Goal: Task Accomplishment & Management: Manage account settings

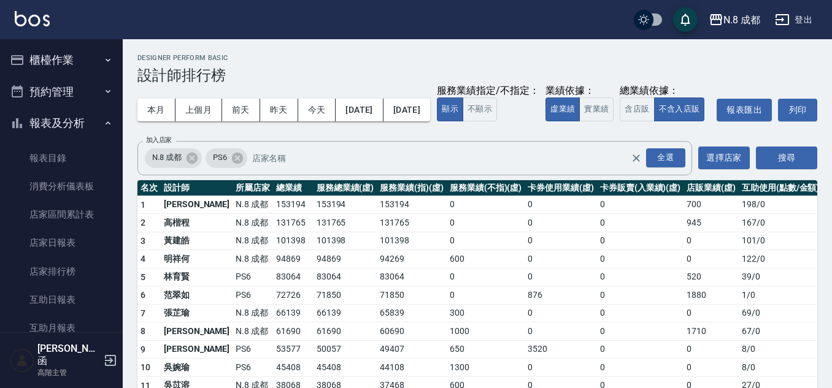
click at [65, 64] on button "櫃檯作業" at bounding box center [61, 60] width 113 height 32
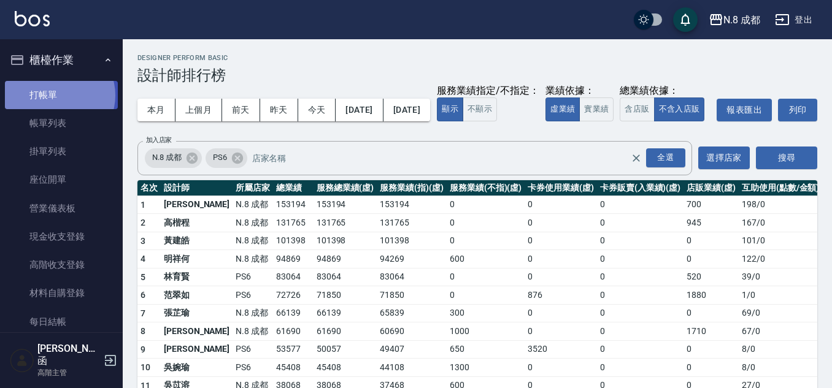
click at [59, 95] on link "打帳單" at bounding box center [61, 95] width 113 height 28
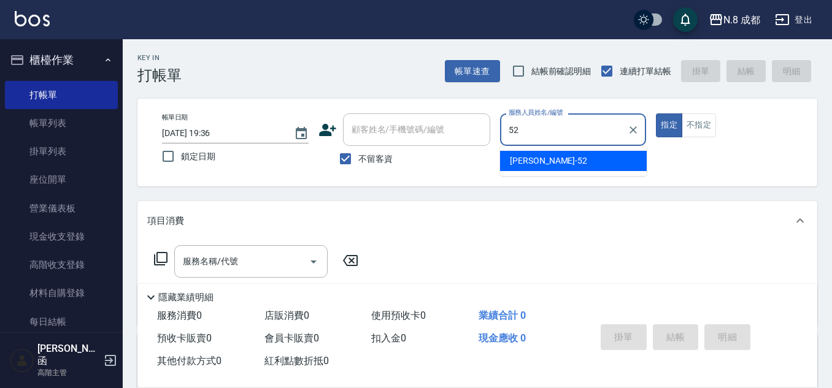
click at [530, 158] on span "楊博舜 -52" at bounding box center [548, 161] width 77 height 13
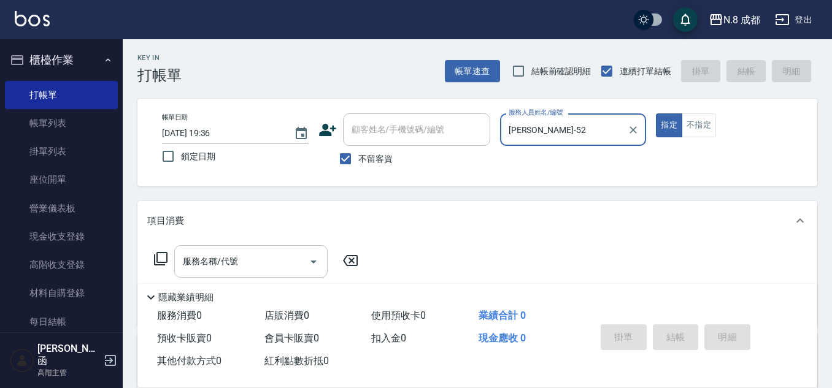
type input "[PERSON_NAME]-52"
click at [221, 253] on div "服務名稱/代號 服務名稱/代號" at bounding box center [250, 261] width 153 height 33
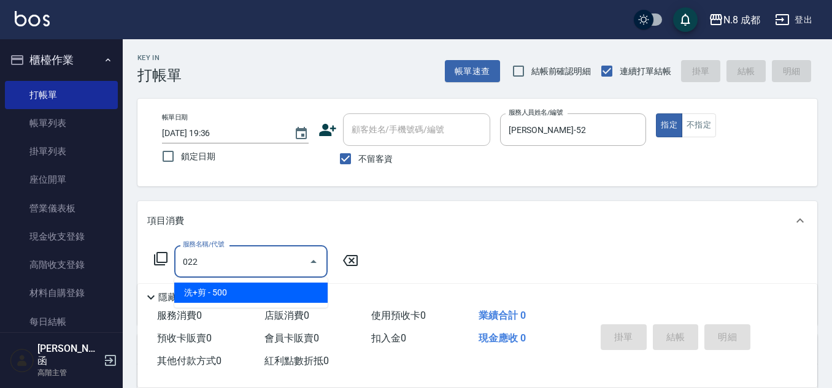
drag, startPoint x: 242, startPoint y: 290, endPoint x: 313, endPoint y: 281, distance: 71.7
click at [245, 290] on span "洗+剪 - 500" at bounding box center [250, 293] width 153 height 20
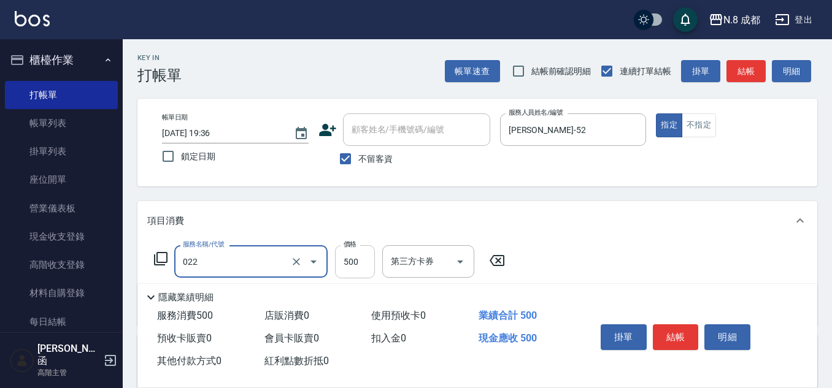
type input "洗+剪(022)"
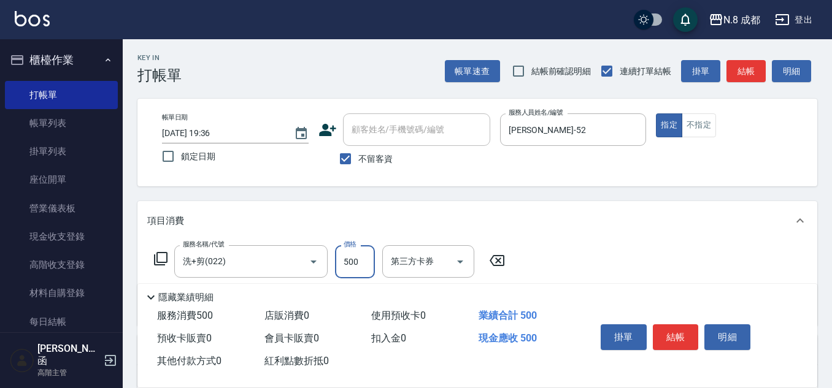
click at [369, 261] on input "500" at bounding box center [355, 261] width 40 height 33
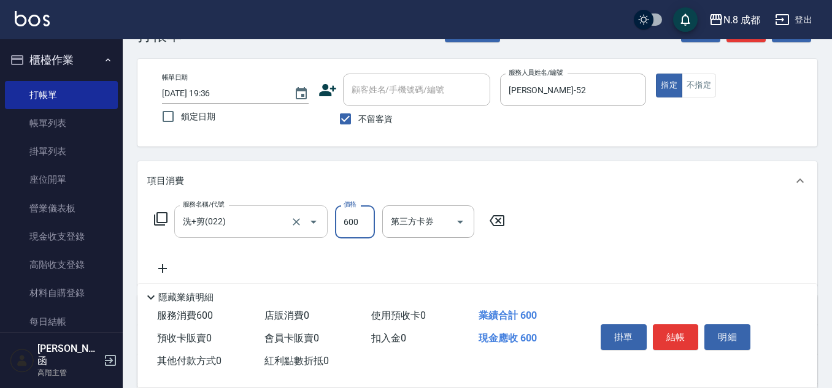
scroll to position [61, 0]
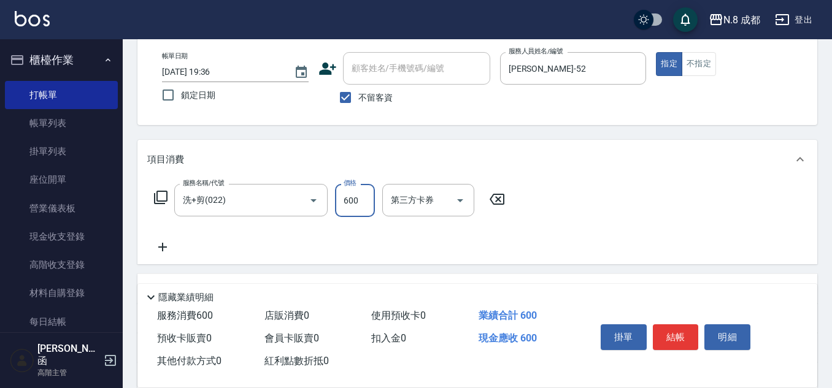
type input "600"
click at [167, 242] on icon at bounding box center [162, 247] width 31 height 15
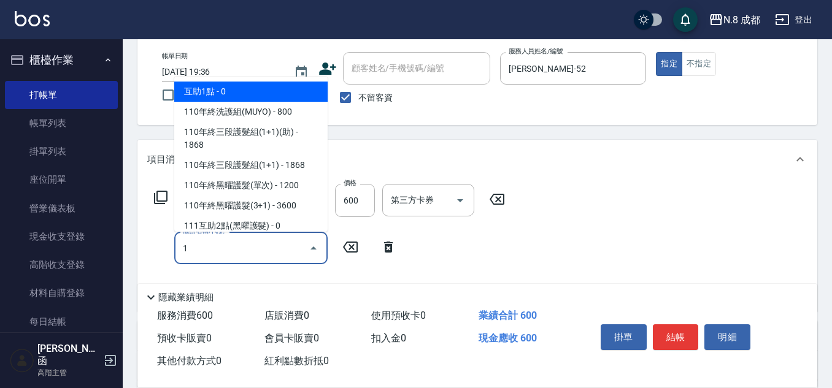
click at [251, 91] on span "互助1點 - 0" at bounding box center [250, 92] width 153 height 20
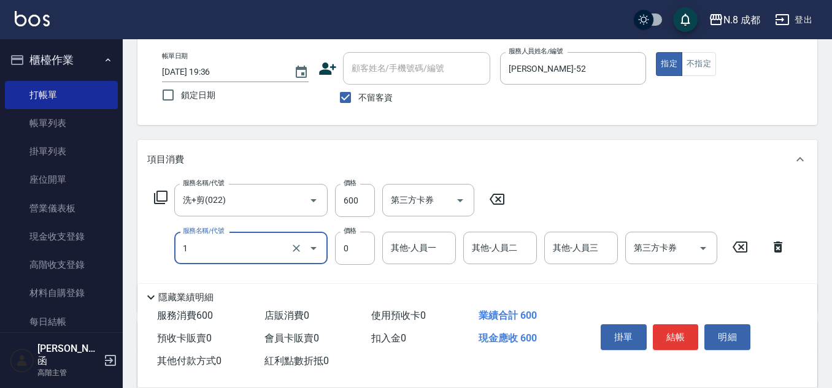
type input "互助1點(1)"
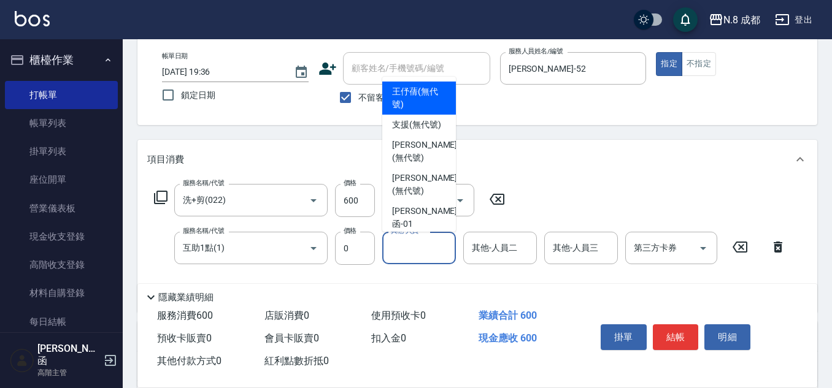
click at [420, 249] on input "其他-人員一" at bounding box center [419, 247] width 63 height 21
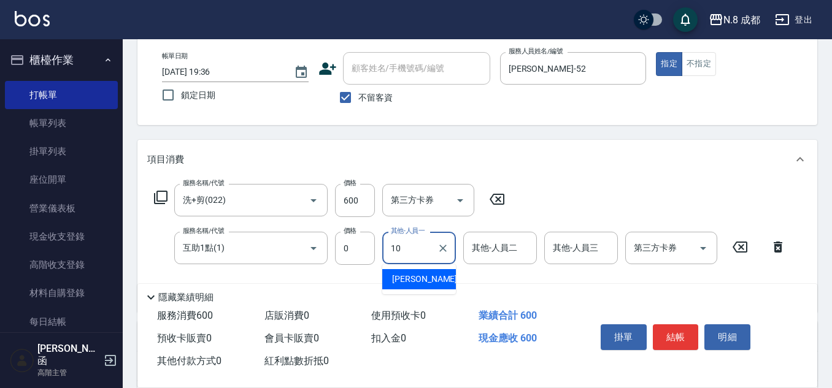
click at [418, 278] on span "謝宜親 -10" at bounding box center [430, 279] width 77 height 13
type input "謝宜親-10"
click at [677, 334] on button "結帳" at bounding box center [676, 337] width 46 height 26
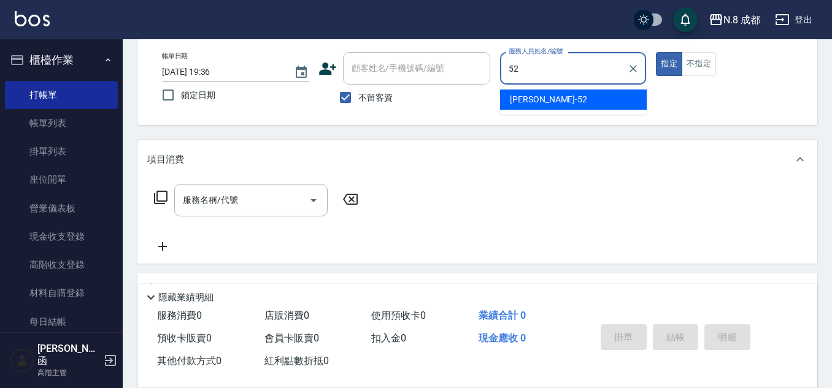
click at [551, 93] on div "楊博舜 -52" at bounding box center [573, 100] width 147 height 20
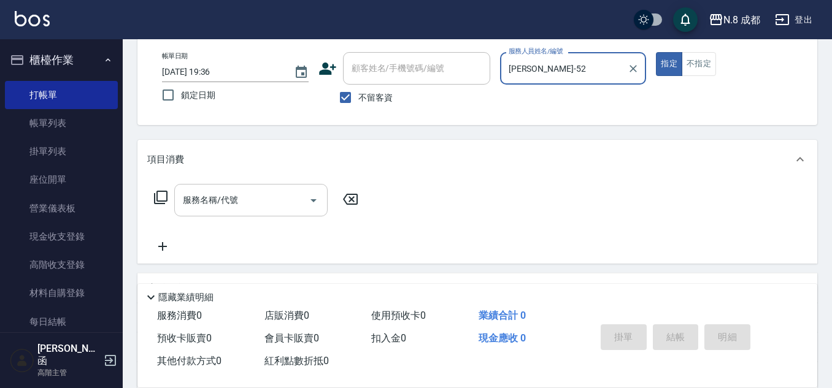
type input "[PERSON_NAME]-52"
click at [227, 204] on input "服務名稱/代號" at bounding box center [242, 200] width 124 height 21
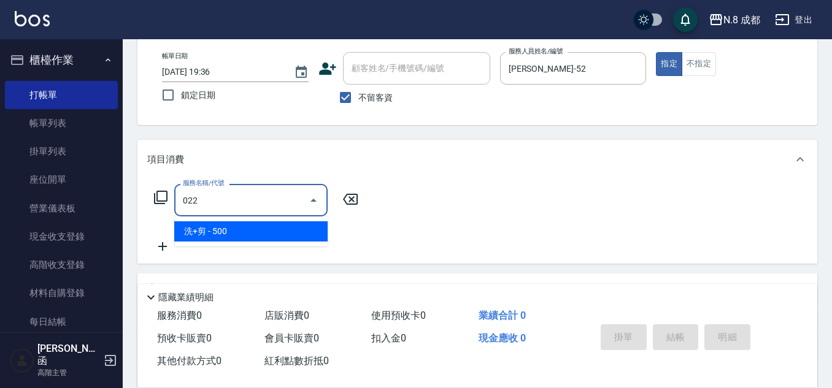
click at [232, 228] on span "洗+剪 - 500" at bounding box center [250, 231] width 153 height 20
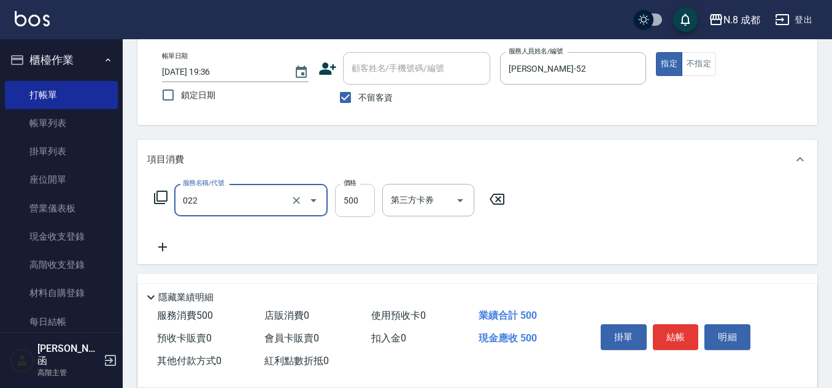
type input "洗+剪(022)"
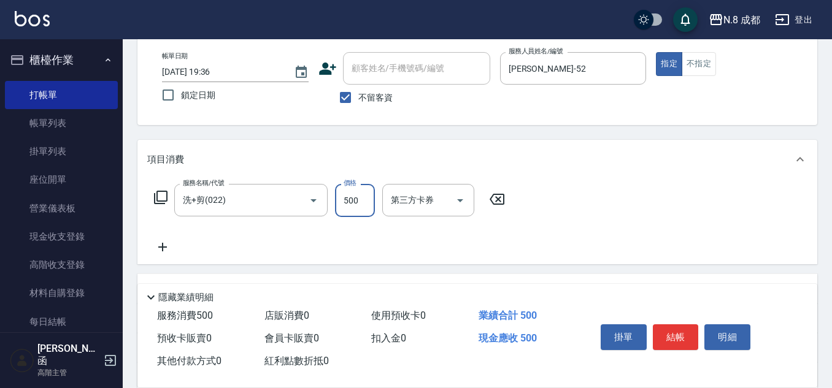
click at [354, 205] on input "500" at bounding box center [355, 200] width 40 height 33
type input "600"
click at [170, 245] on icon at bounding box center [162, 247] width 31 height 15
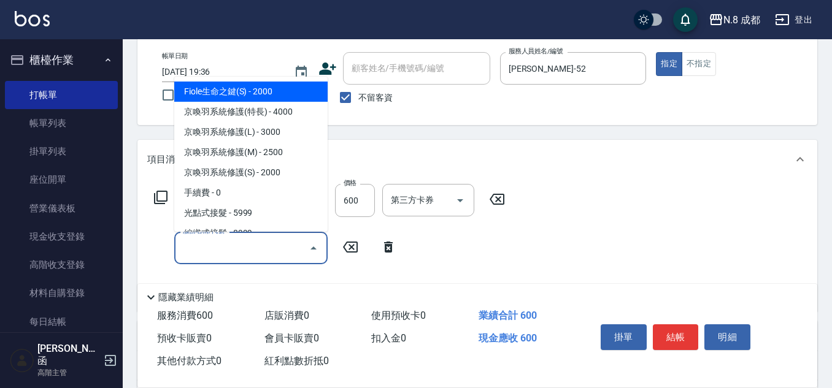
click at [228, 251] on input "服務名稱/代號" at bounding box center [242, 247] width 124 height 21
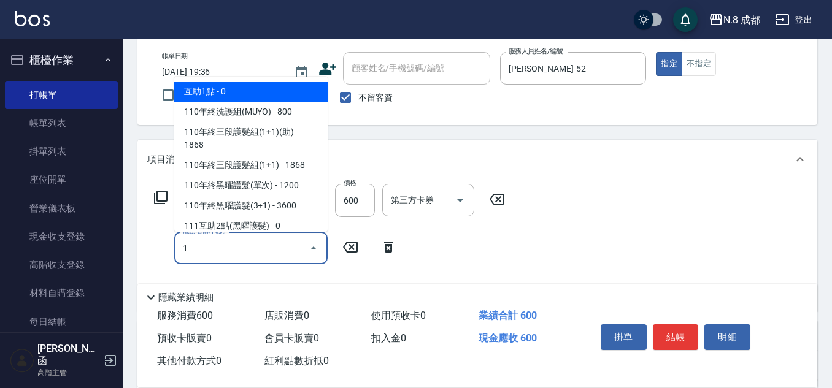
click at [231, 91] on span "互助1點 - 0" at bounding box center [250, 92] width 153 height 20
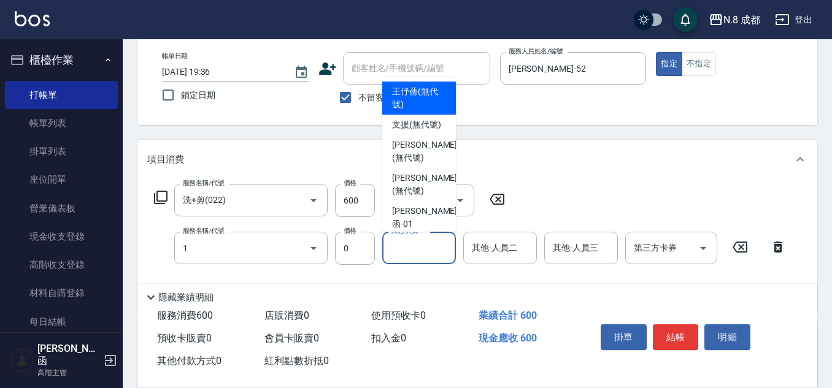
type input "互助1點(1)"
click at [421, 247] on input "其他-人員一" at bounding box center [419, 247] width 63 height 21
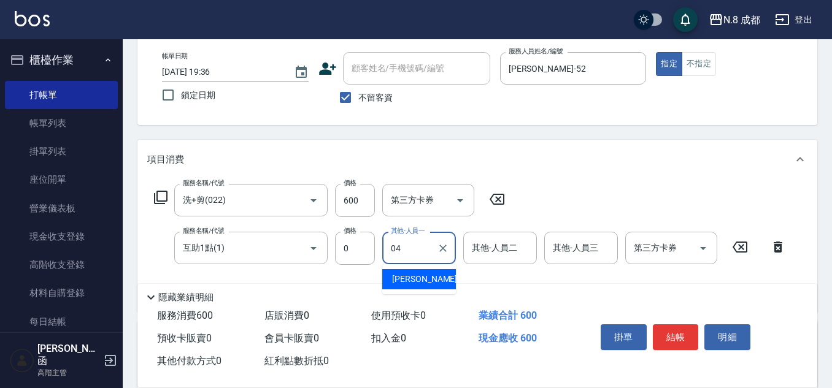
click at [419, 275] on span "林氏嬌玲 -04" at bounding box center [430, 279] width 77 height 13
type input "林氏嬌玲-04"
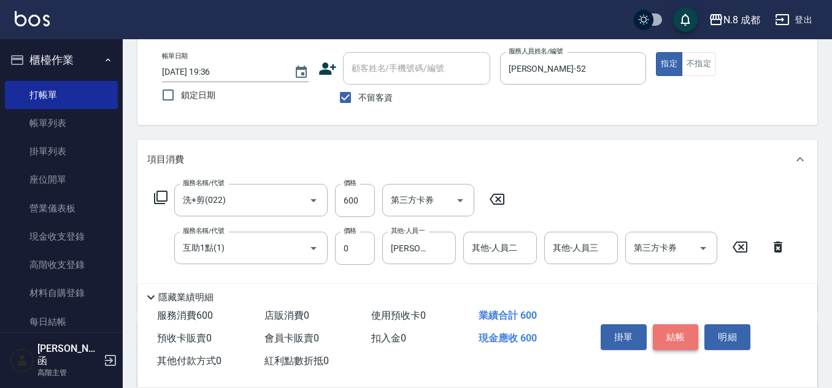
click at [681, 328] on button "結帳" at bounding box center [676, 337] width 46 height 26
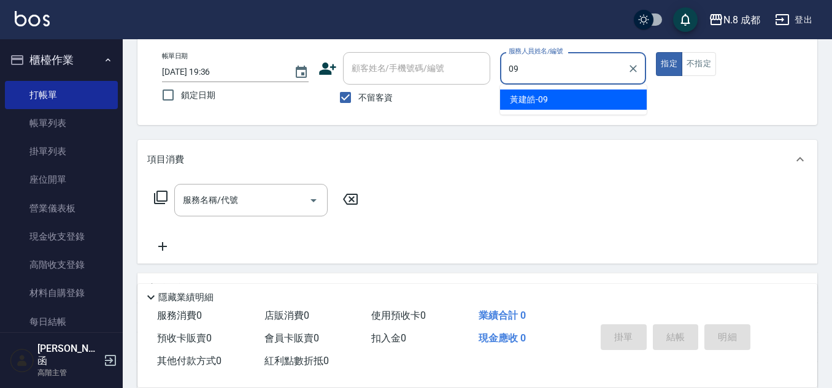
click at [540, 104] on span "黃建皓 -09" at bounding box center [529, 99] width 38 height 13
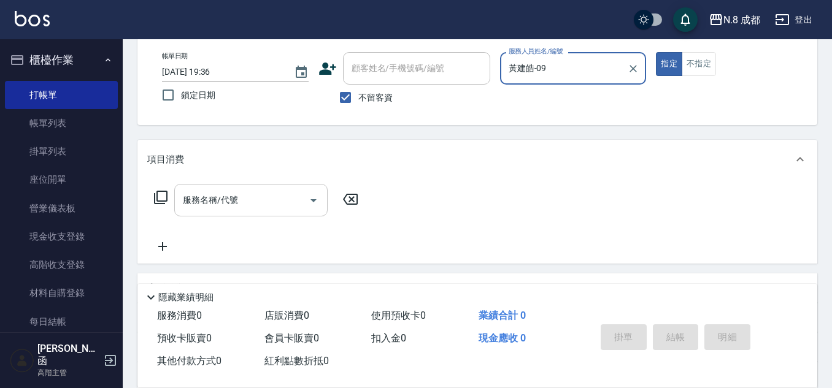
type input "黃建皓-09"
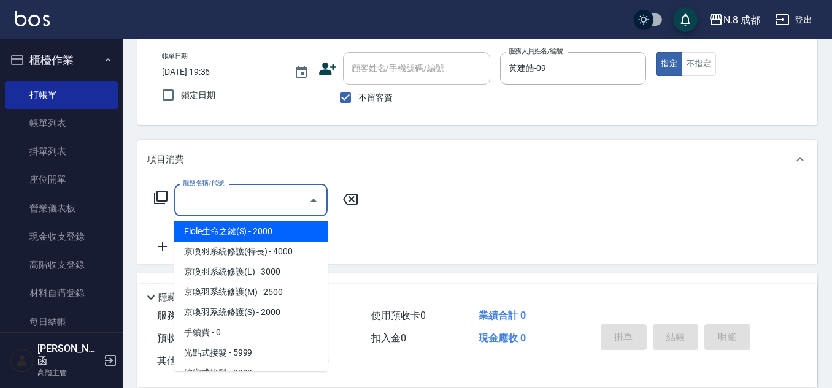
click at [232, 198] on input "服務名稱/代號" at bounding box center [242, 200] width 124 height 21
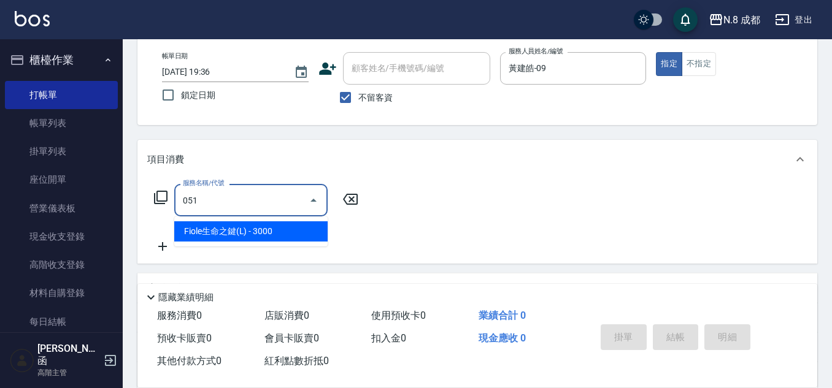
drag, startPoint x: 243, startPoint y: 228, endPoint x: 365, endPoint y: 224, distance: 122.1
click at [245, 228] on span "Fiole生命之鍵(L) - 3000" at bounding box center [250, 231] width 153 height 20
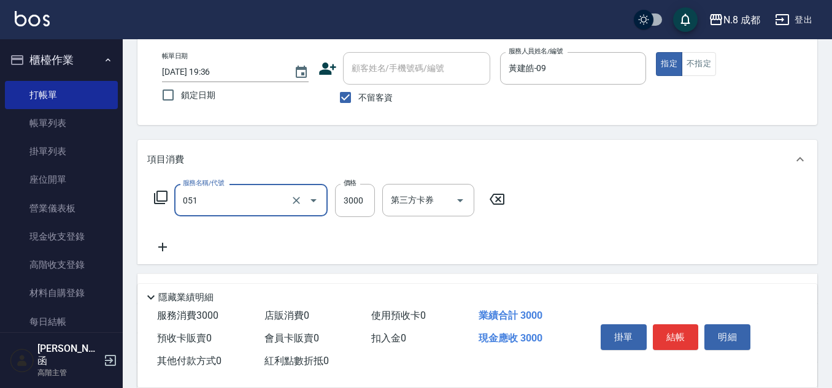
type input "Fiole生命之鍵(L)(051)"
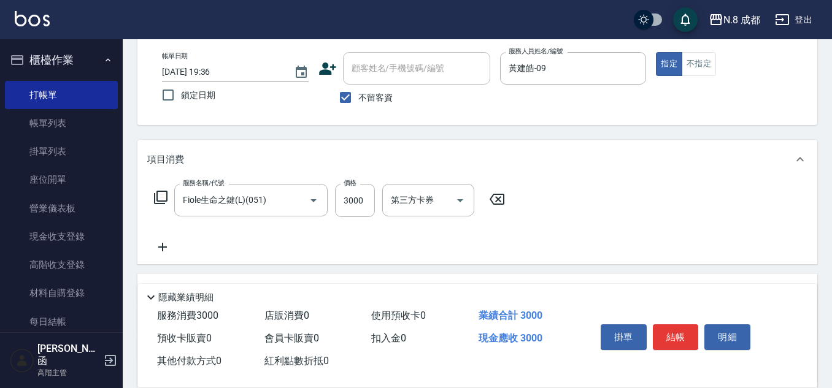
click at [163, 242] on icon at bounding box center [162, 247] width 31 height 15
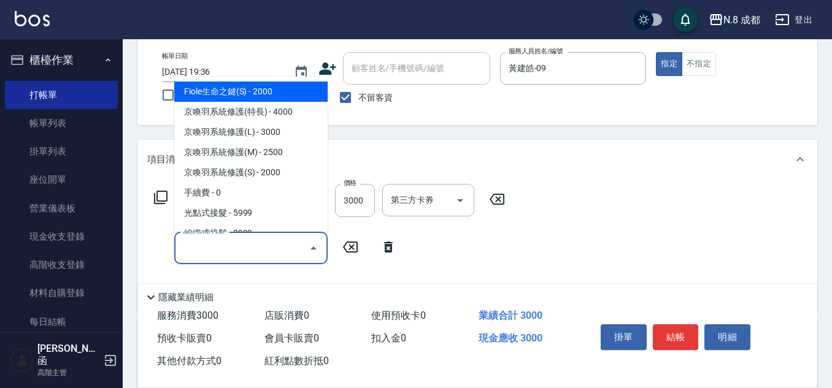
click at [204, 249] on input "服務名稱/代號" at bounding box center [242, 247] width 124 height 21
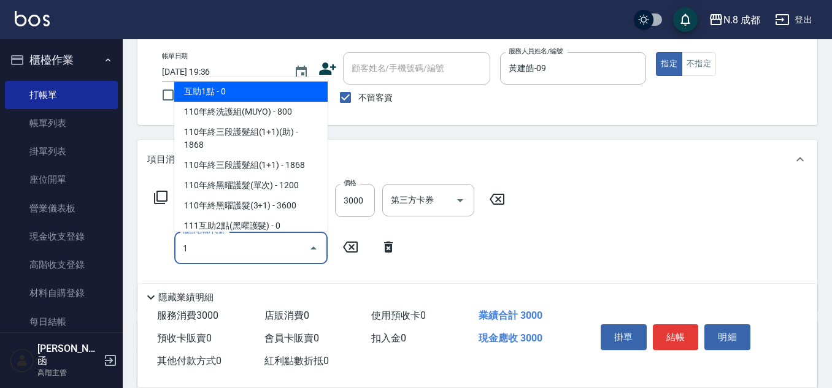
click at [221, 83] on span "互助1點 - 0" at bounding box center [250, 92] width 153 height 20
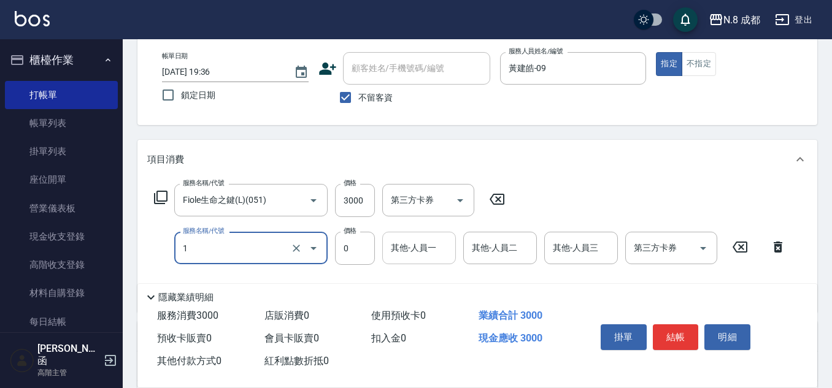
type input "互助1點(1)"
click at [434, 256] on input "其他-人員一" at bounding box center [419, 247] width 63 height 21
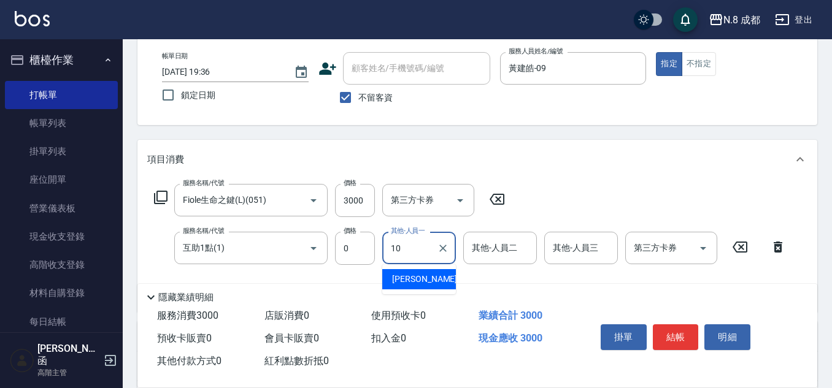
click at [430, 276] on div "謝宜親 -10" at bounding box center [419, 279] width 74 height 20
type input "謝宜親-10"
click at [358, 196] on input "3000" at bounding box center [355, 200] width 40 height 33
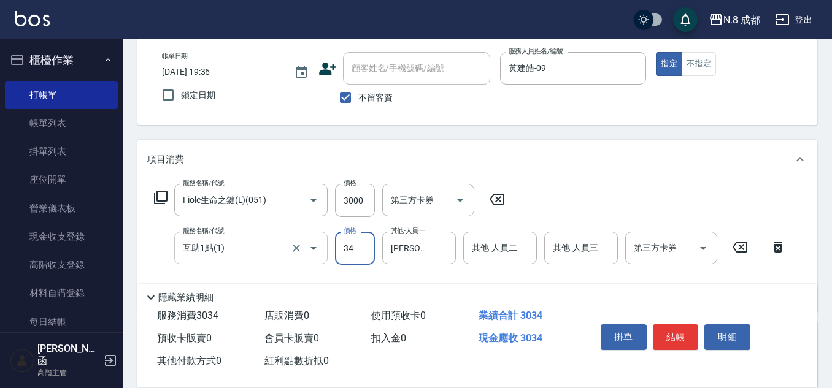
drag, startPoint x: 370, startPoint y: 242, endPoint x: 311, endPoint y: 236, distance: 59.1
click at [282, 237] on div "服務名稱/代號 互助1點(1) 服務名稱/代號 價格 34 價格 其他-人員一 謝宜親-10 其他-人員一 其他-人員二 其他-人員二 其他-人員三 其他-人…" at bounding box center [470, 248] width 646 height 33
type input "0"
click at [361, 201] on input "3000" at bounding box center [355, 200] width 40 height 33
type input "3400"
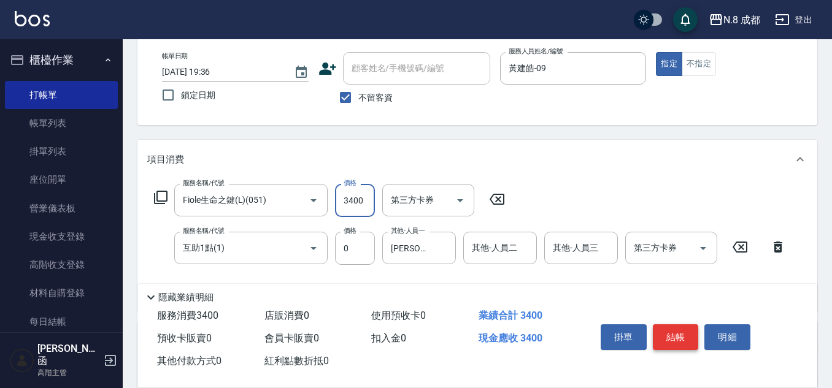
click at [677, 328] on button "結帳" at bounding box center [676, 337] width 46 height 26
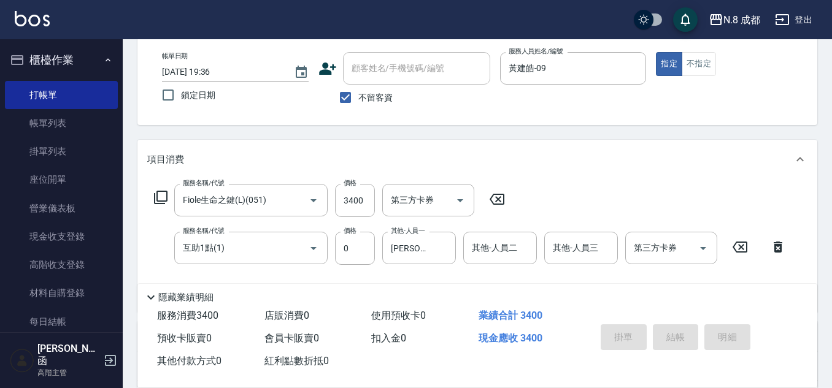
type input "2025/09/19 19:39"
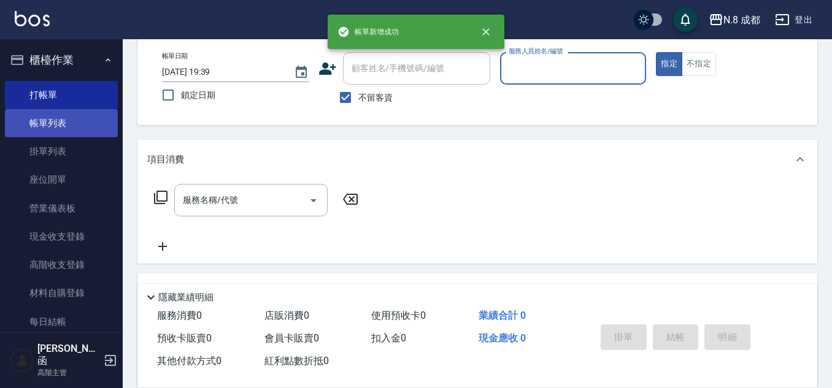
click at [61, 118] on link "帳單列表" at bounding box center [61, 123] width 113 height 28
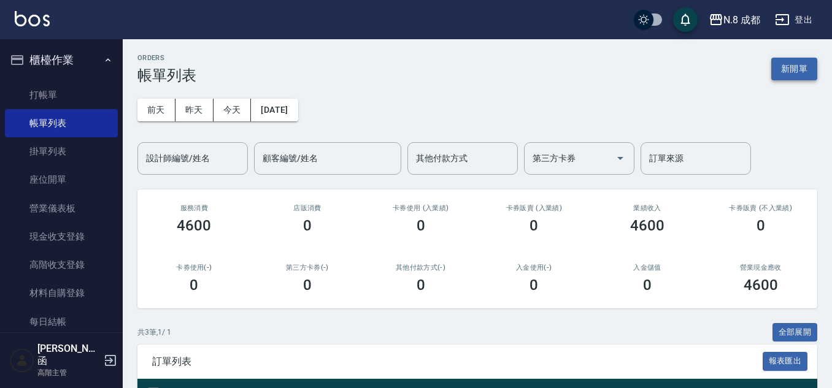
click at [799, 58] on div "ORDERS 帳單列表 新開單" at bounding box center [477, 69] width 680 height 30
click at [796, 63] on button "新開單" at bounding box center [794, 69] width 46 height 23
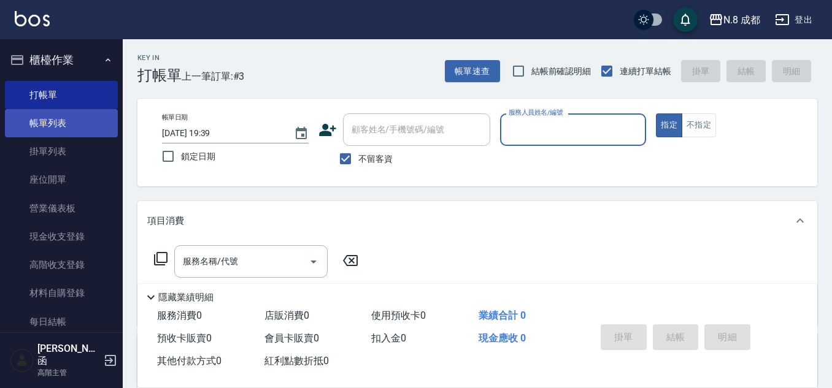
click at [42, 129] on link "帳單列表" at bounding box center [61, 123] width 113 height 28
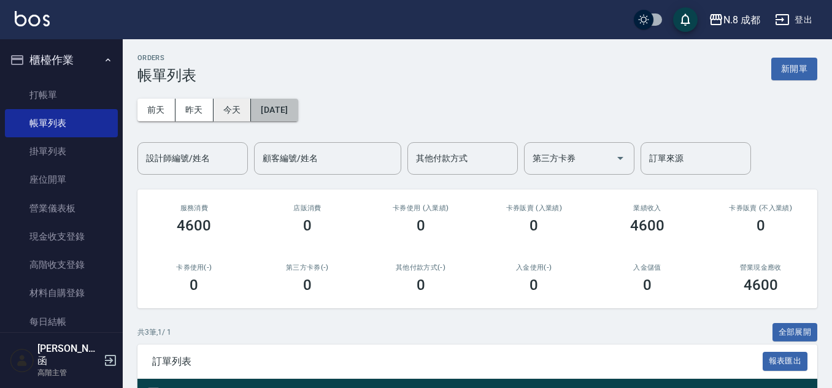
click at [268, 109] on button "[DATE]" at bounding box center [274, 110] width 47 height 23
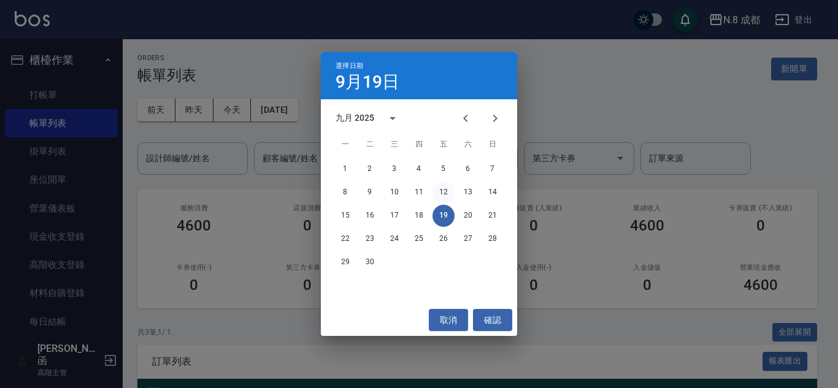
click at [441, 186] on button "12" at bounding box center [443, 193] width 22 height 22
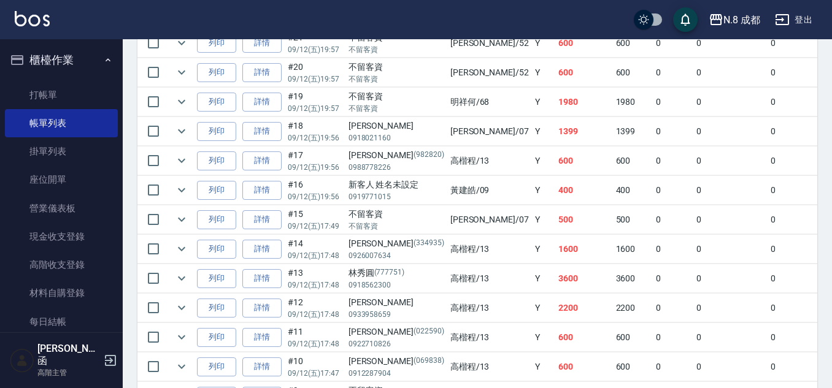
scroll to position [675, 0]
click at [266, 188] on link "詳情" at bounding box center [261, 189] width 39 height 19
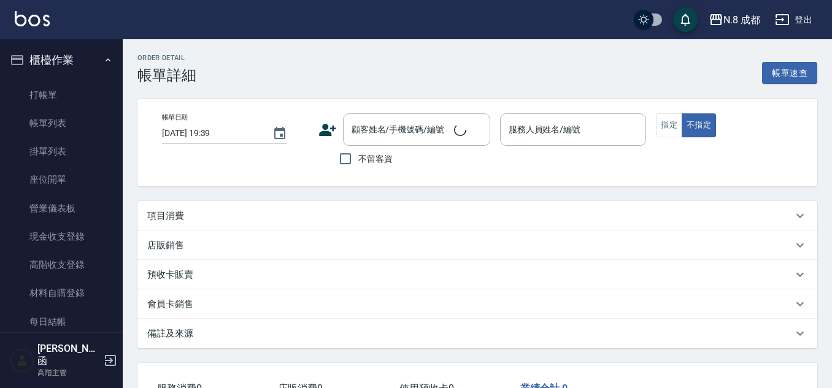
type input "2025/09/12 19:56"
type input "黃建皓-09"
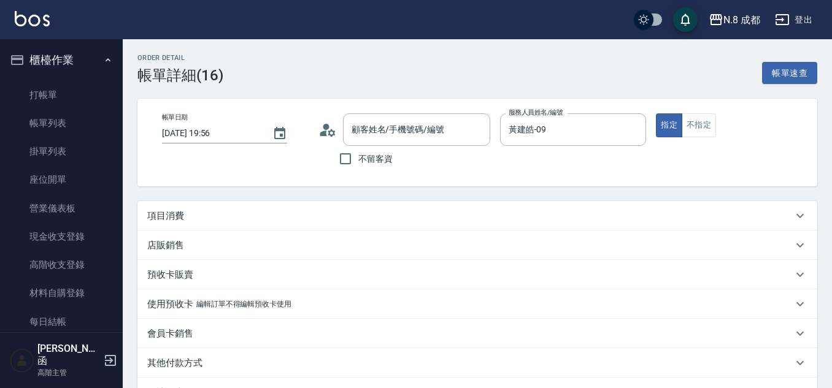
type input "新客人 姓名未設定/0919771015/null"
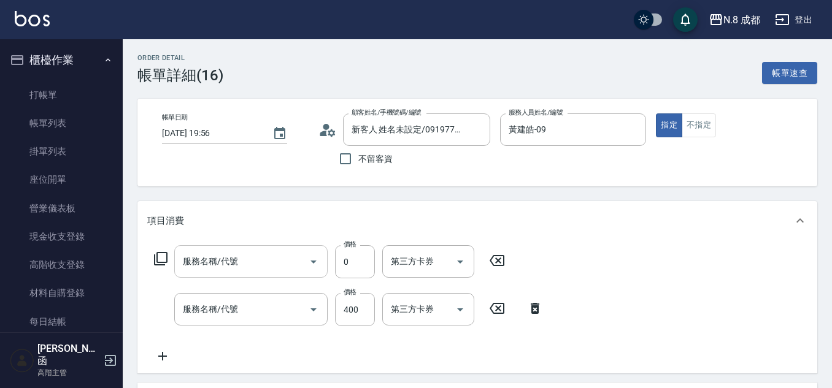
type input "互助1點(1)"
type input "洗+剪(022)"
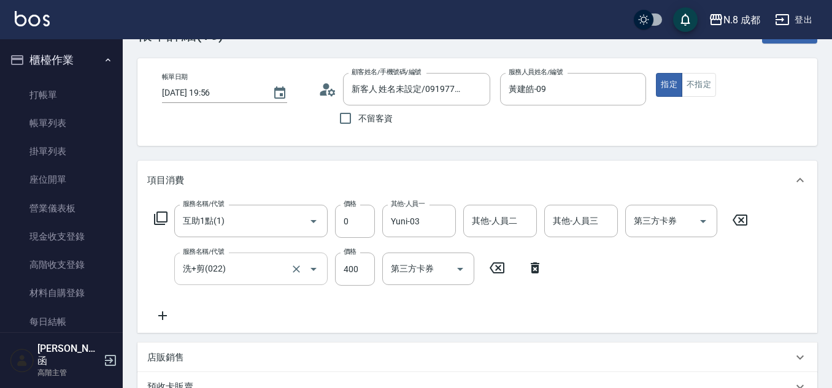
scroll to position [61, 0]
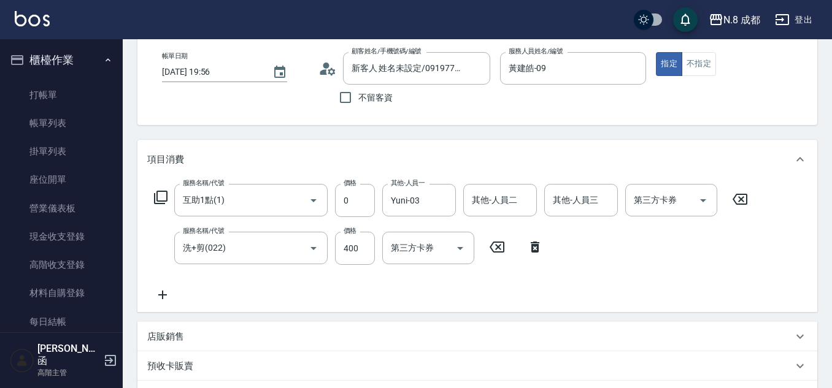
click at [168, 290] on icon at bounding box center [162, 295] width 31 height 15
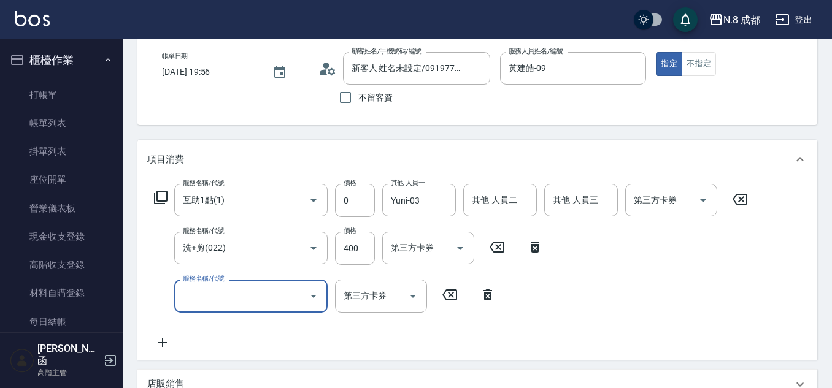
click at [205, 295] on input "服務名稱/代號" at bounding box center [242, 295] width 124 height 21
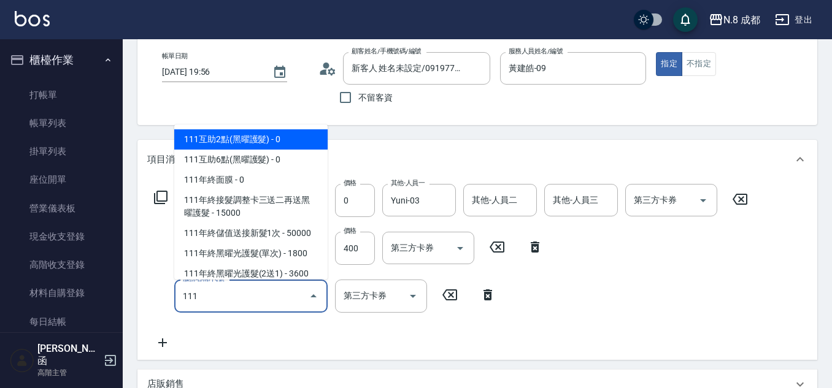
drag, startPoint x: 210, startPoint y: 297, endPoint x: 166, endPoint y: 296, distance: 44.8
click at [166, 299] on div "服務名稱/代號 111 服務名稱/代號 第三方卡券 第三方卡券" at bounding box center [325, 296] width 356 height 33
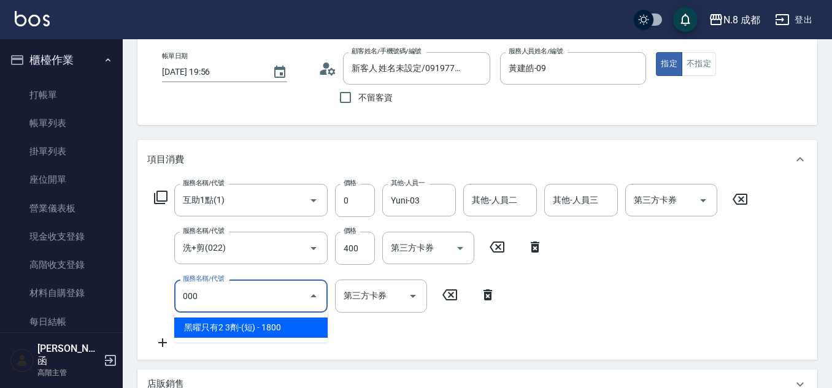
click at [234, 331] on span "黑曜只有2 3劑-(短) - 1800" at bounding box center [250, 328] width 153 height 20
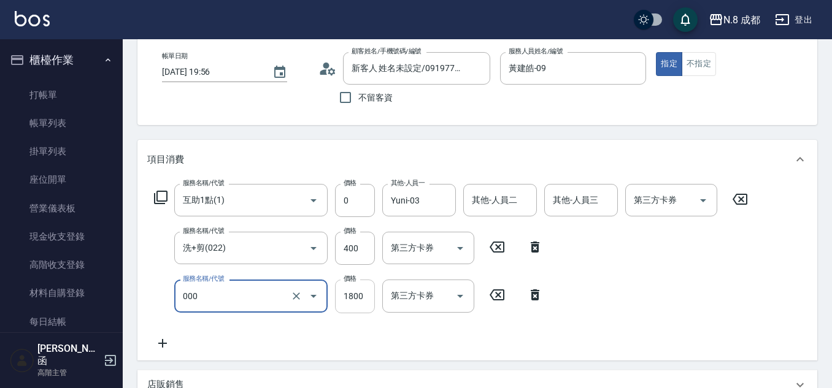
type input "黑曜只有2 3劑-(短)(000)"
click at [347, 298] on input "1800" at bounding box center [355, 296] width 40 height 33
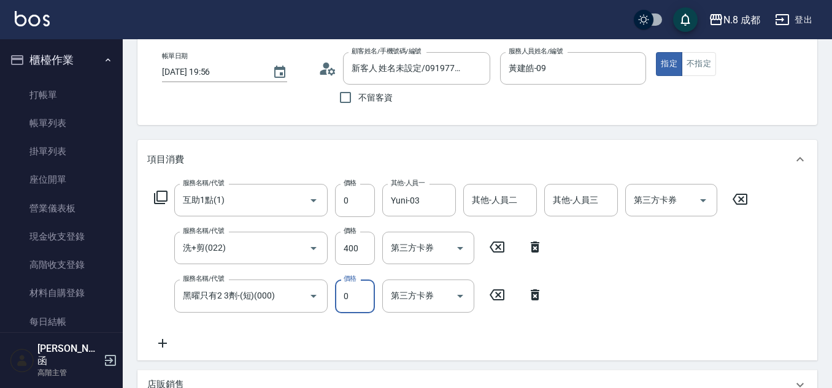
type input "0"
click at [446, 343] on div "服務名稱/代號 互助1點(1) 服務名稱/代號 價格 0 價格 其他-人員一 Yuni-03 其他-人員一 其他-人員二 其他-人員二 其他-人員三 其他-人…" at bounding box center [451, 267] width 608 height 166
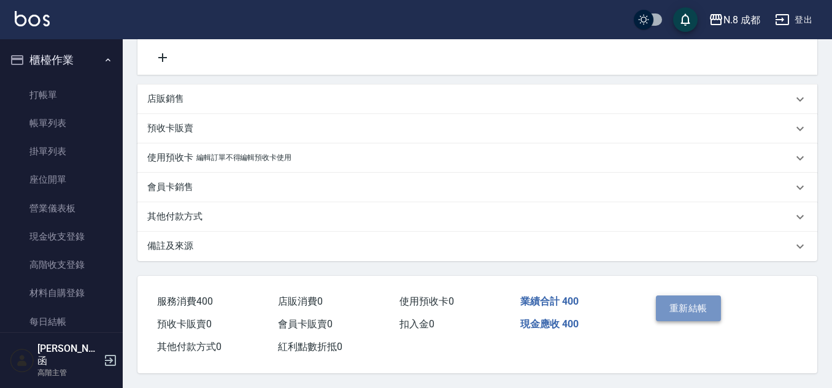
click at [706, 302] on button "重新結帳" at bounding box center [688, 309] width 65 height 26
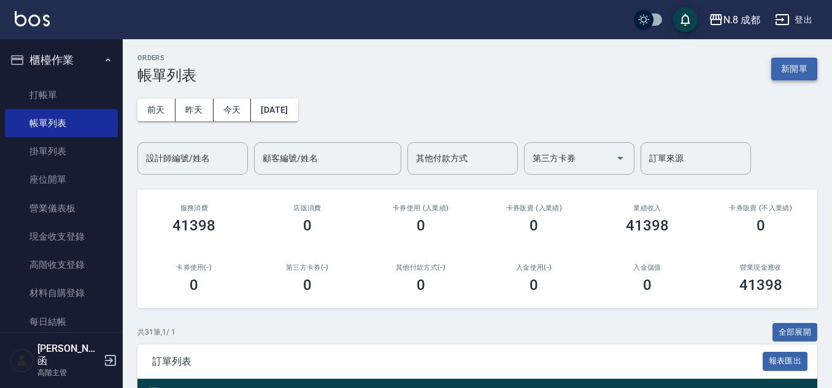
click at [798, 71] on button "新開單" at bounding box center [794, 69] width 46 height 23
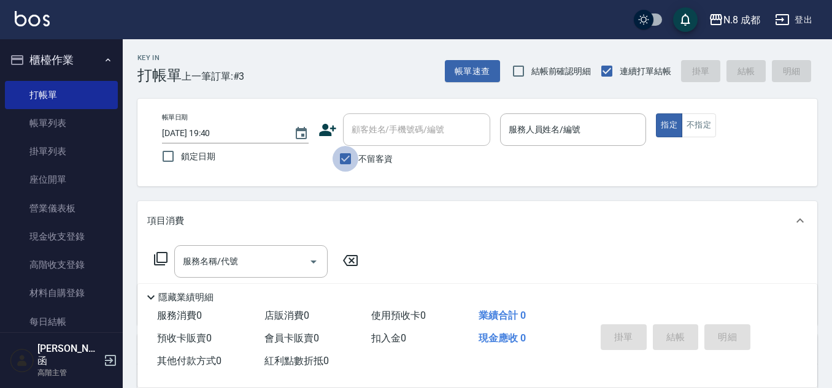
click at [343, 156] on input "不留客資" at bounding box center [345, 159] width 26 height 26
checkbox input "false"
click at [324, 131] on icon at bounding box center [327, 130] width 17 height 12
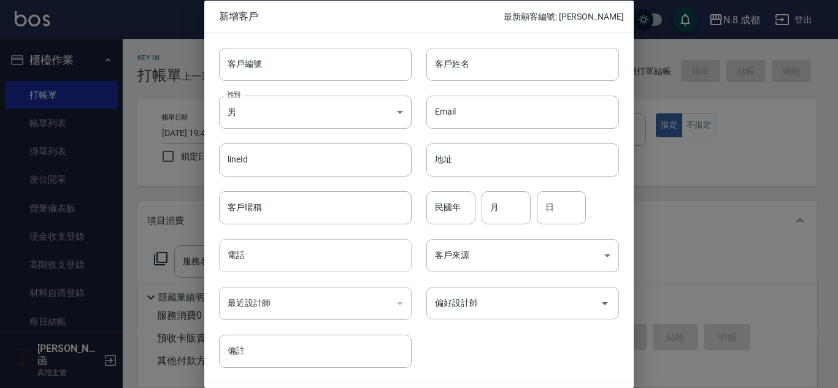
click at [301, 256] on input "電話" at bounding box center [315, 255] width 193 height 33
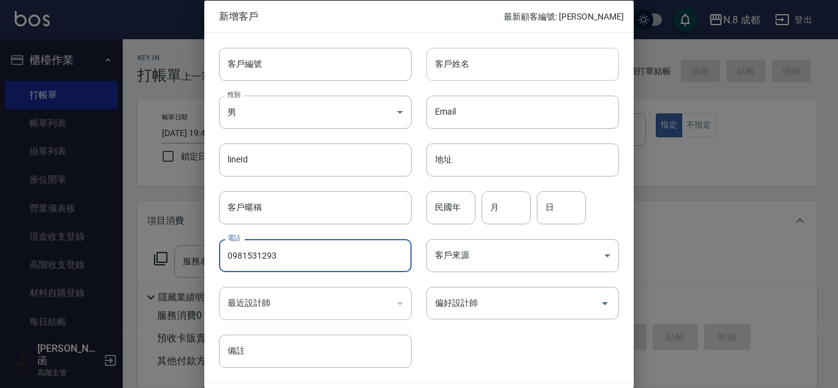
type input "0981531293"
click at [526, 58] on input "客戶姓名" at bounding box center [522, 63] width 193 height 33
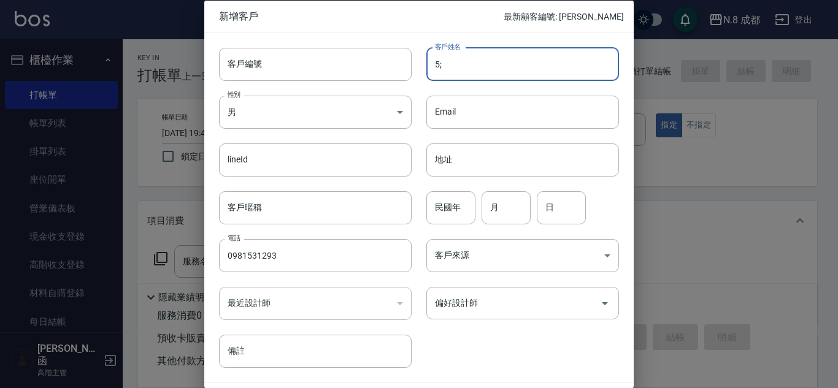
type input "5"
type input "[PERSON_NAME]"
click at [448, 209] on input "民國年" at bounding box center [450, 207] width 49 height 33
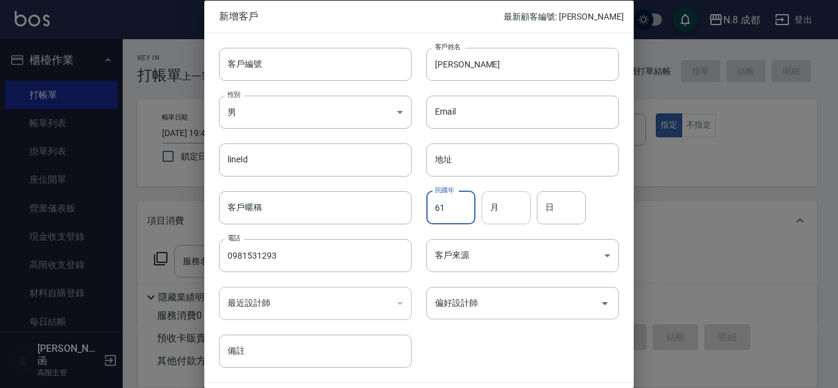
type input "61"
click at [507, 220] on input "月" at bounding box center [505, 207] width 49 height 33
type input "10"
click at [545, 215] on input "日" at bounding box center [561, 207] width 49 height 33
type input "23"
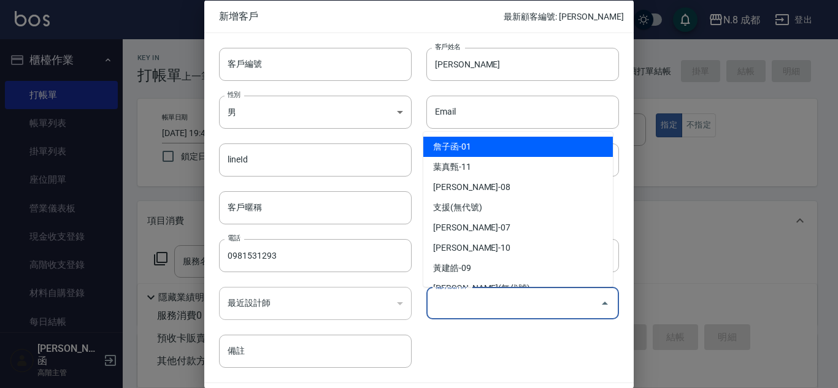
click at [503, 307] on input "偏好設計師" at bounding box center [513, 303] width 163 height 21
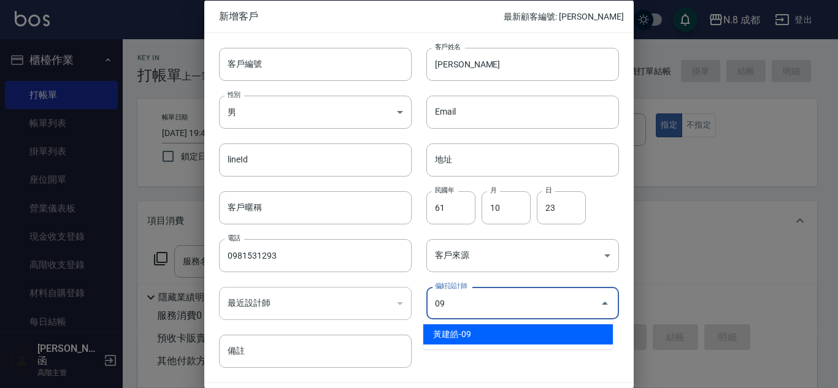
drag, startPoint x: 478, startPoint y: 337, endPoint x: 459, endPoint y: 315, distance: 29.6
click at [478, 336] on li "黃建皓-09" at bounding box center [518, 334] width 190 height 20
type input "黃建皓"
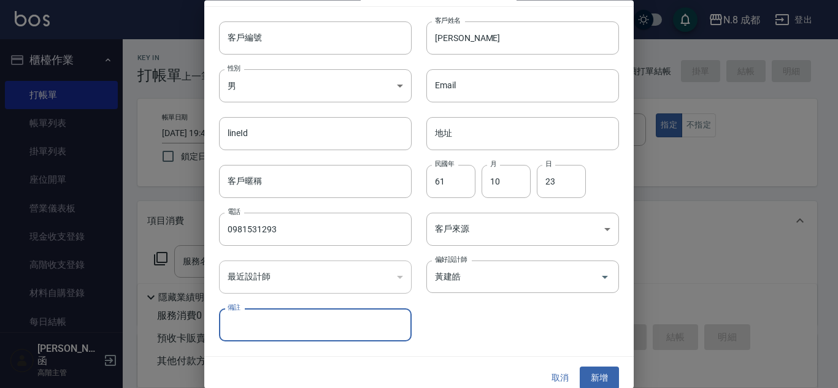
scroll to position [37, 0]
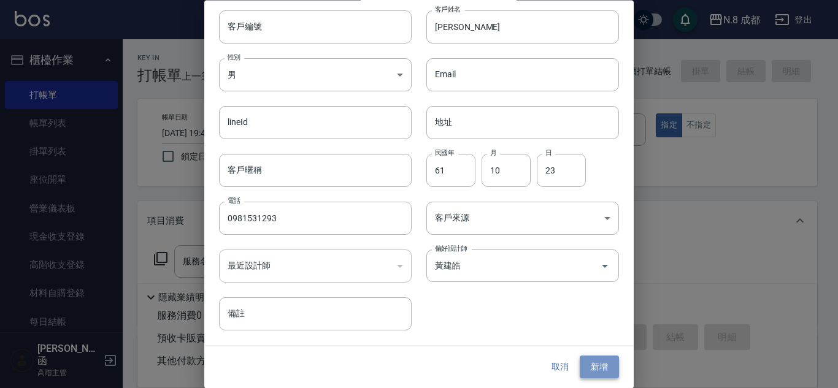
click at [582, 363] on button "新增" at bounding box center [599, 367] width 39 height 23
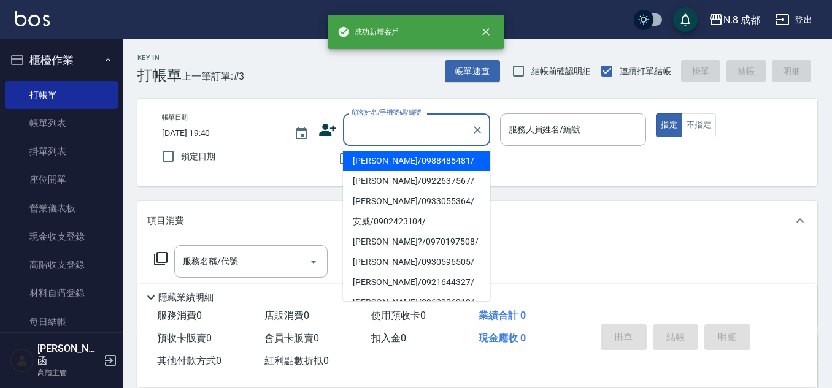
click at [413, 131] on input "顧客姓名/手機號碼/編號" at bounding box center [407, 129] width 118 height 21
paste input "0988485481"
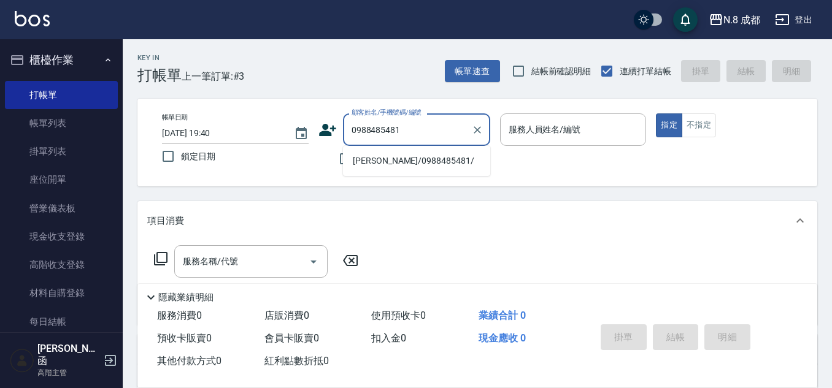
click at [394, 163] on li "福岡愛媛/0988485481/" at bounding box center [416, 161] width 147 height 20
type input "福岡愛媛/0988485481/"
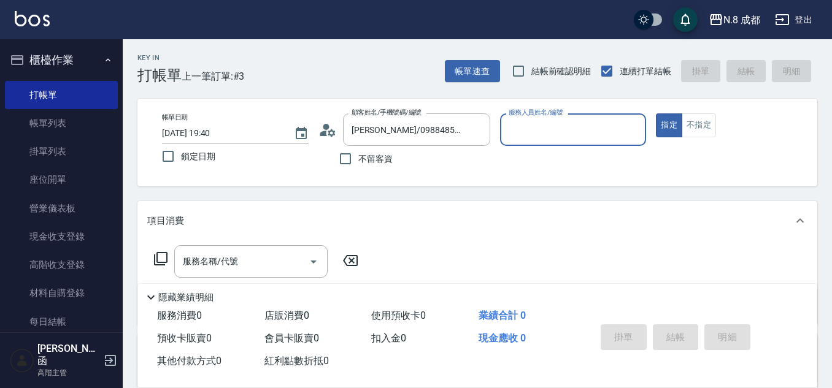
type input "吳苡溶-53"
click at [480, 131] on icon "Clear" at bounding box center [477, 130] width 12 height 12
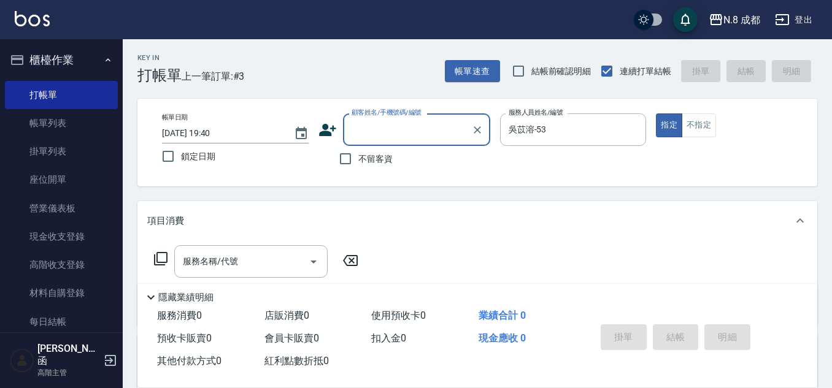
click at [414, 132] on input "顧客姓名/手機號碼/編號" at bounding box center [407, 129] width 118 height 21
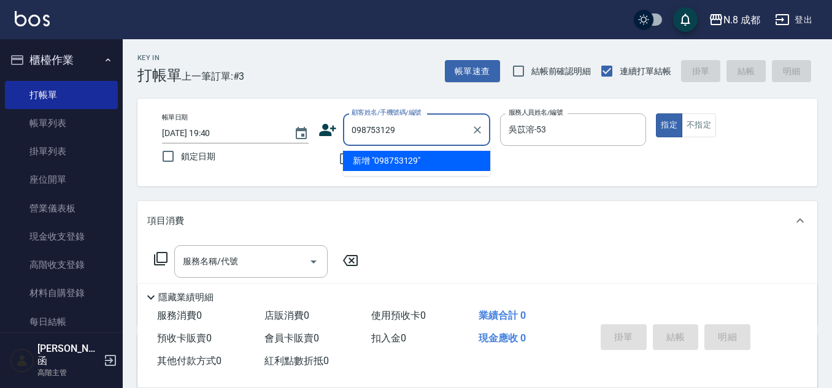
type input "0987531293"
drag, startPoint x: 427, startPoint y: 134, endPoint x: 313, endPoint y: 135, distance: 114.7
click at [313, 135] on div "帳單日期 2025/09/19 19:40 鎖定日期 顧客姓名/手機號碼/編號 0987531293 顧客姓名/手機號碼/編號 不留客資 服務人員姓名/編號 …" at bounding box center [477, 142] width 650 height 58
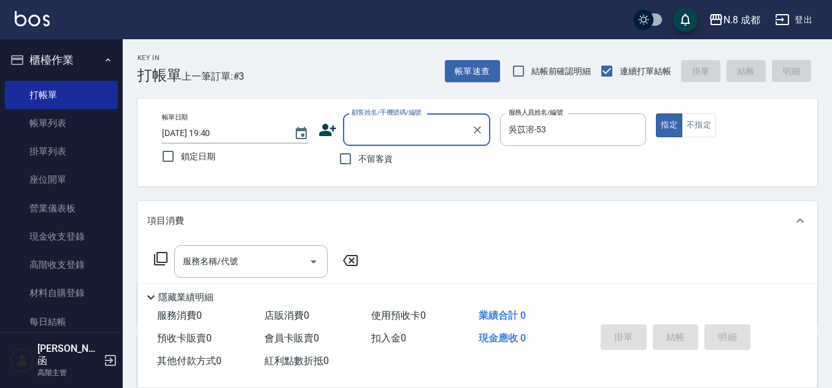
click at [325, 128] on icon at bounding box center [327, 130] width 17 height 12
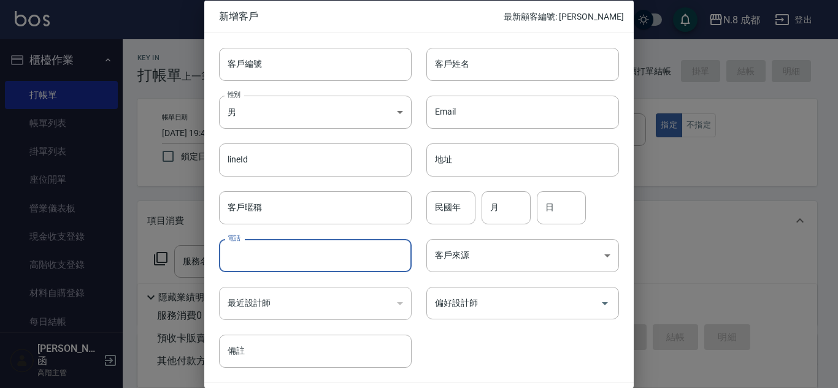
click at [264, 259] on input "電話" at bounding box center [315, 255] width 193 height 33
paste input "0987531293"
type input "0987531293"
click at [461, 64] on input "客戶姓名" at bounding box center [522, 63] width 193 height 33
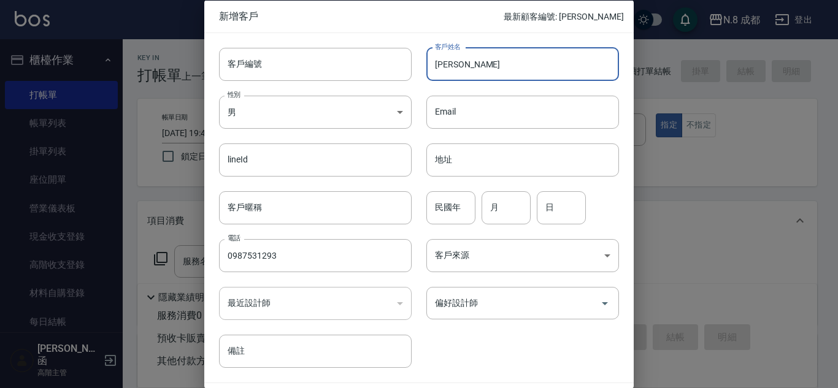
type input "[PERSON_NAME]"
click at [453, 202] on input "民國年" at bounding box center [450, 207] width 49 height 33
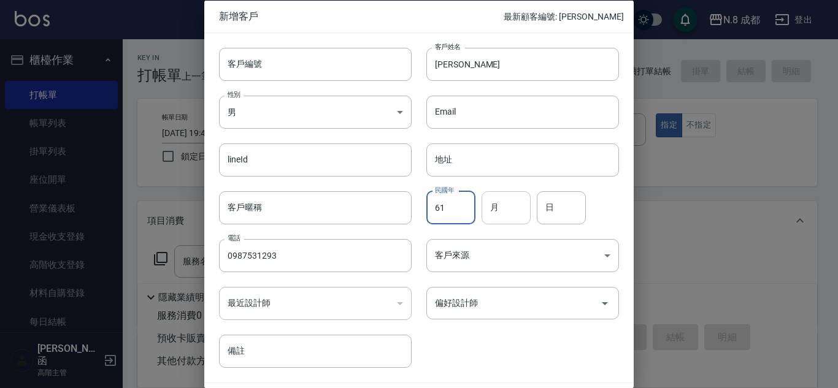
type input "61"
click at [499, 211] on input "月" at bounding box center [505, 207] width 49 height 33
type input "10"
click at [565, 216] on input "日" at bounding box center [561, 207] width 49 height 33
type input "23"
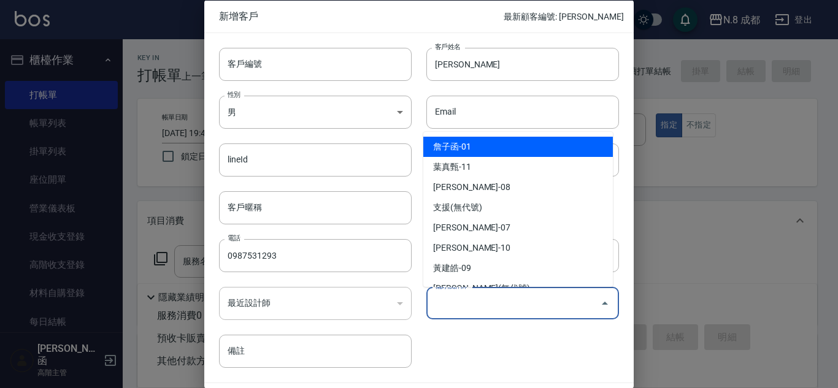
click at [497, 304] on input "偏好設計師" at bounding box center [513, 303] width 163 height 21
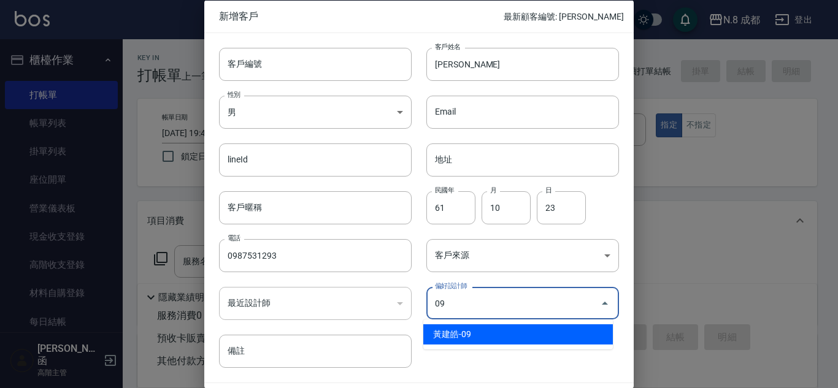
click at [483, 337] on li "黃建皓-09" at bounding box center [518, 334] width 190 height 20
type input "黃建皓"
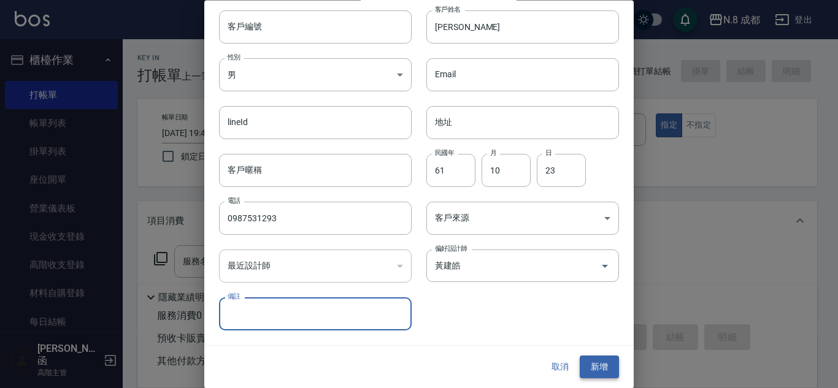
click at [589, 369] on button "新增" at bounding box center [599, 367] width 39 height 23
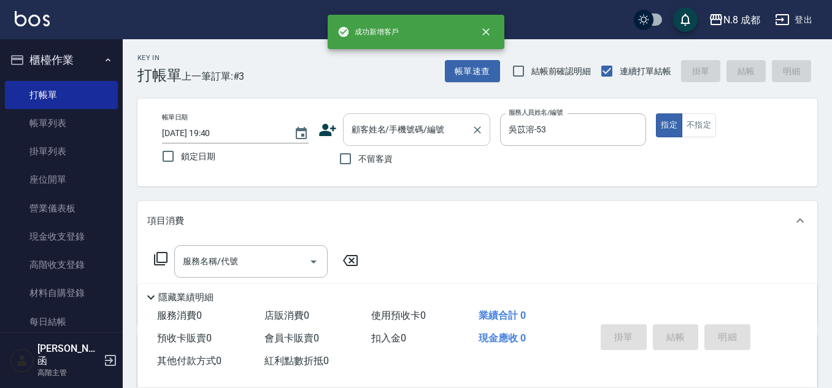
click at [429, 134] on input "顧客姓名/手機號碼/編號" at bounding box center [407, 129] width 118 height 21
paste input "0987531293"
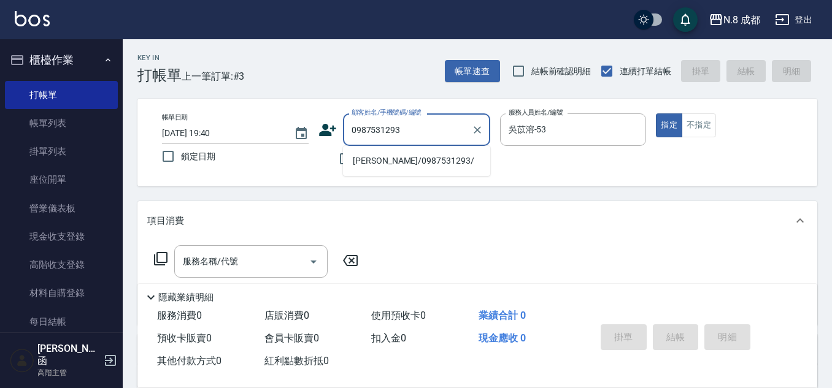
click at [416, 159] on li "張秀怡/0987531293/" at bounding box center [416, 161] width 147 height 20
type input "張秀怡/0987531293/"
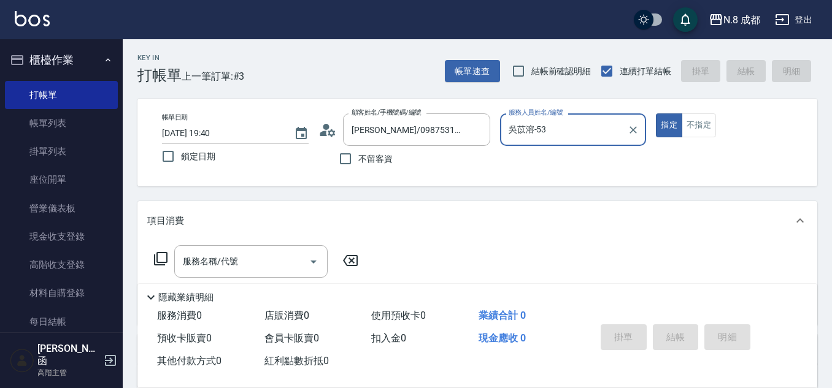
type input "黃建皓-09"
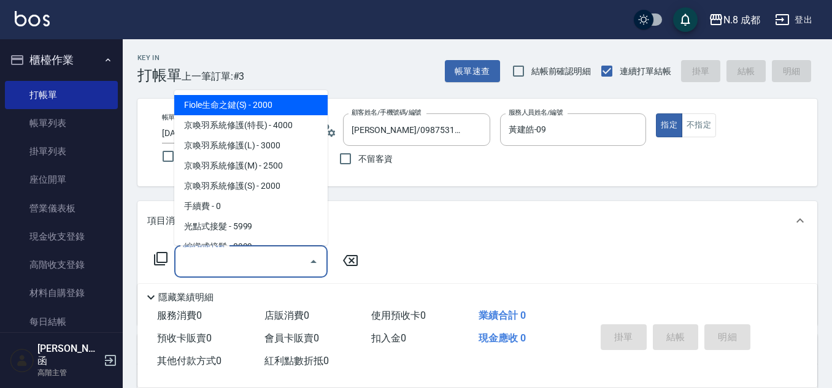
click at [241, 259] on input "服務名稱/代號" at bounding box center [242, 261] width 124 height 21
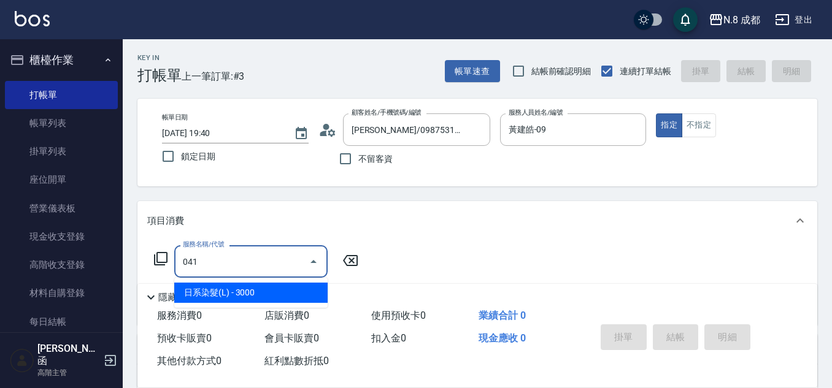
click at [287, 297] on span "日系染髮(L) - 3000" at bounding box center [250, 293] width 153 height 20
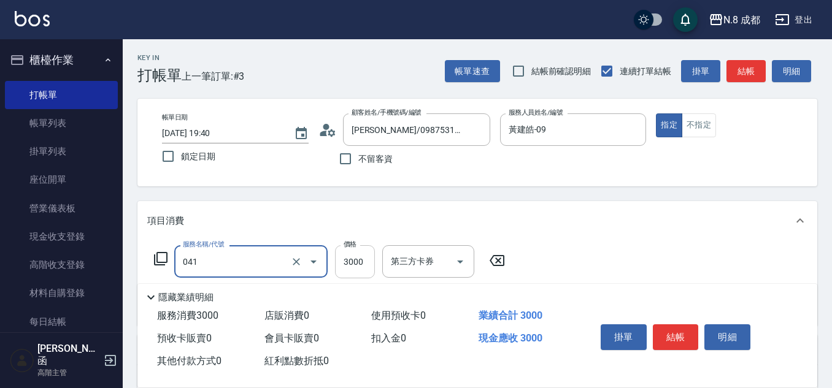
type input "日系染髮(L)(041)"
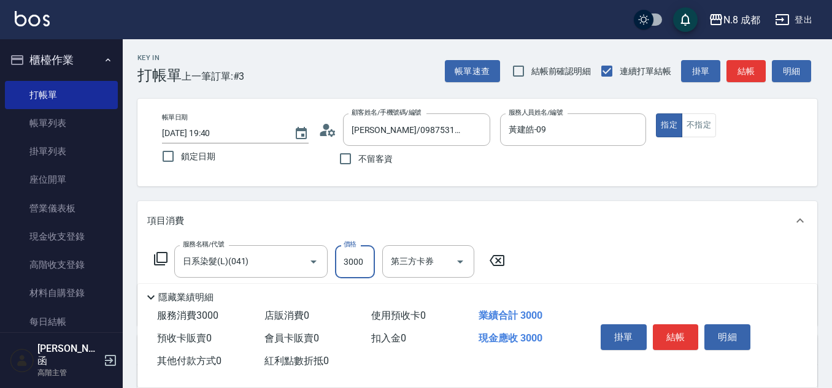
click at [363, 266] on input "3000" at bounding box center [355, 261] width 40 height 33
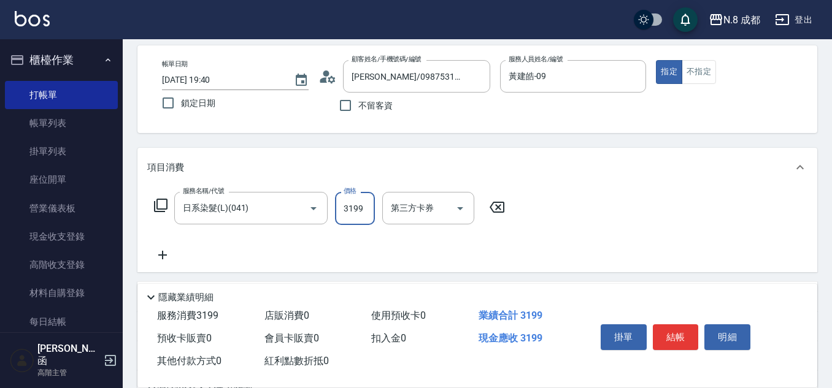
scroll to position [123, 0]
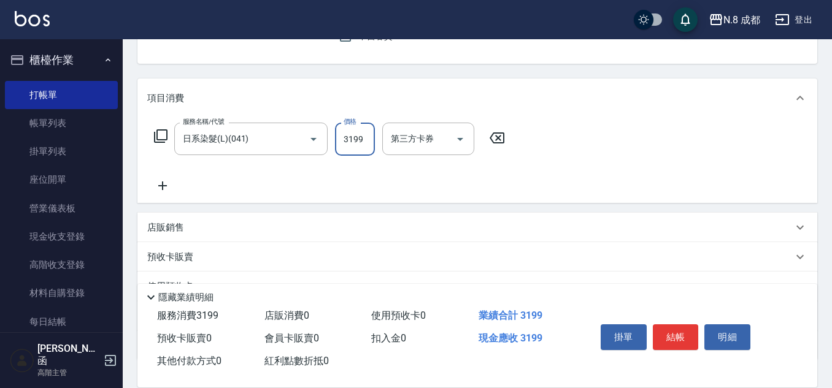
type input "3199"
click at [168, 186] on icon at bounding box center [162, 185] width 31 height 15
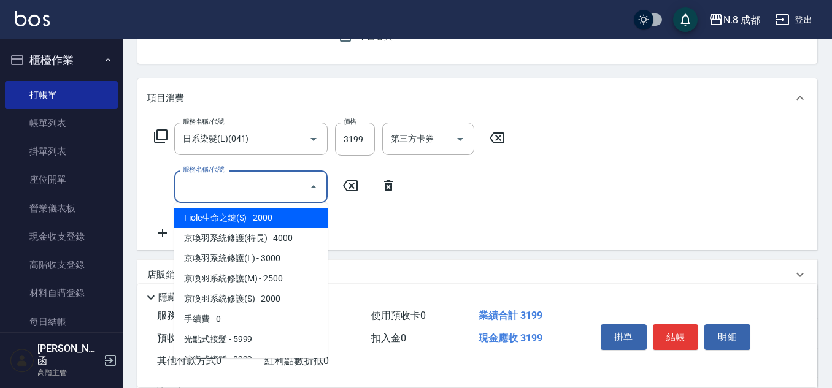
click at [217, 188] on input "服務名稱/代號" at bounding box center [242, 186] width 124 height 21
click at [223, 212] on span "互助3點 - 0" at bounding box center [250, 218] width 153 height 20
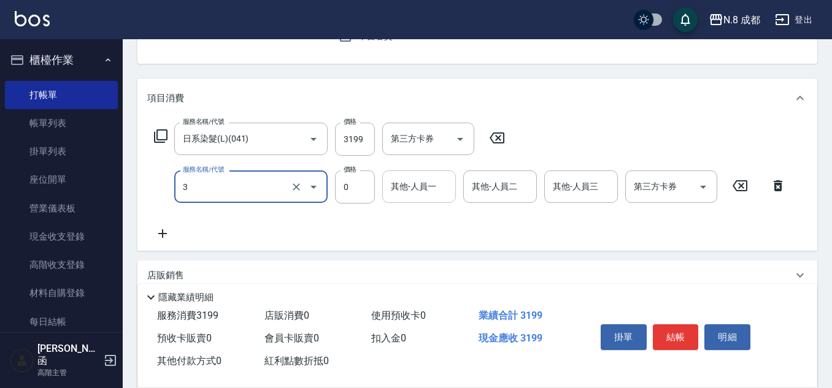
type input "互助3點(3)"
click at [415, 190] on input "0" at bounding box center [419, 186] width 63 height 21
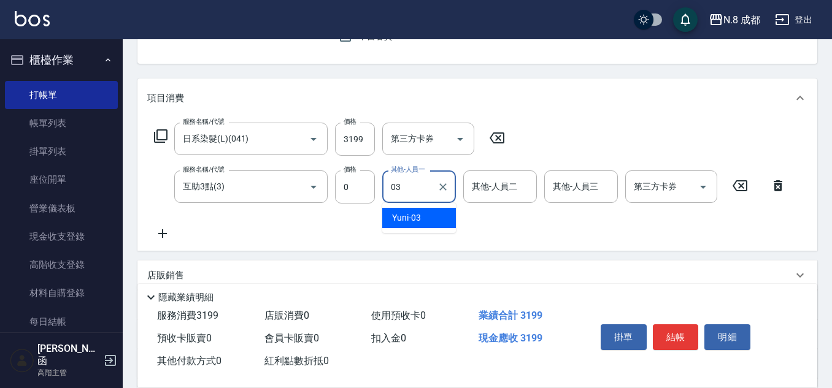
click at [427, 218] on div "Yuni -03" at bounding box center [419, 218] width 74 height 20
type input "Yuni-03"
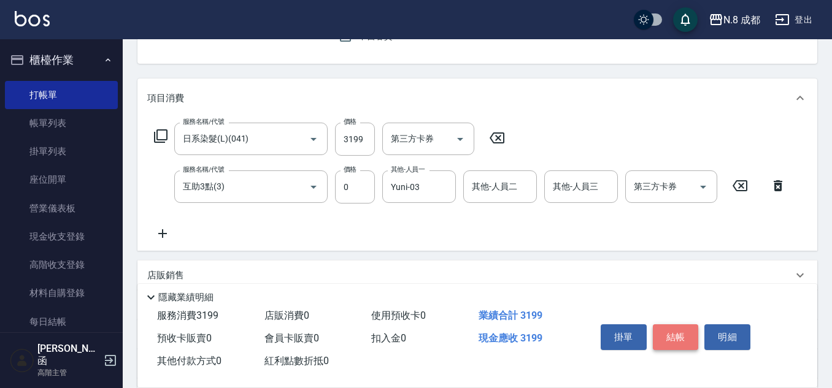
click at [678, 342] on button "結帳" at bounding box center [676, 337] width 46 height 26
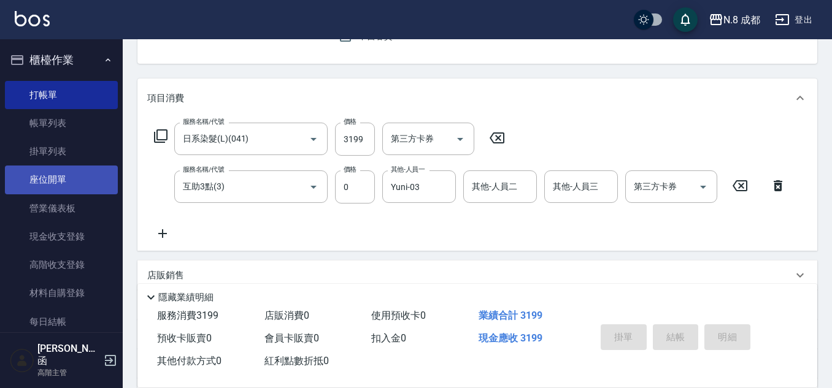
type input "2025/09/19 19:44"
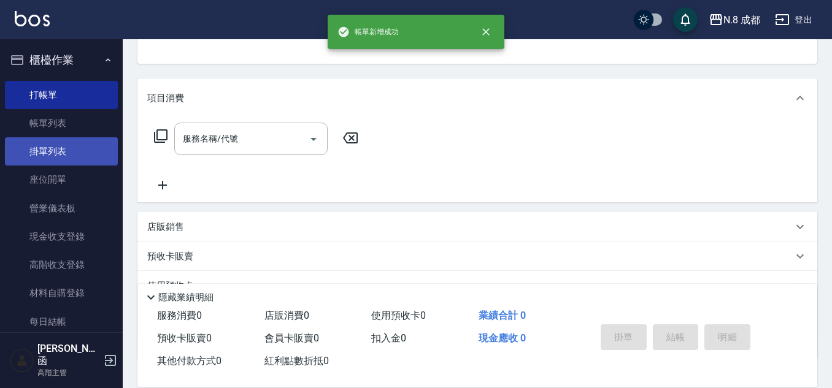
scroll to position [119, 0]
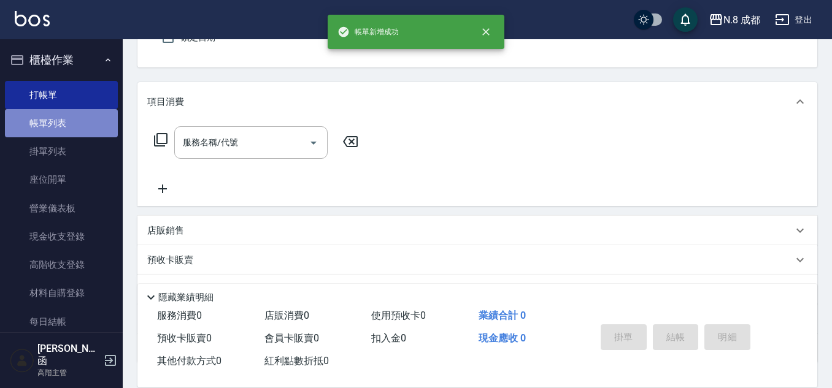
click at [71, 132] on link "帳單列表" at bounding box center [61, 123] width 113 height 28
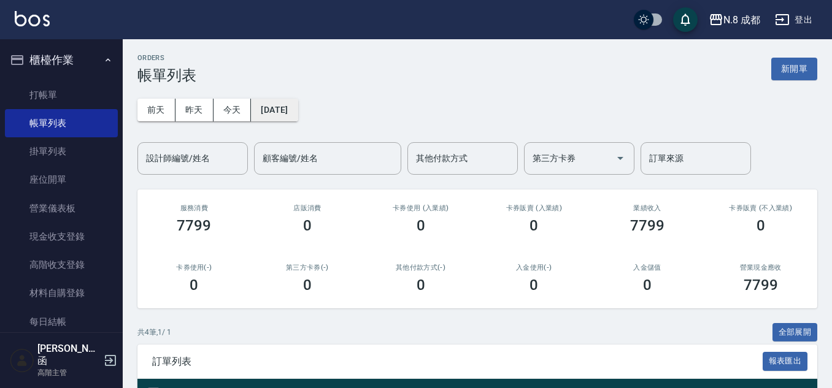
click at [275, 114] on button "[DATE]" at bounding box center [274, 110] width 47 height 23
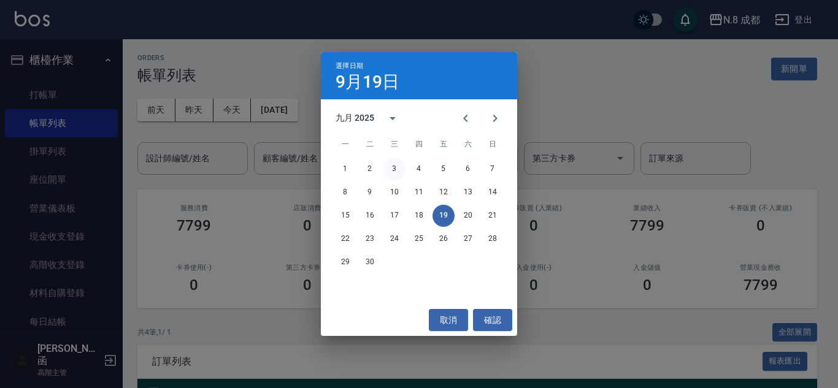
click at [397, 172] on button "3" at bounding box center [394, 169] width 22 height 22
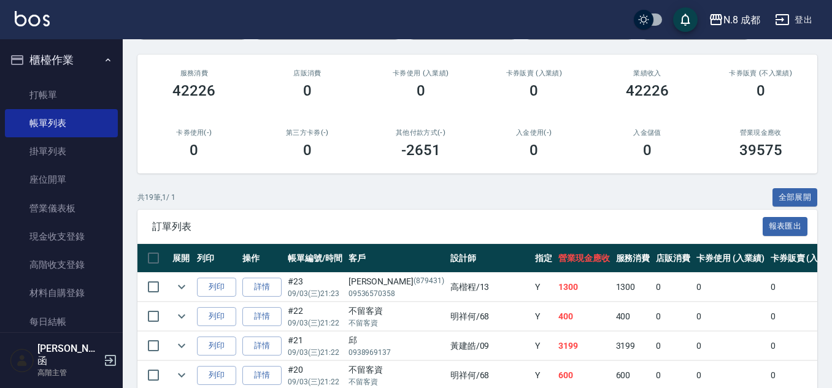
scroll to position [307, 0]
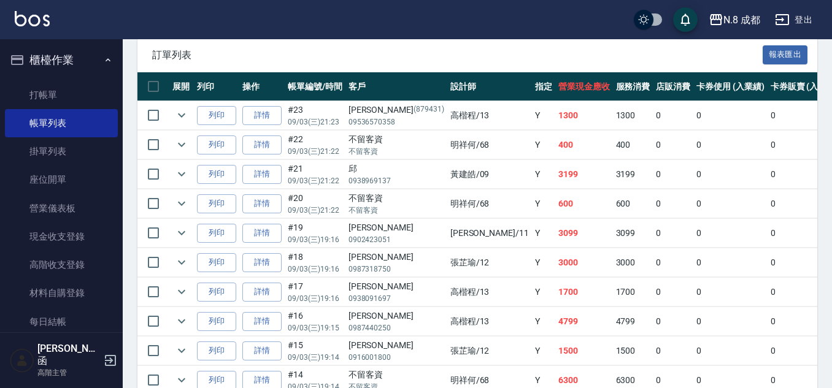
click at [283, 177] on td "詳情" at bounding box center [261, 174] width 45 height 29
click at [277, 175] on link "詳情" at bounding box center [261, 174] width 39 height 19
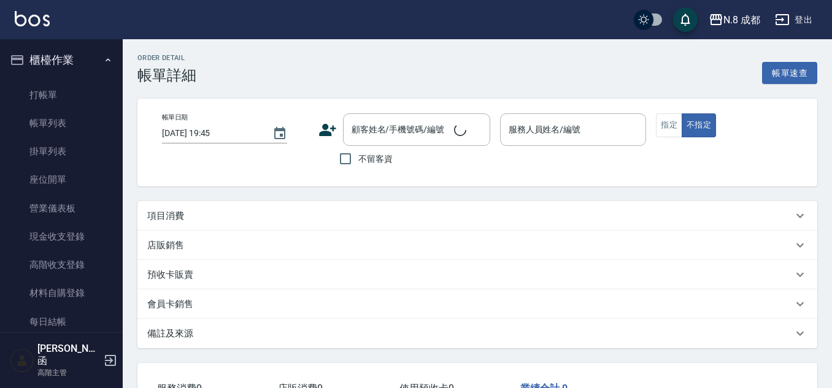
type input "2025/09/03 21:22"
type input "黃建皓-09"
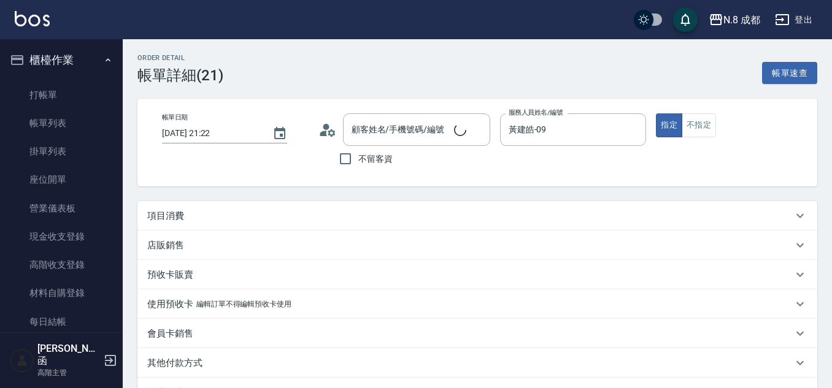
type input "邱/0938969137/"
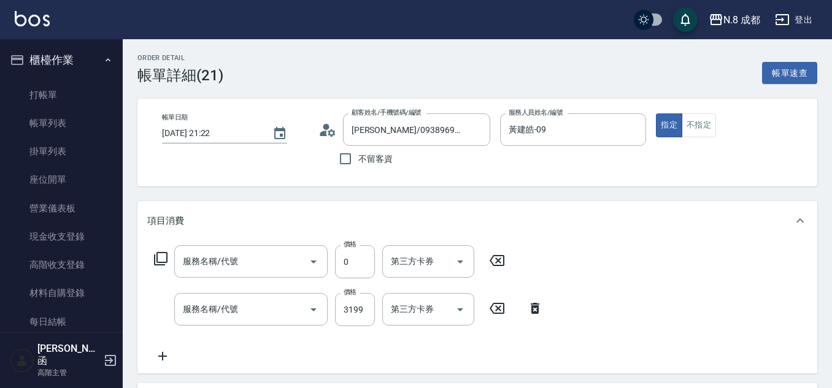
type input "互助3點(3)"
type input "黑曜只有2 3劑-(短)(000)"
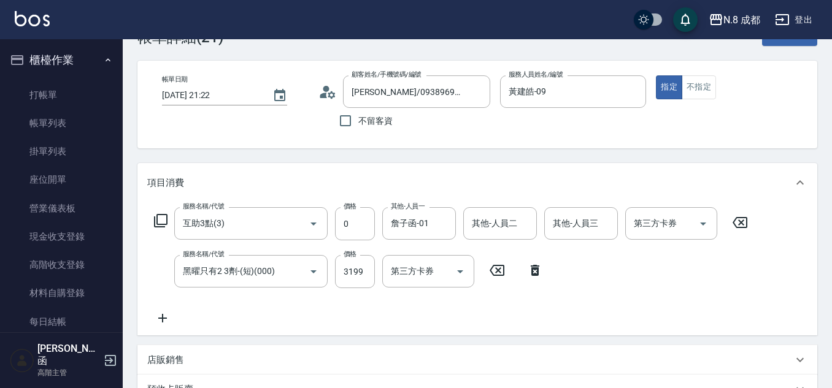
scroll to position [123, 0]
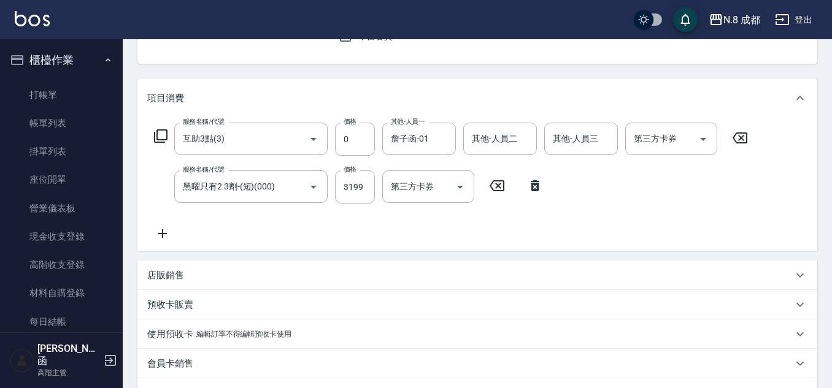
click at [164, 237] on icon at bounding box center [162, 233] width 31 height 15
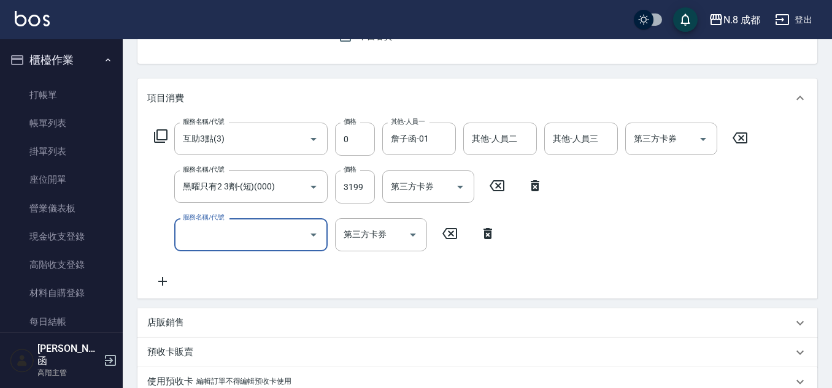
click at [200, 240] on input "服務名稱/代號" at bounding box center [242, 234] width 124 height 21
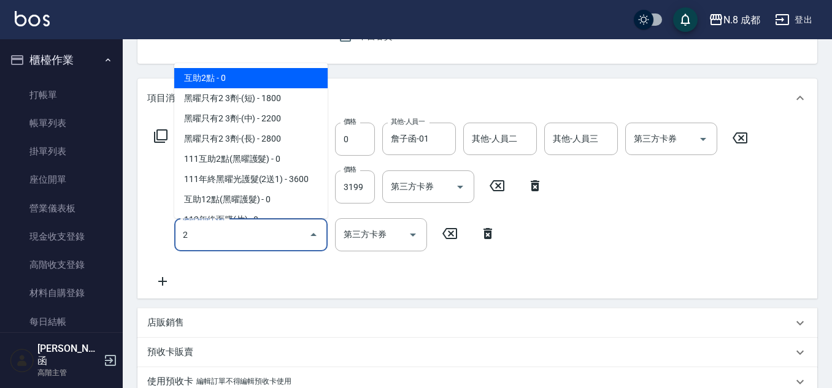
click at [220, 73] on span "互助2點 - 0" at bounding box center [250, 78] width 153 height 20
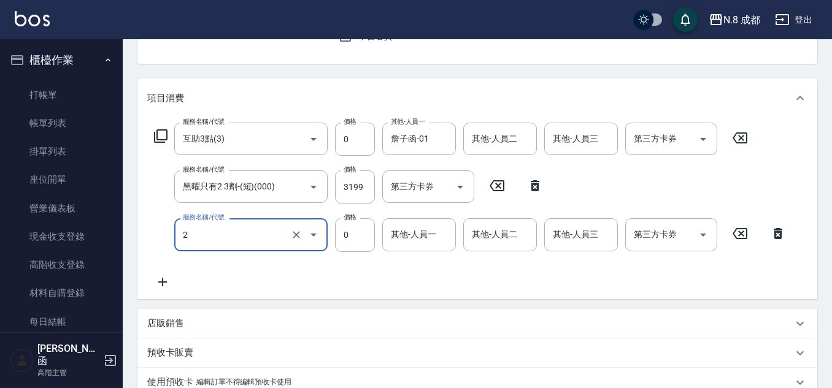
type input "互助2點(2)"
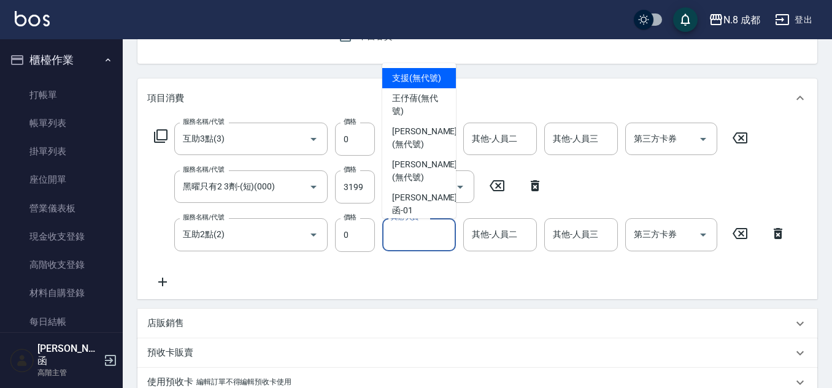
click at [431, 231] on input "其他-人員一" at bounding box center [419, 234] width 63 height 21
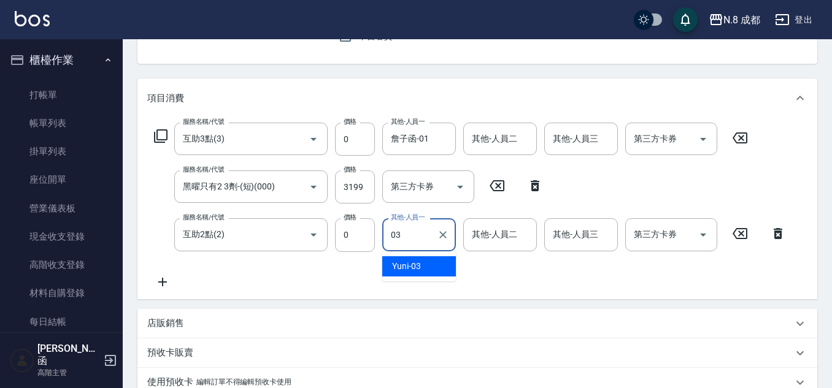
click at [424, 260] on div "Yuni -03" at bounding box center [419, 266] width 74 height 20
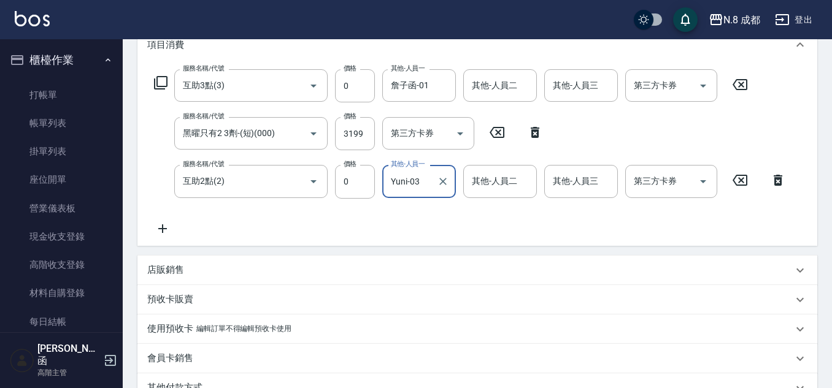
scroll to position [353, 0]
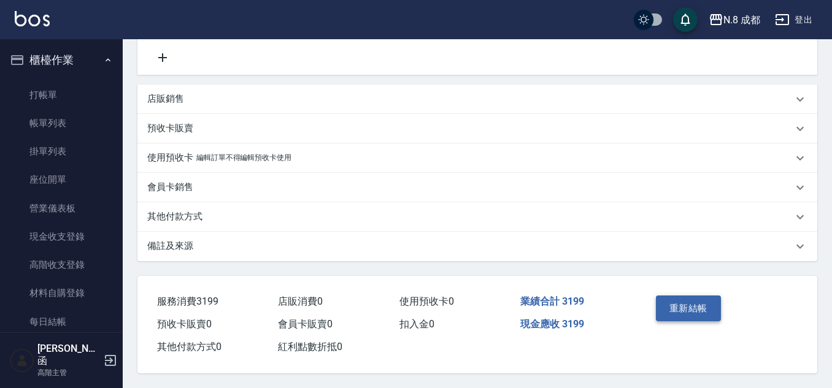
type input "Yuni-03"
click at [703, 301] on button "重新結帳" at bounding box center [688, 309] width 65 height 26
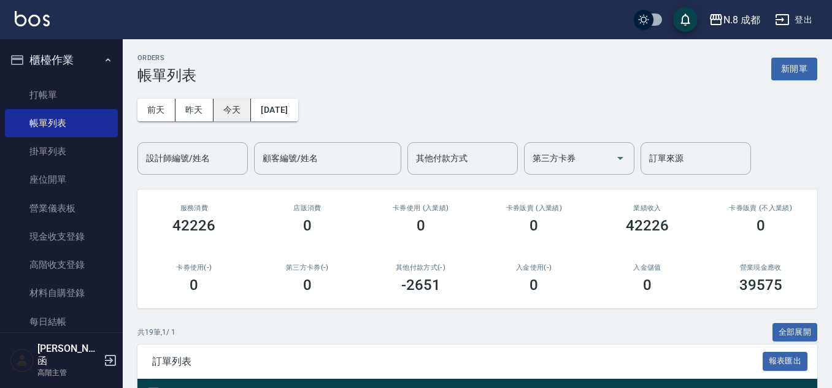
click at [232, 106] on button "今天" at bounding box center [232, 110] width 38 height 23
click at [794, 69] on button "新開單" at bounding box center [794, 69] width 46 height 23
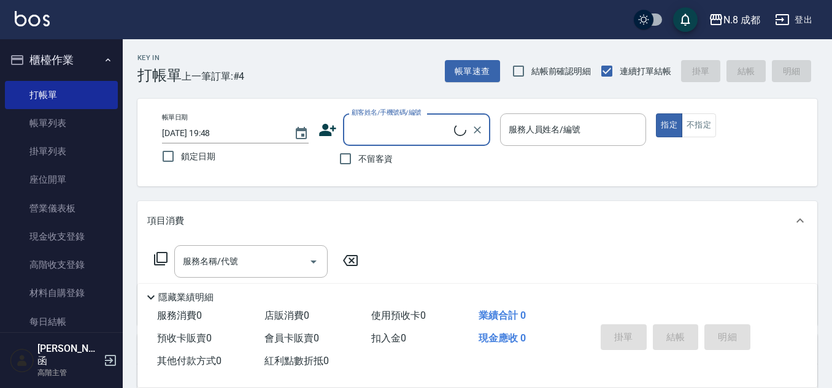
click at [410, 125] on input "顧客姓名/手機號碼/編號" at bounding box center [400, 129] width 105 height 21
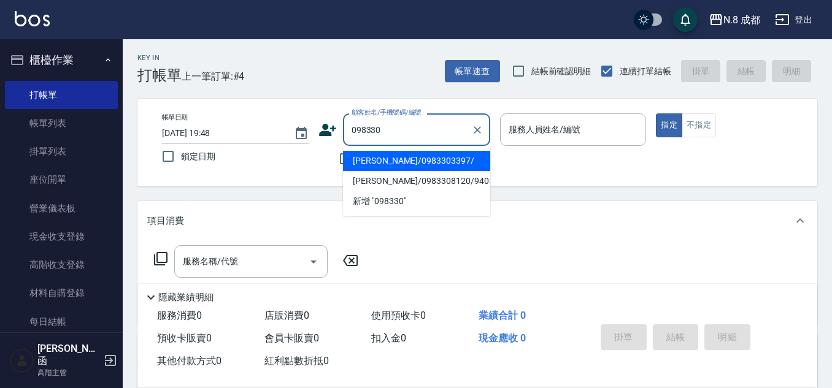
click at [423, 162] on li "林妤珊/0983303397/" at bounding box center [416, 161] width 147 height 20
type input "林妤珊/0983303397/"
type input "明祥何-68"
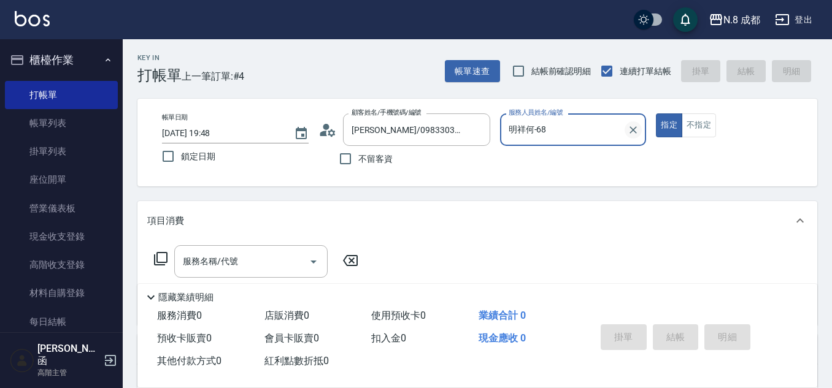
click at [634, 132] on icon "Clear" at bounding box center [633, 130] width 12 height 12
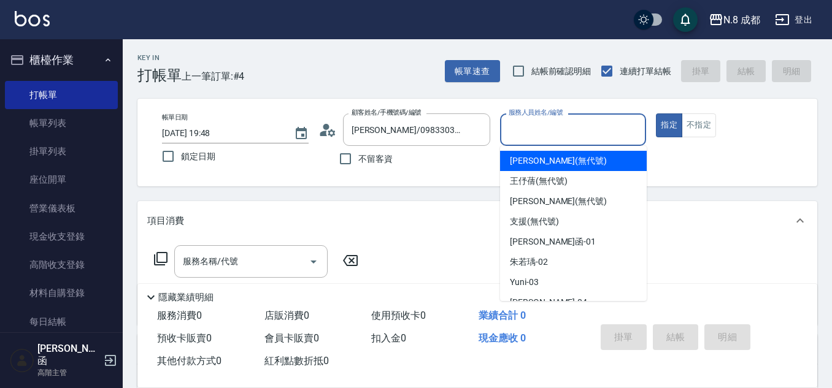
click at [528, 129] on input "服務人員姓名/編號" at bounding box center [573, 129] width 136 height 21
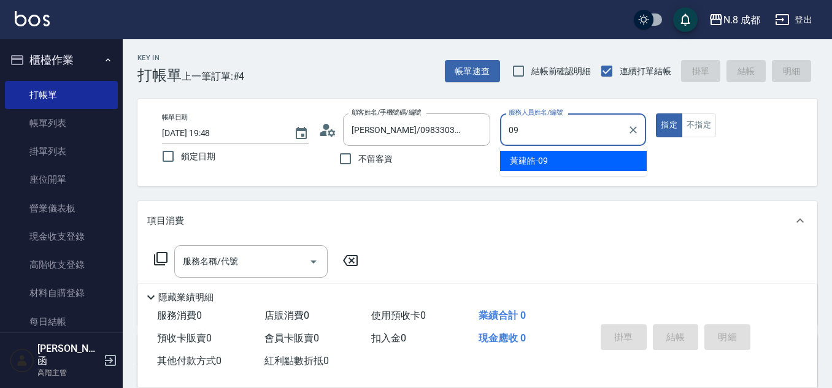
click at [532, 169] on div "黃建皓 -09" at bounding box center [573, 161] width 147 height 20
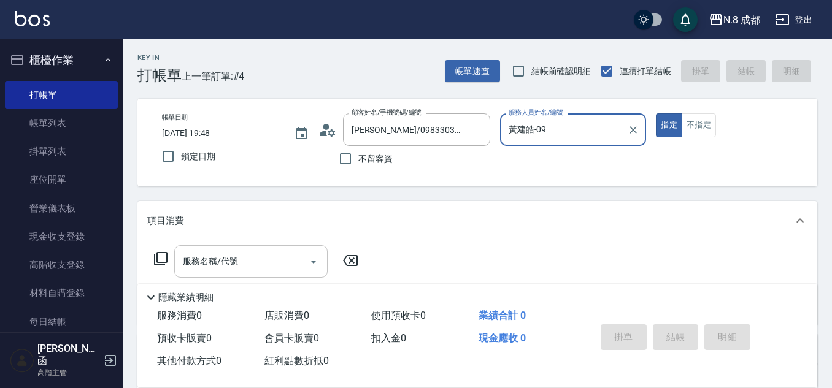
type input "黃建皓-09"
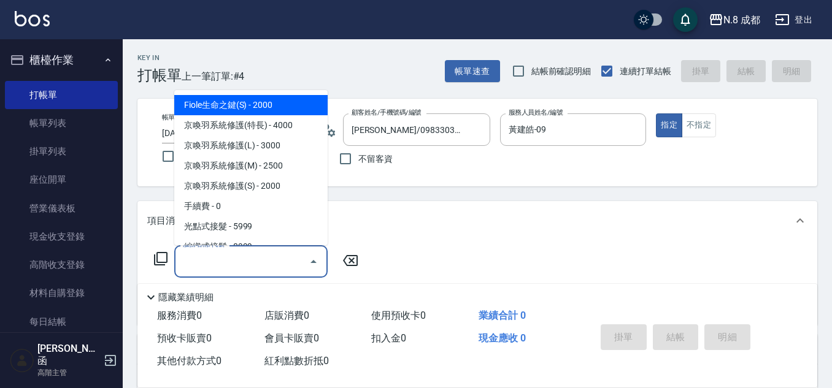
click at [215, 260] on input "服務名稱/代號" at bounding box center [242, 261] width 124 height 21
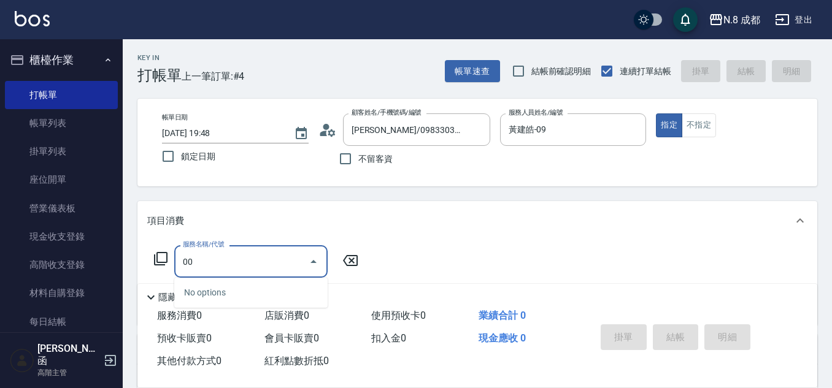
drag, startPoint x: 216, startPoint y: 266, endPoint x: 141, endPoint y: 268, distance: 74.8
click at [141, 268] on div "服務名稱/代號 00 服務名稱/代號" at bounding box center [477, 282] width 680 height 85
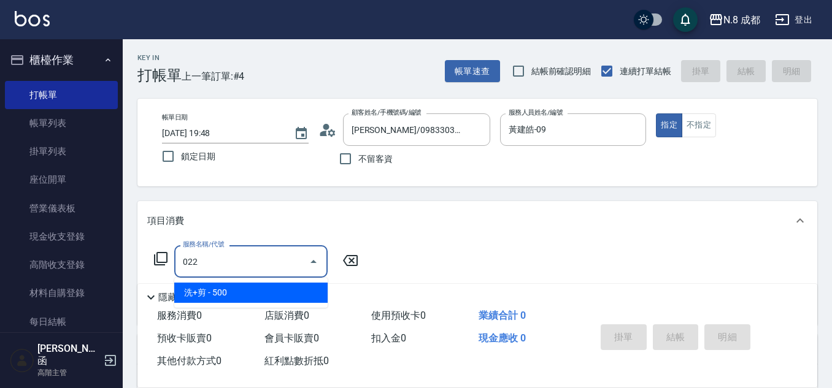
drag, startPoint x: 169, startPoint y: 275, endPoint x: 326, endPoint y: 275, distance: 157.0
click at [210, 292] on span "洗+剪 - 500" at bounding box center [250, 293] width 153 height 20
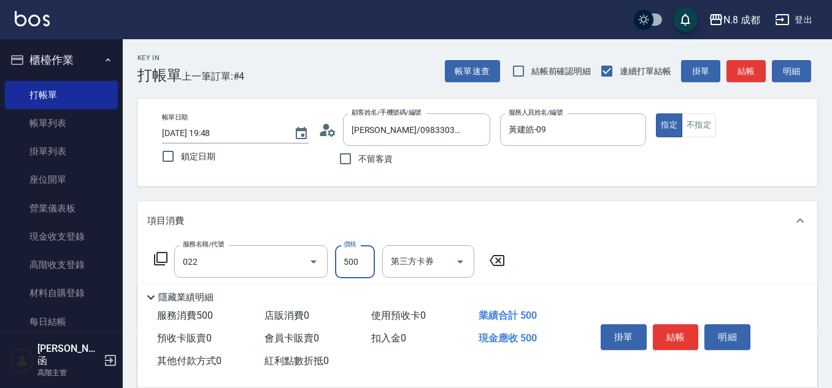
type input "洗+剪(022)"
click at [368, 259] on input "500" at bounding box center [355, 261] width 40 height 33
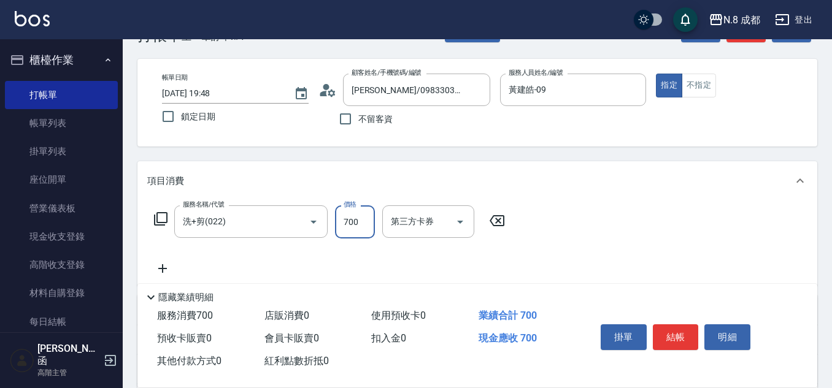
scroll to position [61, 0]
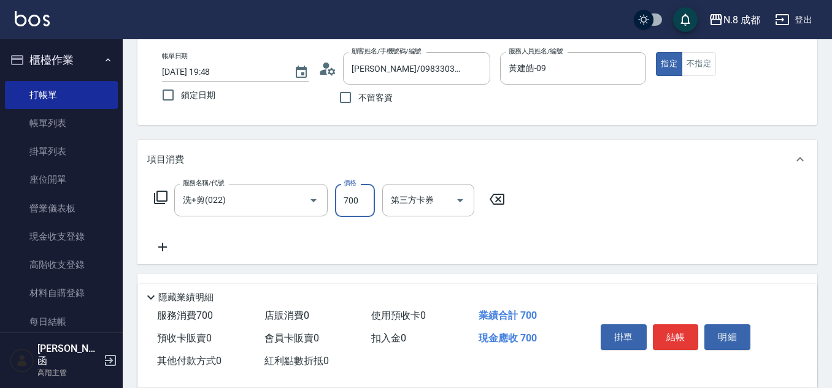
type input "700"
click at [162, 247] on icon at bounding box center [162, 247] width 9 height 9
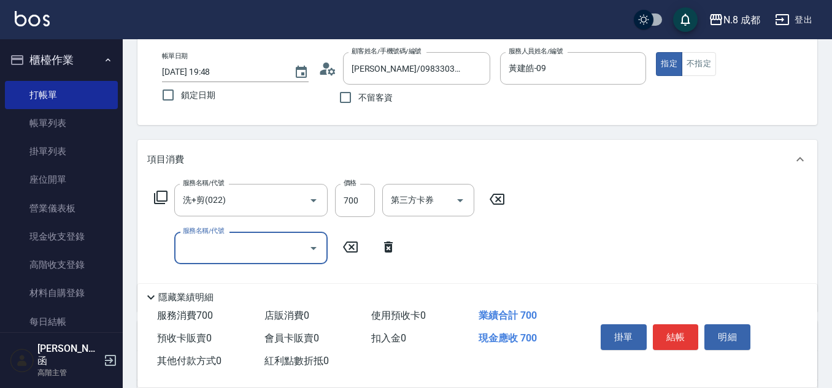
click at [204, 247] on input "服務名稱/代號" at bounding box center [242, 247] width 124 height 21
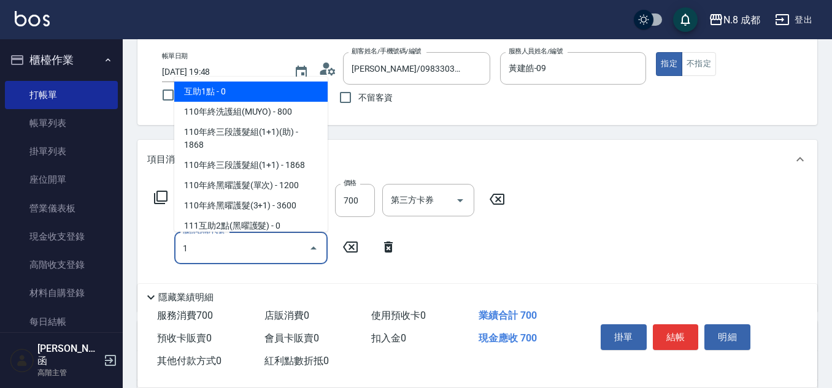
click at [243, 90] on span "互助1點 - 0" at bounding box center [250, 92] width 153 height 20
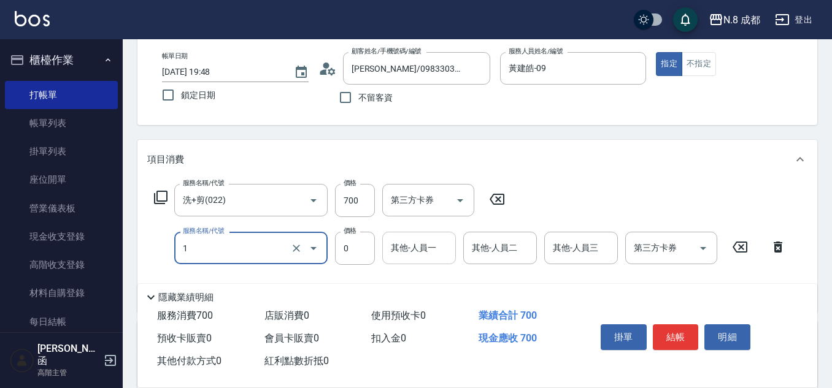
type input "互助1點(1)"
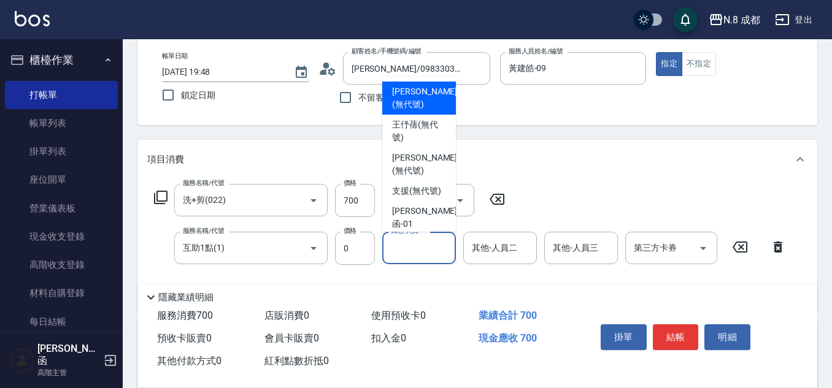
click at [429, 248] on input "其他-人員一" at bounding box center [419, 247] width 63 height 21
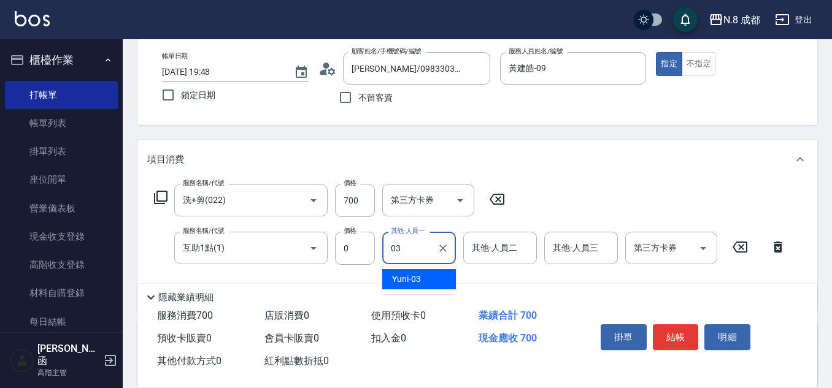
click at [407, 275] on span "Yuni -03" at bounding box center [406, 279] width 29 height 13
type input "Yuni-03"
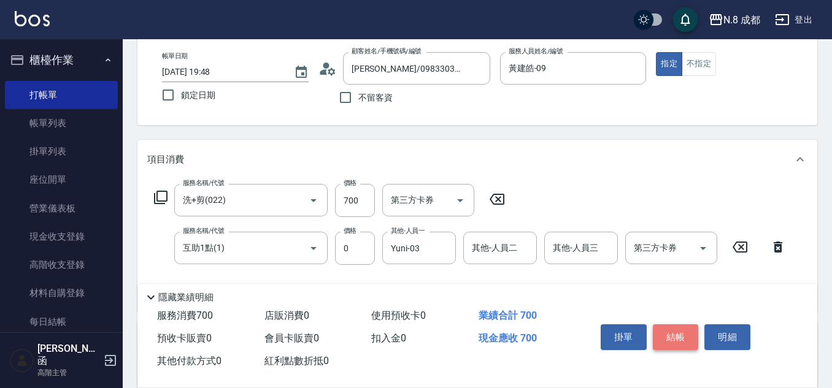
click at [681, 328] on button "結帳" at bounding box center [676, 337] width 46 height 26
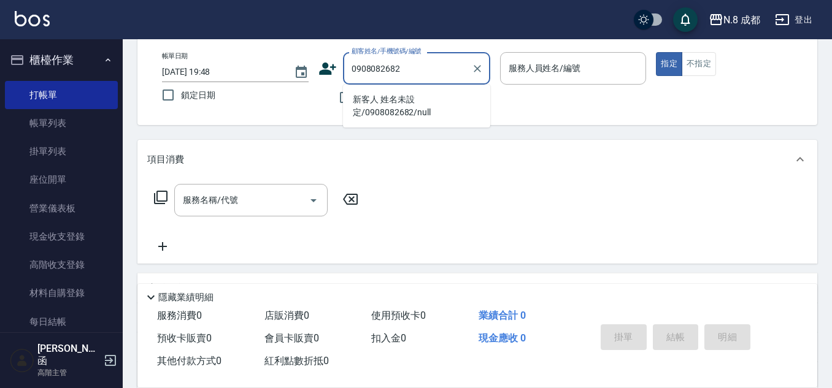
click at [408, 117] on li "新客人 姓名未設定/0908082682/null" at bounding box center [416, 106] width 147 height 33
type input "新客人 姓名未設定/0908082682/null"
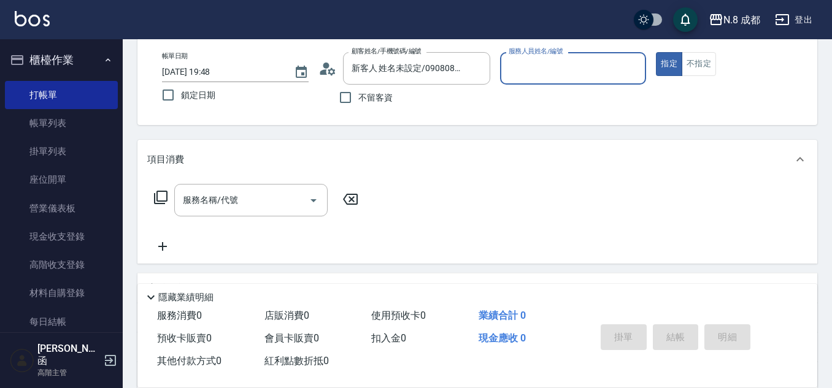
click at [562, 67] on input "服務人員姓名/編號" at bounding box center [573, 68] width 136 height 21
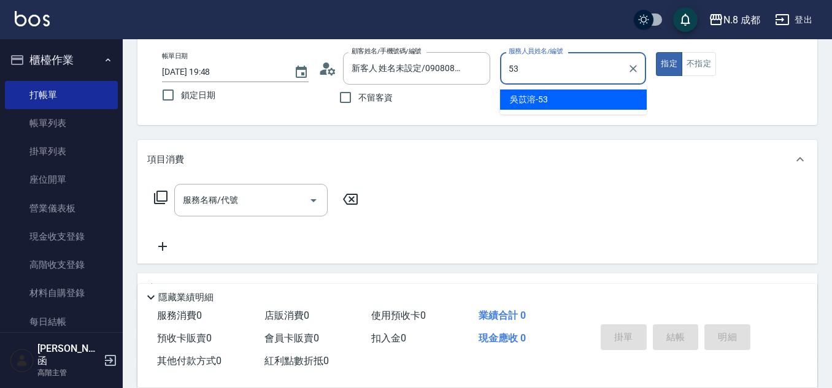
click at [552, 101] on div "吳苡溶 -53" at bounding box center [573, 100] width 147 height 20
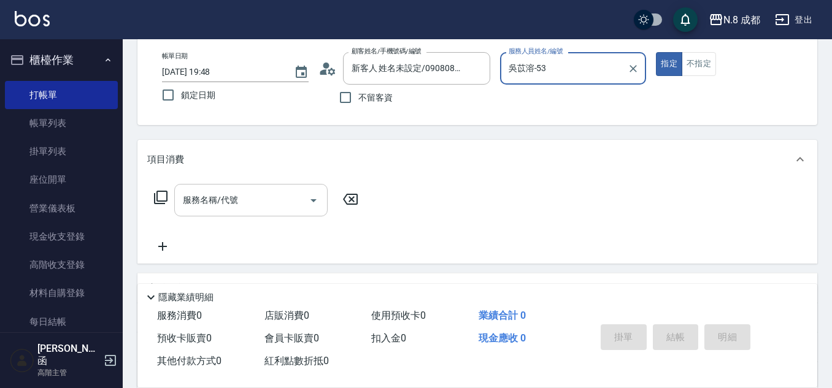
type input "吳苡溶-53"
click at [228, 198] on input "服務名稱/代號" at bounding box center [242, 200] width 124 height 21
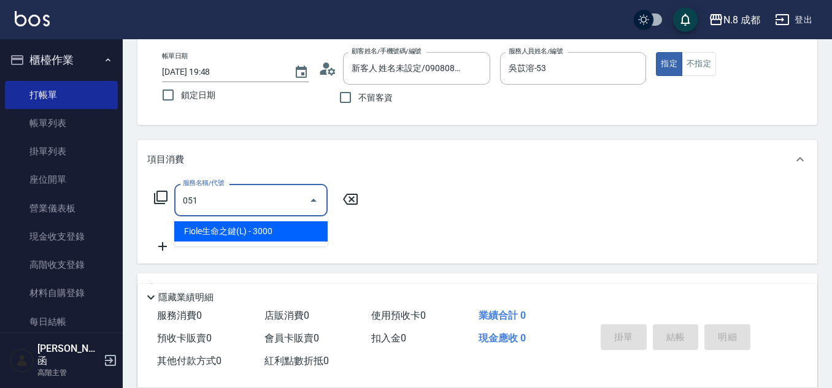
drag, startPoint x: 229, startPoint y: 229, endPoint x: 321, endPoint y: 213, distance: 92.7
click at [230, 229] on span "Fiole生命之鍵(L) - 3000" at bounding box center [250, 231] width 153 height 20
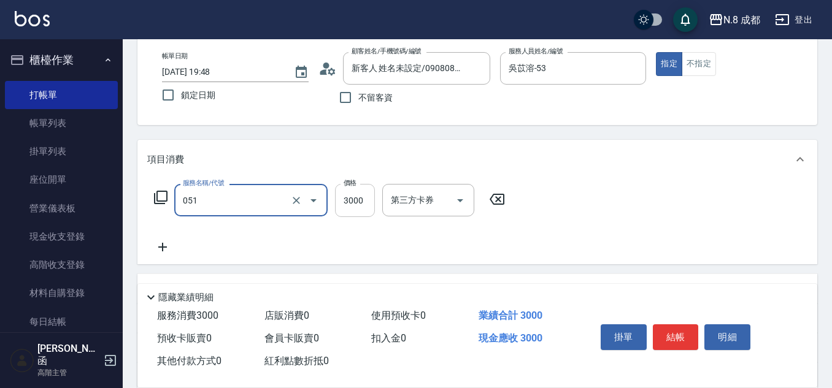
type input "Fiole生命之鍵(L)(051)"
click at [372, 203] on input "3000" at bounding box center [355, 200] width 40 height 33
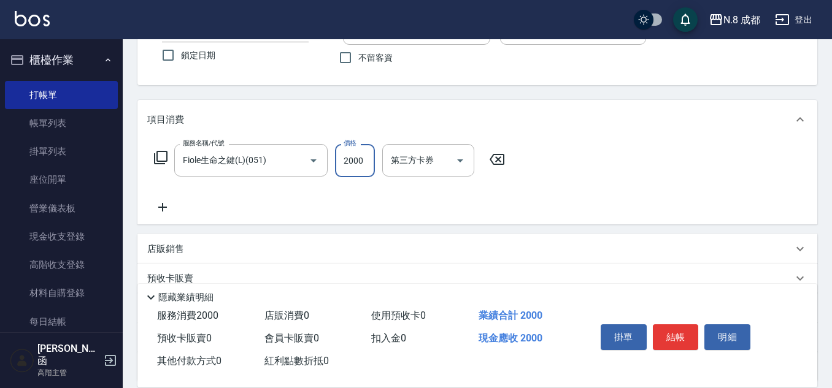
scroll to position [123, 0]
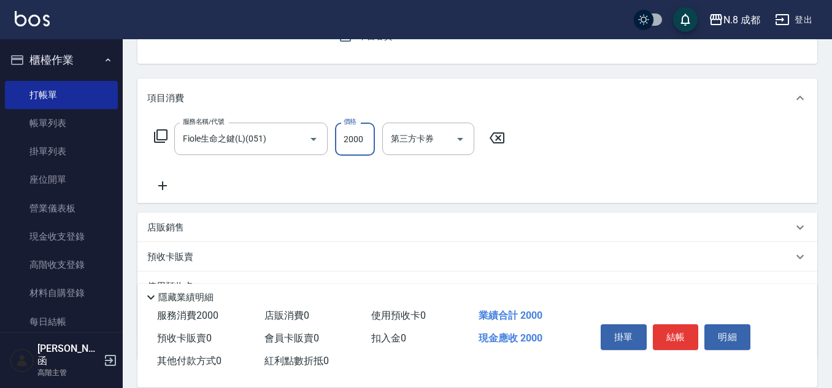
type input "2000"
click at [169, 229] on p "店販銷售" at bounding box center [165, 227] width 37 height 13
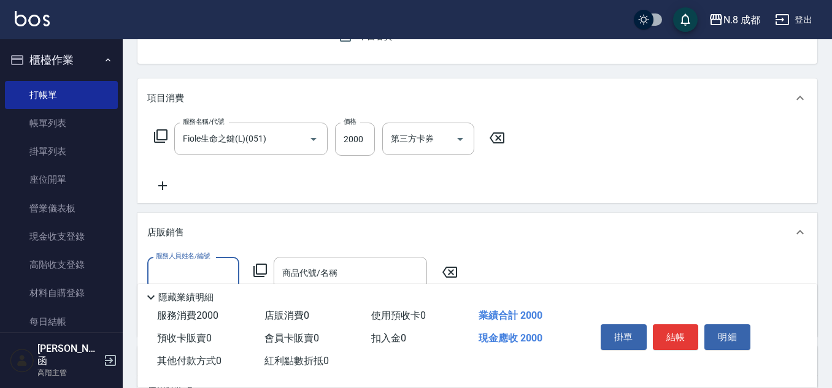
scroll to position [0, 0]
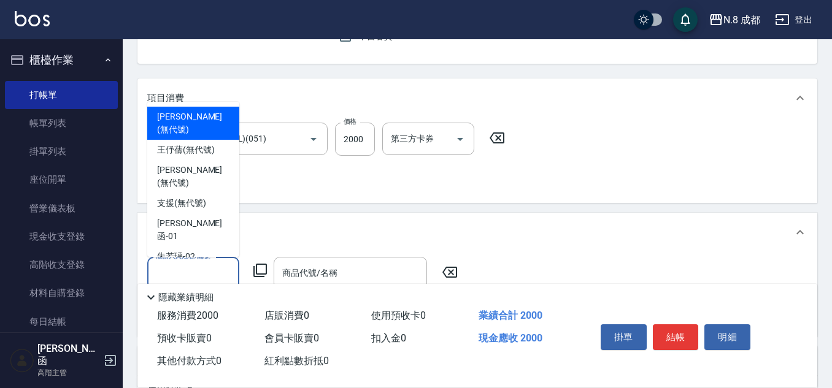
click at [197, 269] on input "服務人員姓名/編號" at bounding box center [193, 273] width 81 height 21
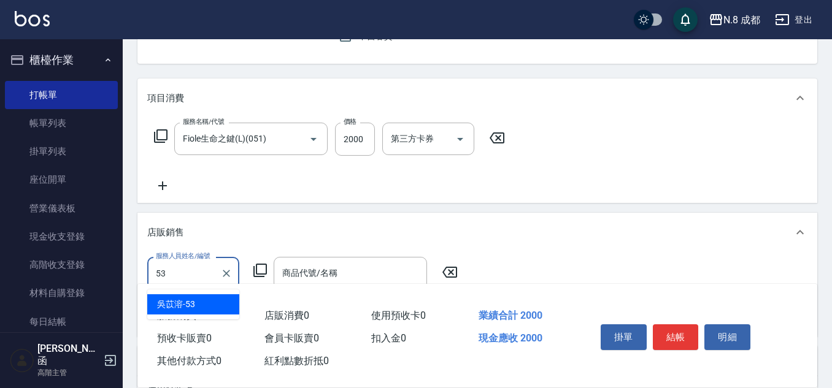
click at [207, 302] on div "吳苡溶 -53" at bounding box center [193, 304] width 92 height 20
type input "吳苡溶-53"
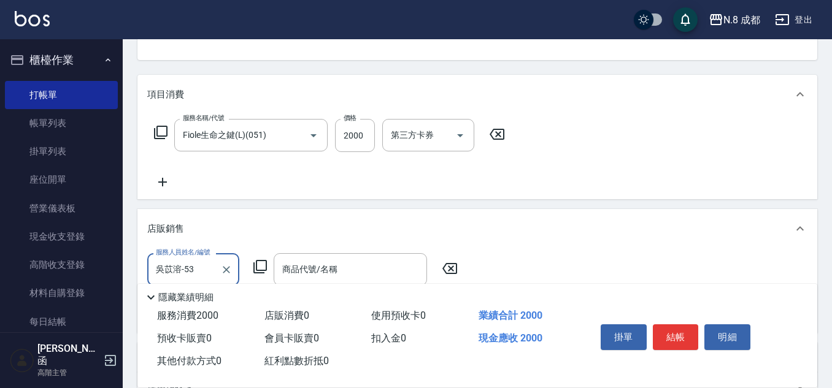
scroll to position [245, 0]
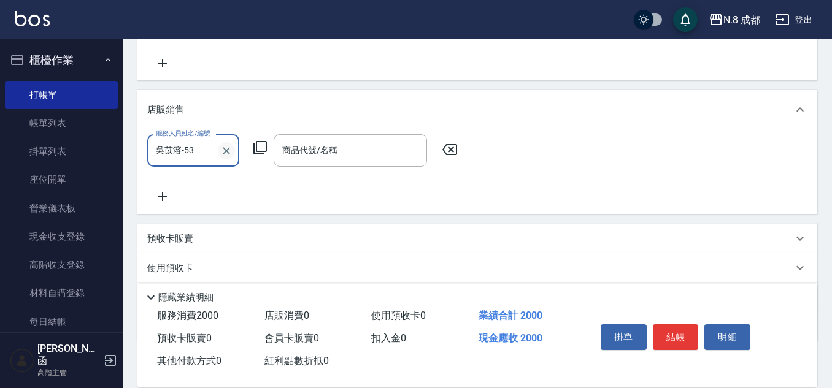
click at [228, 151] on icon "Clear" at bounding box center [226, 150] width 7 height 7
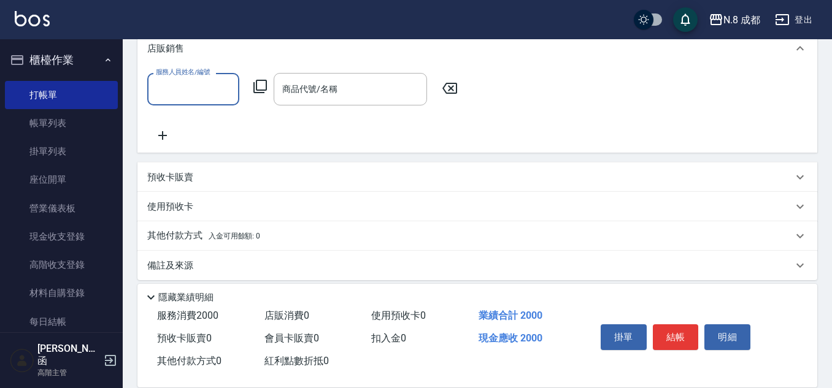
click at [172, 232] on p "其他付款方式 入金可用餘額: 0" at bounding box center [203, 235] width 113 height 13
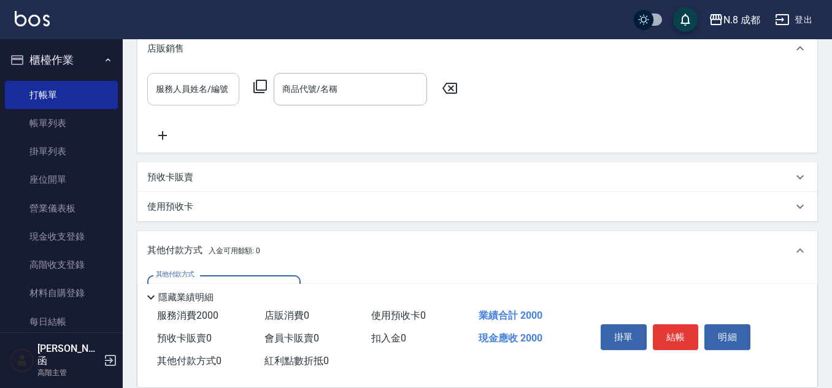
scroll to position [429, 0]
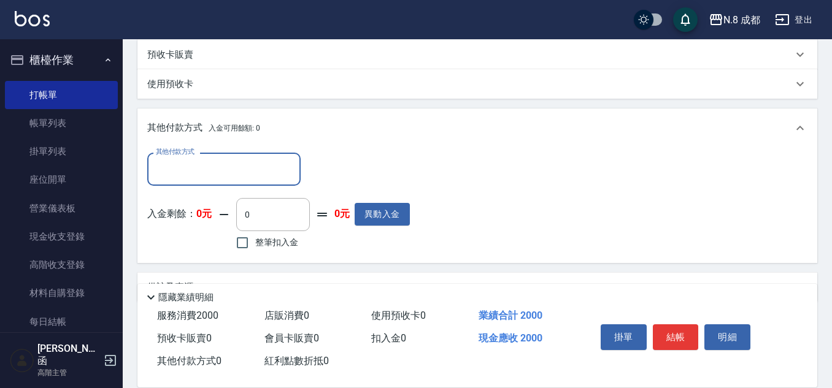
click at [182, 166] on input "其他付款方式" at bounding box center [224, 168] width 142 height 21
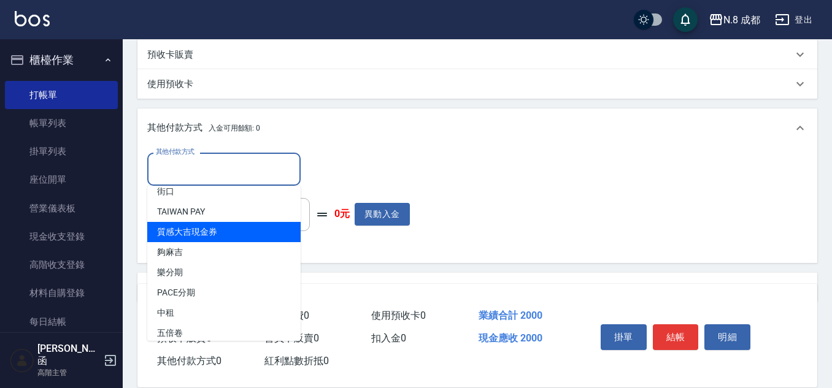
scroll to position [37, 0]
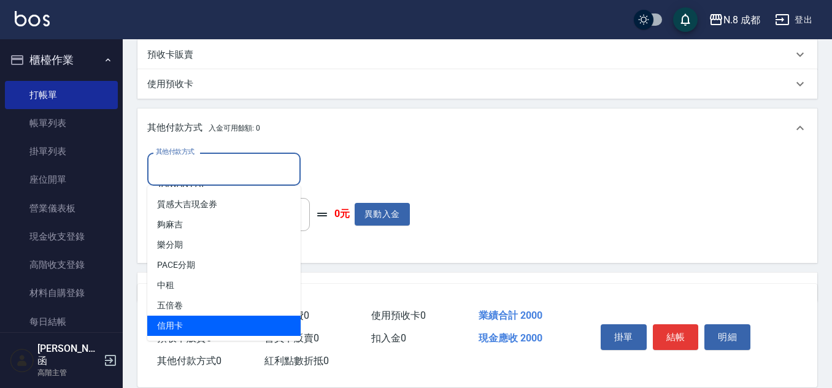
click at [226, 327] on span "信用卡" at bounding box center [223, 326] width 153 height 20
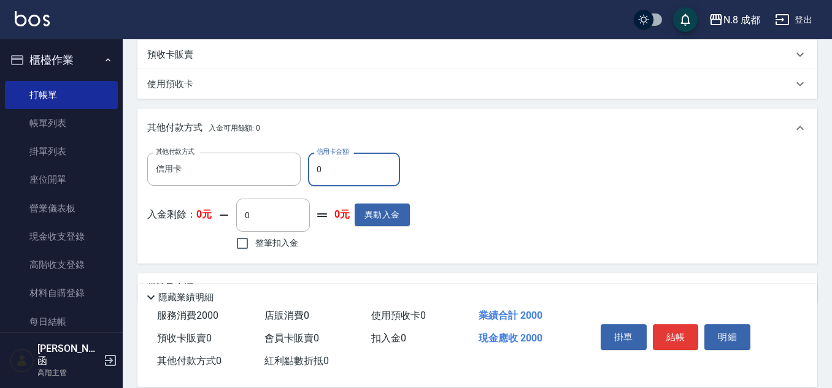
type input "信用卡"
drag, startPoint x: 327, startPoint y: 164, endPoint x: 291, endPoint y: 163, distance: 35.6
click at [291, 163] on div "其他付款方式 信用卡 其他付款方式 信用卡金額 0 信用卡金額" at bounding box center [278, 169] width 263 height 33
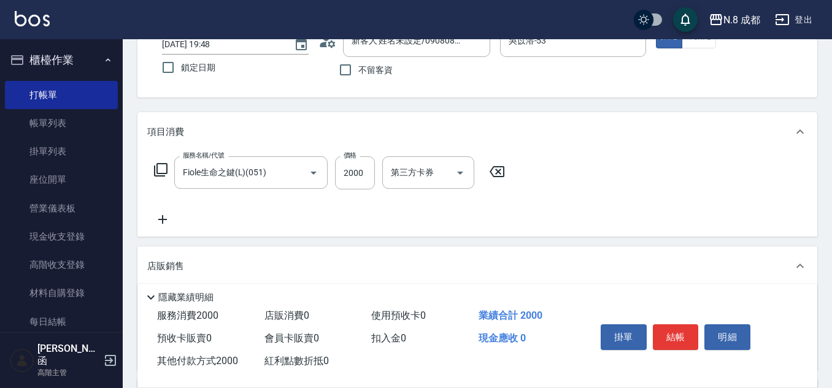
scroll to position [0, 0]
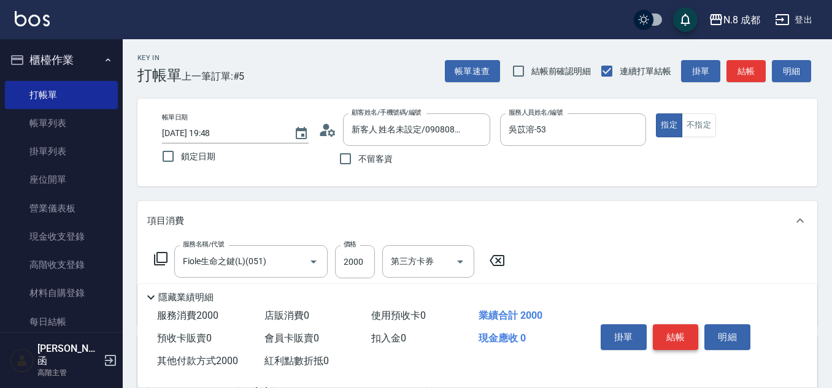
click at [687, 332] on button "結帳" at bounding box center [676, 337] width 46 height 26
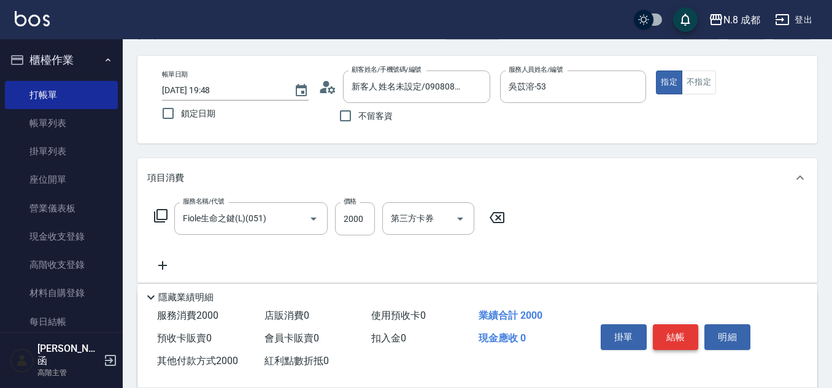
scroll to position [61, 0]
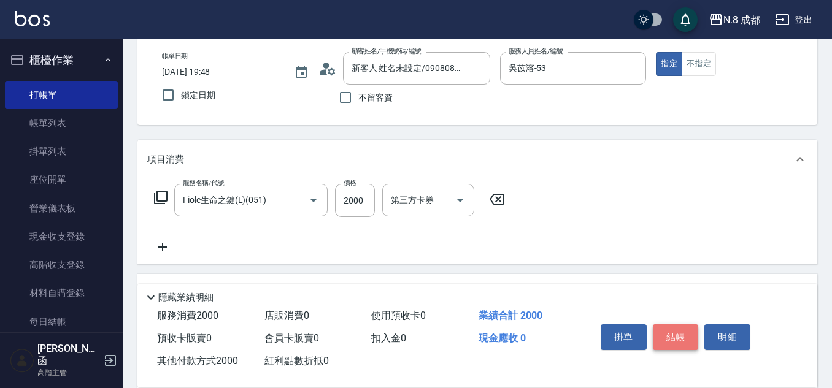
click at [681, 326] on button "結帳" at bounding box center [676, 337] width 46 height 26
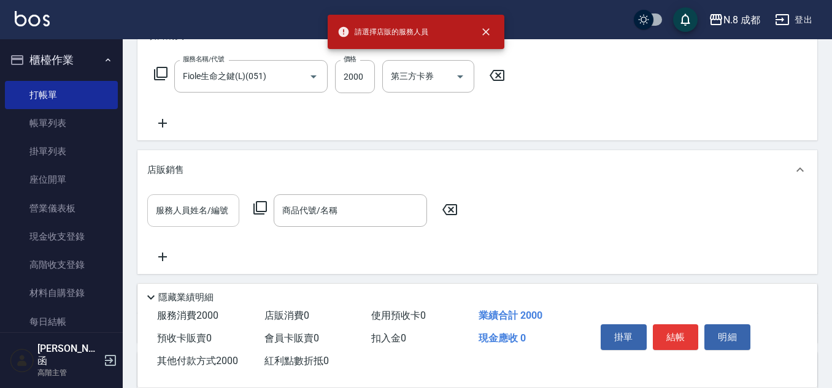
scroll to position [245, 0]
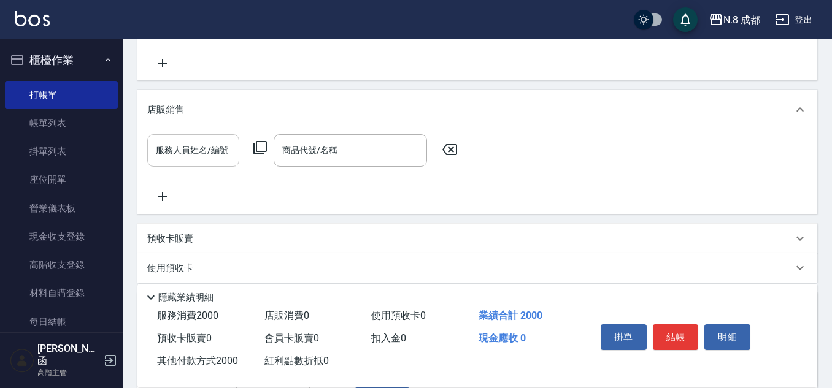
click at [448, 149] on icon at bounding box center [449, 149] width 31 height 15
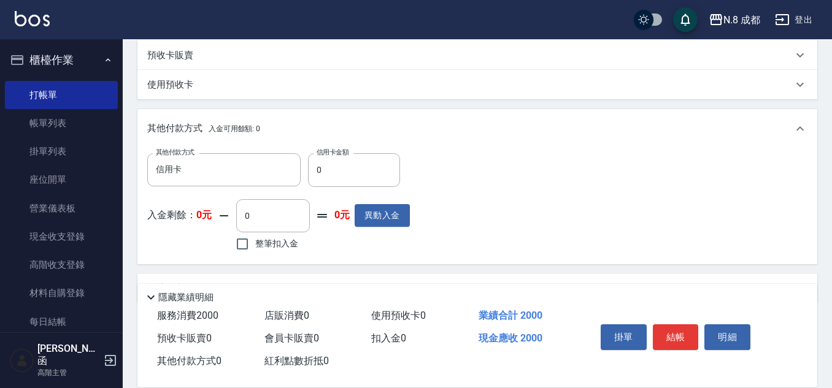
scroll to position [429, 0]
click at [349, 163] on input "0" at bounding box center [354, 169] width 92 height 33
drag, startPoint x: 341, startPoint y: 164, endPoint x: 307, endPoint y: 163, distance: 33.8
click at [307, 163] on div "其他付款方式 信用卡 其他付款方式 信用卡金額 0 信用卡金額" at bounding box center [278, 169] width 263 height 33
type input "2000"
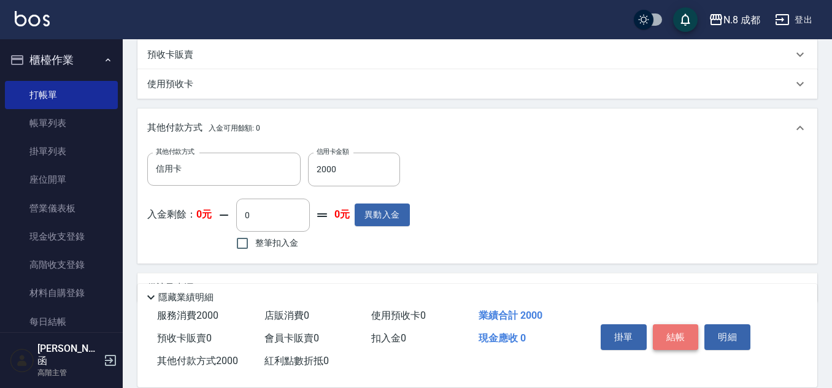
click at [674, 324] on button "結帳" at bounding box center [676, 337] width 46 height 26
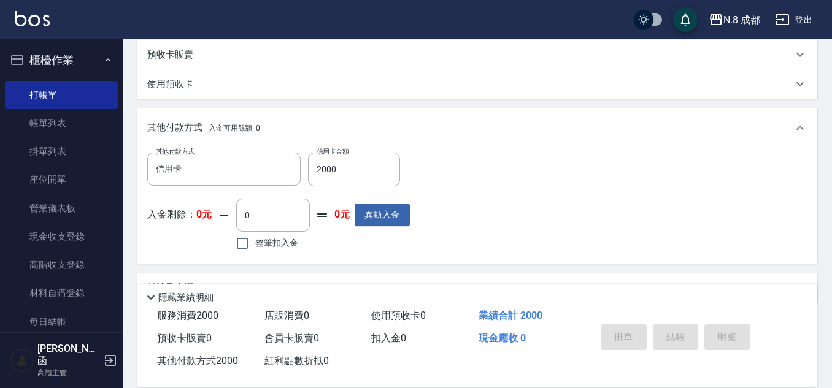
type input "2025/09/19 19:51"
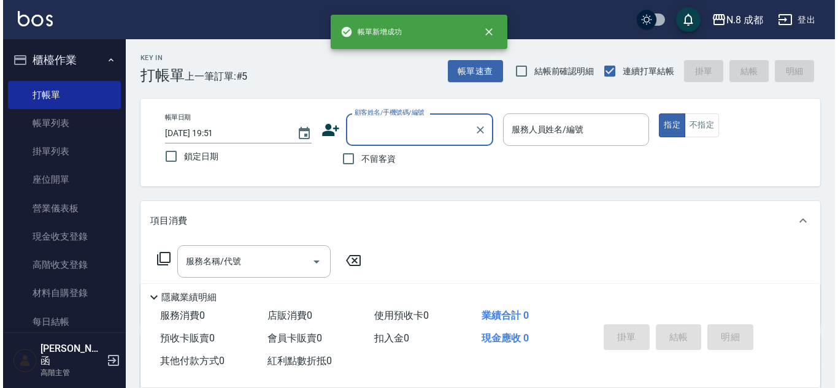
scroll to position [0, 0]
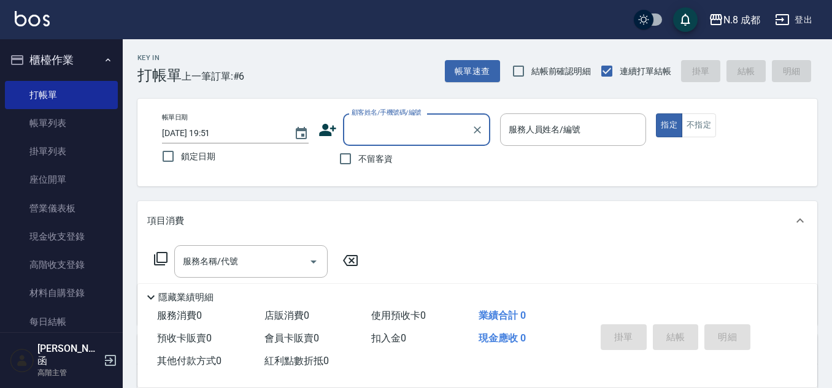
click at [352, 157] on input "不留客資" at bounding box center [345, 159] width 26 height 26
checkbox input "true"
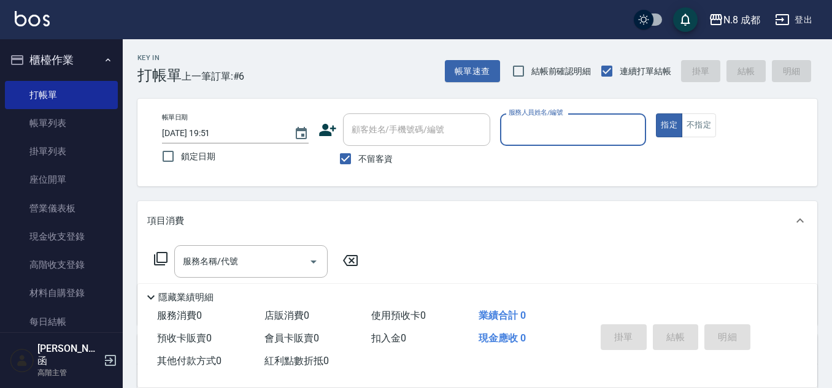
click at [536, 128] on input "服務人員姓名/編號" at bounding box center [573, 129] width 136 height 21
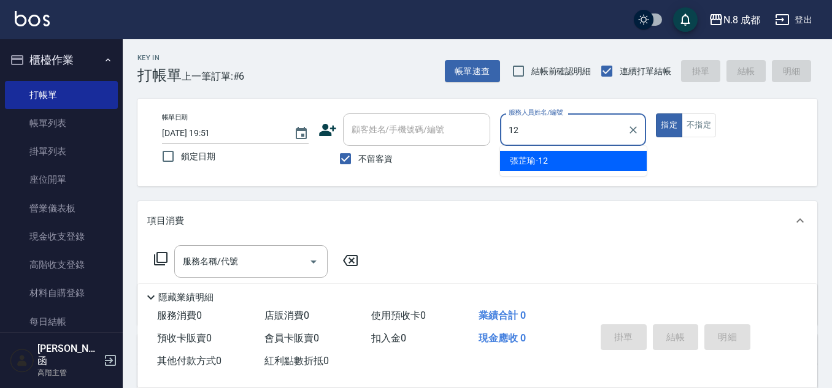
click at [535, 157] on span "張芷瑜 -12" at bounding box center [529, 161] width 38 height 13
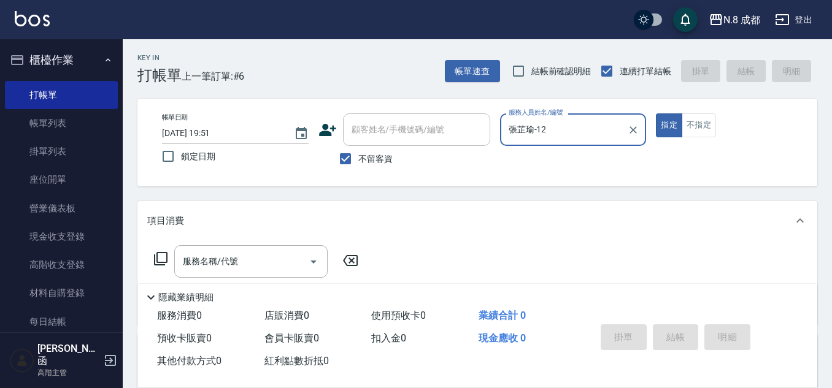
type input "張芷瑜-12"
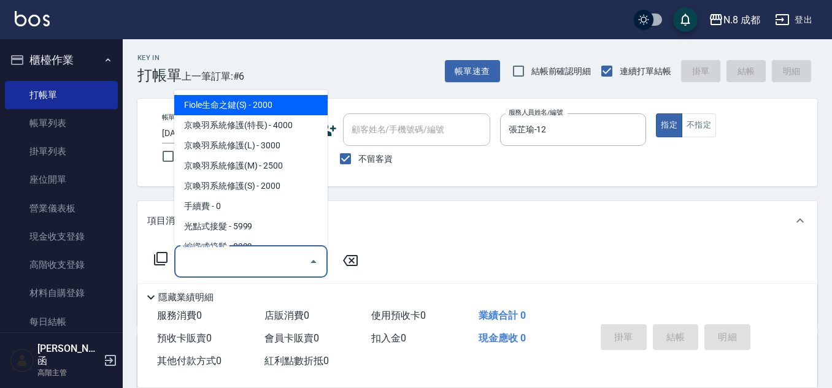
click at [233, 257] on input "服務名稱/代號" at bounding box center [242, 261] width 124 height 21
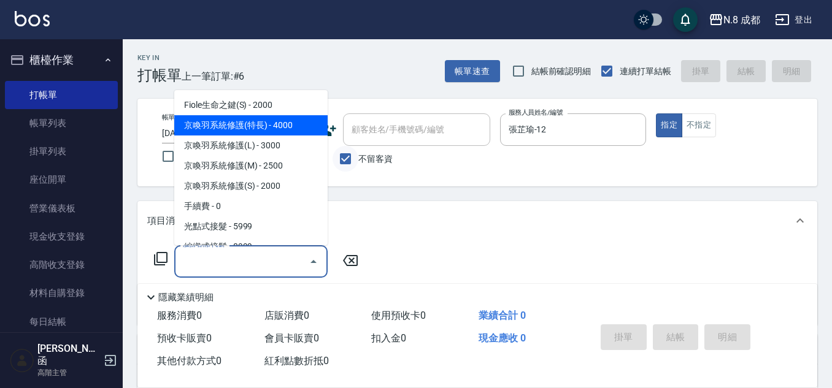
click at [347, 156] on input "不留客資" at bounding box center [345, 159] width 26 height 26
checkbox input "false"
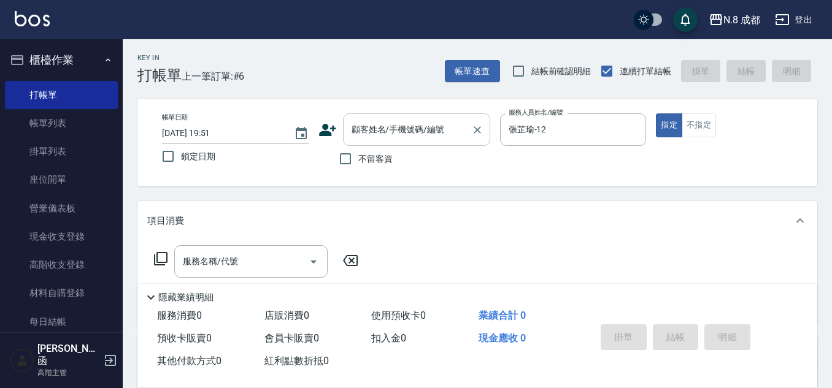
click at [391, 118] on div "顧客姓名/手機號碼/編號" at bounding box center [416, 129] width 147 height 33
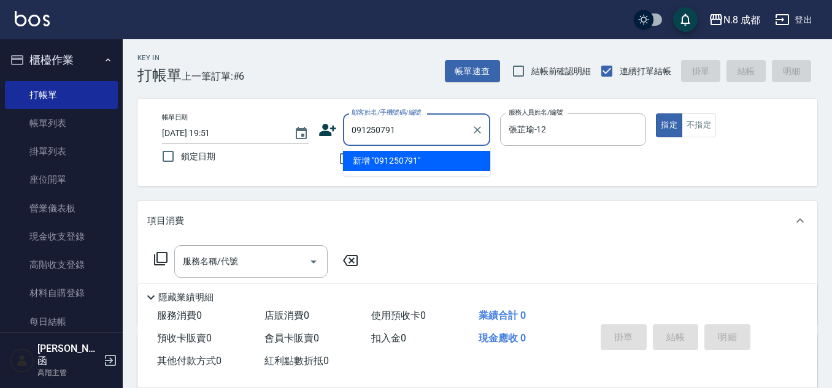
type input "0912507917"
drag, startPoint x: 431, startPoint y: 131, endPoint x: 207, endPoint y: 110, distance: 224.9
click at [207, 110] on div "帳單日期 2025/09/19 19:51 鎖定日期 顧客姓名/手機號碼/編號 0912507917 顧客姓名/手機號碼/編號 不留客資 服務人員姓名/編號 …" at bounding box center [477, 143] width 680 height 88
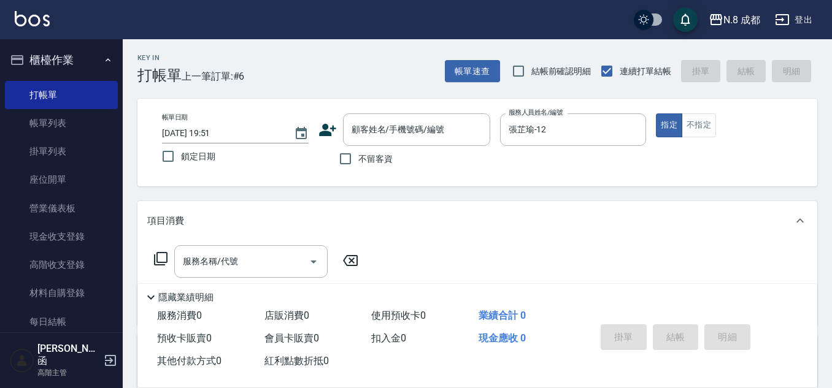
click at [326, 130] on icon at bounding box center [327, 130] width 18 height 18
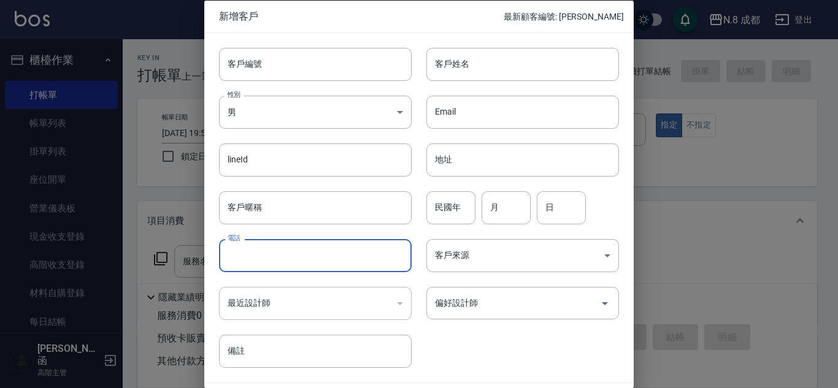
click at [270, 254] on input "電話" at bounding box center [315, 255] width 193 height 33
paste input "0912507917"
type input "0912507917"
click at [481, 62] on input "客戶姓名" at bounding box center [522, 63] width 193 height 33
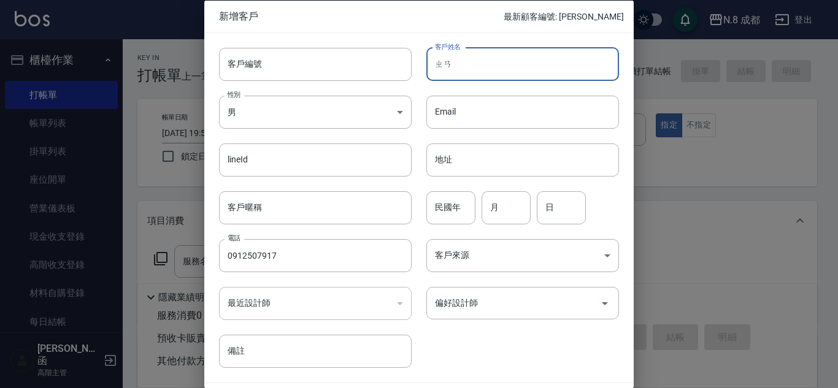
type input "ㄓ"
type input "[PERSON_NAME]?毓"
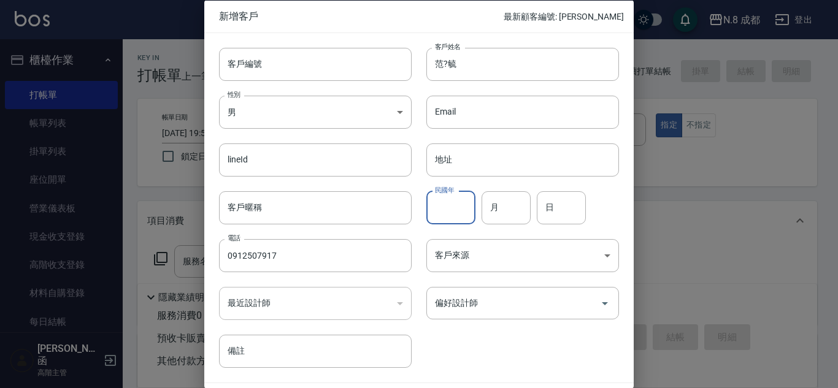
click at [459, 207] on input "民國年" at bounding box center [450, 207] width 49 height 33
type input "92"
click at [510, 212] on input "月" at bounding box center [505, 207] width 49 height 33
type input "05"
click at [563, 210] on input "日" at bounding box center [561, 207] width 49 height 33
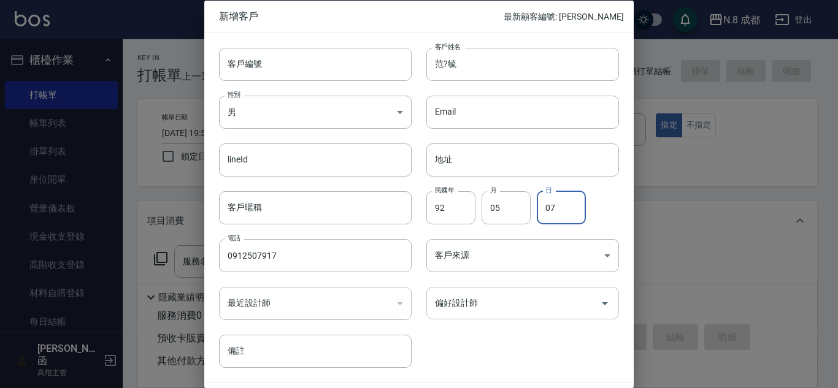
type input "07"
click at [500, 299] on input "偏好設計師" at bounding box center [513, 303] width 163 height 21
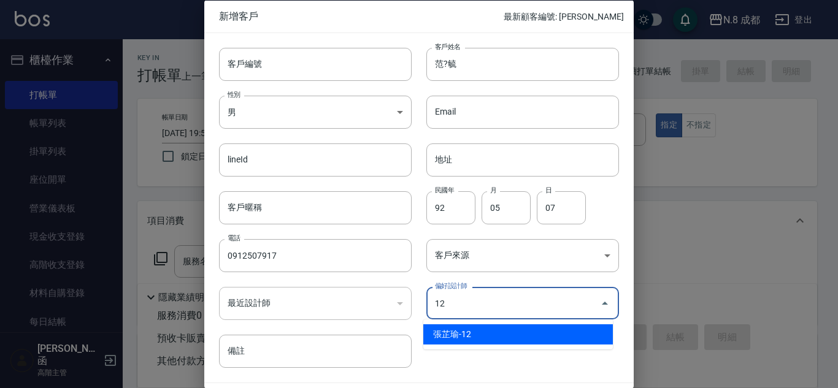
click at [494, 329] on li "張芷瑜-12" at bounding box center [518, 334] width 190 height 20
type input "張芷瑜"
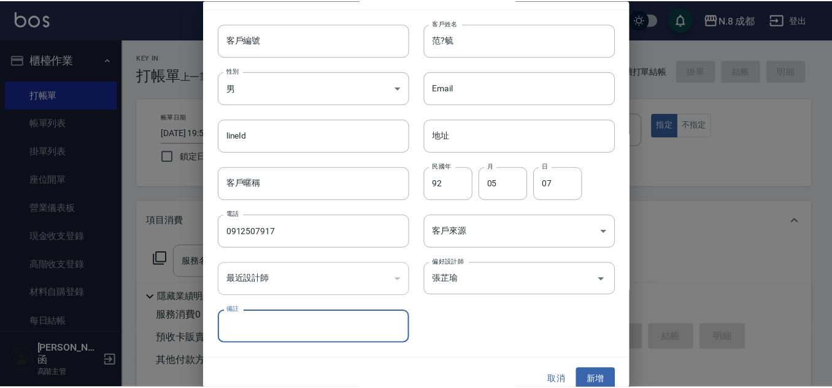
scroll to position [37, 0]
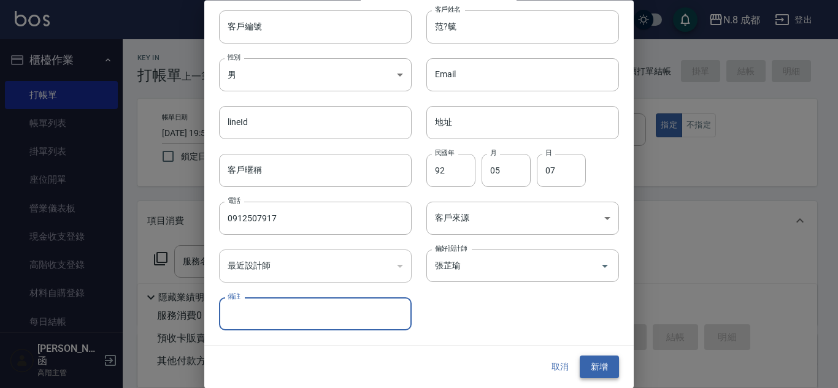
click at [594, 366] on button "新增" at bounding box center [599, 367] width 39 height 23
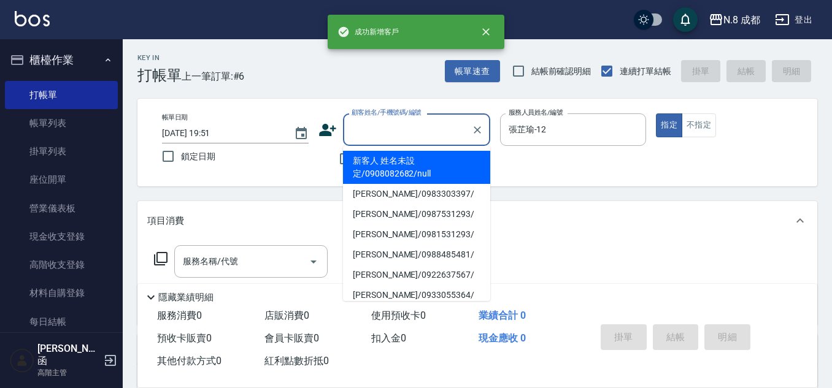
click at [381, 131] on input "顧客姓名/手機號碼/編號" at bounding box center [407, 129] width 118 height 21
paste input "0912507917"
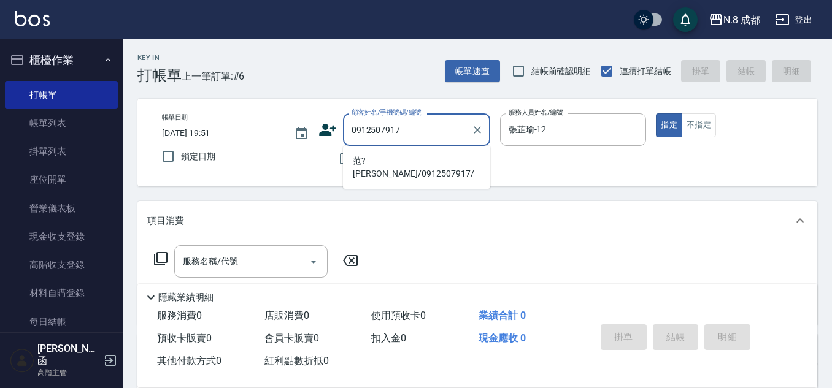
click at [402, 161] on li "范?毓/0912507917/" at bounding box center [416, 167] width 147 height 33
type input "范?毓/0912507917/"
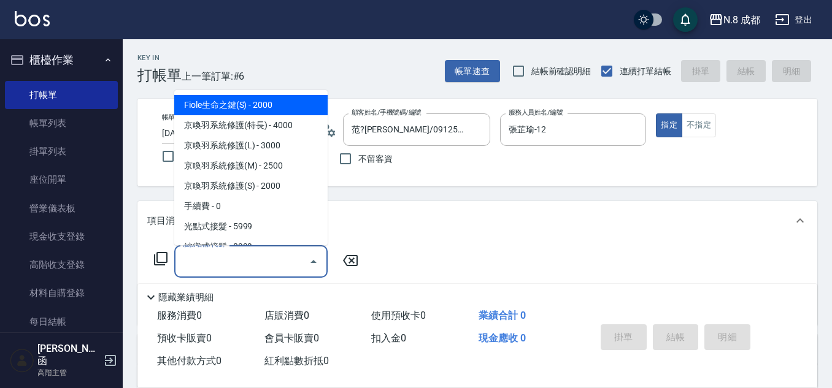
click at [224, 258] on input "服務名稱/代號" at bounding box center [242, 261] width 124 height 21
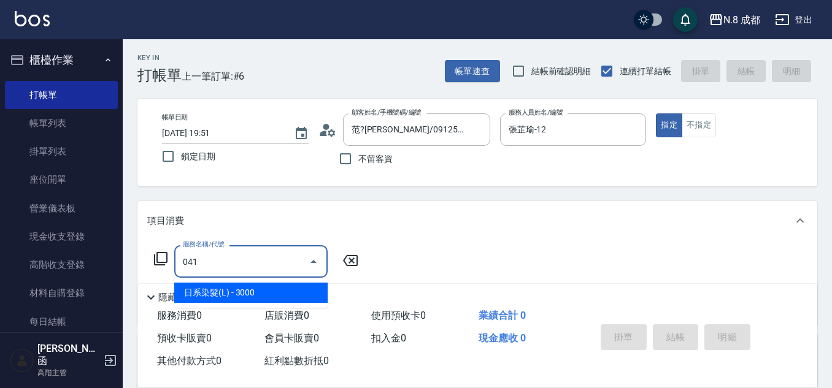
drag, startPoint x: 231, startPoint y: 293, endPoint x: 318, endPoint y: 277, distance: 88.4
click at [231, 291] on span "日系染髮(L) - 3000" at bounding box center [250, 293] width 153 height 20
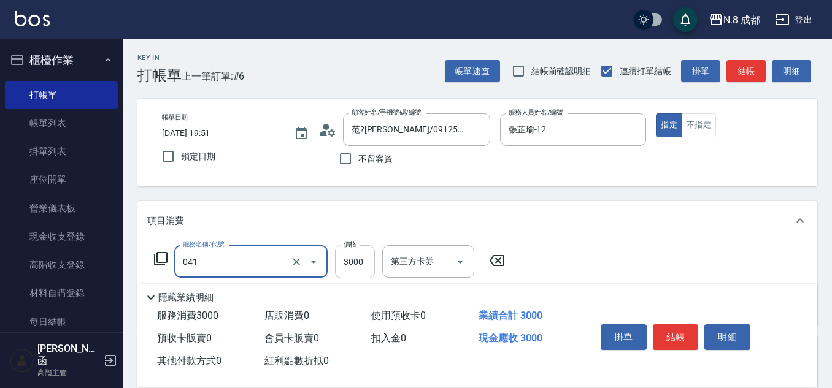
type input "日系染髮(L)(041)"
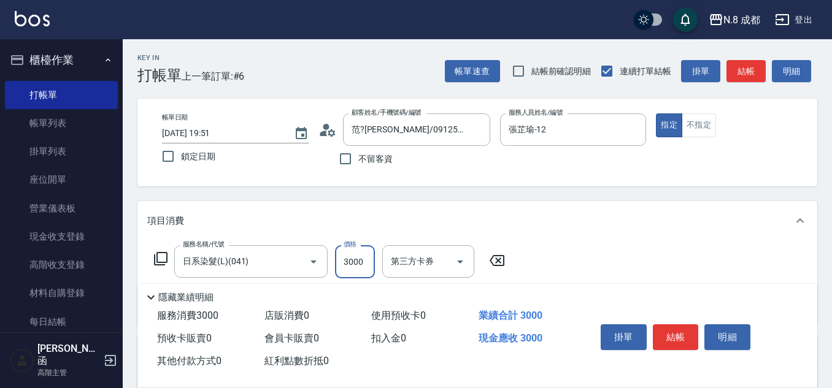
click at [362, 267] on input "3000" at bounding box center [355, 261] width 40 height 33
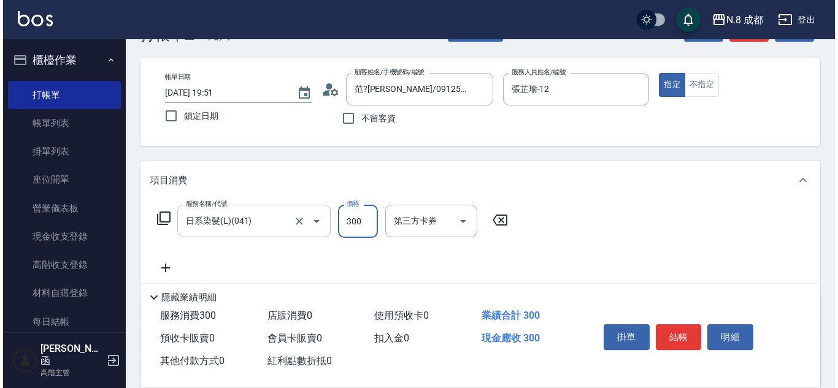
scroll to position [61, 0]
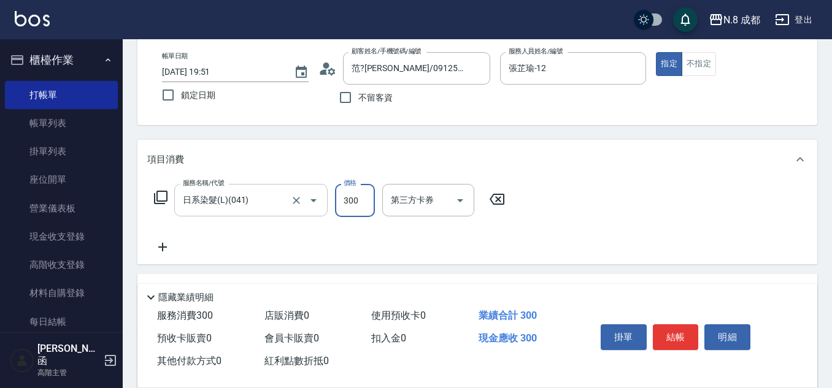
type input "3000"
click at [169, 245] on icon at bounding box center [162, 247] width 31 height 15
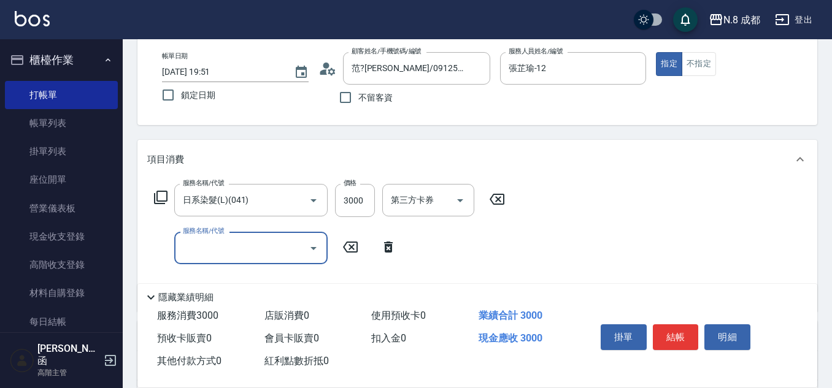
drag, startPoint x: 201, startPoint y: 248, endPoint x: 208, endPoint y: 253, distance: 8.3
click at [202, 248] on input "服務名稱/代號" at bounding box center [242, 247] width 124 height 21
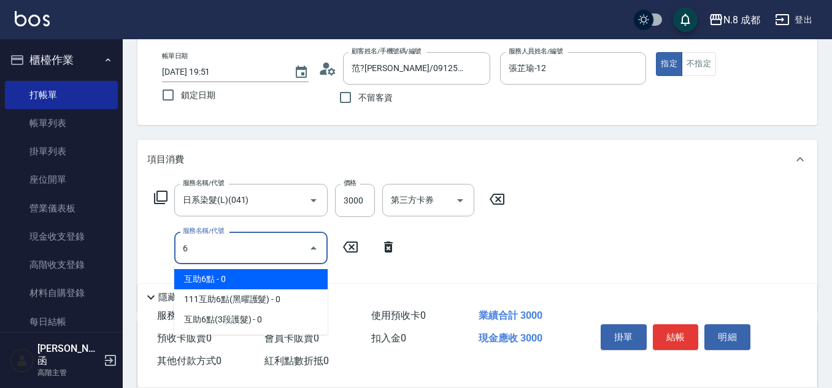
drag, startPoint x: 234, startPoint y: 276, endPoint x: 378, endPoint y: 276, distance: 144.1
click at [235, 276] on span "互助6點 - 0" at bounding box center [250, 279] width 153 height 20
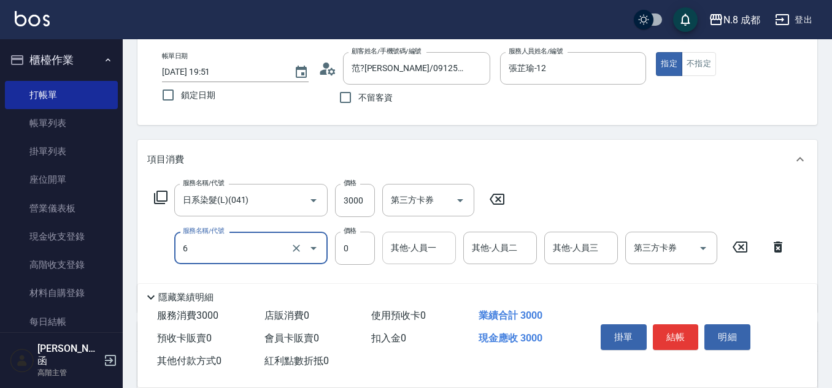
type input "互助6點(6)"
click at [434, 253] on input "其他-人員一" at bounding box center [419, 247] width 63 height 21
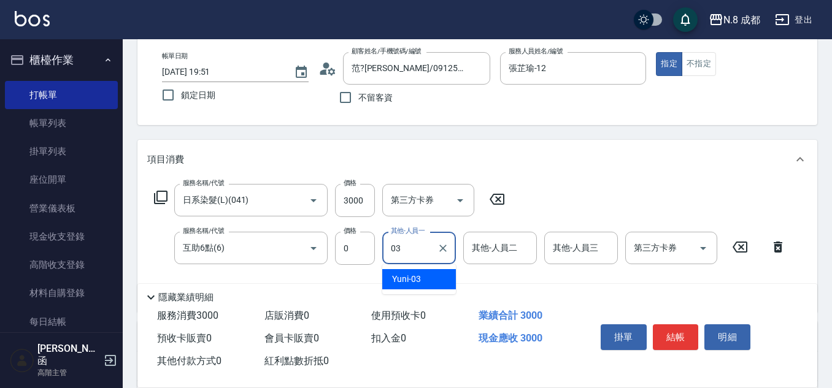
click at [426, 281] on div "Yuni -03" at bounding box center [419, 279] width 74 height 20
type input "Yuni-03"
click at [681, 334] on button "結帳" at bounding box center [676, 337] width 46 height 26
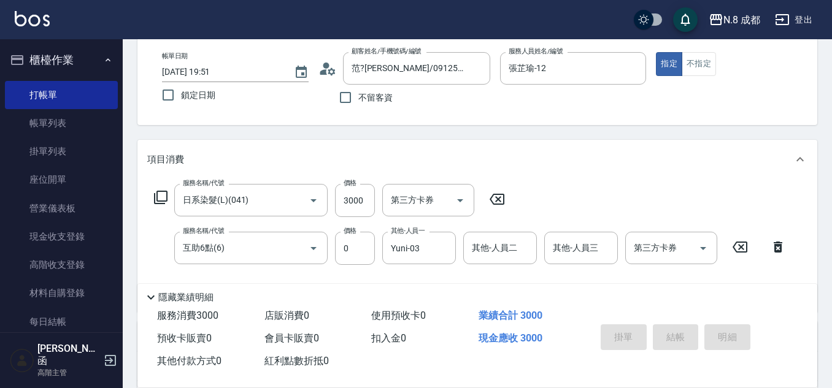
type input "2025/09/19 19:54"
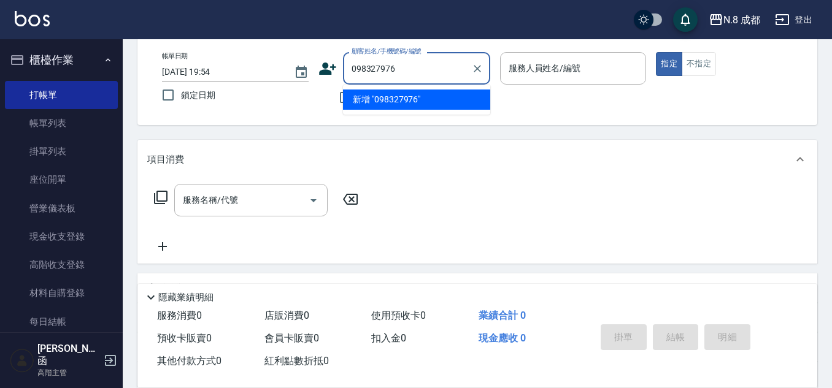
type input "0983279767"
drag, startPoint x: 409, startPoint y: 71, endPoint x: 282, endPoint y: 63, distance: 127.8
click at [282, 63] on div "帳單日期 2025/09/19 19:54 鎖定日期 顧客姓名/手機號碼/編號 0983279767 顧客姓名/手機號碼/編號 不留客資 服務人員姓名/編號 …" at bounding box center [477, 81] width 650 height 58
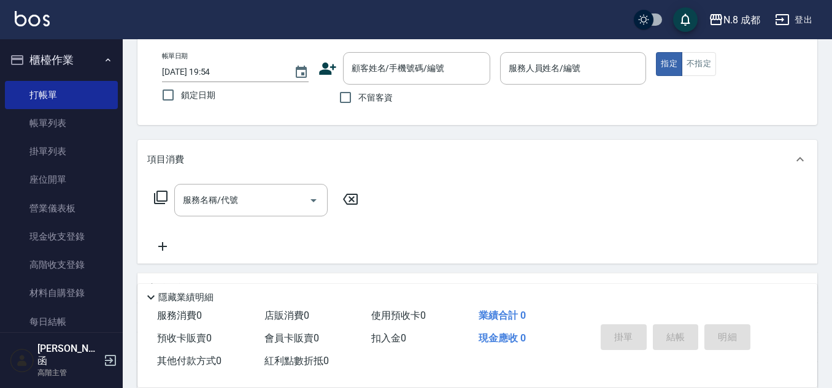
click at [323, 63] on icon at bounding box center [327, 68] width 18 height 18
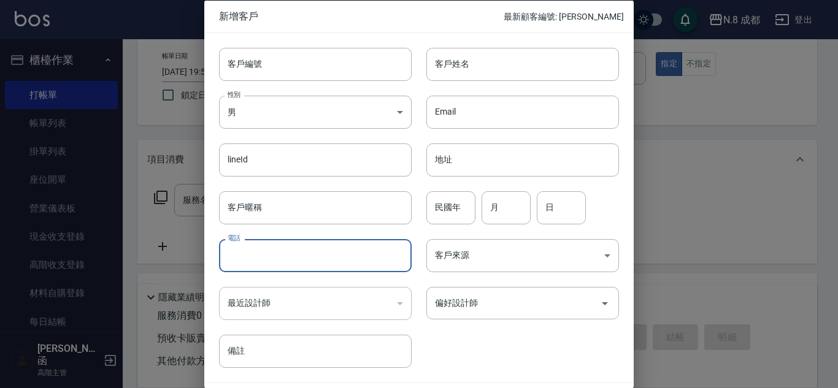
click at [278, 256] on input "電話" at bounding box center [315, 255] width 193 height 33
paste input "0983279767"
type input "0983279767"
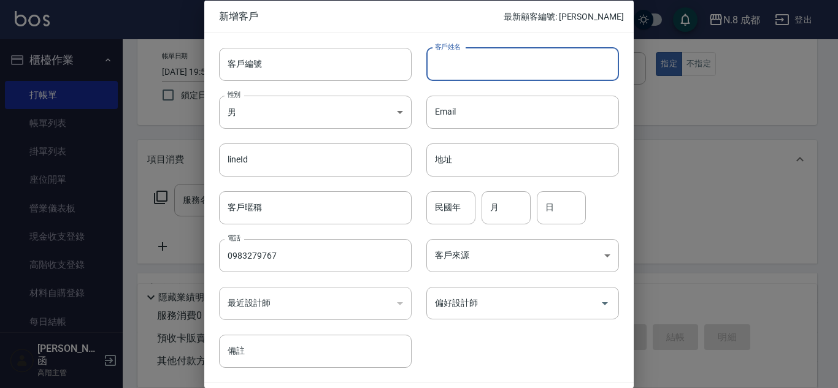
click at [493, 71] on input "客戶姓名" at bounding box center [522, 63] width 193 height 33
type input "[PERSON_NAME]"
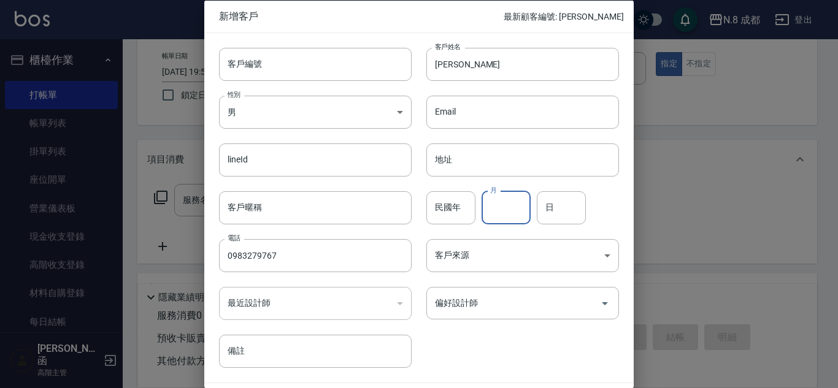
click at [519, 201] on input "月" at bounding box center [505, 207] width 49 height 33
drag, startPoint x: 525, startPoint y: 198, endPoint x: 480, endPoint y: 203, distance: 45.0
click at [481, 203] on input "0" at bounding box center [505, 207] width 49 height 33
type input "11"
click at [568, 212] on input "日" at bounding box center [561, 207] width 49 height 33
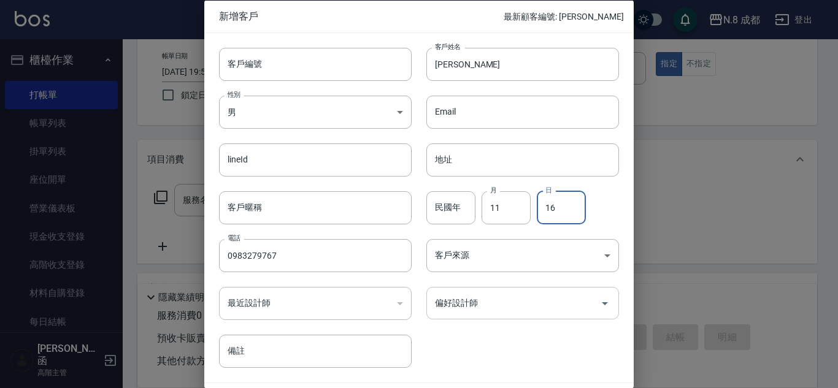
type input "16"
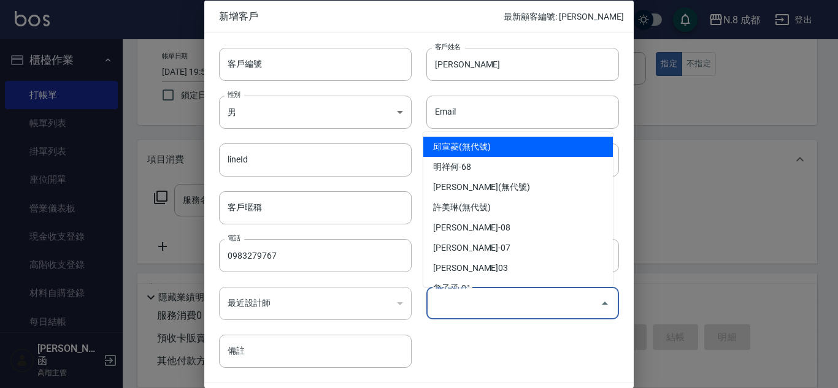
click at [466, 309] on input "偏好設計師" at bounding box center [513, 303] width 163 height 21
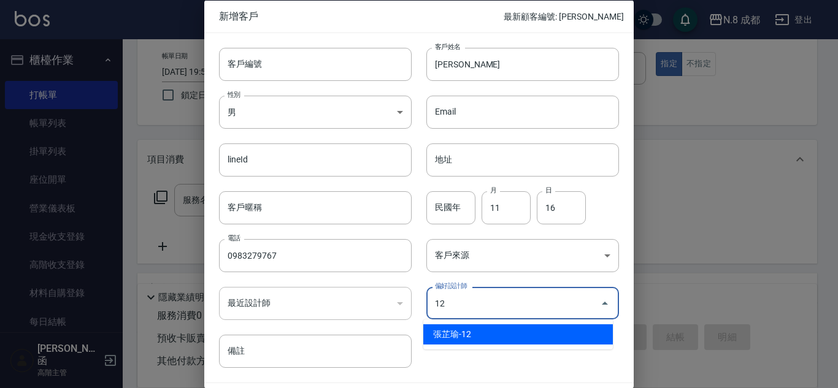
click at [462, 340] on li "張芷瑜-12" at bounding box center [518, 334] width 190 height 20
type input "張芷瑜"
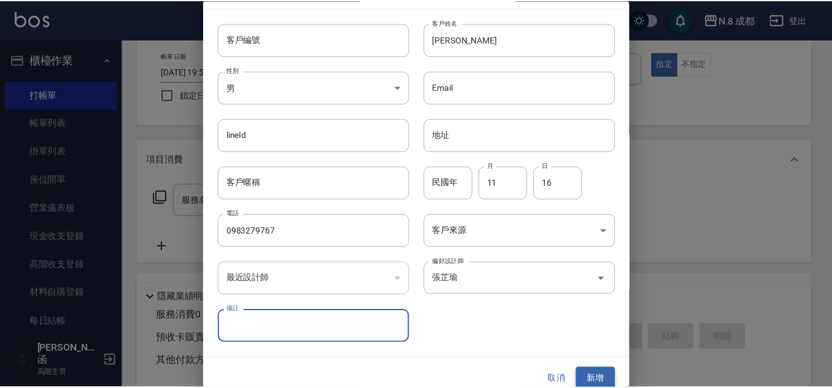
scroll to position [37, 0]
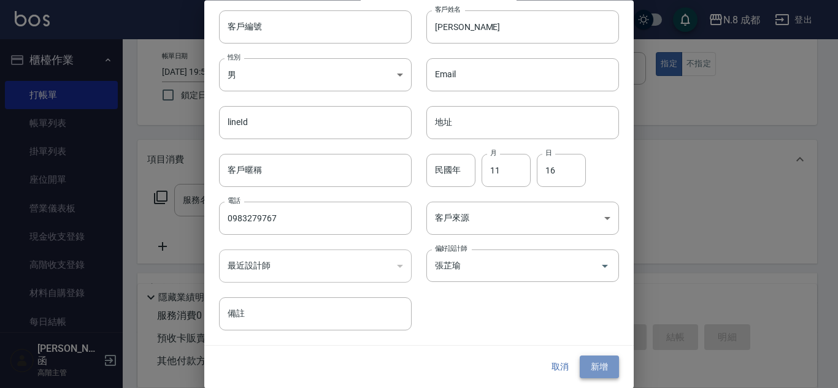
click at [589, 370] on button "新增" at bounding box center [599, 367] width 39 height 23
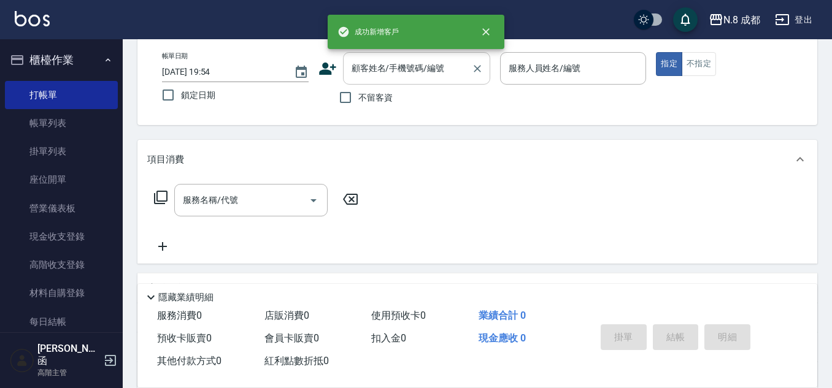
click at [369, 67] on input "顧客姓名/手機號碼/編號" at bounding box center [407, 68] width 118 height 21
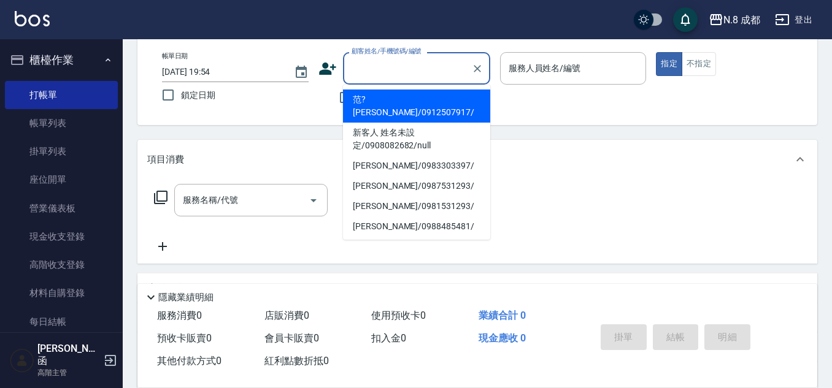
paste input "0983279767"
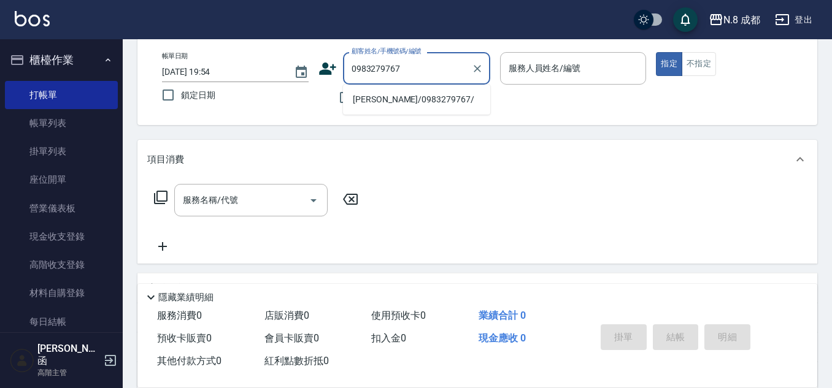
click at [375, 105] on li "HONG-LY NGUYEN/0983279767/" at bounding box center [416, 100] width 147 height 20
type input "HONG-LY NGUYEN/0983279767/"
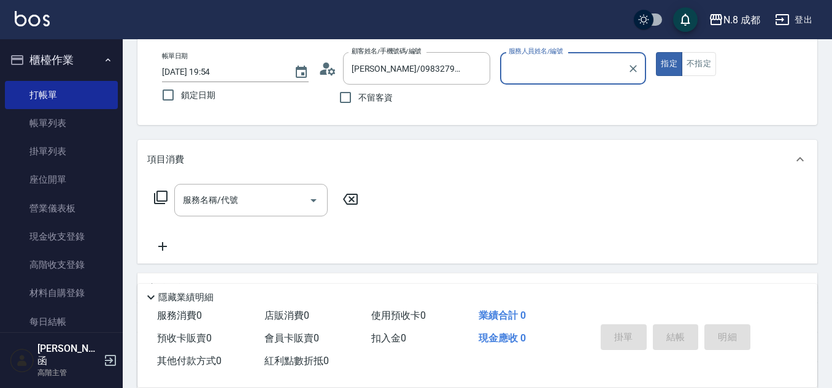
type input "張芷瑜-12"
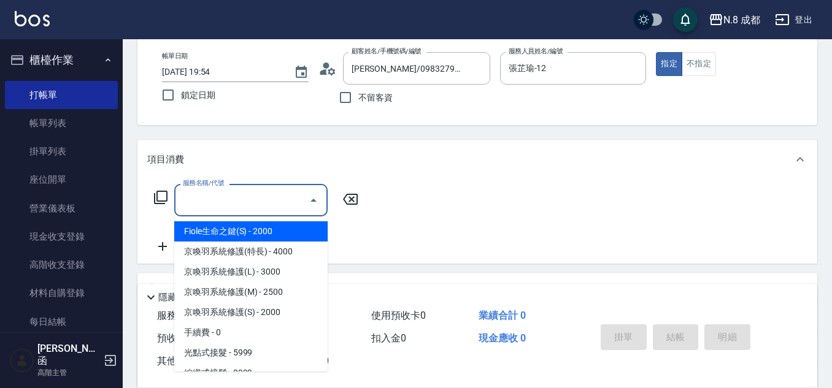
drag, startPoint x: 262, startPoint y: 196, endPoint x: 261, endPoint y: 203, distance: 6.8
click at [261, 196] on input "服務名稱/代號" at bounding box center [242, 200] width 124 height 21
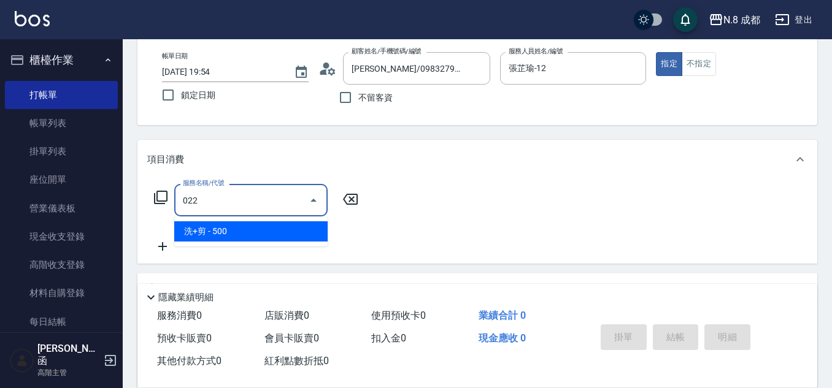
click at [256, 232] on span "洗+剪 - 500" at bounding box center [250, 231] width 153 height 20
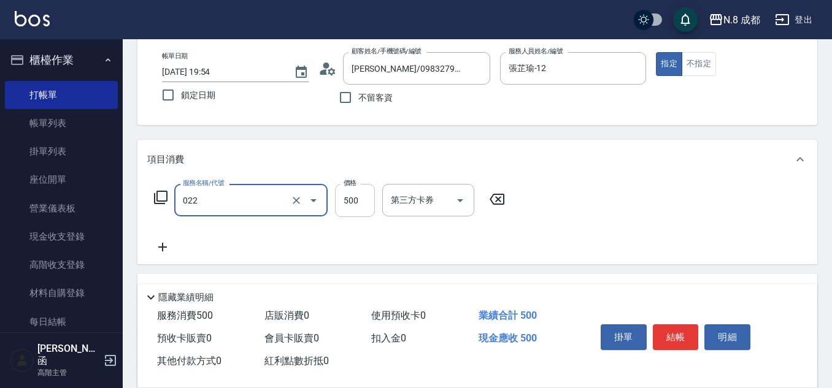
type input "洗+剪(022)"
click at [364, 193] on input "500" at bounding box center [355, 200] width 40 height 33
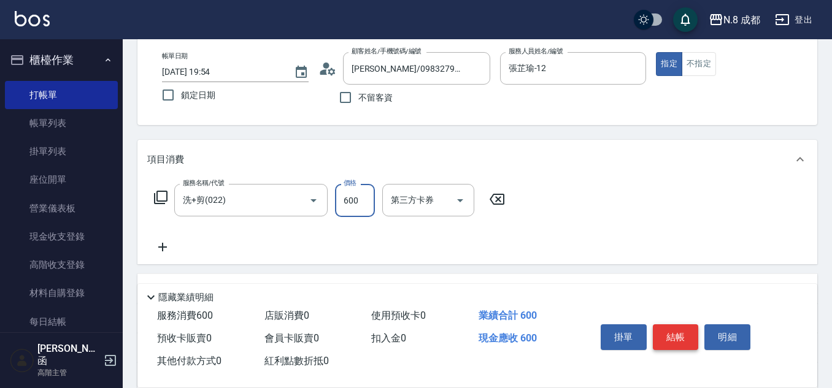
type input "600"
click at [677, 329] on button "結帳" at bounding box center [676, 337] width 46 height 26
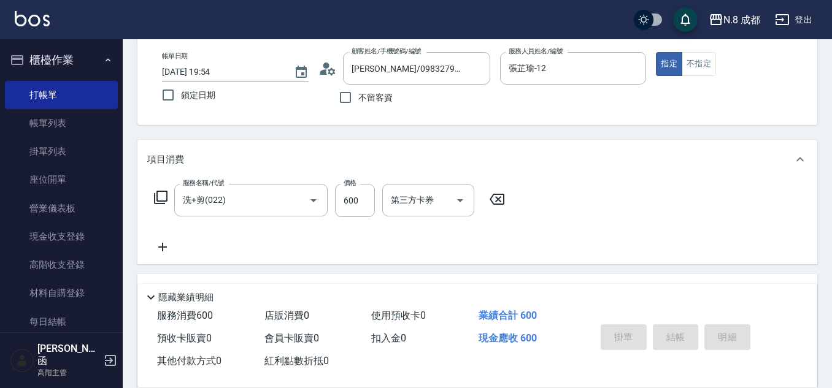
type input "2025/09/19 19:55"
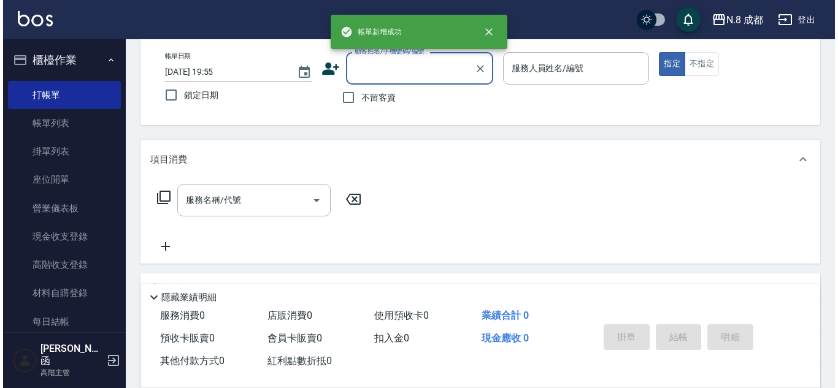
scroll to position [0, 0]
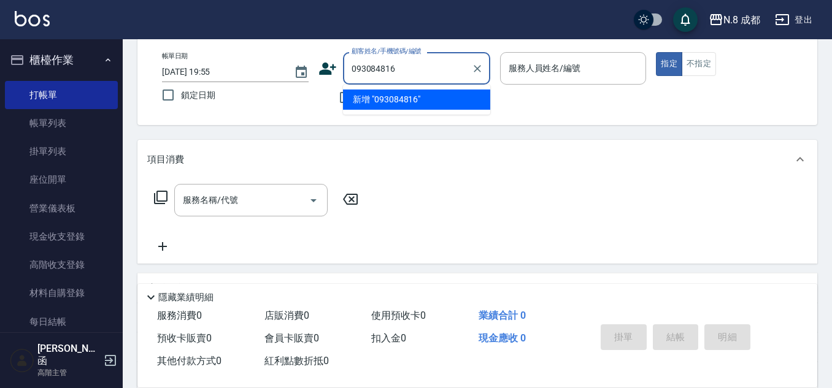
type input "0930848166"
drag, startPoint x: 422, startPoint y: 70, endPoint x: 231, endPoint y: 50, distance: 192.4
click at [231, 50] on div "帳單日期 2025/09/19 19:55 鎖定日期 顧客姓名/手機號碼/編號 0930848166 顧客姓名/手機號碼/編號 不留客資 服務人員姓名/編號 …" at bounding box center [477, 81] width 680 height 88
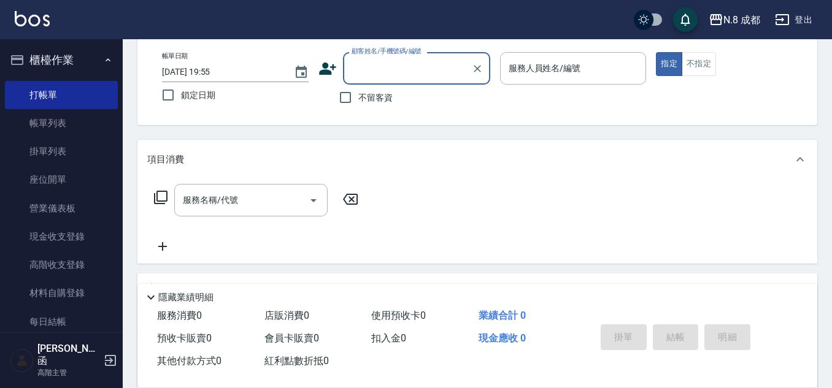
click at [325, 67] on icon at bounding box center [327, 69] width 17 height 12
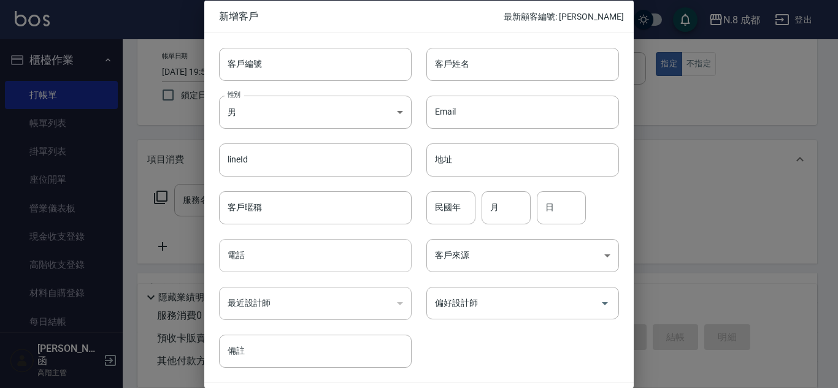
click at [311, 254] on input "電話" at bounding box center [315, 255] width 193 height 33
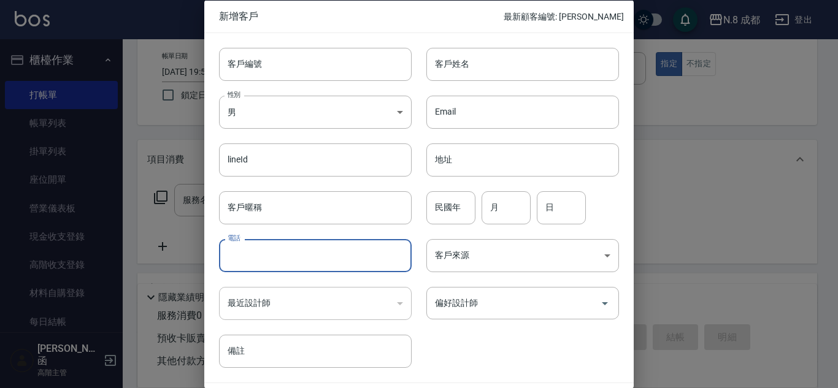
paste input "0930848166"
type input "0930848166"
click at [464, 56] on input "客戶姓名" at bounding box center [522, 63] width 193 height 33
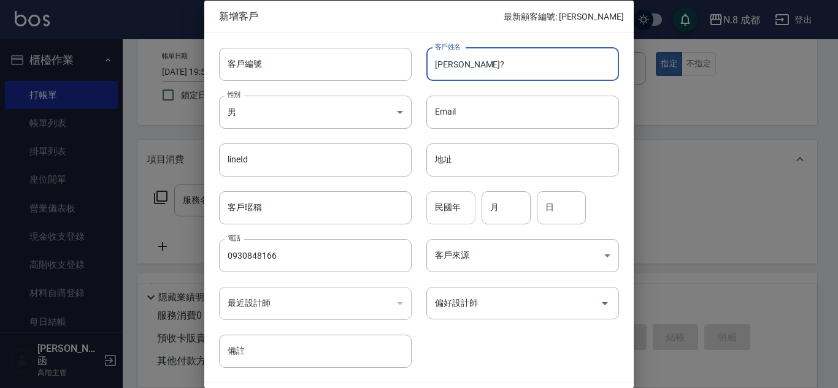
type input "[PERSON_NAME]?"
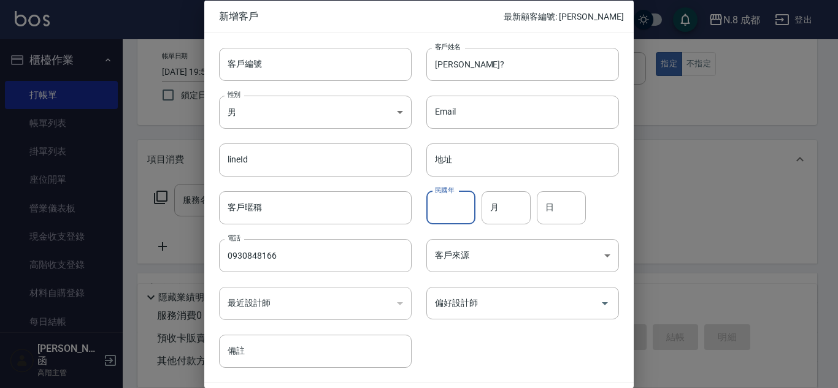
click at [453, 207] on input "民國年" at bounding box center [450, 207] width 49 height 33
type input "95"
drag, startPoint x: 508, startPoint y: 210, endPoint x: 515, endPoint y: 212, distance: 7.0
click at [508, 210] on input "月" at bounding box center [505, 207] width 49 height 33
type input "11"
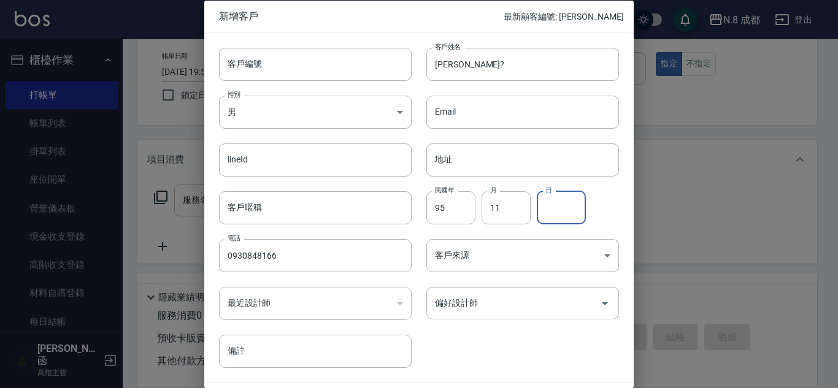
click at [569, 223] on input "日" at bounding box center [561, 207] width 49 height 33
type input "22"
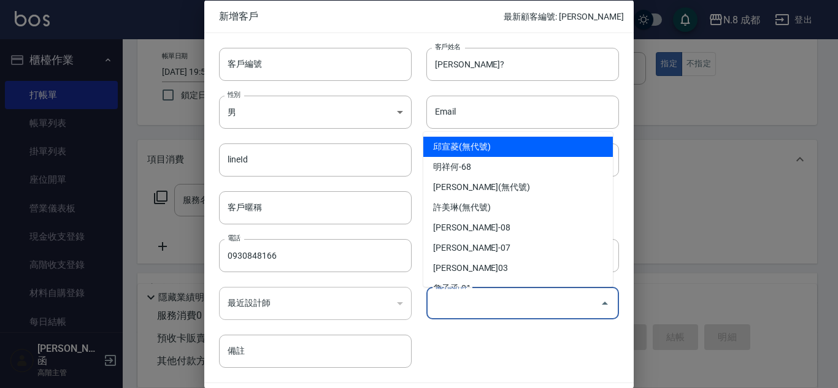
click at [521, 310] on input "偏好設計師" at bounding box center [513, 303] width 163 height 21
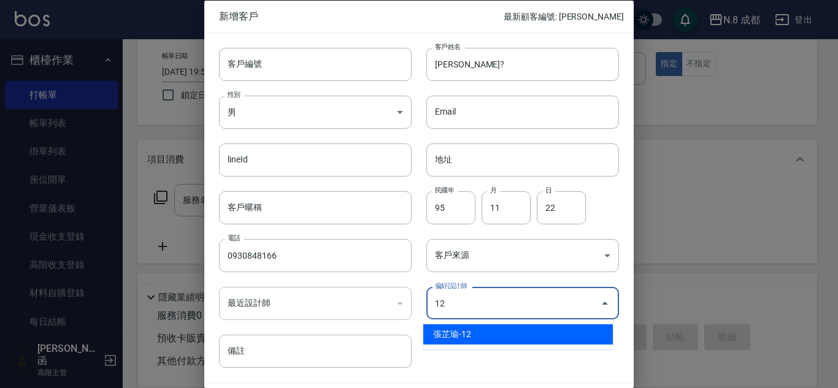
click at [503, 341] on li "張芷瑜-12" at bounding box center [518, 334] width 190 height 20
type input "張芷瑜"
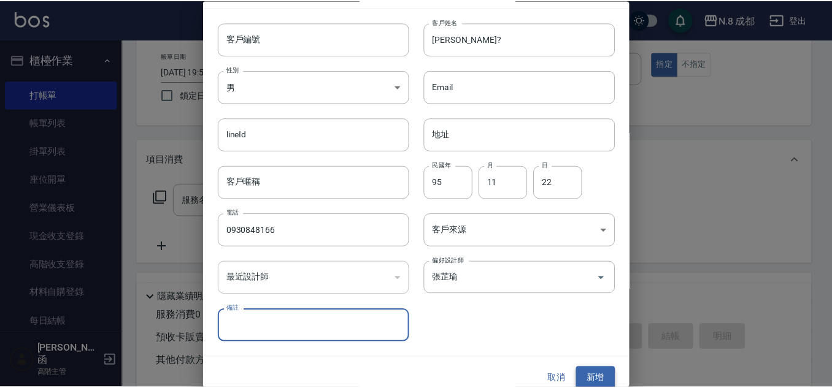
scroll to position [37, 0]
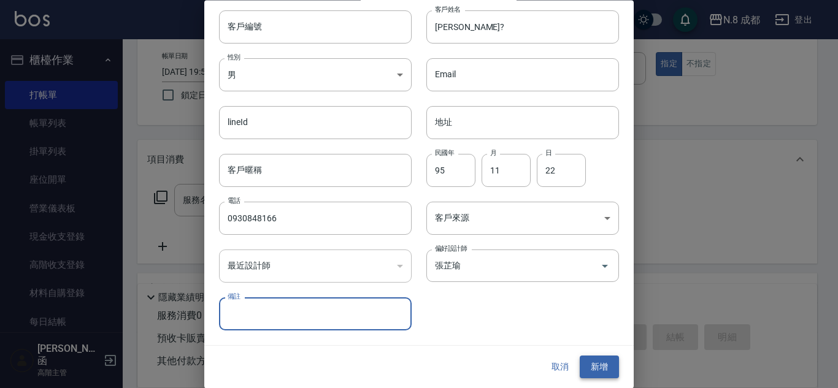
click at [596, 370] on button "新增" at bounding box center [599, 367] width 39 height 23
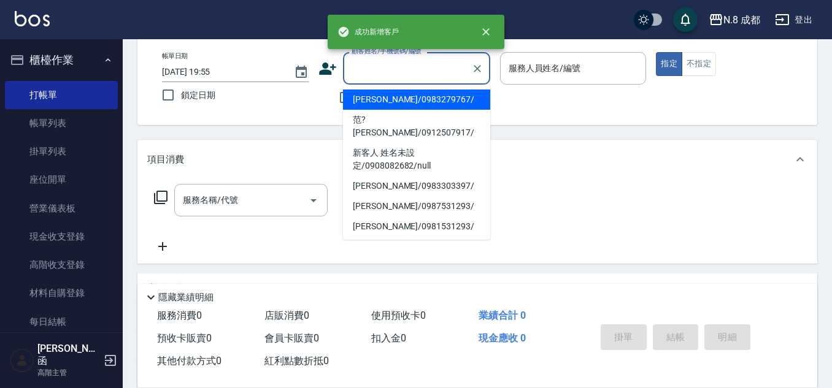
click at [383, 63] on input "顧客姓名/手機號碼/編號" at bounding box center [407, 68] width 118 height 21
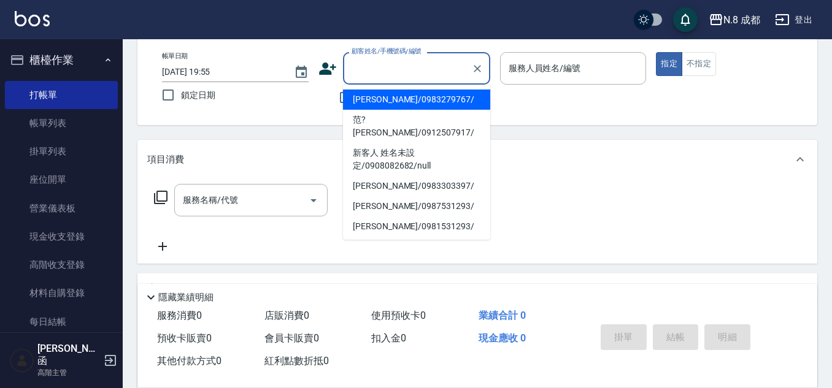
paste input "0930848166"
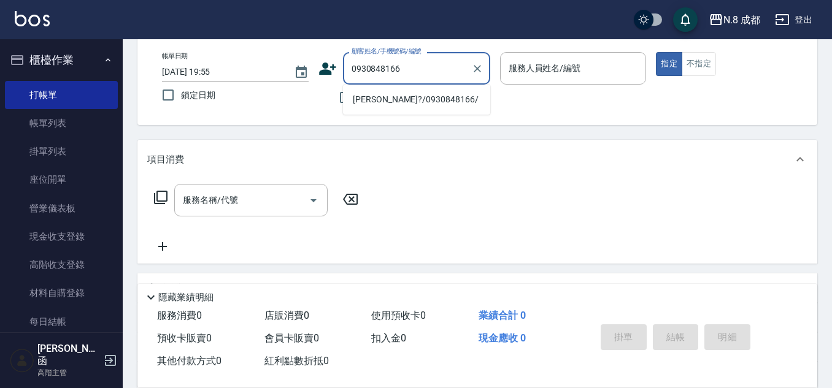
click at [418, 106] on li "楊紫?/0930848166/" at bounding box center [416, 100] width 147 height 20
type input "楊紫?/0930848166/"
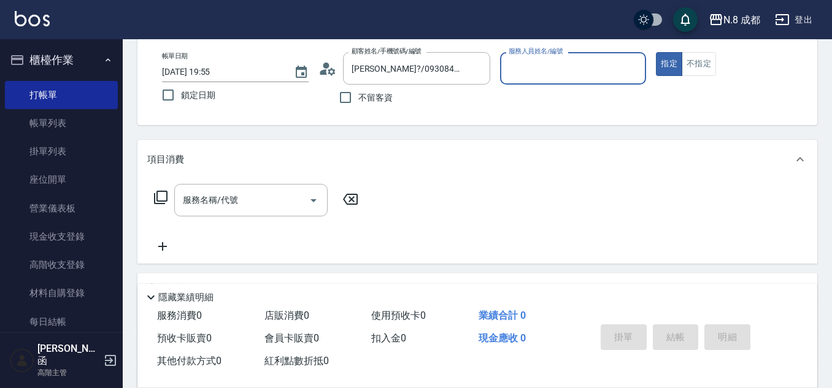
type input "張芷瑜-12"
click at [253, 200] on input "服務名稱/代號" at bounding box center [242, 200] width 124 height 21
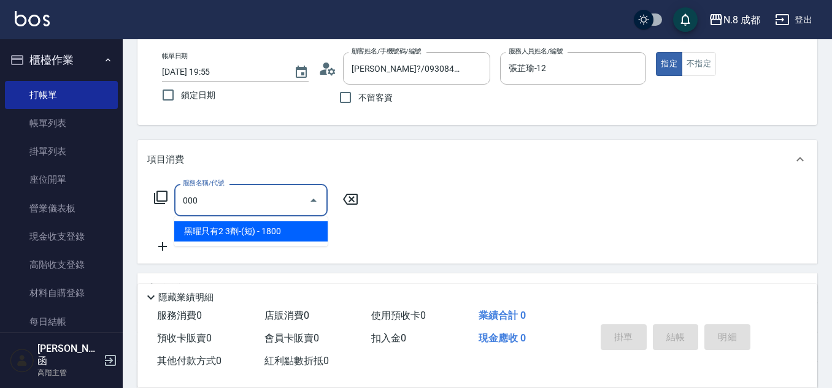
click at [243, 229] on span "黑曜只有2 3劑-(短) - 1800" at bounding box center [250, 231] width 153 height 20
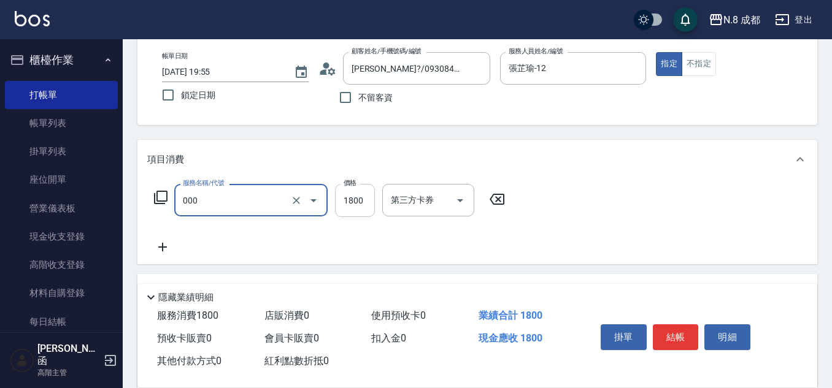
type input "黑曜只有2 3劑-(短)(000)"
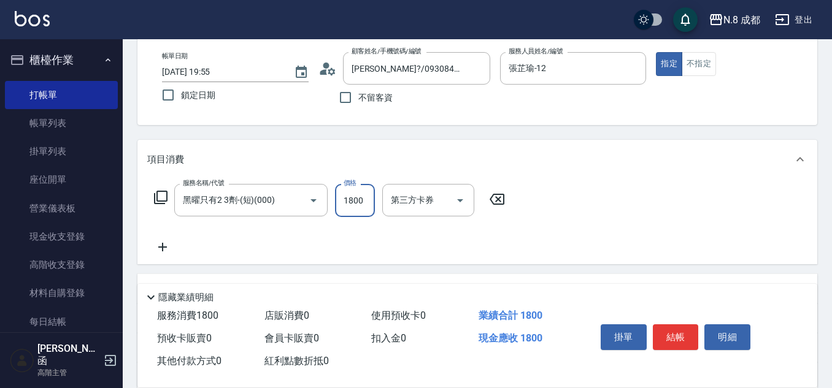
click at [364, 202] on input "1800" at bounding box center [355, 200] width 40 height 33
type input "3650"
click at [158, 245] on icon at bounding box center [162, 247] width 31 height 15
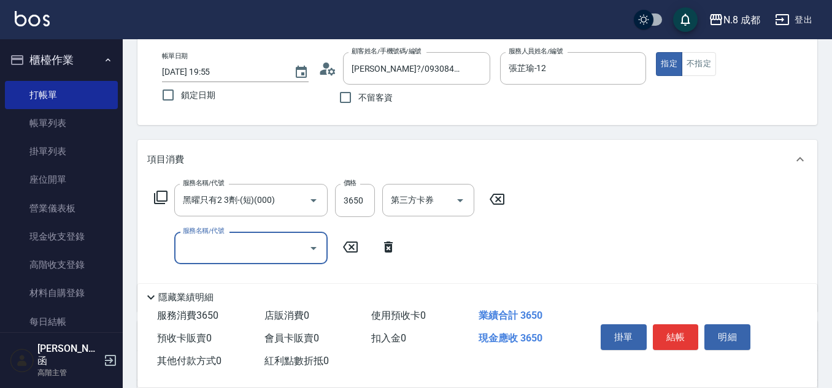
click at [229, 244] on input "服務名稱/代號" at bounding box center [242, 247] width 124 height 21
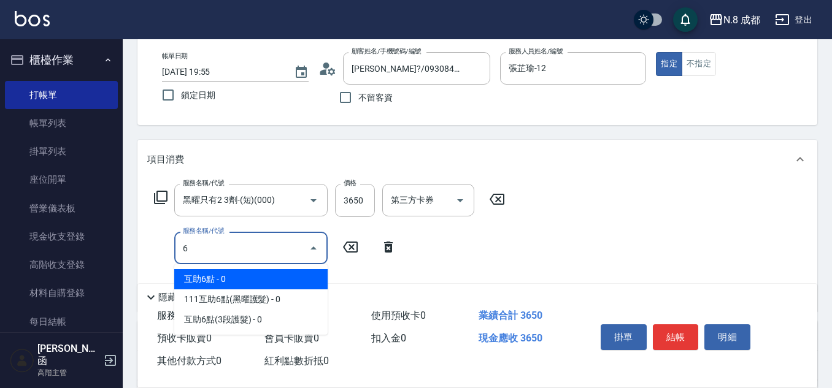
click at [226, 275] on span "互助6點 - 0" at bounding box center [250, 279] width 153 height 20
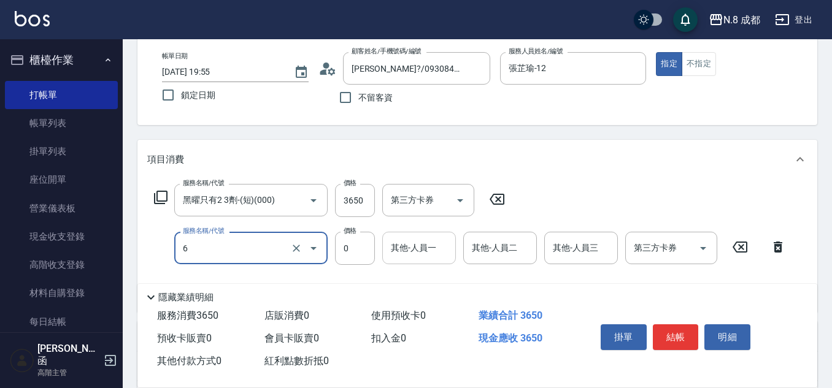
type input "互助6點(6)"
click at [432, 252] on input "其他-人員一" at bounding box center [419, 247] width 63 height 21
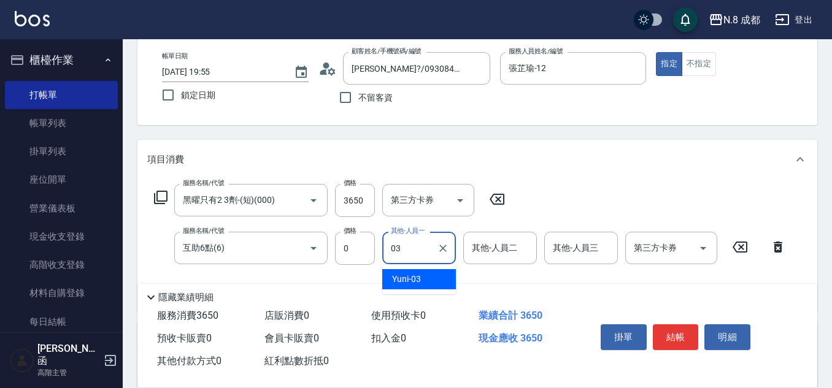
click at [420, 283] on span "Yuni -03" at bounding box center [406, 279] width 29 height 13
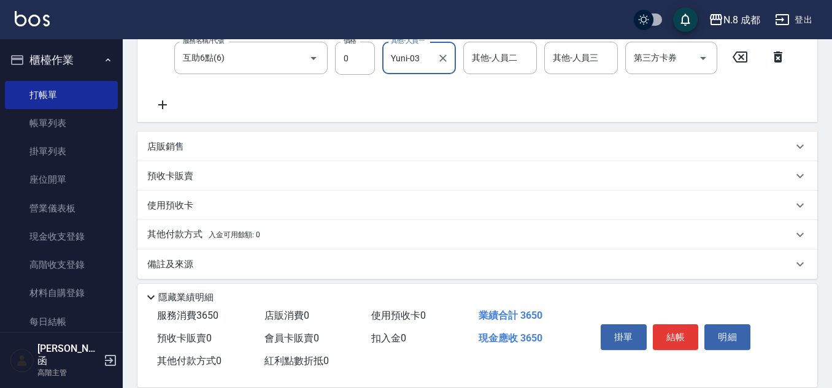
scroll to position [260, 0]
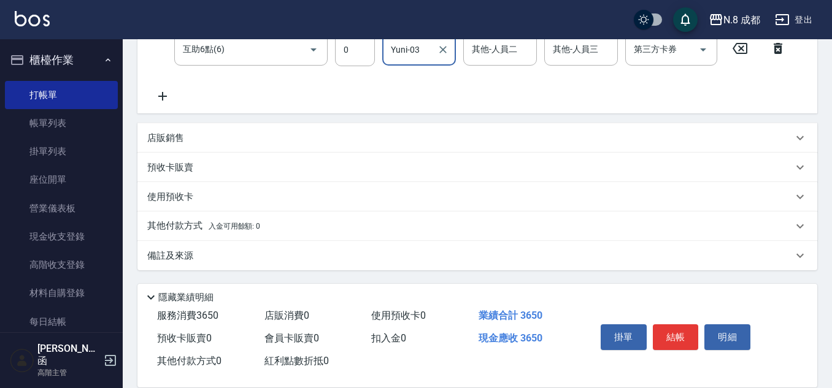
type input "Yuni-03"
click at [174, 136] on p "店販銷售" at bounding box center [165, 138] width 37 height 13
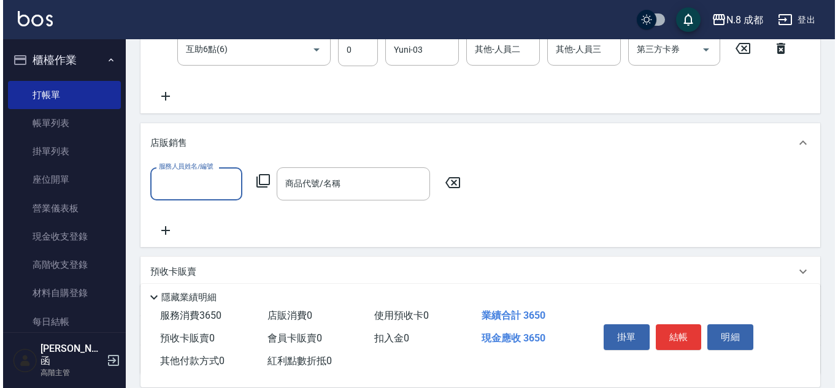
scroll to position [0, 0]
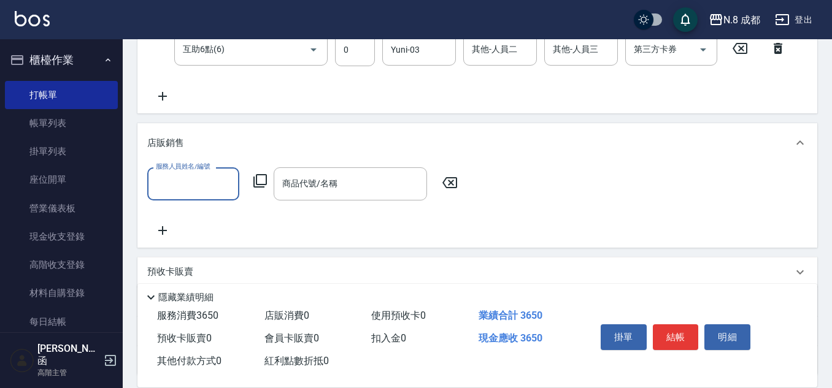
click at [188, 186] on input "服務人員姓名/編號" at bounding box center [193, 183] width 81 height 21
click at [191, 214] on span "張芷瑜 -12" at bounding box center [176, 215] width 38 height 13
type input "張芷瑜-12"
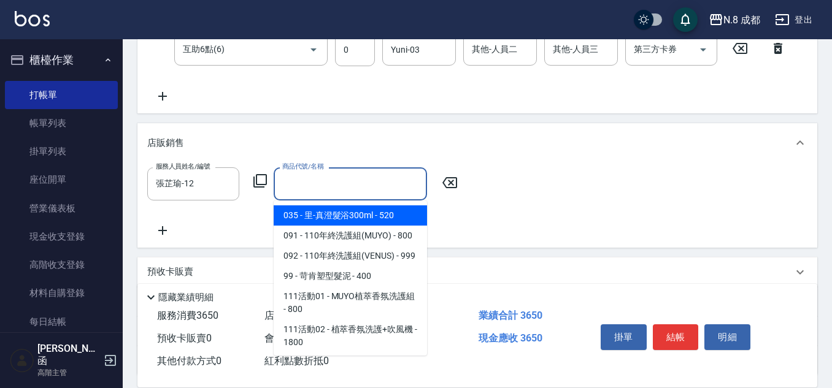
click at [298, 182] on div "商品代號/名稱 商品代號/名稱" at bounding box center [350, 183] width 153 height 33
click at [263, 182] on icon at bounding box center [260, 181] width 15 height 15
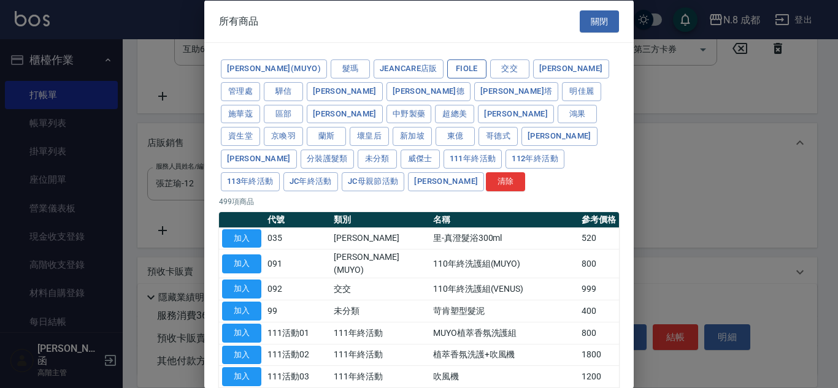
click at [447, 62] on button "Fiole" at bounding box center [466, 68] width 39 height 19
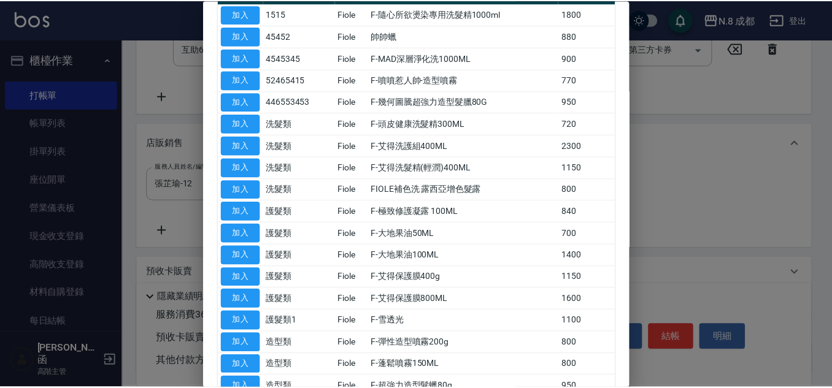
scroll to position [245, 0]
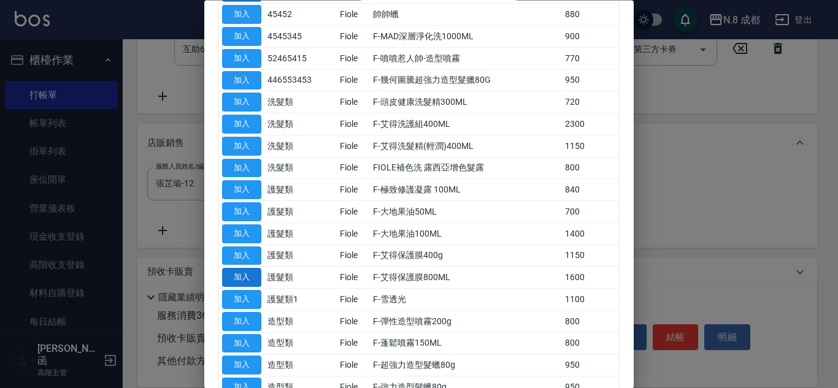
click at [242, 269] on button "加入" at bounding box center [241, 278] width 39 height 19
type input "F-艾得保護膜800ML"
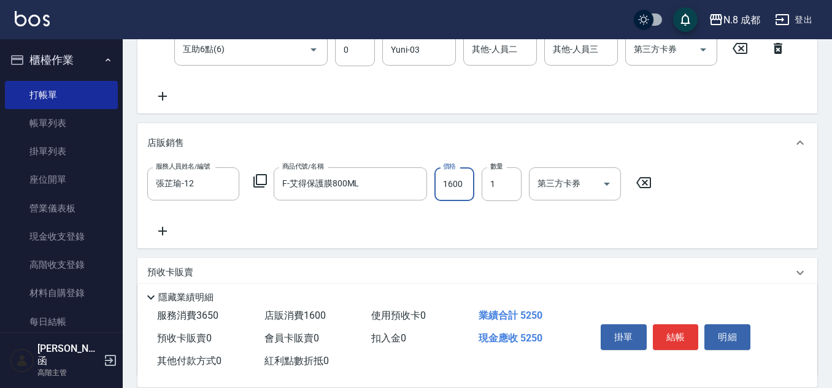
click at [456, 187] on input "1600" at bounding box center [454, 183] width 40 height 33
type input "1400"
click at [260, 183] on icon at bounding box center [260, 181] width 15 height 15
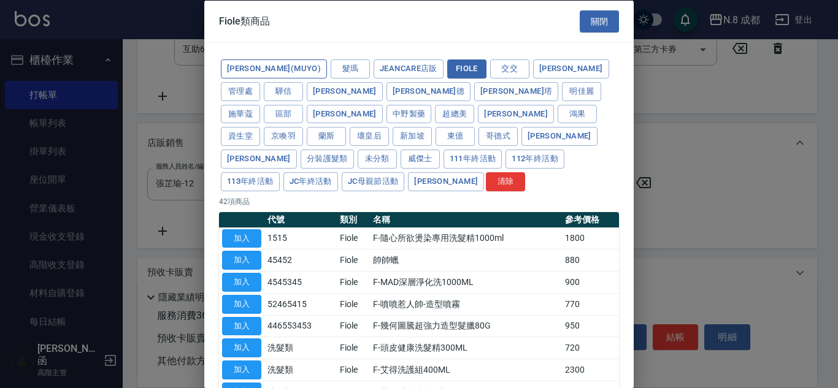
click at [248, 68] on button "雷娜塔(MUYO)" at bounding box center [274, 68] width 106 height 19
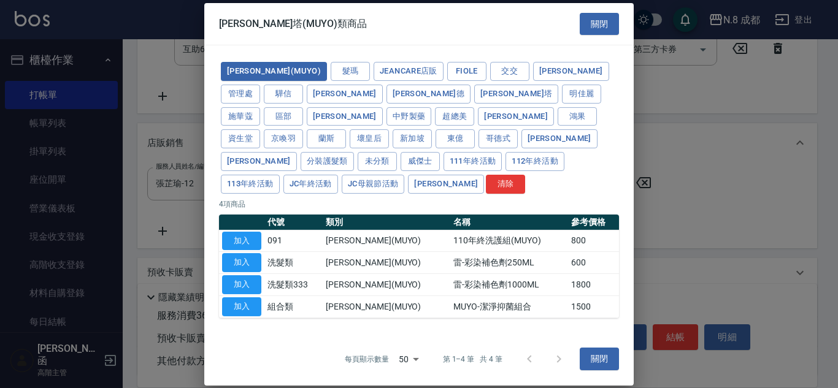
click at [238, 253] on button "加入" at bounding box center [241, 262] width 39 height 19
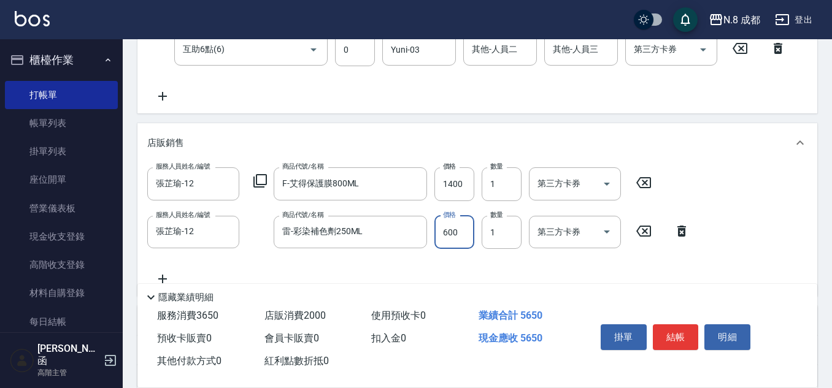
click at [465, 235] on input "600" at bounding box center [454, 232] width 40 height 33
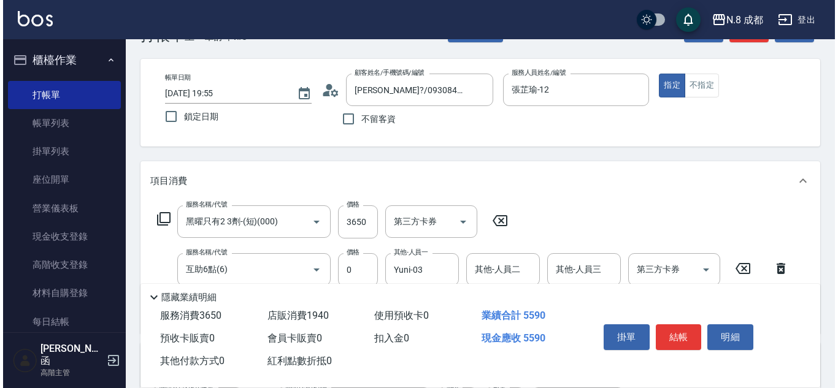
scroll to position [61, 0]
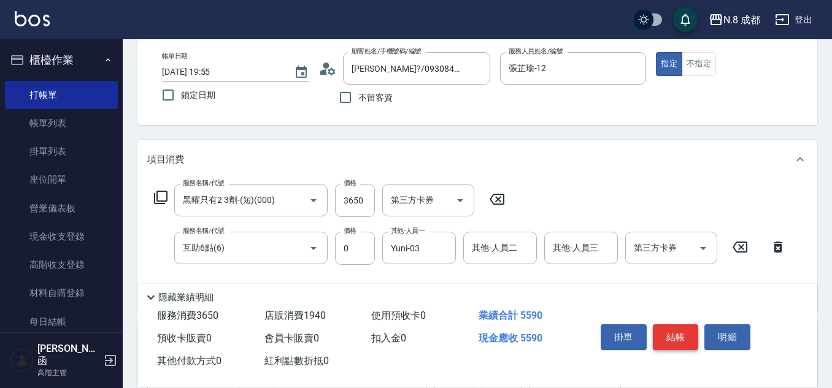
type input "540"
click at [678, 336] on button "結帳" at bounding box center [676, 337] width 46 height 26
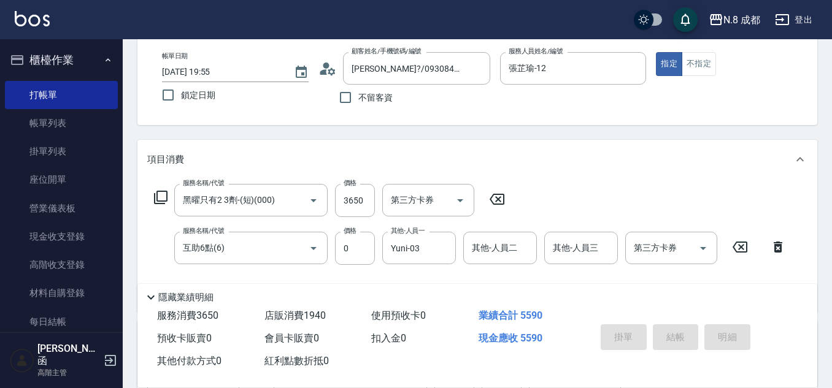
type input "2025/09/19 19:58"
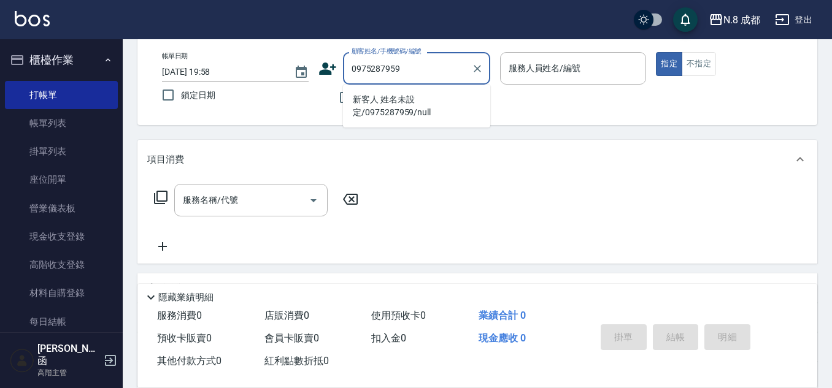
click at [404, 113] on li "新客人 姓名未設定/0975287959/null" at bounding box center [416, 106] width 147 height 33
type input "新客人 姓名未設定/0975287959/null"
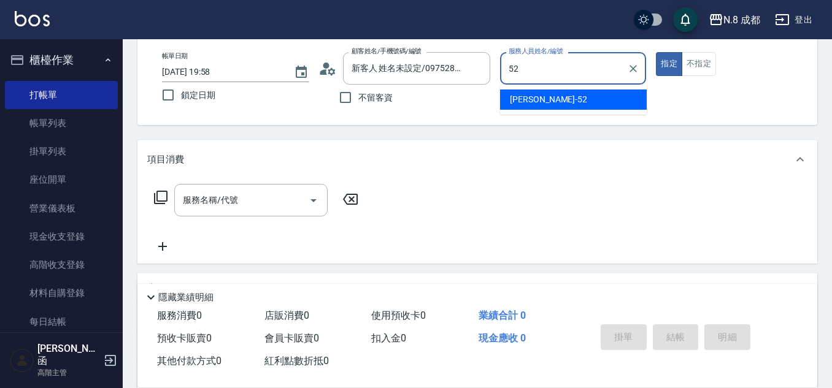
click at [526, 102] on span "楊博舜 -52" at bounding box center [548, 99] width 77 height 13
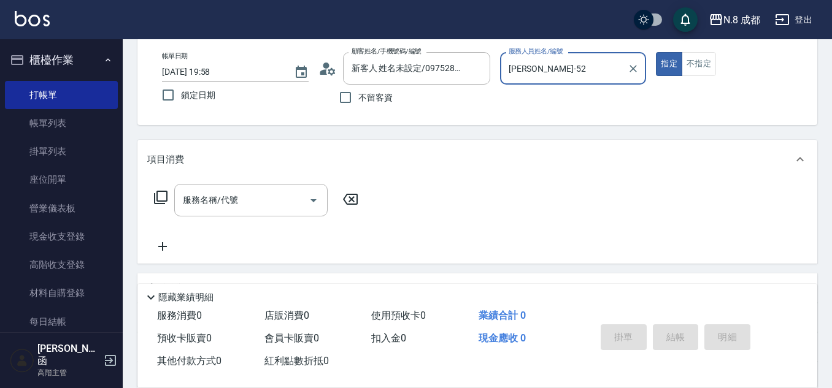
type input "[PERSON_NAME]-52"
click at [321, 72] on icon at bounding box center [323, 72] width 7 height 6
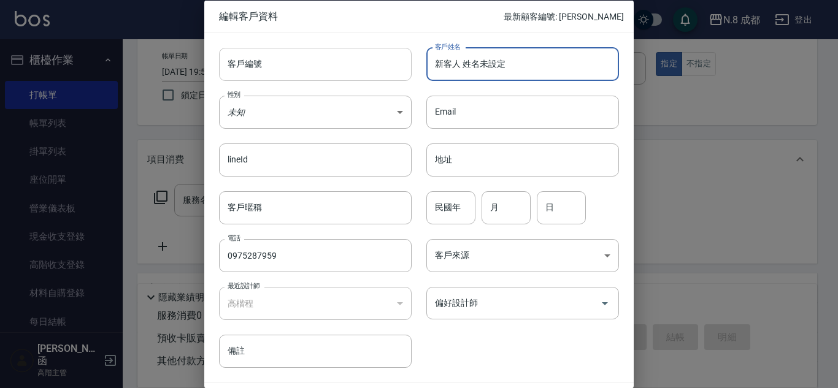
drag, startPoint x: 529, startPoint y: 63, endPoint x: 385, endPoint y: 66, distance: 144.8
click at [385, 66] on div "客戶編號 客戶編號 客戶姓名 新客人 姓名未設定 客戶姓名 性別 未知 UNKNOWN 性別 Email Email lineId lineId 地址 地址 …" at bounding box center [411, 200] width 415 height 335
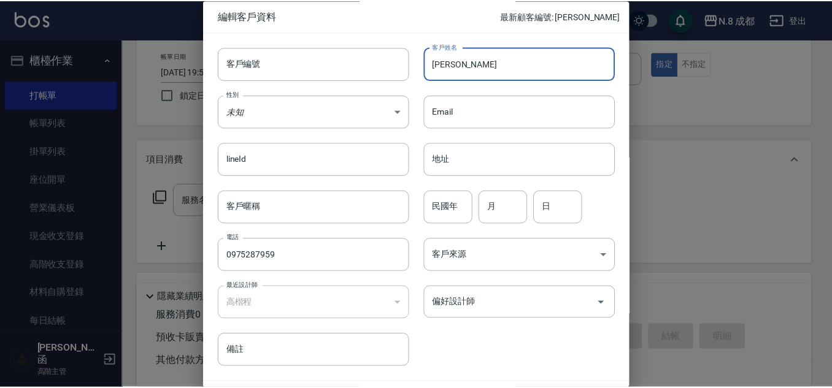
scroll to position [37, 0]
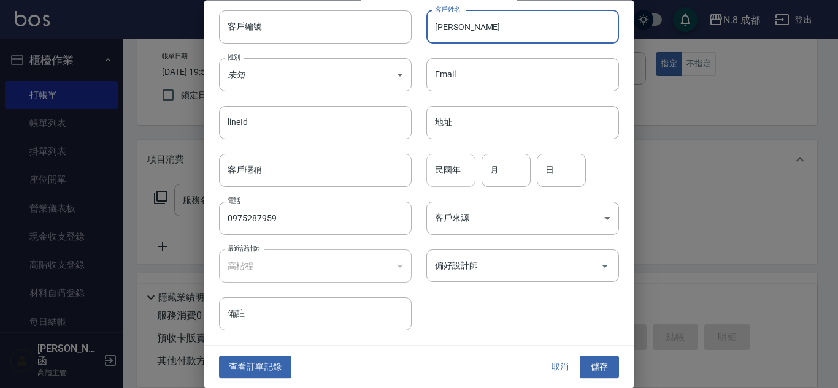
type input "[PERSON_NAME]"
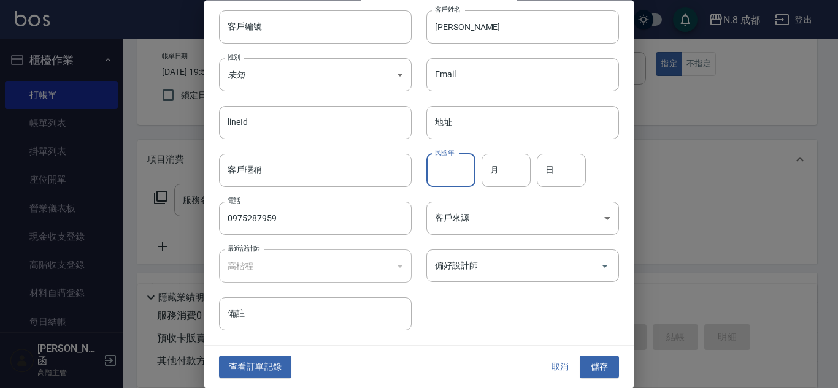
click at [451, 169] on input "民國年" at bounding box center [450, 170] width 49 height 33
type input "93"
click at [494, 174] on input "月" at bounding box center [505, 170] width 49 height 33
type input "09"
click at [561, 175] on input "日" at bounding box center [561, 170] width 49 height 33
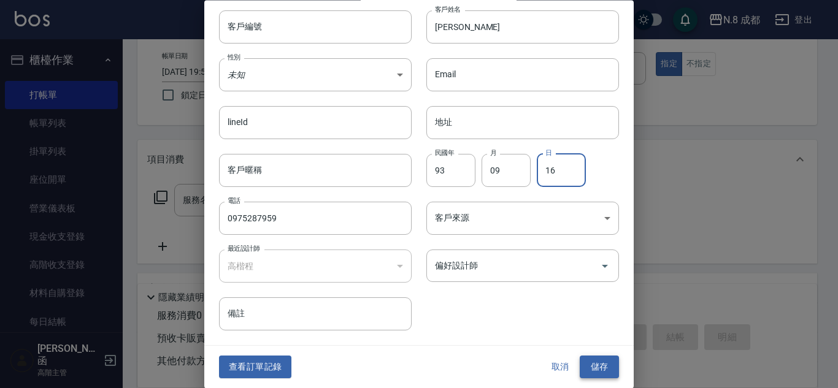
type input "16"
click at [599, 371] on button "儲存" at bounding box center [599, 367] width 39 height 23
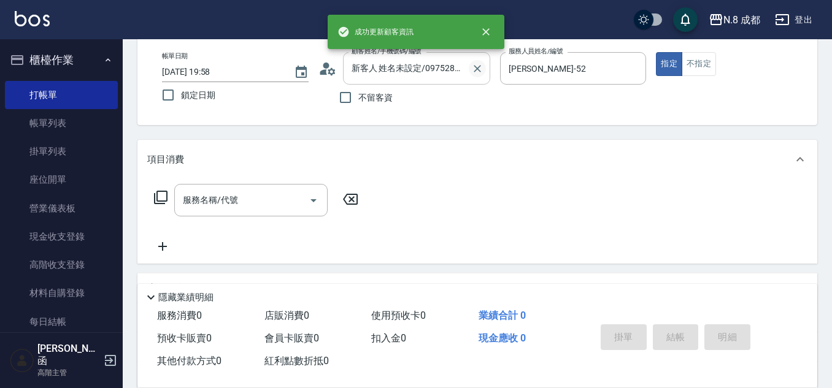
click at [475, 69] on icon "Clear" at bounding box center [477, 69] width 12 height 12
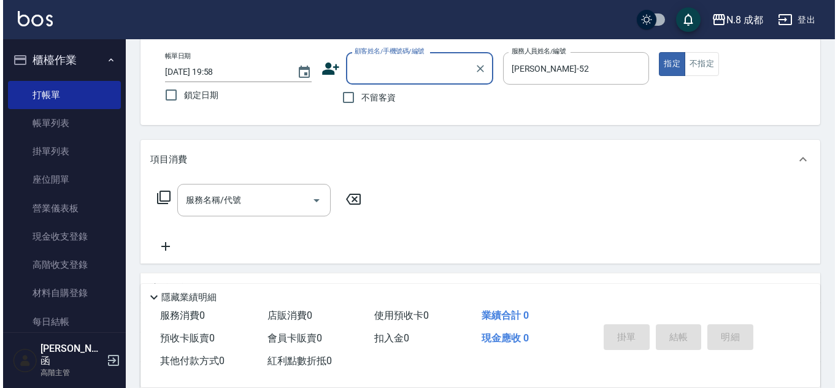
scroll to position [0, 0]
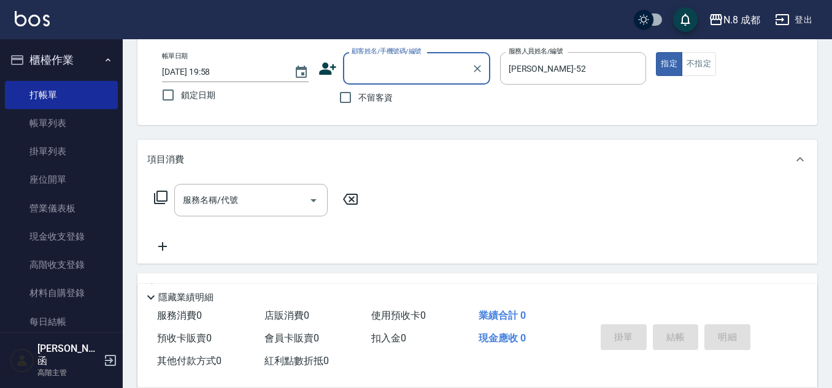
click at [415, 66] on input "顧客姓名/手機號碼/編號" at bounding box center [407, 68] width 118 height 21
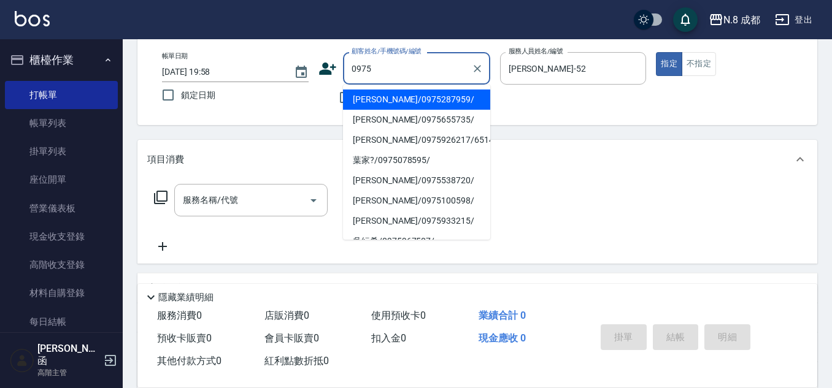
click at [399, 101] on li "江亭萱/0975287959/" at bounding box center [416, 100] width 147 height 20
type input "江亭萱/0975287959/"
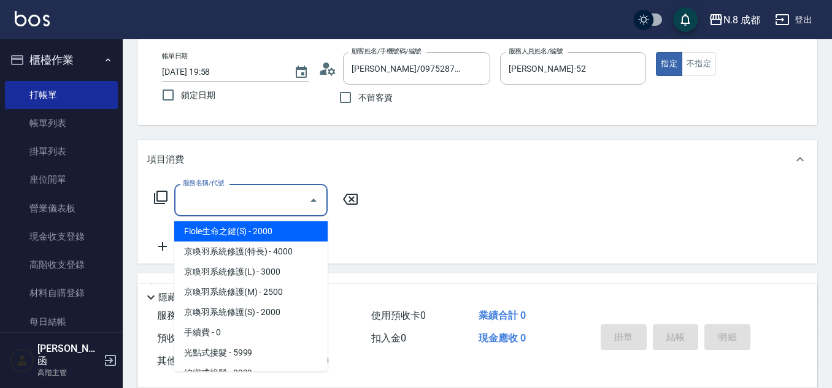
click at [246, 202] on input "服務名稱/代號" at bounding box center [242, 200] width 124 height 21
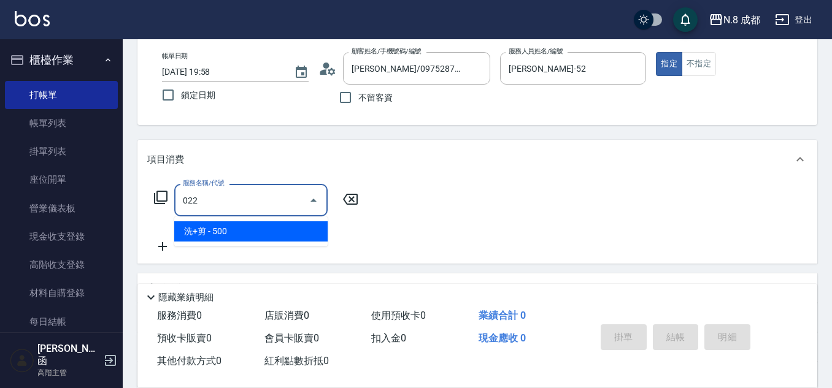
click at [255, 229] on span "洗+剪 - 500" at bounding box center [250, 231] width 153 height 20
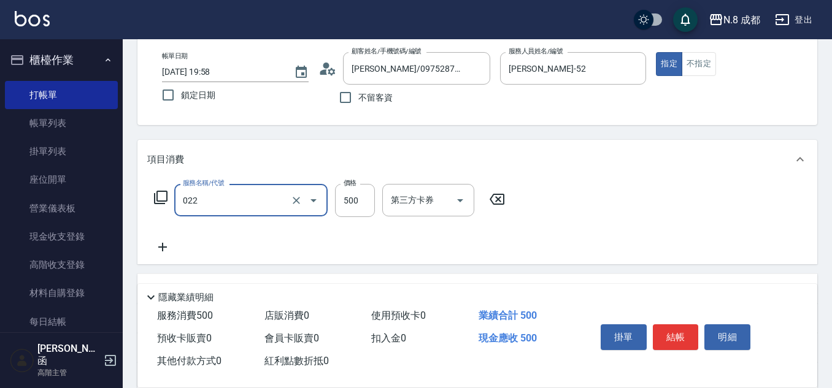
type input "洗+剪(022)"
click at [379, 196] on div "服務名稱/代號 洗+剪(022) 服務名稱/代號 價格 500 價格 第三方卡券 第三方卡券" at bounding box center [329, 200] width 365 height 33
click at [366, 197] on input "500" at bounding box center [355, 200] width 40 height 33
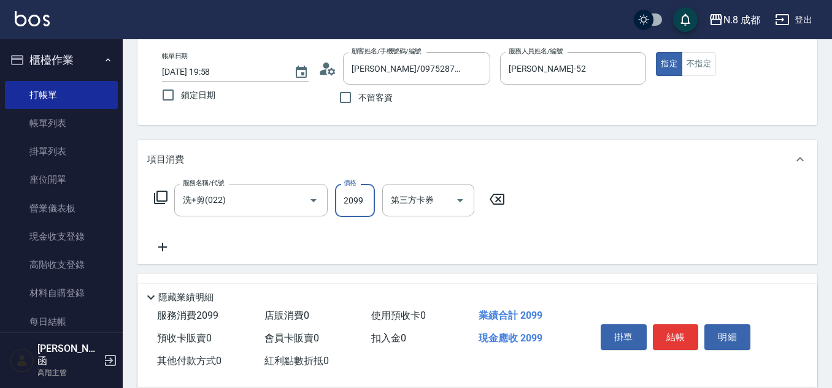
type input "2099"
click at [166, 246] on icon at bounding box center [162, 247] width 31 height 15
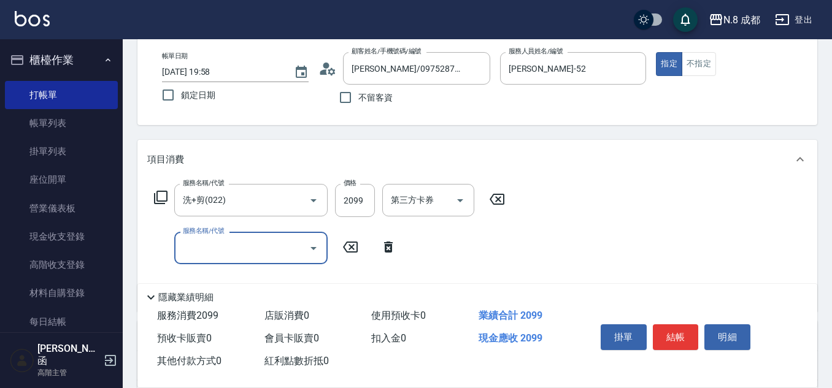
click at [220, 254] on input "服務名稱/代號" at bounding box center [242, 247] width 124 height 21
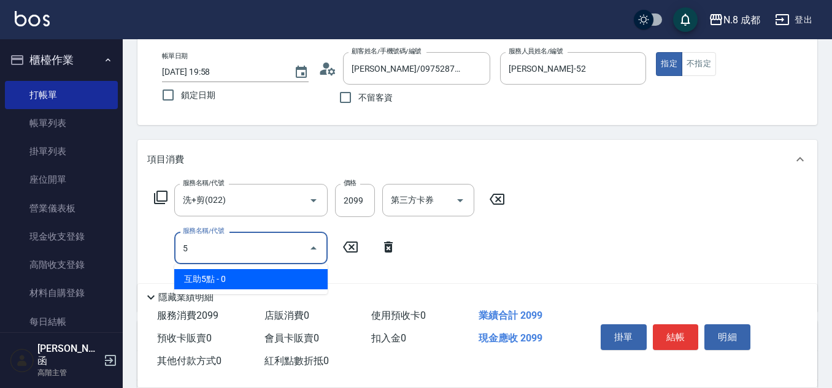
click at [220, 276] on span "互助5點 - 0" at bounding box center [250, 279] width 153 height 20
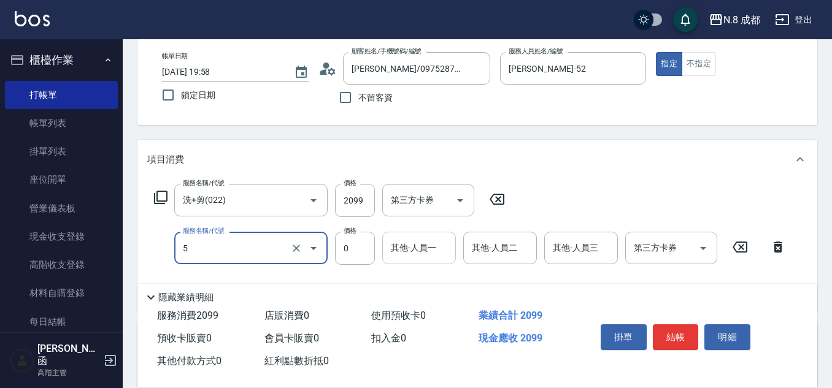
type input "互助5點(5)"
click at [407, 254] on input "1" at bounding box center [419, 247] width 63 height 21
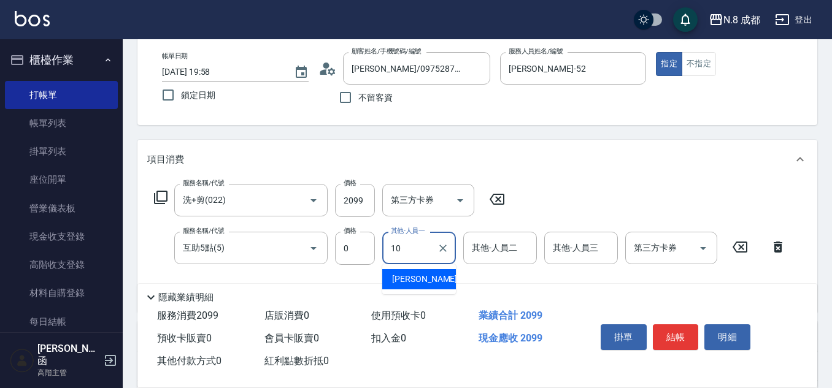
click at [416, 276] on span "謝宜親 -10" at bounding box center [430, 279] width 77 height 13
type input "謝宜親-10"
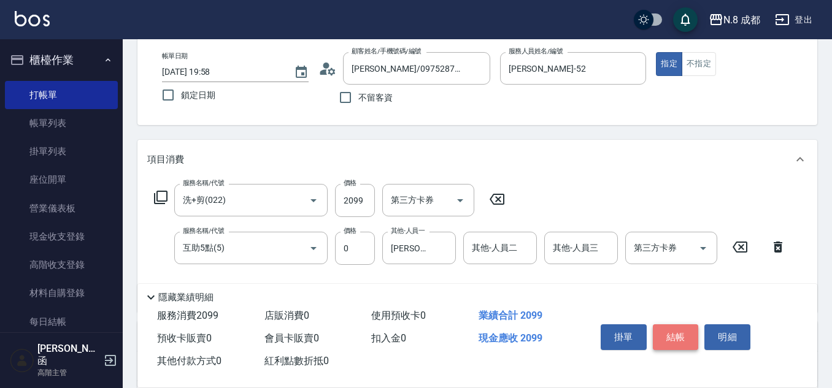
click at [676, 329] on button "結帳" at bounding box center [676, 337] width 46 height 26
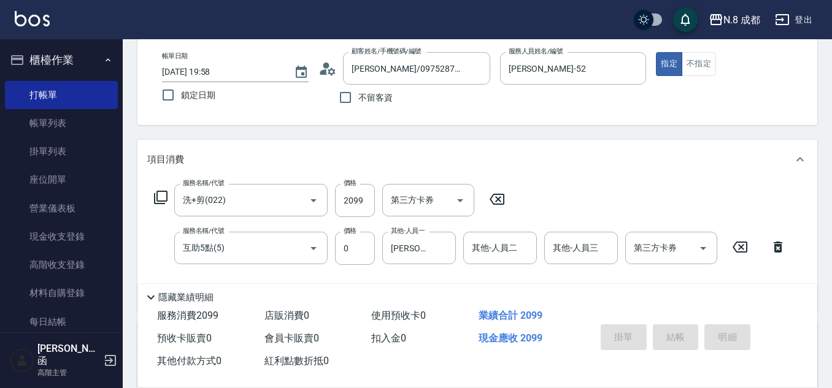
type input "2025/09/19 20:01"
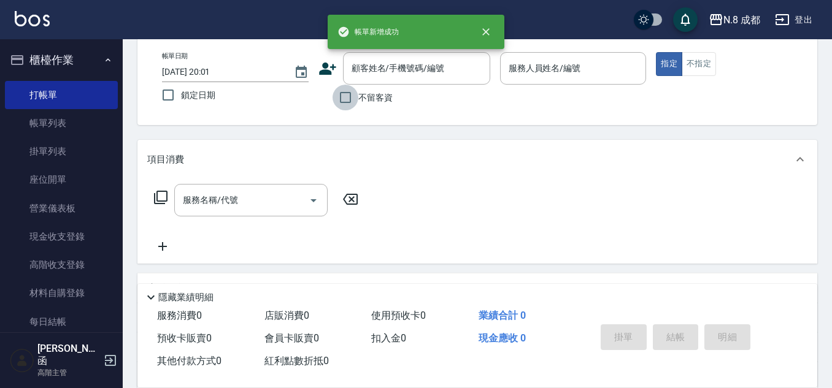
click at [352, 93] on input "不留客資" at bounding box center [345, 98] width 26 height 26
checkbox input "true"
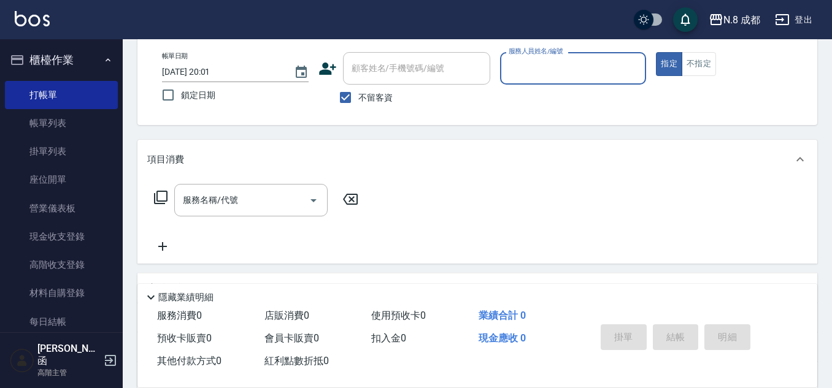
click at [522, 67] on input "服務人員姓名/編號" at bounding box center [573, 68] width 136 height 21
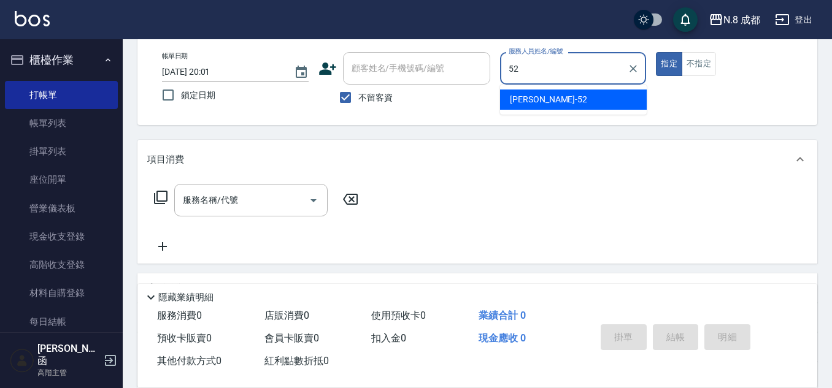
click at [522, 94] on span "楊博舜 -52" at bounding box center [548, 99] width 77 height 13
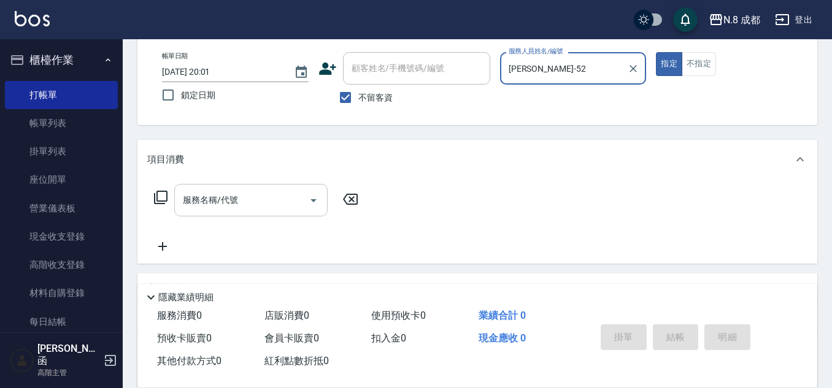
type input "[PERSON_NAME]-52"
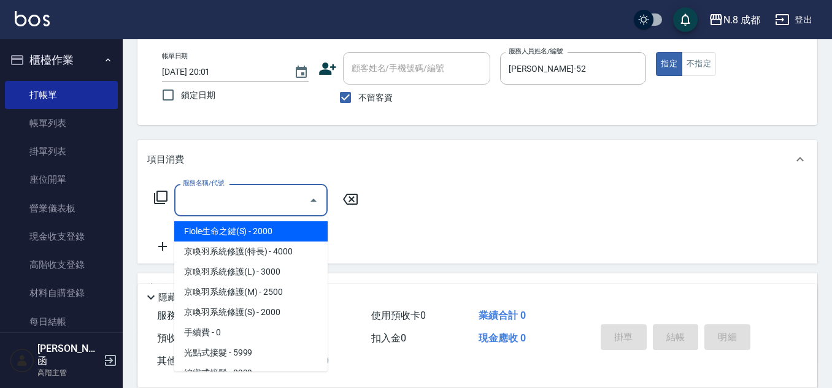
click at [227, 206] on input "服務名稱/代號" at bounding box center [242, 200] width 124 height 21
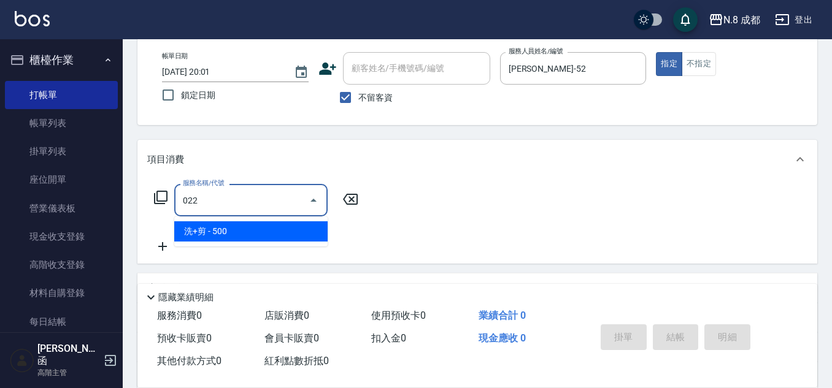
click at [225, 228] on span "洗+剪 - 500" at bounding box center [250, 231] width 153 height 20
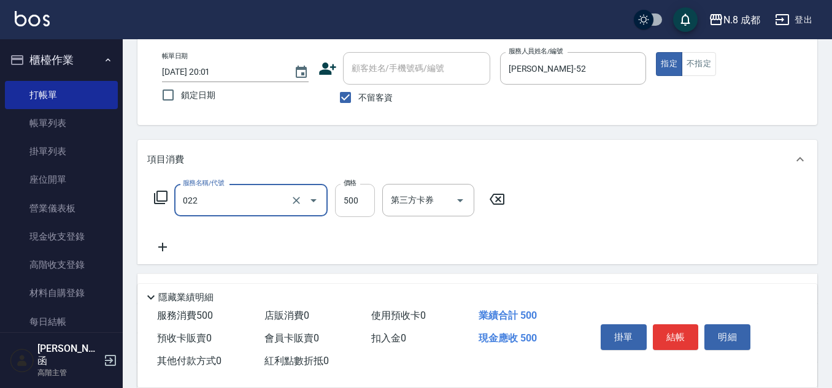
type input "洗+剪(022)"
click at [362, 201] on input "500" at bounding box center [355, 200] width 40 height 33
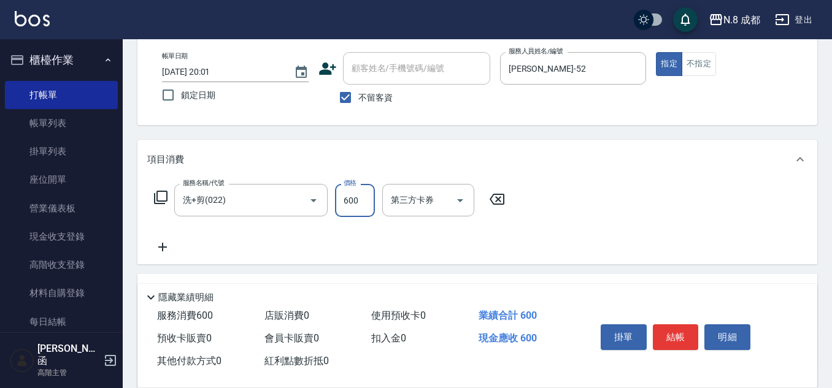
type input "600"
click at [159, 245] on icon at bounding box center [162, 247] width 31 height 15
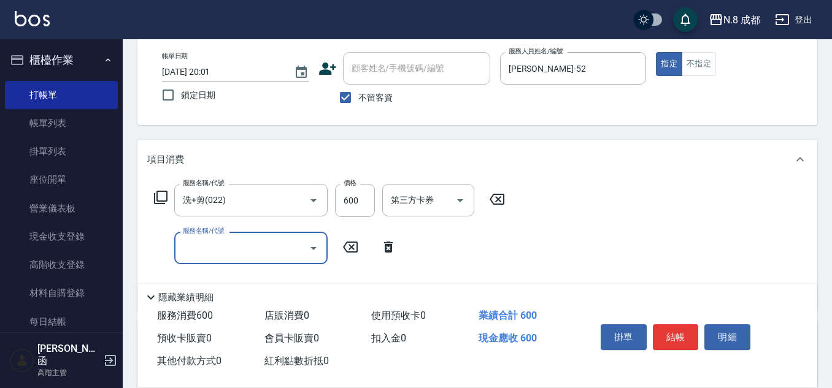
click at [200, 245] on input "服務名稱/代號" at bounding box center [242, 247] width 124 height 21
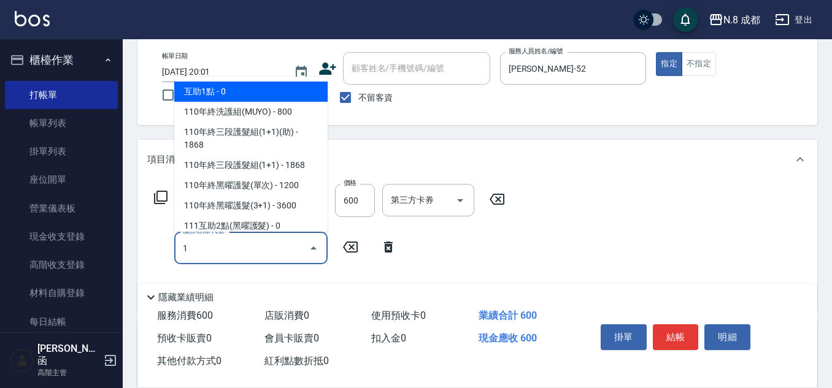
click at [243, 99] on span "互助1點 - 0" at bounding box center [250, 92] width 153 height 20
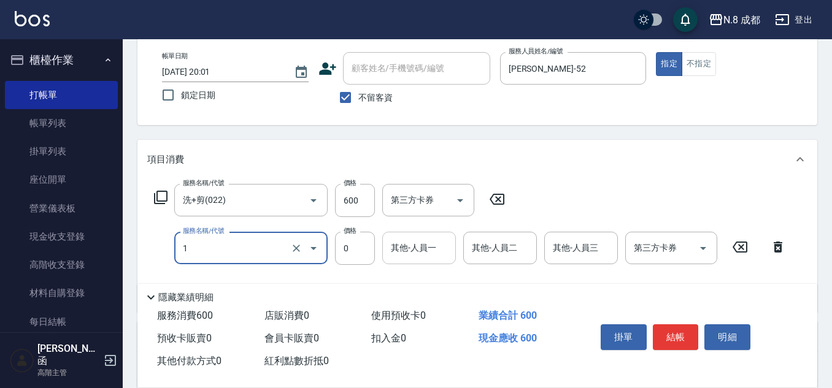
type input "互助1點(1)"
click at [413, 243] on input "其他-人員一" at bounding box center [419, 247] width 63 height 21
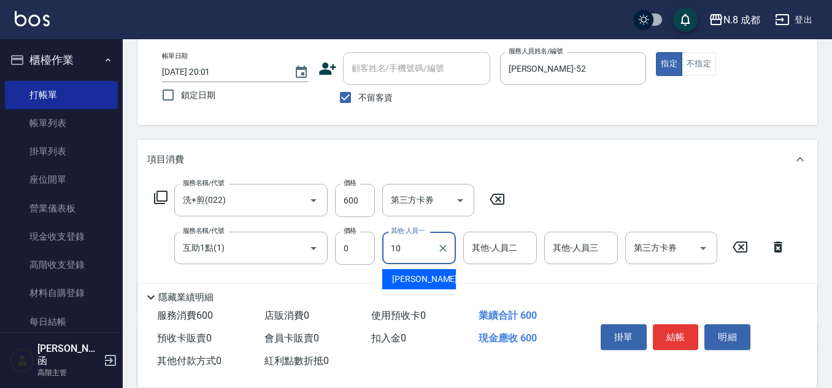
click at [421, 282] on span "謝宜親 -10" at bounding box center [430, 279] width 77 height 13
type input "謝宜親-10"
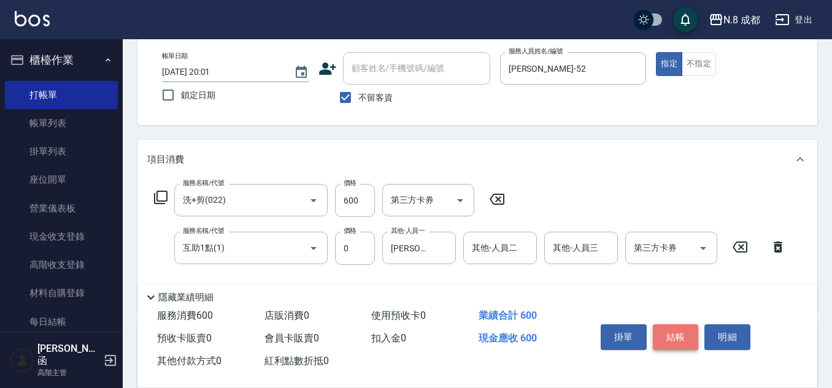
click at [680, 335] on button "結帳" at bounding box center [676, 337] width 46 height 26
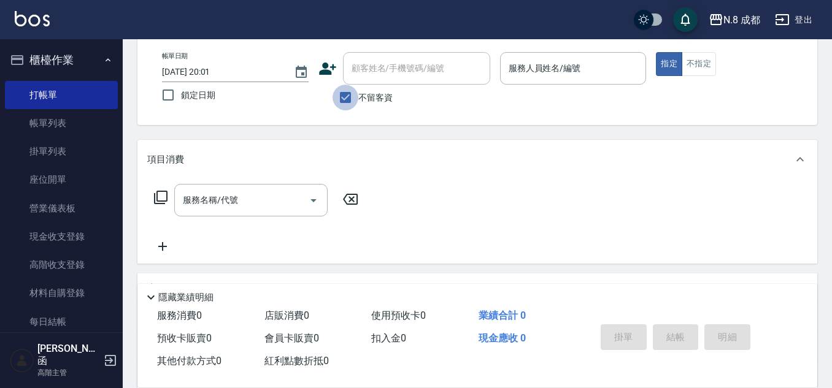
drag, startPoint x: 345, startPoint y: 100, endPoint x: 393, endPoint y: 56, distance: 64.7
click at [346, 100] on input "不留客資" at bounding box center [345, 98] width 26 height 26
checkbox input "false"
click at [393, 56] on div "顧客姓名/手機號碼/編號" at bounding box center [416, 68] width 147 height 33
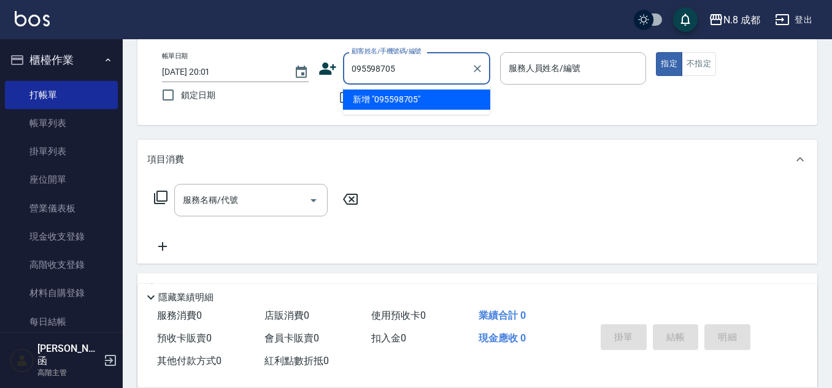
type input "0955987058"
drag, startPoint x: 427, startPoint y: 69, endPoint x: 253, endPoint y: 68, distance: 174.2
click at [251, 69] on div "帳單日期 2025/09/19 20:01 鎖定日期 顧客姓名/手機號碼/編號 0955987058 顧客姓名/手機號碼/編號 不留客資 服務人員姓名/編號 …" at bounding box center [477, 81] width 650 height 58
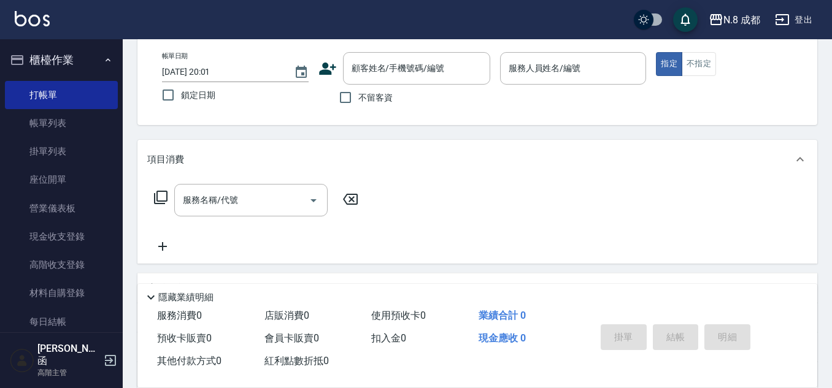
click at [324, 71] on icon at bounding box center [327, 69] width 17 height 12
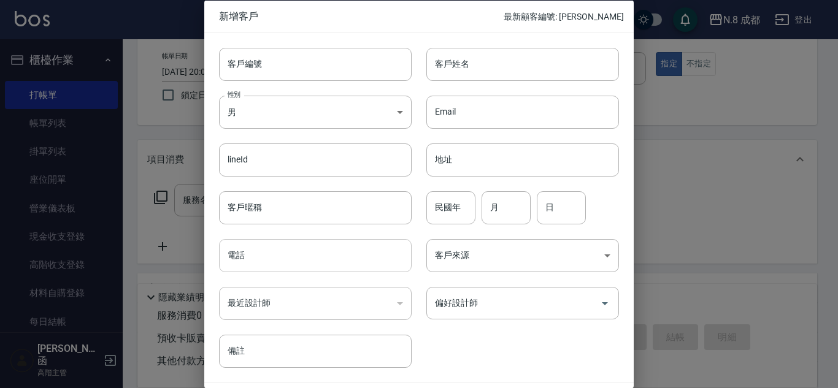
click at [274, 265] on input "電話" at bounding box center [315, 255] width 193 height 33
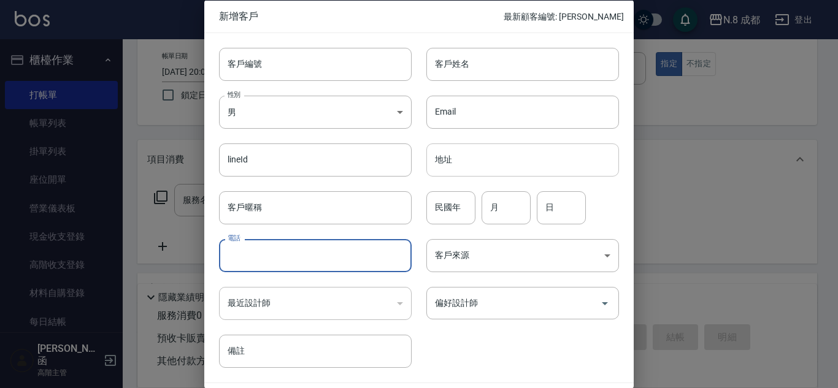
paste input "0955987058"
type input "0955987058"
click at [481, 64] on input "客戶姓名" at bounding box center [522, 63] width 193 height 33
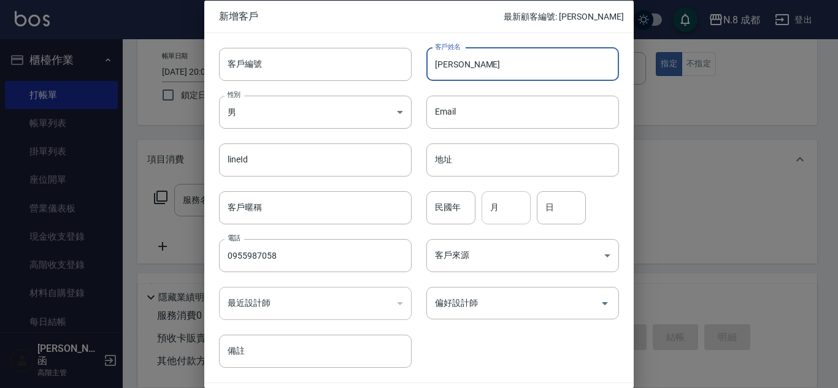
type input "[PERSON_NAME]"
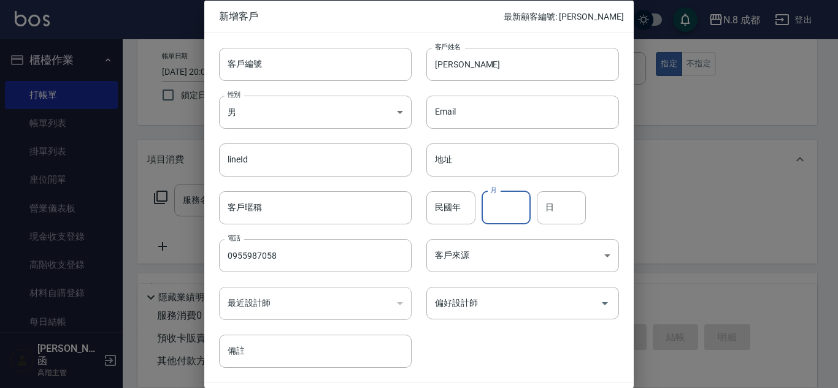
click at [516, 210] on input "月" at bounding box center [505, 207] width 49 height 33
type input "12"
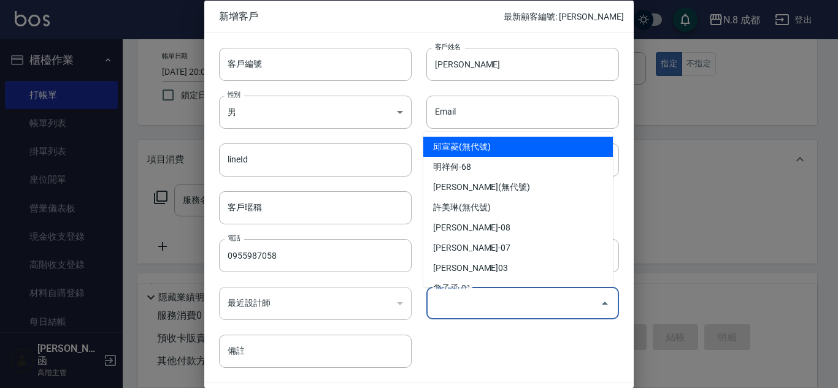
click at [483, 301] on input "偏好設計師" at bounding box center [513, 303] width 163 height 21
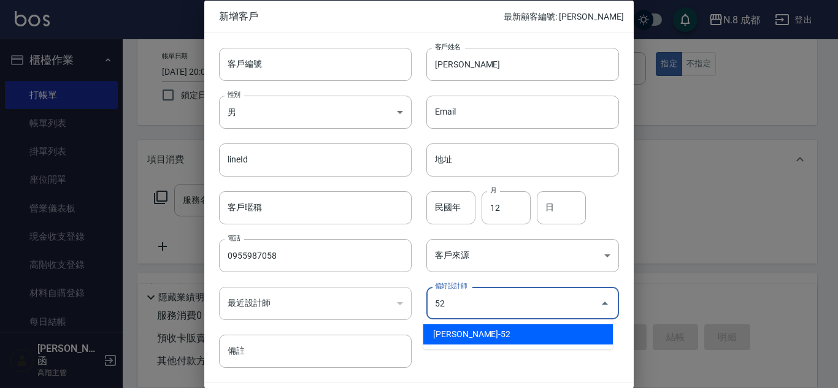
click at [477, 331] on li "[PERSON_NAME]-52" at bounding box center [518, 334] width 190 height 20
type input "[PERSON_NAME]"
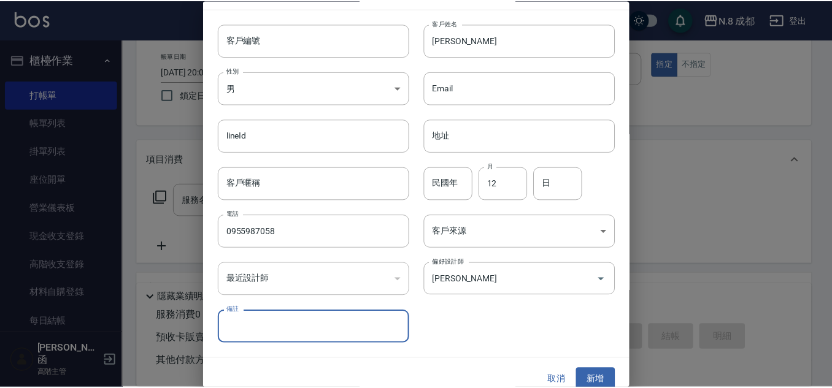
scroll to position [37, 0]
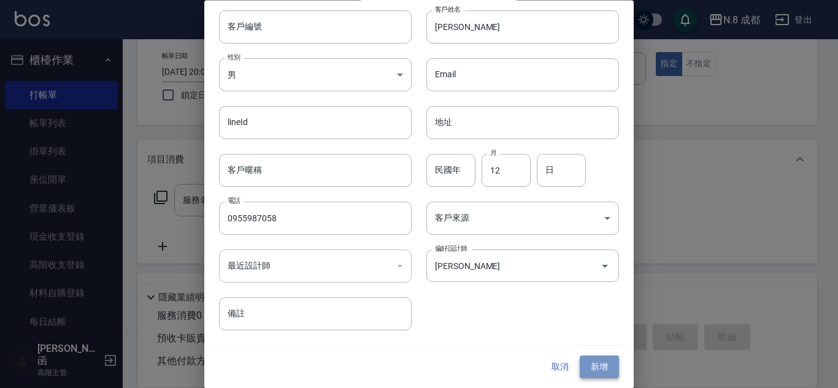
click at [604, 369] on button "新增" at bounding box center [599, 367] width 39 height 23
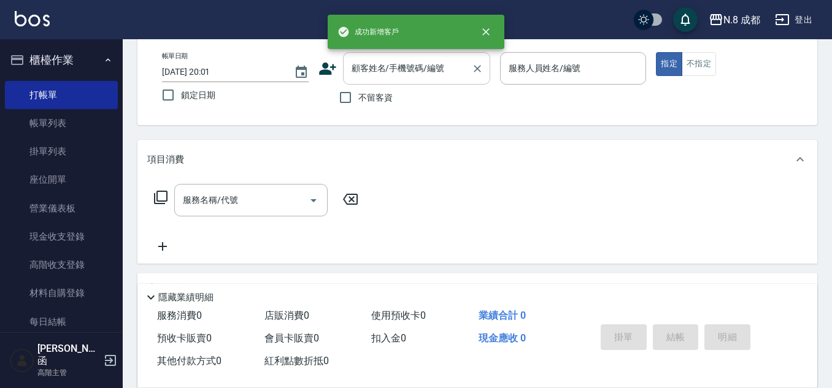
click at [409, 67] on input "顧客姓名/手機號碼/編號" at bounding box center [407, 68] width 118 height 21
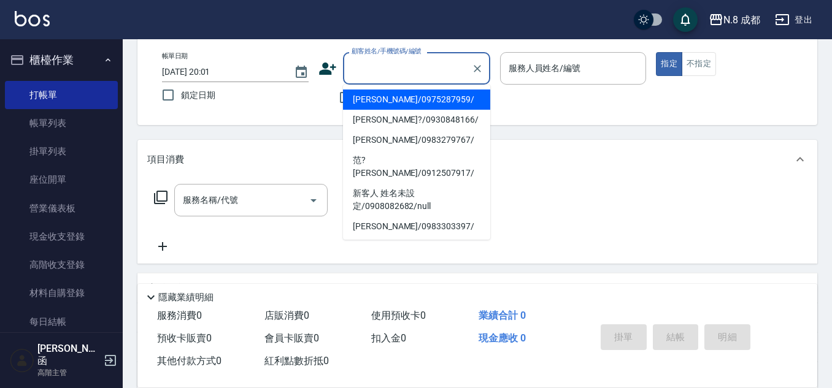
paste input "0955987058"
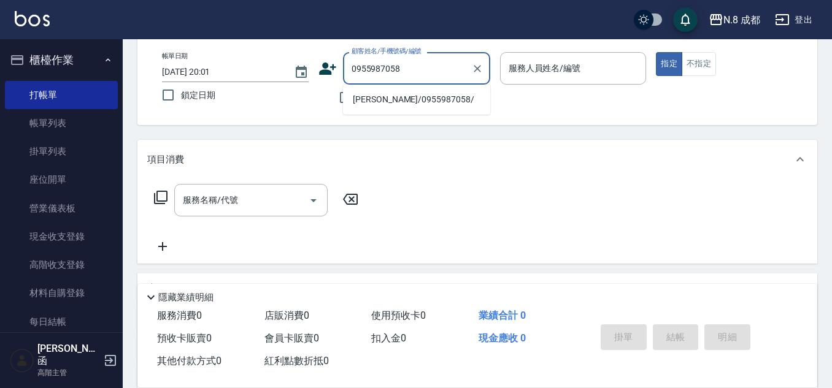
click at [404, 100] on li "張芳齊/0955987058/" at bounding box center [416, 100] width 147 height 20
type input "張芳齊/0955987058/"
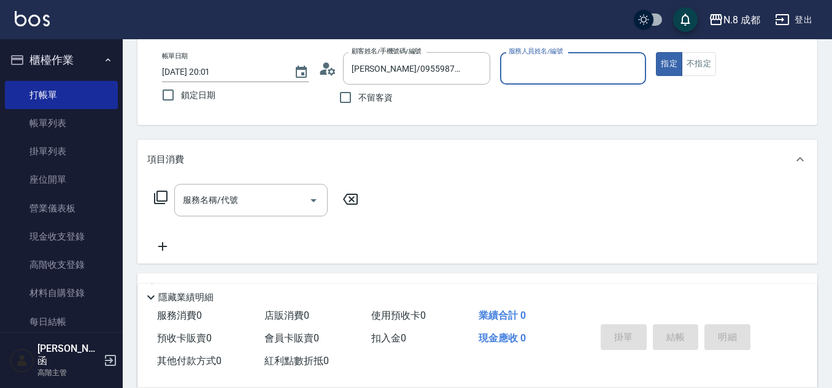
type input "[PERSON_NAME]-52"
click at [219, 205] on input "服務名稱/代號" at bounding box center [242, 200] width 124 height 21
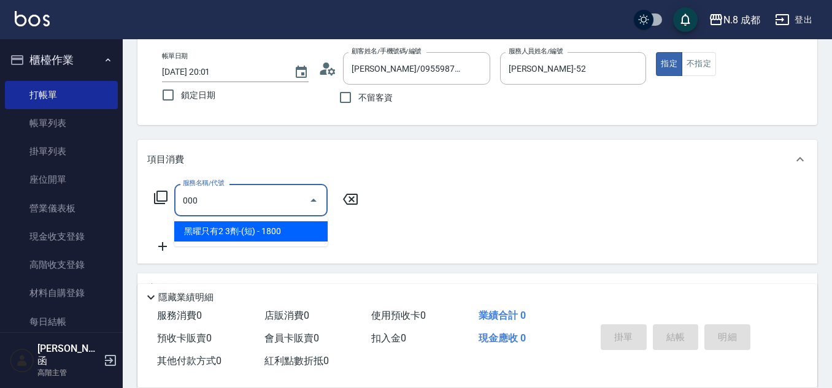
click at [240, 232] on span "黑曜只有2 3劑-(短) - 1800" at bounding box center [250, 231] width 153 height 20
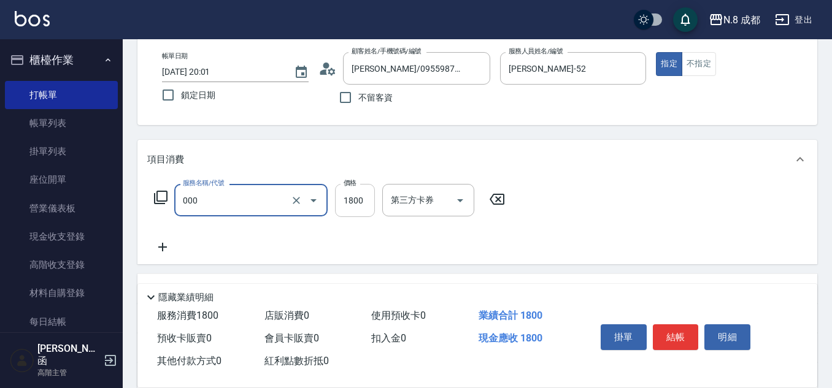
type input "黑曜只有2 3劑-(短)(000)"
click at [355, 208] on input "1800" at bounding box center [355, 200] width 40 height 33
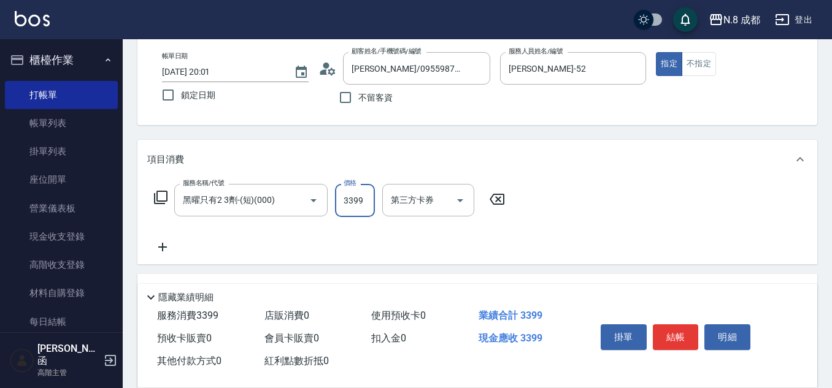
type input "3399"
click at [165, 242] on icon at bounding box center [162, 247] width 31 height 15
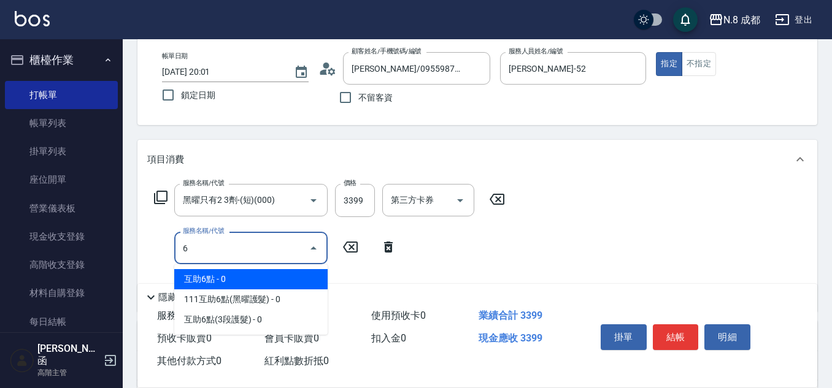
click at [237, 276] on span "互助6點 - 0" at bounding box center [250, 279] width 153 height 20
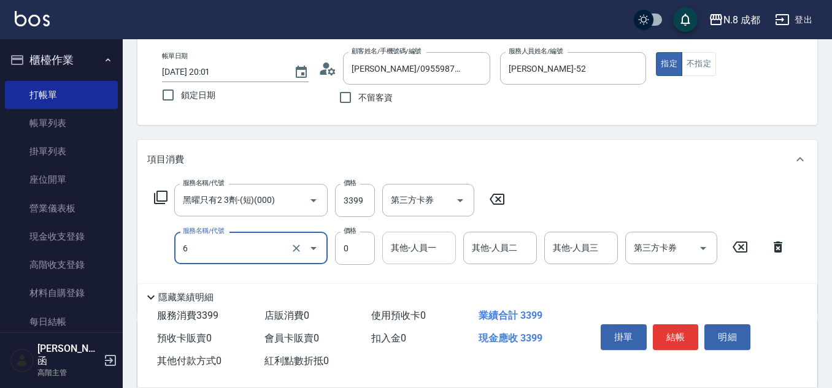
type input "互助6點(6)"
click at [443, 248] on input "其他-人員一" at bounding box center [419, 247] width 63 height 21
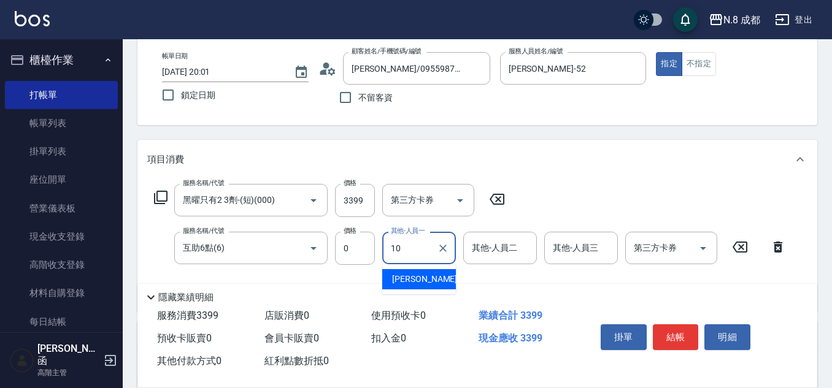
click at [424, 278] on span "謝宜親 -10" at bounding box center [430, 279] width 77 height 13
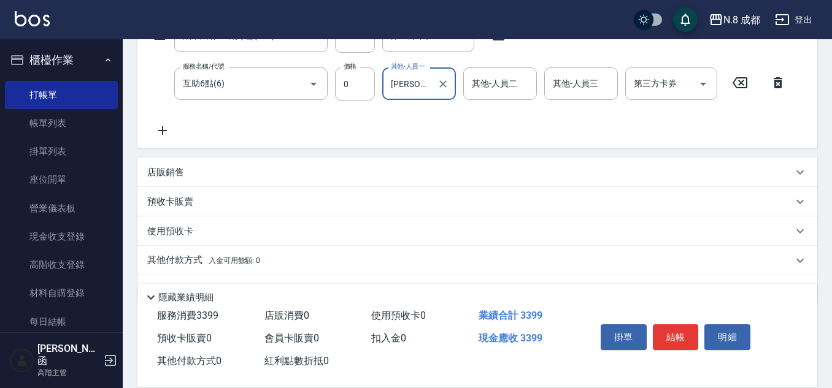
scroll to position [245, 0]
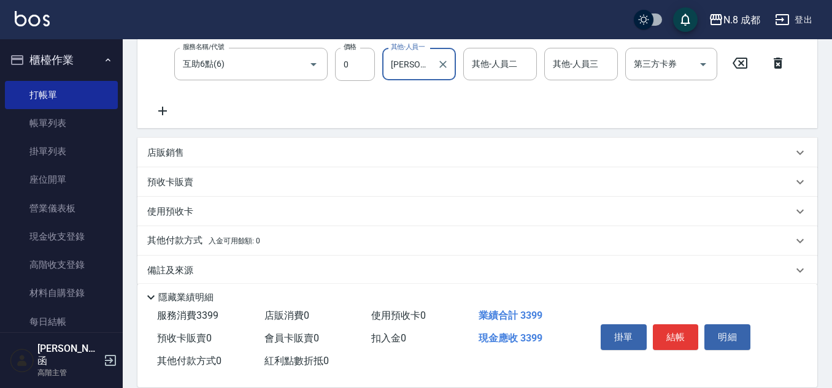
type input "謝宜親-10"
click at [194, 238] on p "其他付款方式 入金可用餘額: 0" at bounding box center [203, 240] width 113 height 13
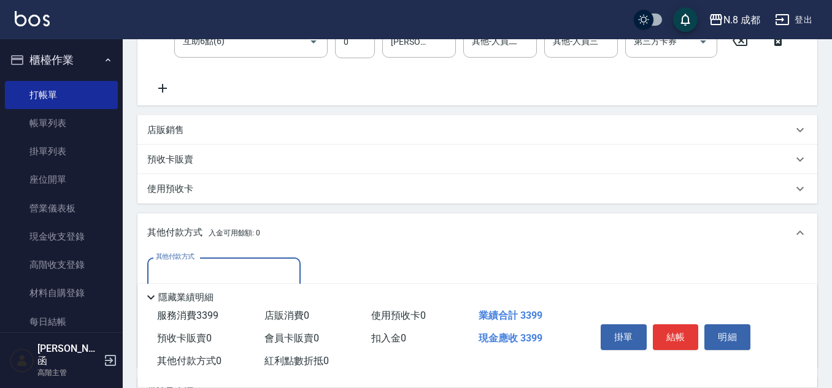
scroll to position [307, 0]
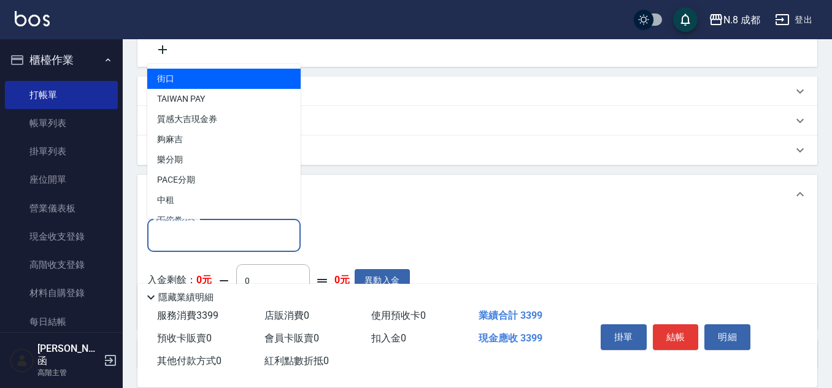
drag, startPoint x: 195, startPoint y: 229, endPoint x: 197, endPoint y: 211, distance: 17.9
click at [195, 228] on input "其他付款方式" at bounding box center [224, 234] width 142 height 21
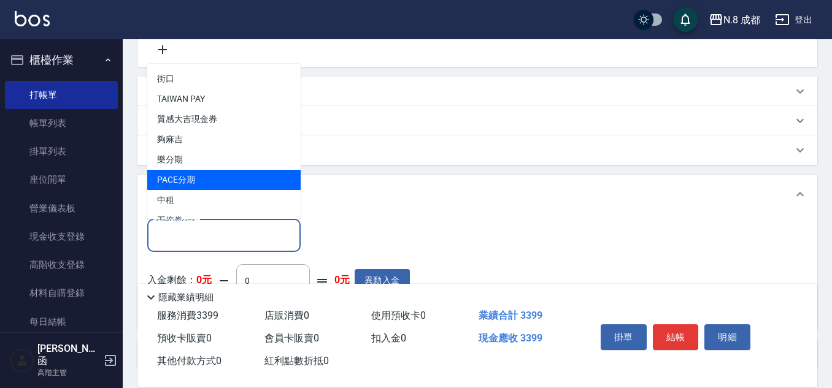
scroll to position [37, 0]
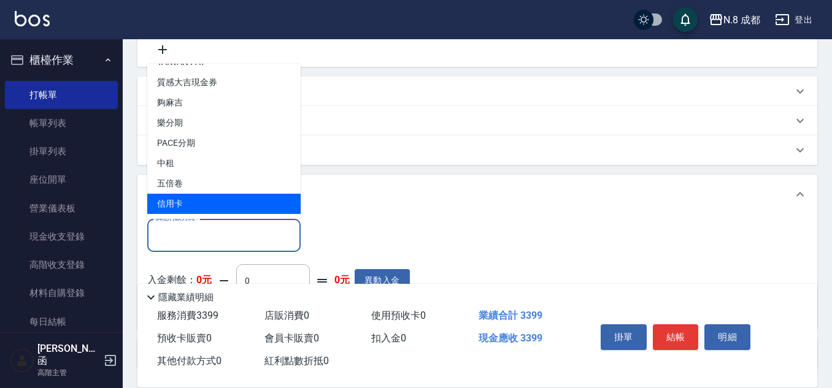
click at [213, 201] on span "信用卡" at bounding box center [223, 204] width 153 height 20
type input "信用卡"
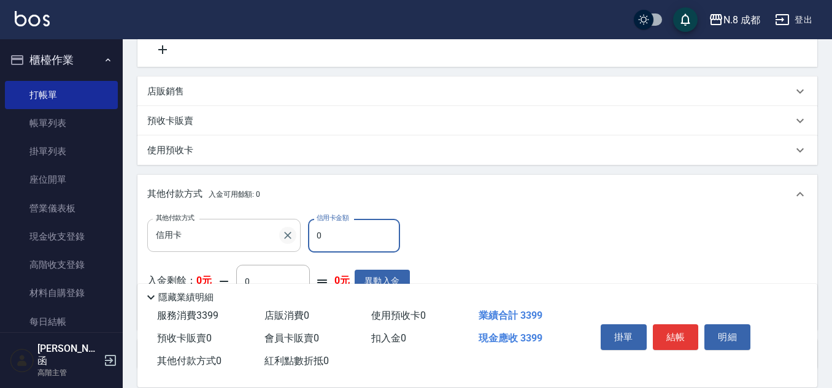
drag, startPoint x: 335, startPoint y: 239, endPoint x: 288, endPoint y: 228, distance: 48.5
click at [288, 228] on div "其他付款方式 信用卡 其他付款方式 信用卡金額 0 信用卡金額" at bounding box center [278, 235] width 263 height 33
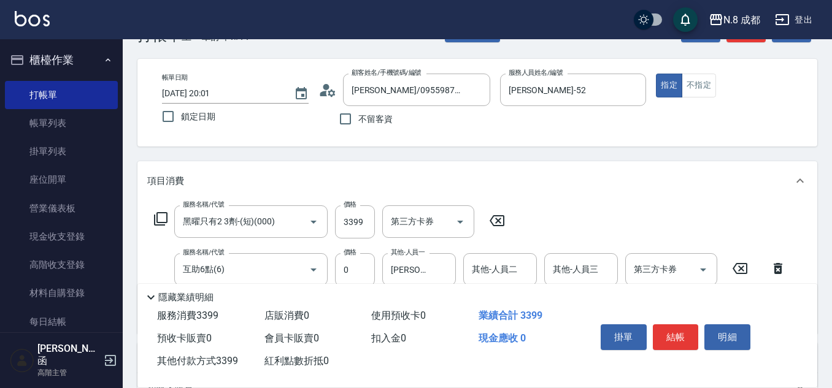
scroll to position [61, 0]
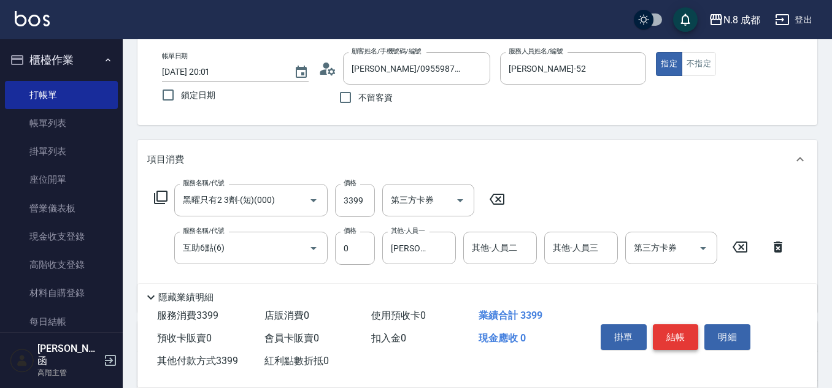
type input "3399"
click at [670, 328] on button "結帳" at bounding box center [676, 337] width 46 height 26
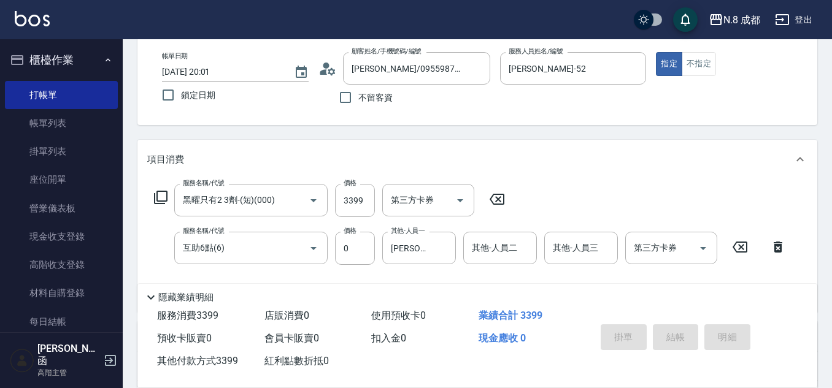
type input "2025/09/19 20:03"
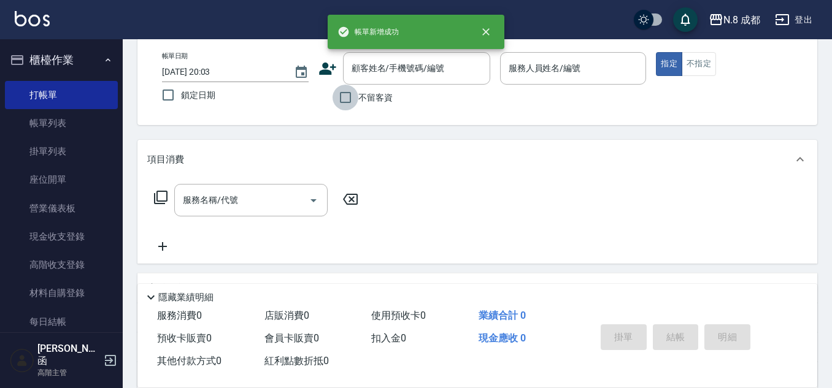
click at [356, 103] on input "不留客資" at bounding box center [345, 98] width 26 height 26
checkbox input "true"
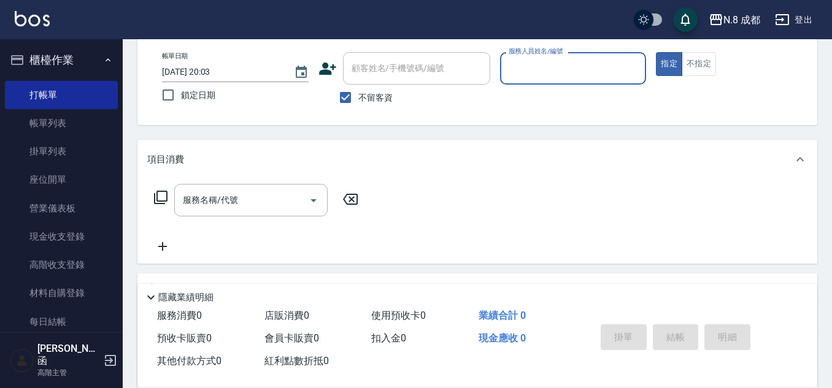
click at [559, 74] on input "服務人員姓名/編號" at bounding box center [573, 68] width 136 height 21
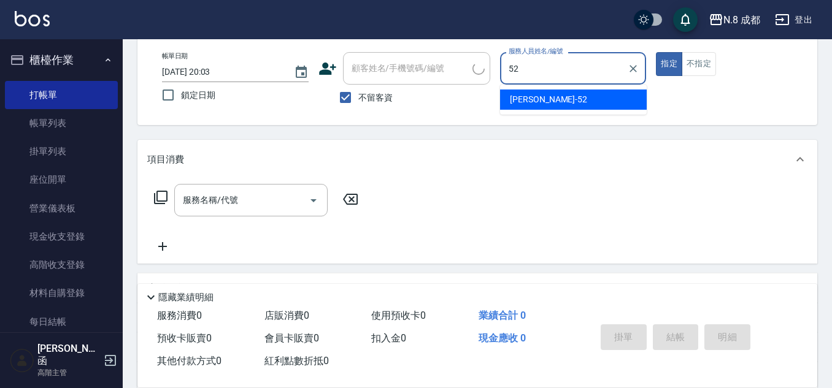
click at [537, 99] on span "楊博舜 -52" at bounding box center [548, 99] width 77 height 13
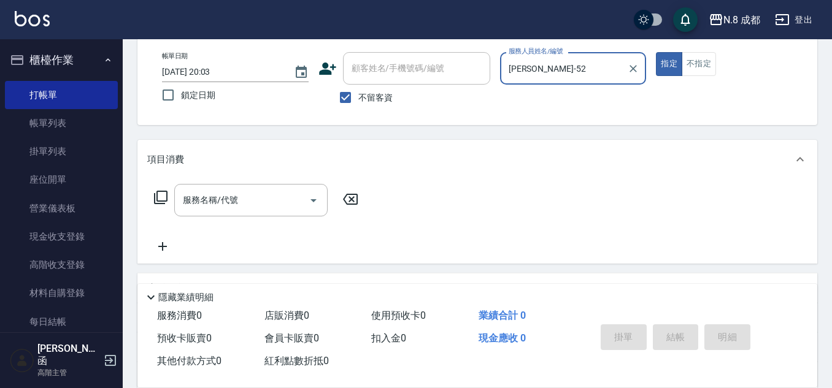
type input "[PERSON_NAME]-52"
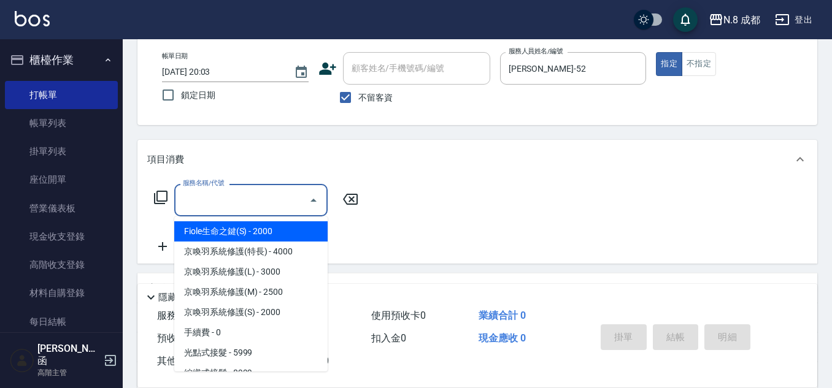
click at [215, 204] on input "服務名稱/代號" at bounding box center [242, 200] width 124 height 21
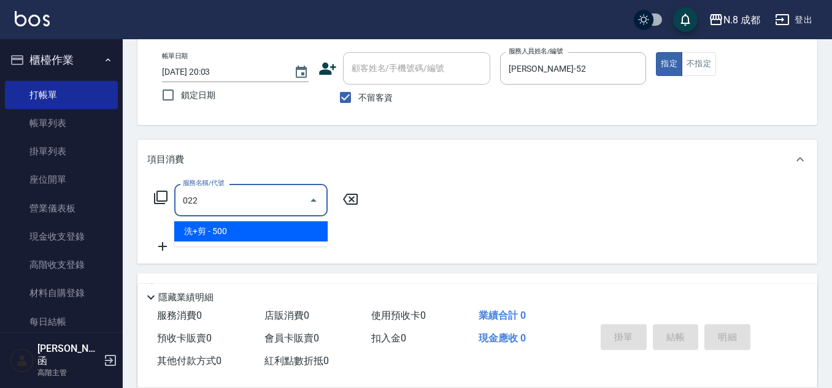
click at [229, 228] on span "洗+剪 - 500" at bounding box center [250, 231] width 153 height 20
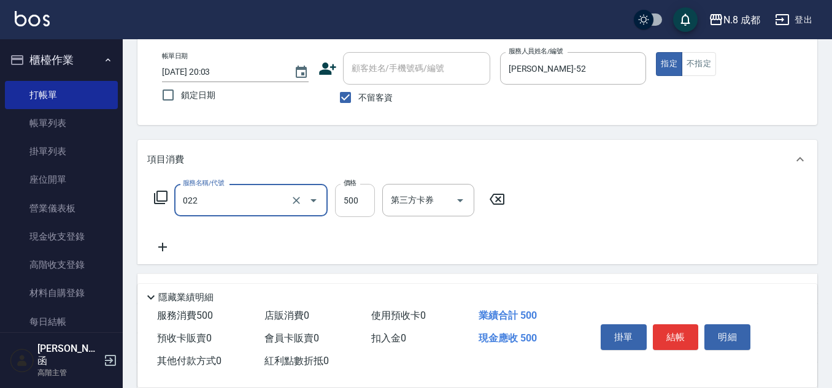
type input "洗+剪(022)"
click at [350, 197] on input "500" at bounding box center [355, 200] width 40 height 33
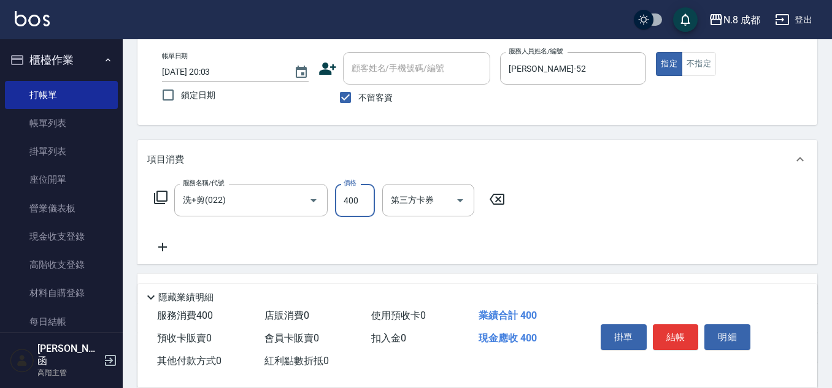
type input "400"
click at [169, 247] on icon at bounding box center [162, 247] width 31 height 15
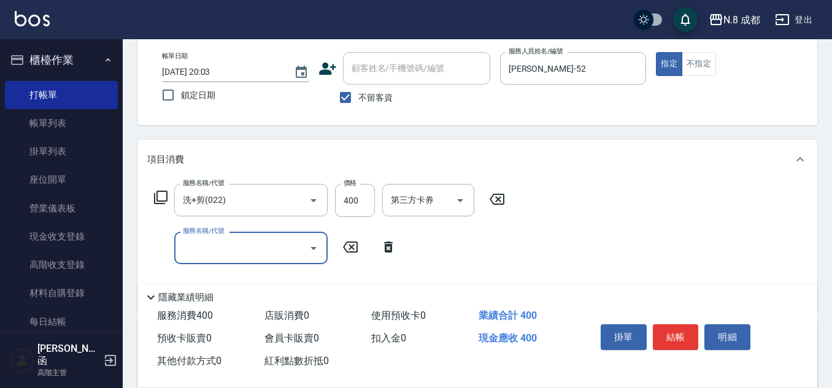
click at [197, 247] on input "服務名稱/代號" at bounding box center [242, 247] width 124 height 21
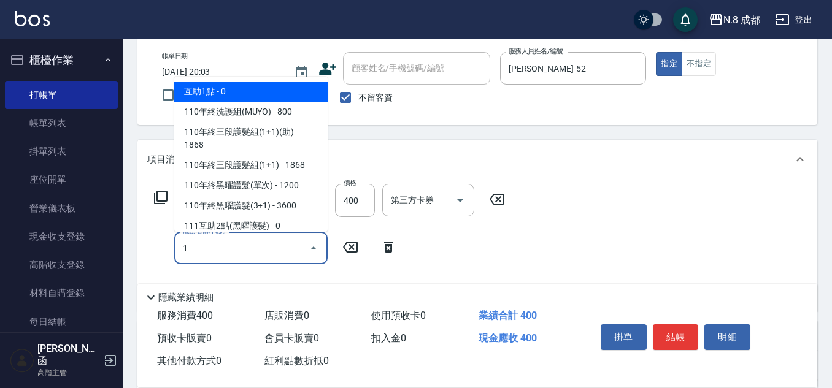
drag, startPoint x: 243, startPoint y: 88, endPoint x: 354, endPoint y: 174, distance: 140.2
click at [244, 88] on span "互助1點 - 0" at bounding box center [250, 92] width 153 height 20
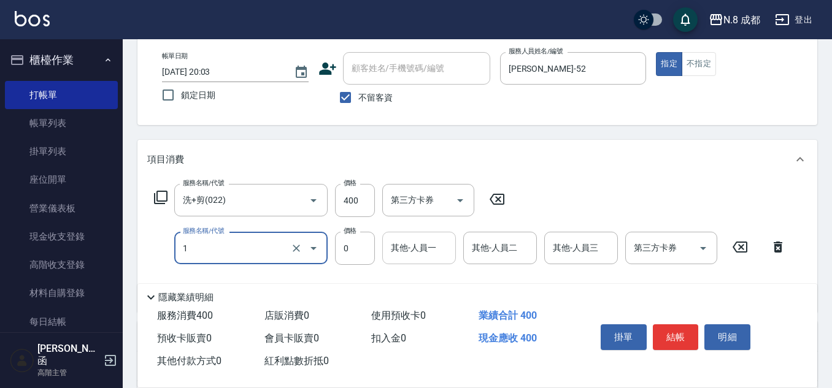
type input "互助1點(1)"
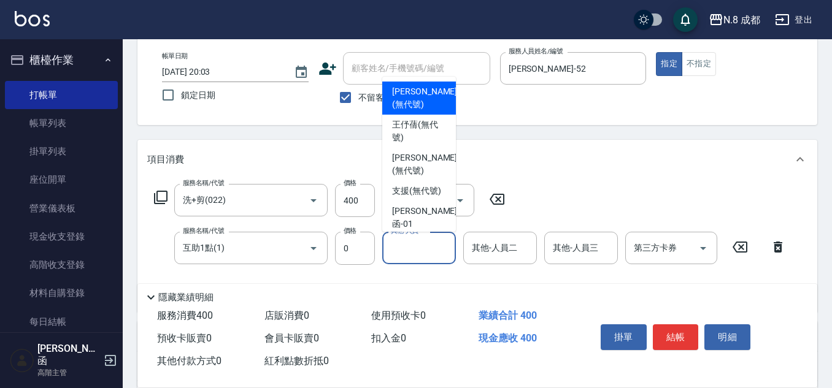
click at [402, 249] on input "其他-人員一" at bounding box center [419, 247] width 63 height 21
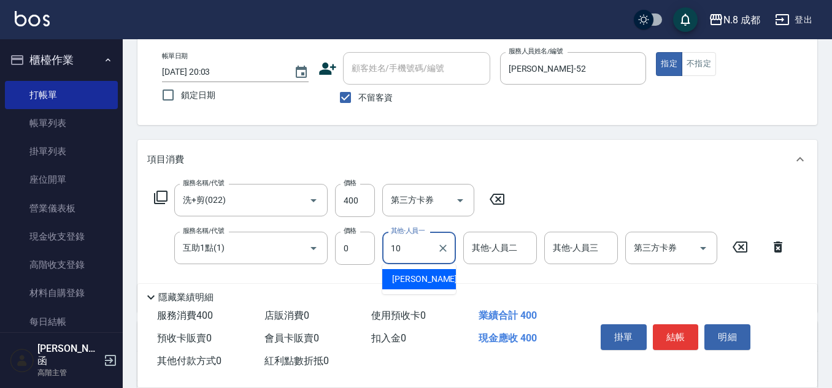
click at [420, 275] on span "謝宜親 -10" at bounding box center [430, 279] width 77 height 13
type input "謝宜親-10"
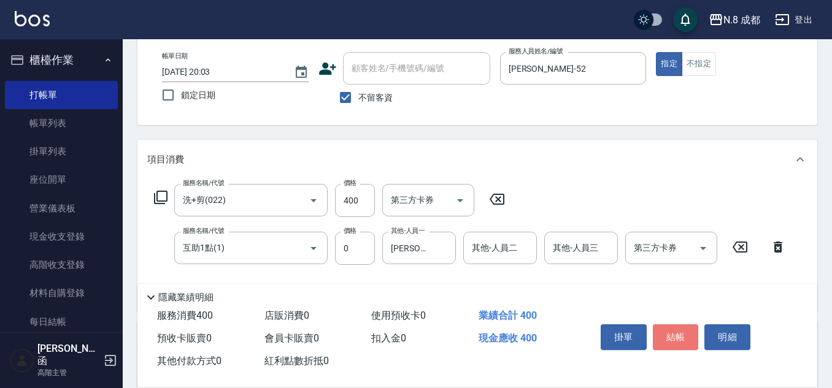
click at [685, 329] on button "結帳" at bounding box center [676, 337] width 46 height 26
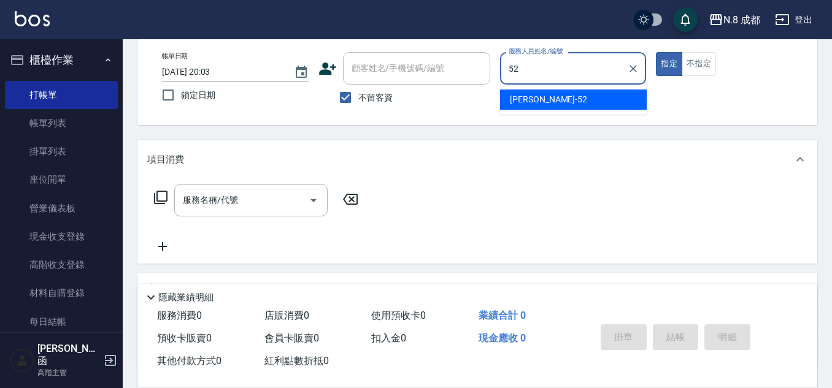
click at [512, 104] on span "楊博舜 -52" at bounding box center [548, 99] width 77 height 13
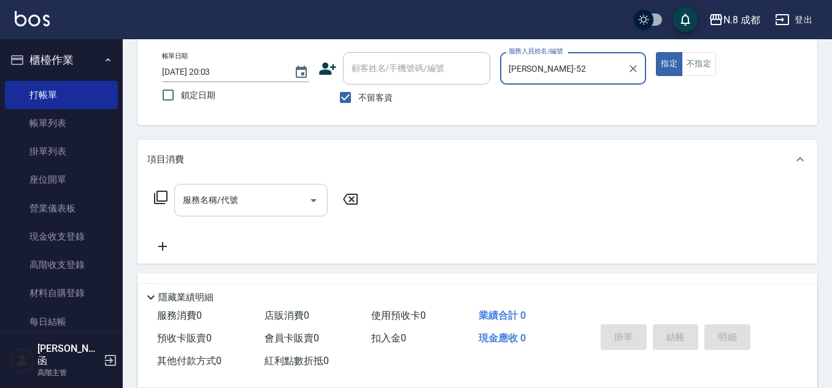
type input "[PERSON_NAME]-52"
click at [219, 205] on input "服務名稱/代號" at bounding box center [242, 200] width 124 height 21
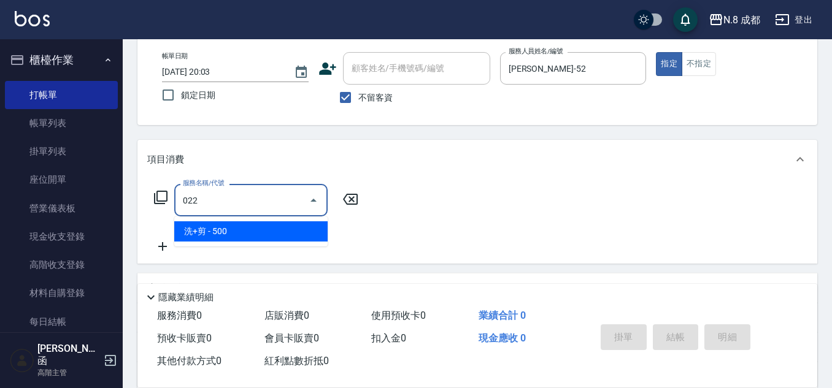
drag, startPoint x: 223, startPoint y: 221, endPoint x: 309, endPoint y: 224, distance: 85.9
click at [224, 231] on span "洗+剪 - 500" at bounding box center [250, 231] width 153 height 20
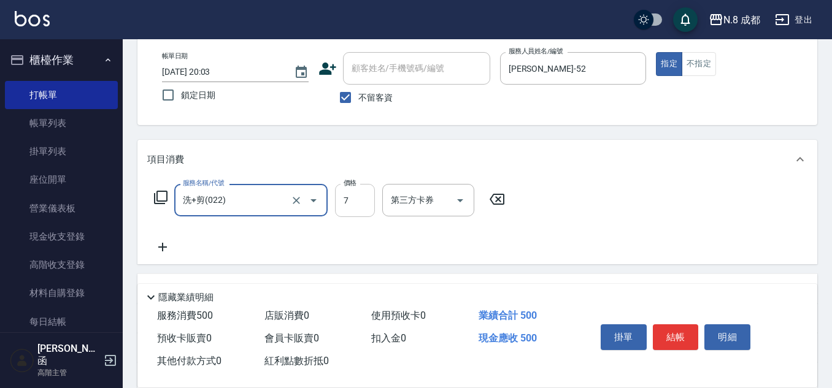
click at [354, 207] on input "7" at bounding box center [355, 200] width 40 height 33
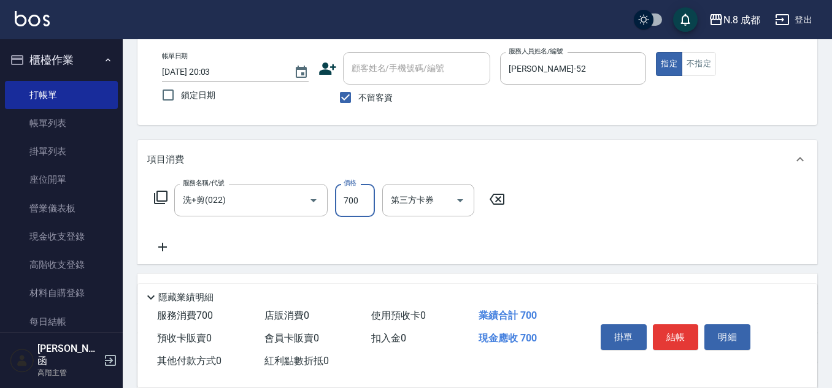
click at [167, 251] on icon at bounding box center [162, 247] width 31 height 15
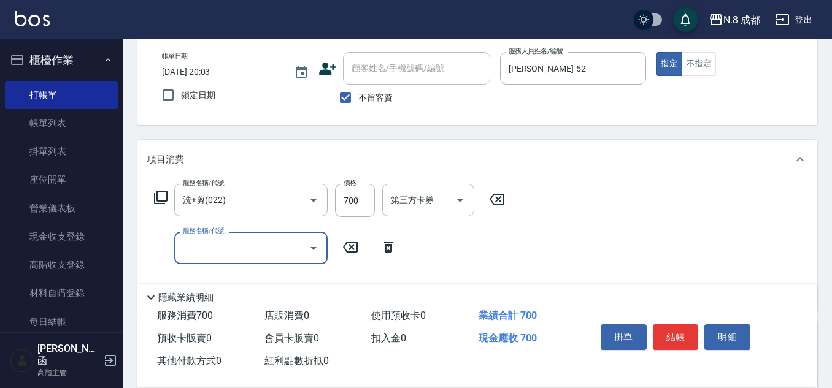
drag, startPoint x: 207, startPoint y: 251, endPoint x: 207, endPoint y: 244, distance: 6.7
click at [207, 250] on input "服務名稱/代號" at bounding box center [242, 247] width 124 height 21
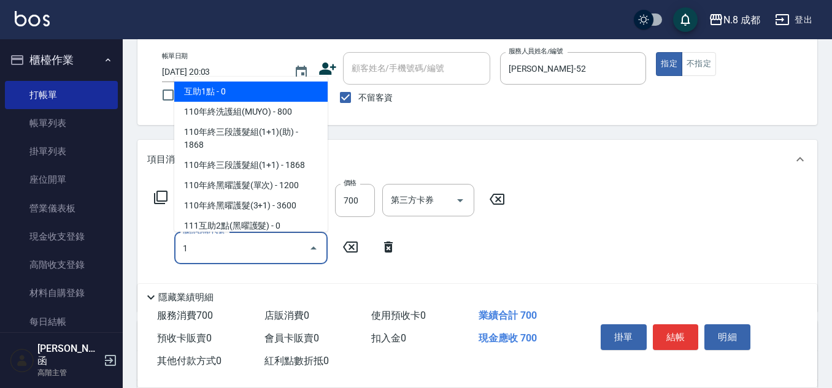
drag, startPoint x: 212, startPoint y: 90, endPoint x: 410, endPoint y: 218, distance: 236.3
click at [213, 90] on span "互助1點 - 0" at bounding box center [250, 92] width 153 height 20
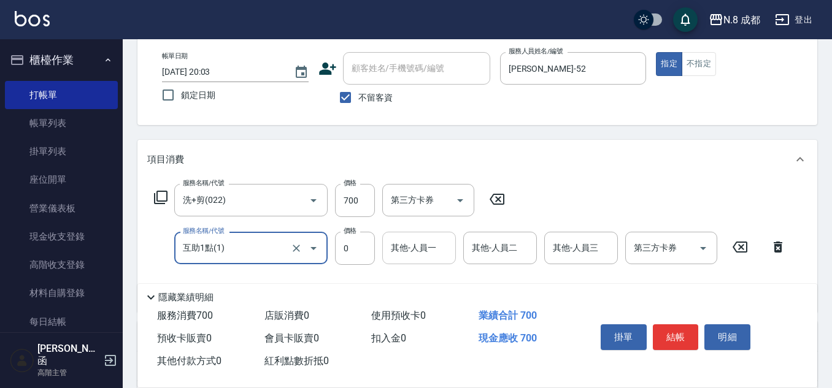
click at [425, 258] on input "其他-人員一" at bounding box center [419, 247] width 63 height 21
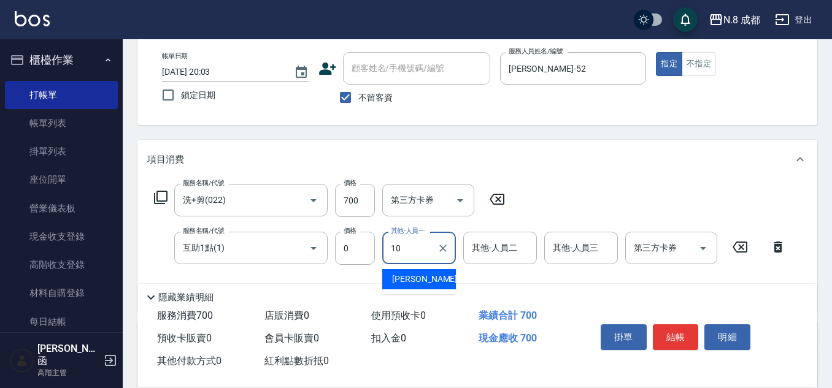
click at [426, 282] on span "謝宜親 -10" at bounding box center [430, 279] width 77 height 13
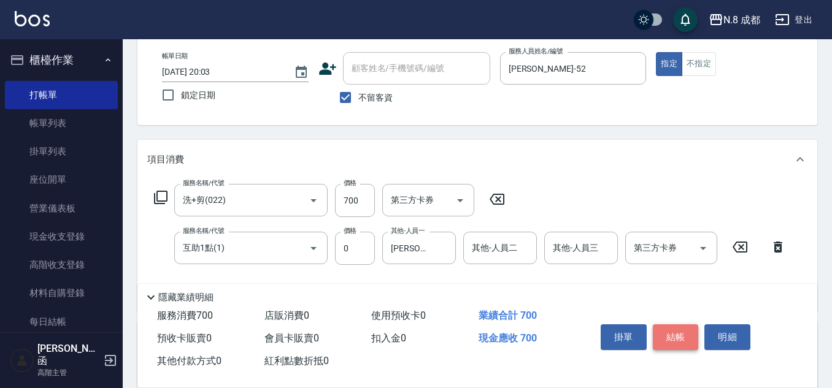
click at [679, 329] on button "結帳" at bounding box center [676, 337] width 46 height 26
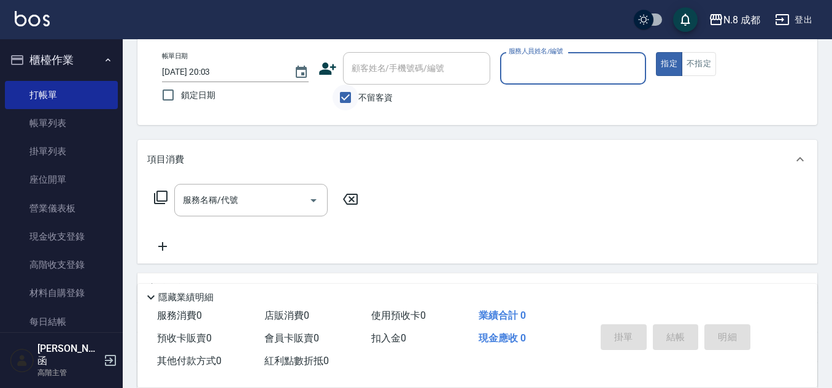
click at [345, 100] on input "不留客資" at bounding box center [345, 98] width 26 height 26
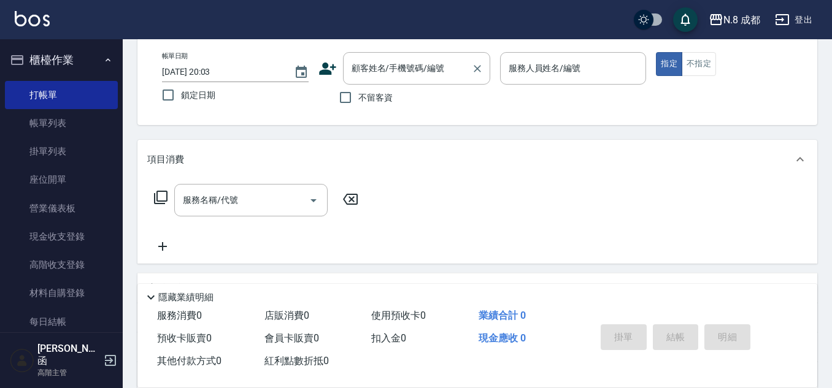
click at [368, 72] on input "顧客姓名/手機號碼/編號" at bounding box center [407, 68] width 118 height 21
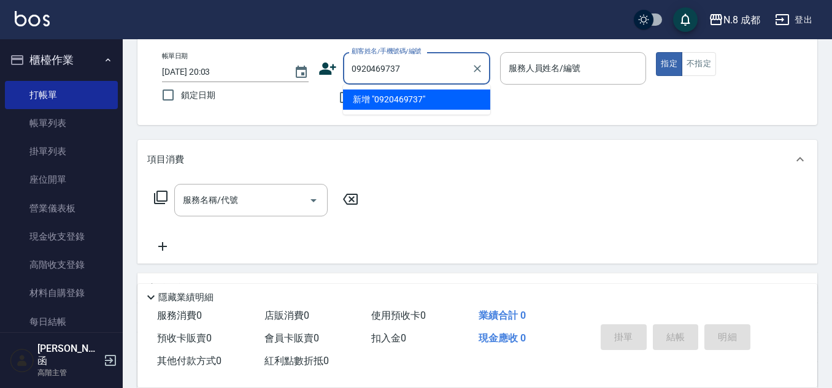
drag, startPoint x: 450, startPoint y: 72, endPoint x: 323, endPoint y: 73, distance: 127.0
click at [323, 71] on div "顧客姓名/手機號碼/編號 0920469737 顧客姓名/手機號碼/編號" at bounding box center [404, 68] width 172 height 33
drag, startPoint x: 418, startPoint y: 107, endPoint x: 427, endPoint y: 100, distance: 11.9
click at [417, 107] on li "新增 "0920469737"" at bounding box center [416, 100] width 147 height 20
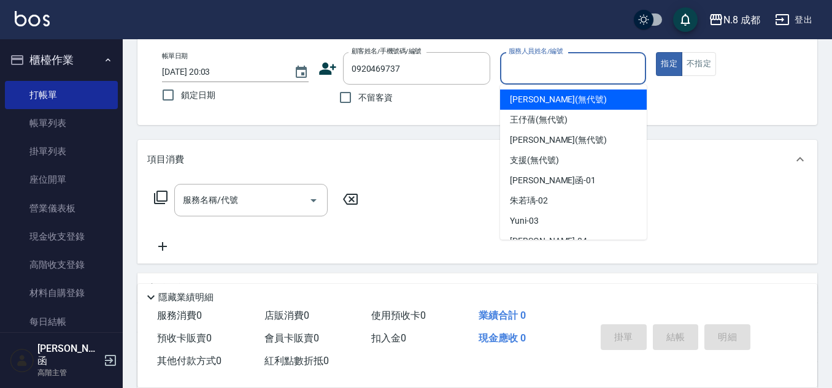
click at [554, 71] on input "服務人員姓名/編號" at bounding box center [573, 68] width 136 height 21
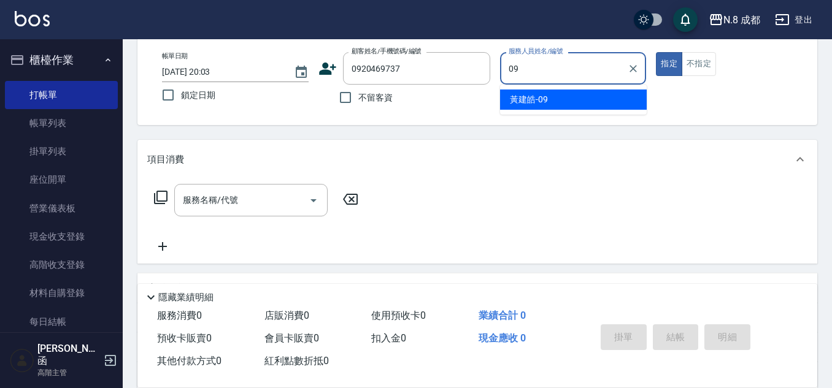
click at [535, 101] on span "黃建皓 -09" at bounding box center [529, 99] width 38 height 13
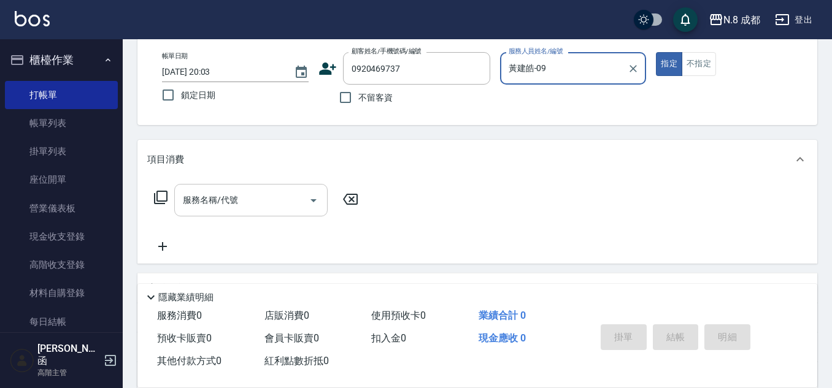
click at [234, 203] on input "服務名稱/代號" at bounding box center [242, 200] width 124 height 21
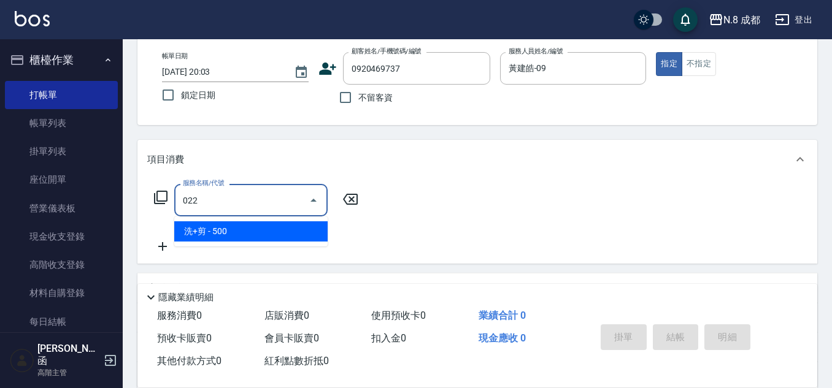
drag, startPoint x: 230, startPoint y: 231, endPoint x: 272, endPoint y: 231, distance: 41.7
click at [231, 231] on span "洗+剪 - 500" at bounding box center [250, 231] width 153 height 20
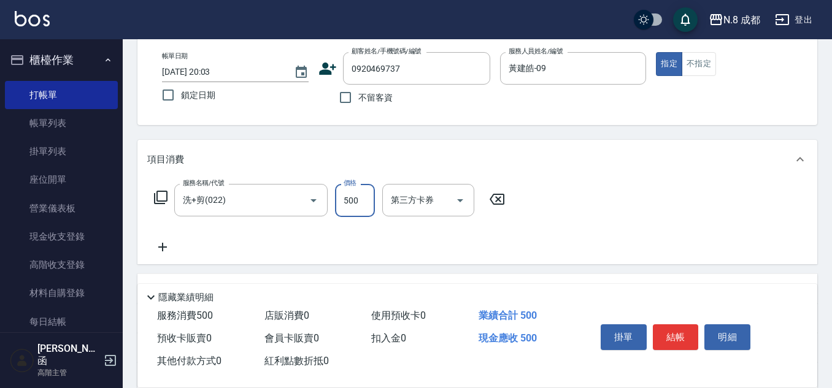
click at [364, 201] on input "500" at bounding box center [355, 200] width 40 height 33
click at [689, 338] on button "結帳" at bounding box center [676, 337] width 46 height 26
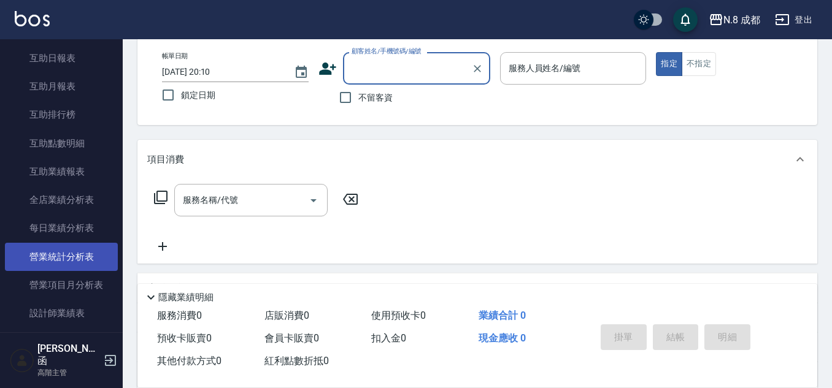
scroll to position [613, 0]
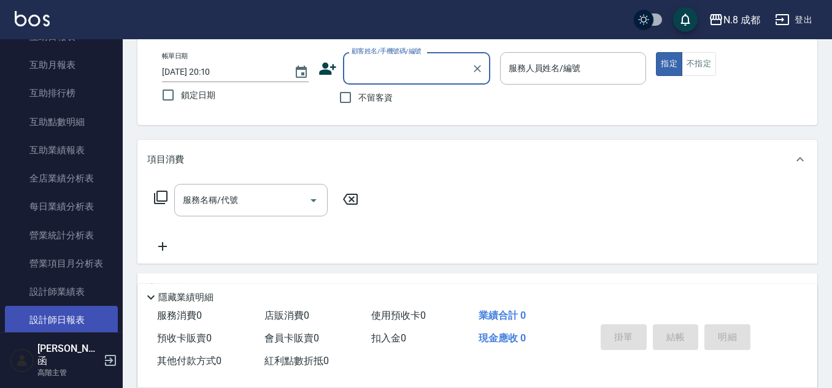
click at [76, 315] on link "設計師日報表" at bounding box center [61, 320] width 113 height 28
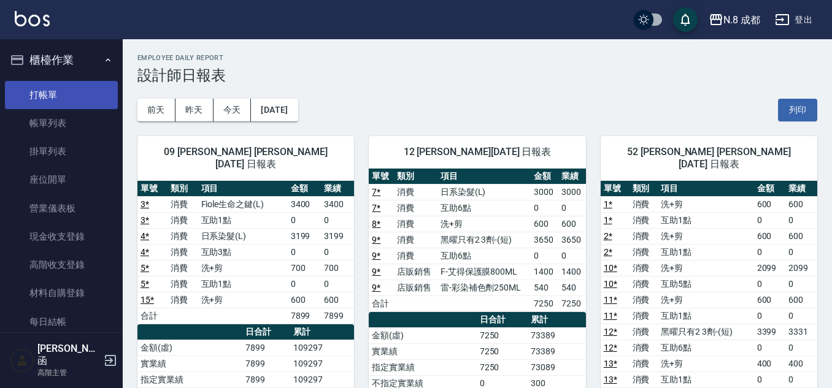
click at [61, 95] on link "打帳單" at bounding box center [61, 95] width 113 height 28
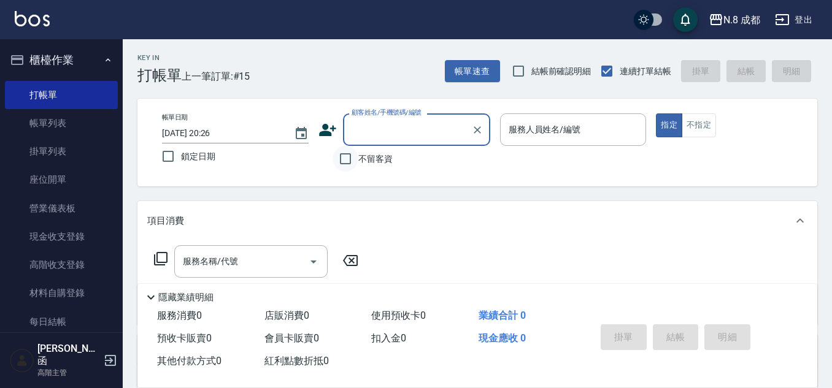
click at [350, 156] on input "不留客資" at bounding box center [345, 159] width 26 height 26
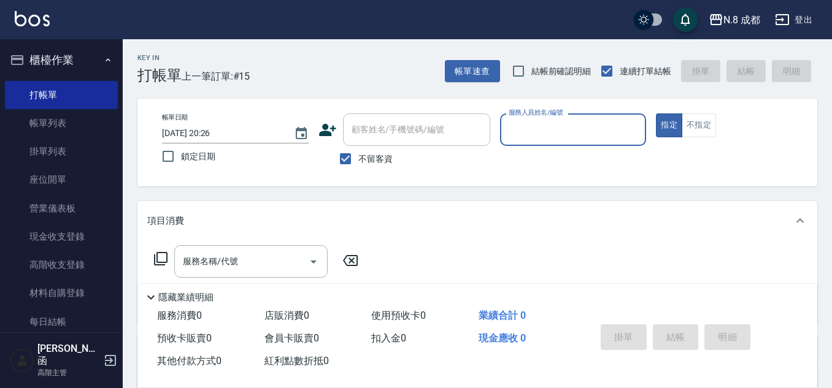
click at [569, 131] on input "服務人員姓名/編號" at bounding box center [573, 129] width 136 height 21
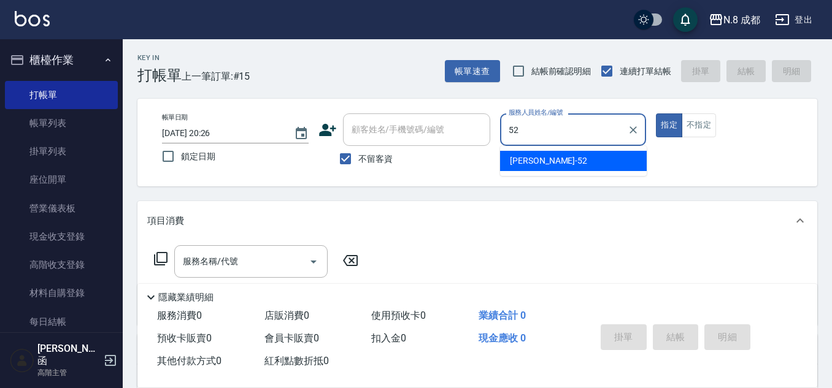
click at [556, 163] on div "楊博舜 -52" at bounding box center [573, 161] width 147 height 20
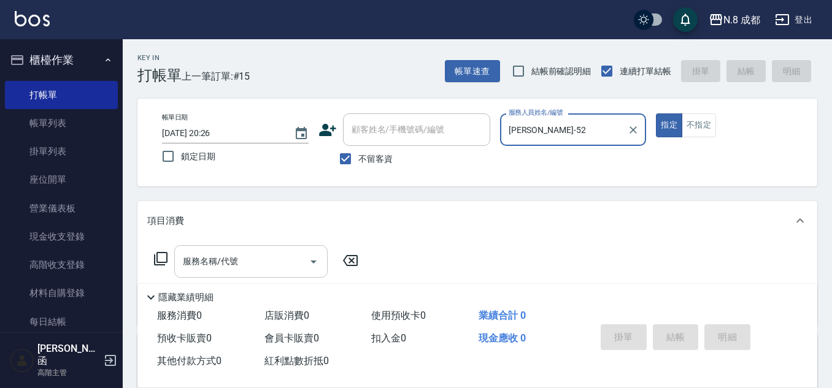
click at [205, 264] on input "服務名稱/代號" at bounding box center [242, 261] width 124 height 21
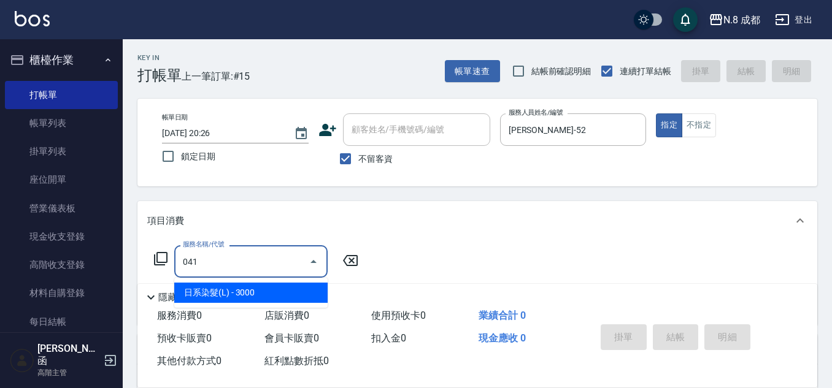
click at [251, 298] on span "日系染髮(L) - 3000" at bounding box center [250, 293] width 153 height 20
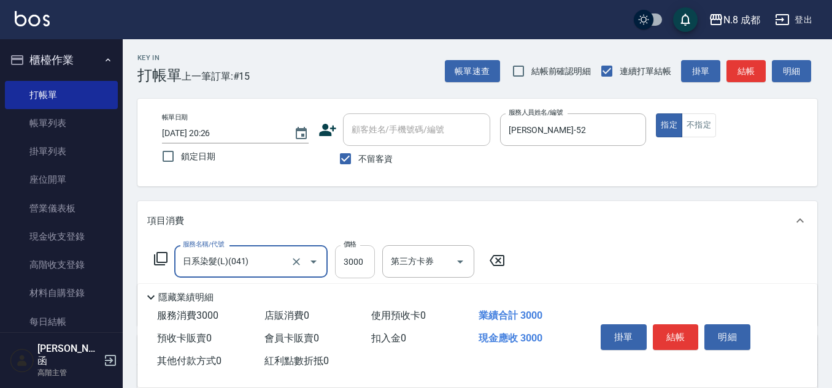
click at [358, 264] on input "3000" at bounding box center [355, 261] width 40 height 33
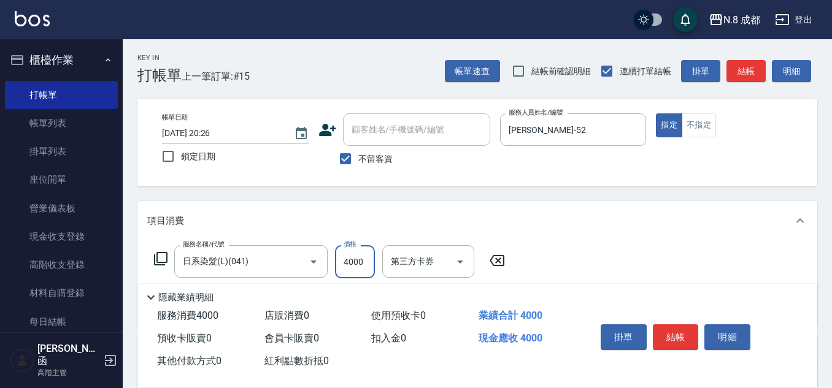
scroll to position [61, 0]
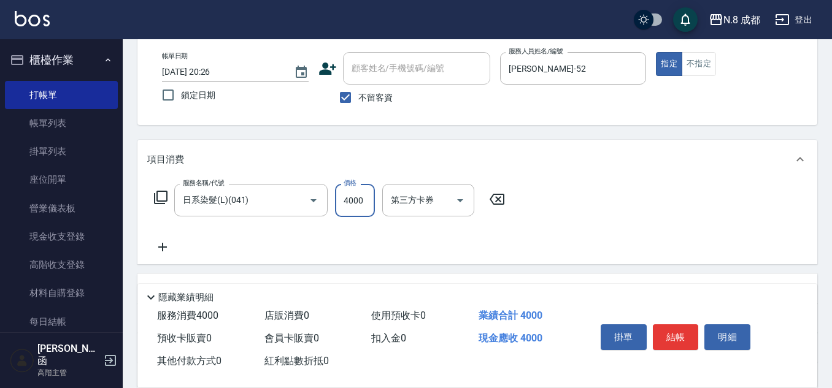
drag, startPoint x: 161, startPoint y: 248, endPoint x: 172, endPoint y: 250, distance: 11.2
click at [172, 250] on icon at bounding box center [162, 247] width 31 height 15
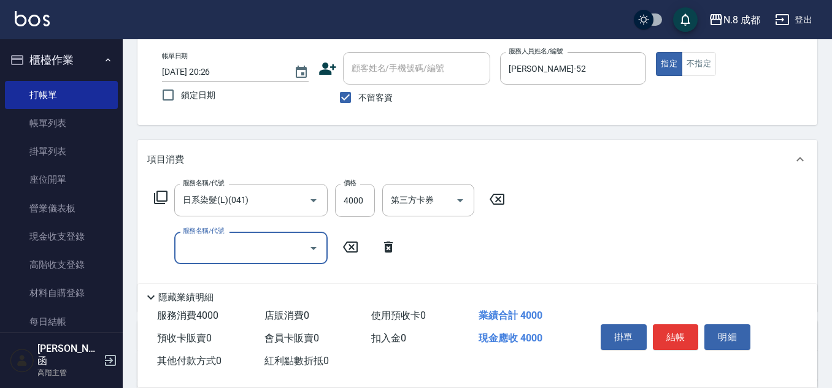
click at [252, 250] on input "服務名稱/代號" at bounding box center [242, 247] width 124 height 21
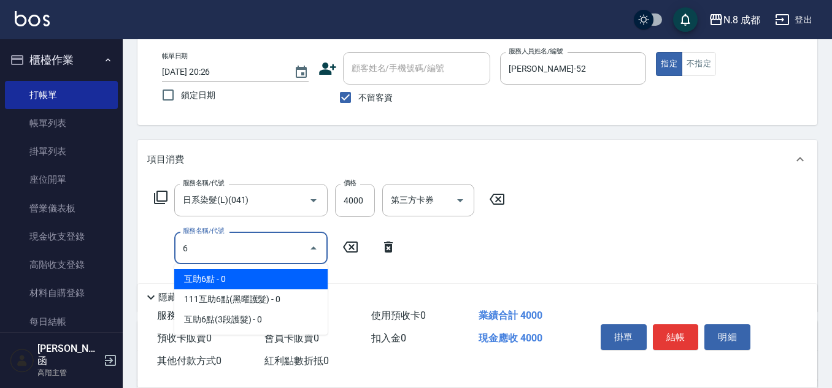
drag, startPoint x: 245, startPoint y: 278, endPoint x: 326, endPoint y: 269, distance: 82.1
click at [243, 278] on span "互助6點 - 0" at bounding box center [250, 279] width 153 height 20
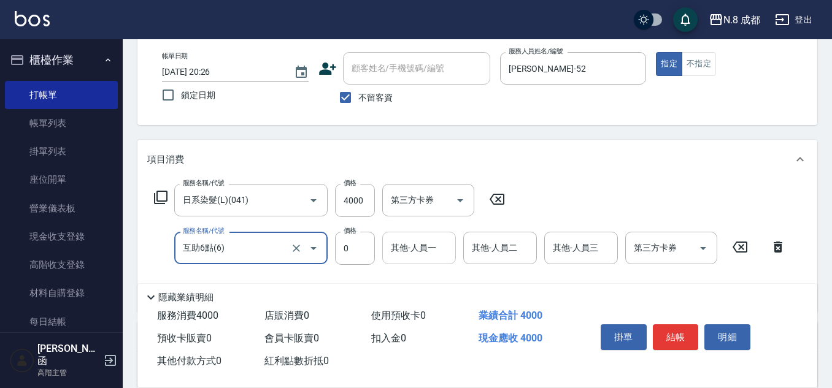
click at [434, 256] on input "其他-人員一" at bounding box center [419, 247] width 63 height 21
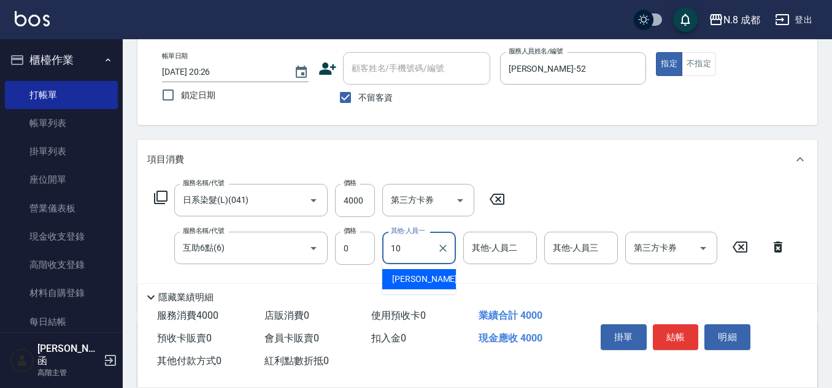
click at [426, 278] on span "謝宜親 -10" at bounding box center [430, 279] width 77 height 13
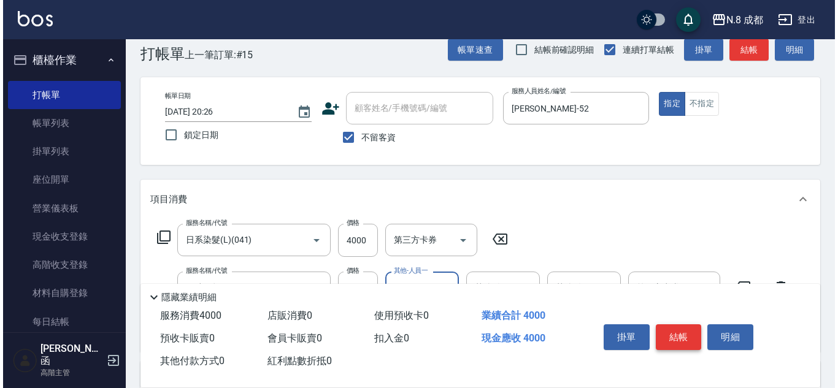
scroll to position [0, 0]
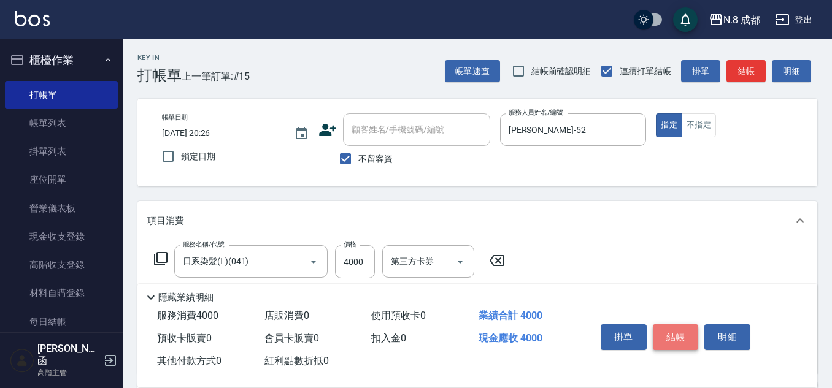
click at [674, 334] on button "結帳" at bounding box center [676, 337] width 46 height 26
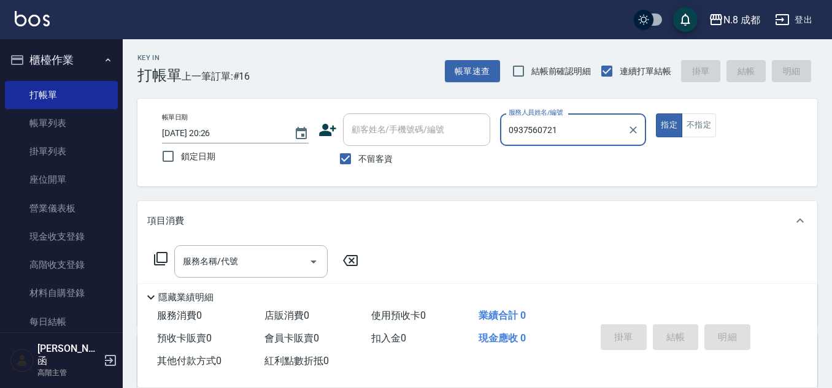
click at [470, 129] on div "帳單日期 2025/09/19 20:26 鎖定日期 顧客姓名/手機號碼/編號 顧客姓名/手機號碼/編號 不留客資 服務人員姓名/編號 0937560721 …" at bounding box center [477, 142] width 650 height 58
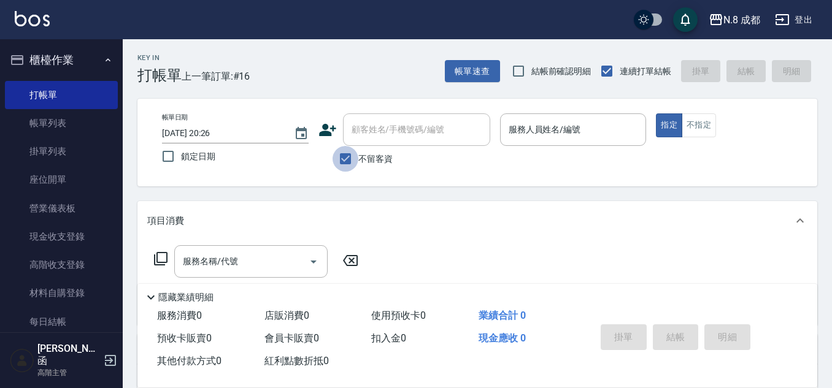
click at [348, 160] on input "不留客資" at bounding box center [345, 159] width 26 height 26
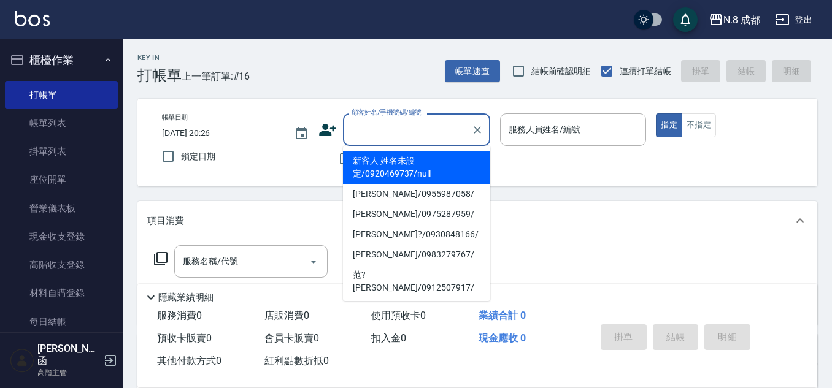
click at [361, 134] on input "顧客姓名/手機號碼/編號" at bounding box center [407, 129] width 118 height 21
paste input "0937560721"
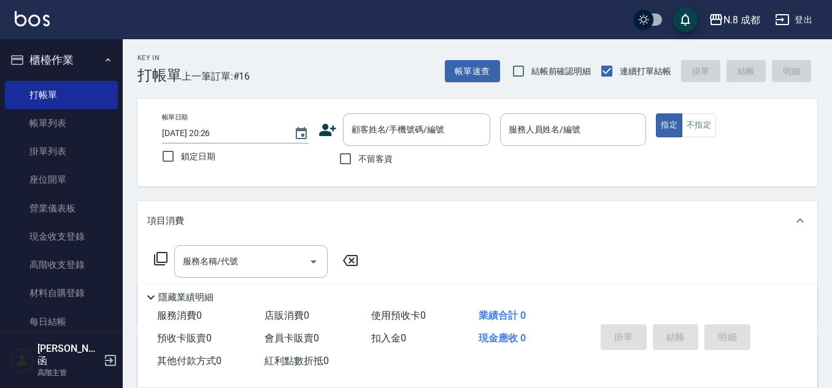
click at [326, 124] on icon at bounding box center [327, 130] width 17 height 12
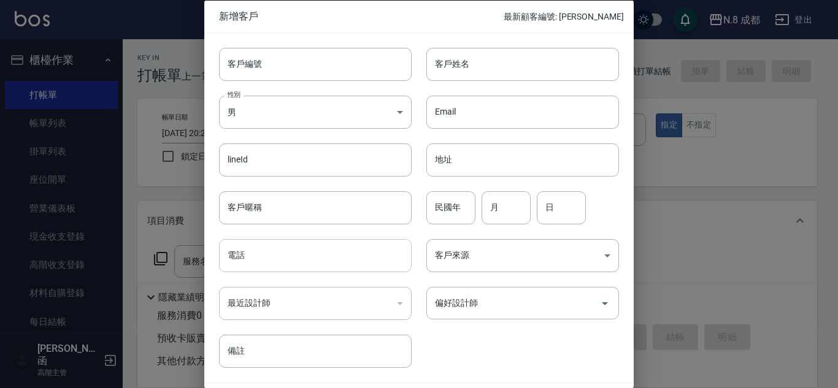
click at [310, 255] on input "電話" at bounding box center [315, 255] width 193 height 33
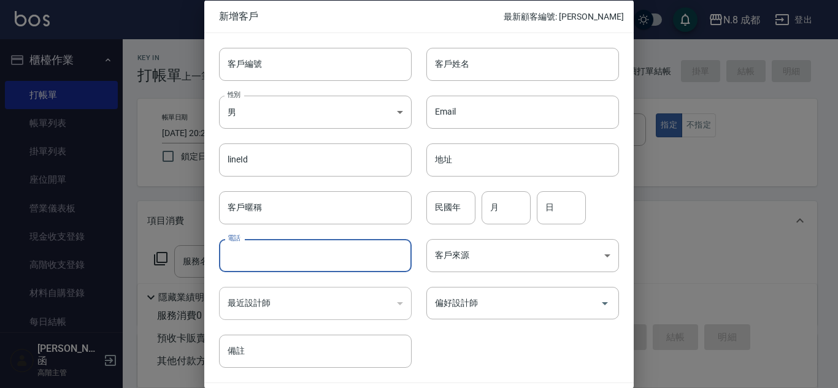
paste input "0937560721"
click at [505, 52] on input "客戶姓名" at bounding box center [522, 63] width 193 height 33
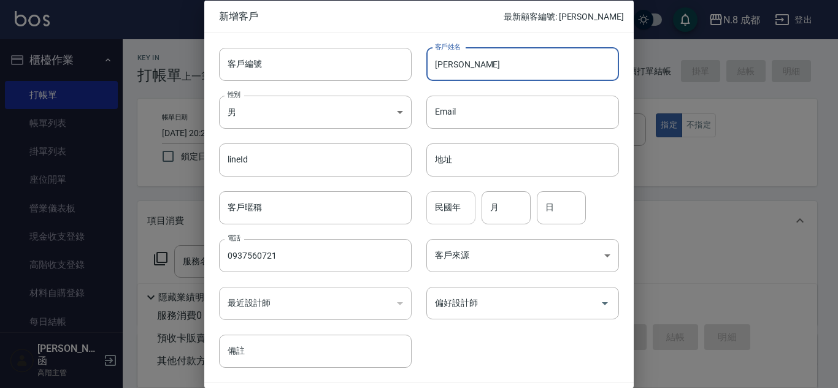
click at [457, 207] on input "民國年" at bounding box center [450, 207] width 49 height 33
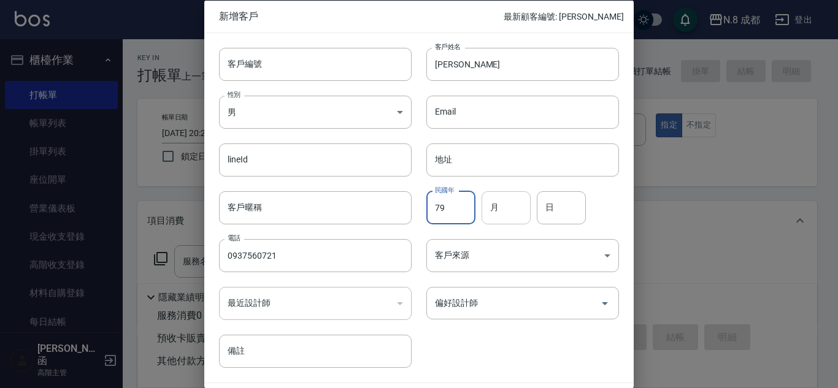
click at [507, 209] on input "月" at bounding box center [505, 207] width 49 height 33
click at [573, 204] on input "日" at bounding box center [561, 207] width 49 height 33
click at [509, 310] on input "偏好設計師" at bounding box center [513, 303] width 163 height 21
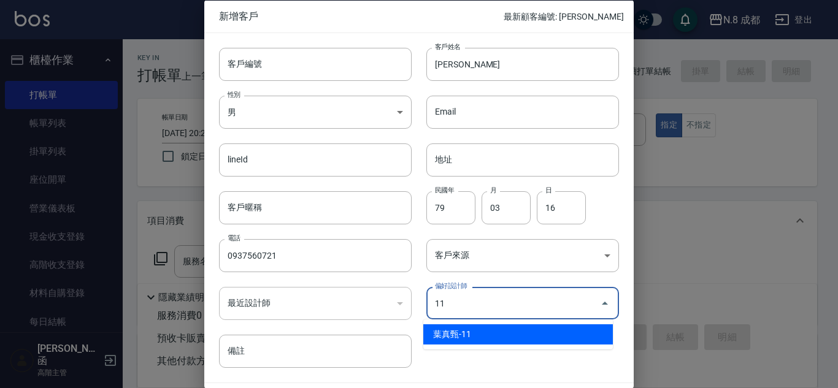
click at [505, 337] on li "葉真甄-11" at bounding box center [518, 334] width 190 height 20
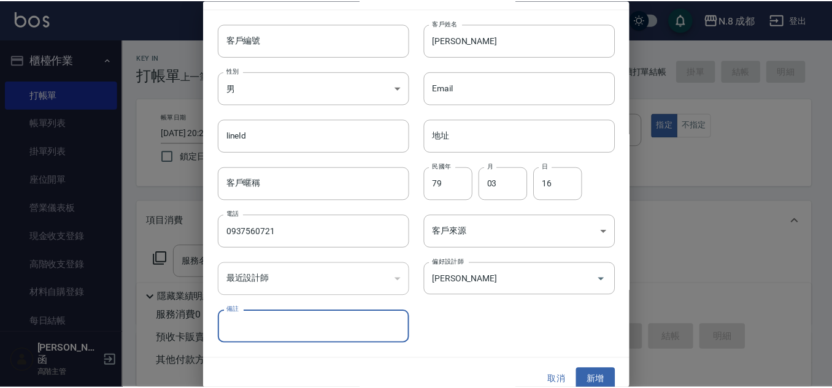
scroll to position [37, 0]
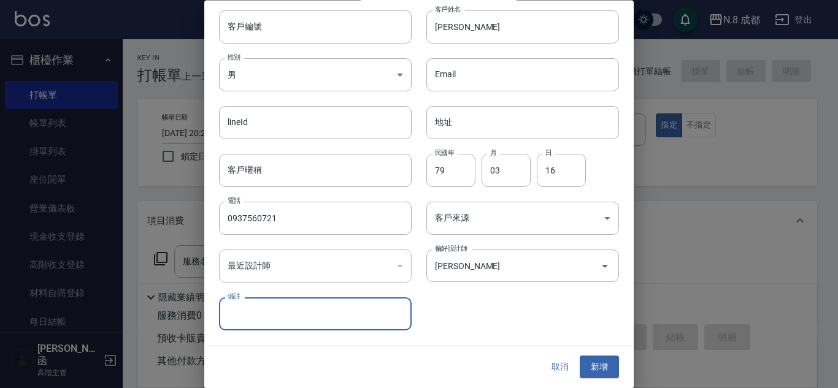
click at [599, 367] on button "新增" at bounding box center [599, 367] width 39 height 23
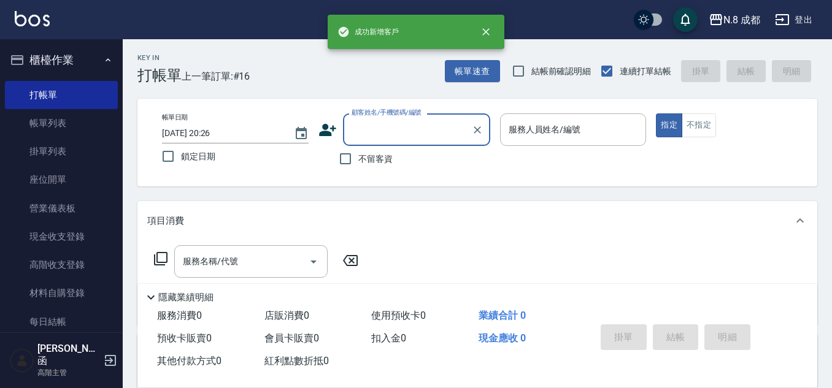
click at [413, 128] on input "顧客姓名/手機號碼/編號" at bounding box center [407, 129] width 118 height 21
paste input "0937560721"
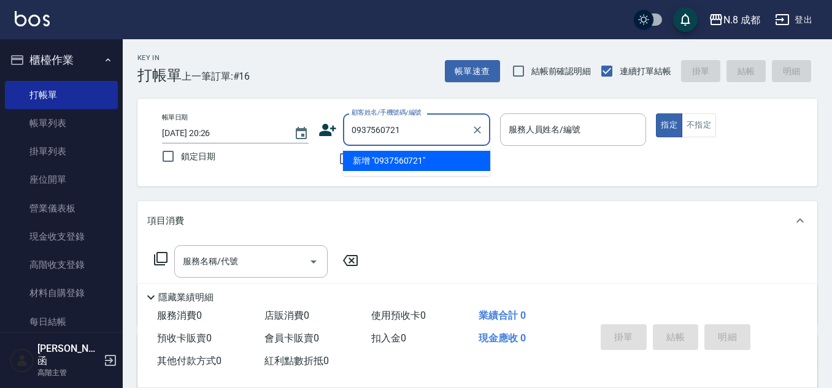
click at [391, 161] on li "新增 "0937560721"" at bounding box center [416, 161] width 147 height 20
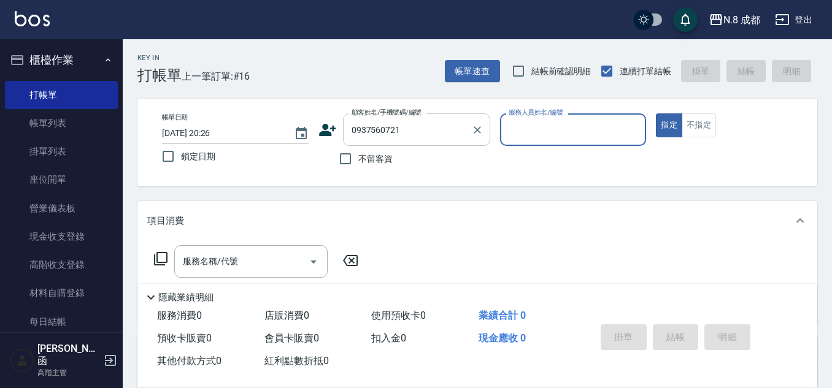
click at [415, 126] on input "0937560721" at bounding box center [407, 129] width 118 height 21
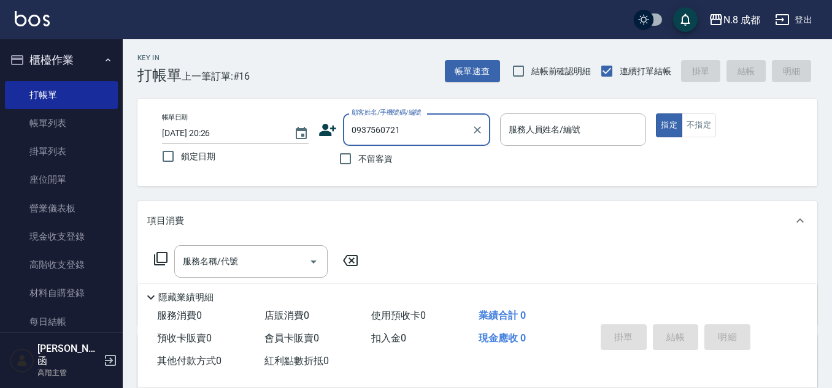
drag, startPoint x: 423, startPoint y: 134, endPoint x: 239, endPoint y: 132, distance: 184.6
click at [239, 132] on div "帳單日期 2025/09/19 20:26 鎖定日期 顧客姓名/手機號碼/編號 0937560721 顧客姓名/手機號碼/編號 不留客資 服務人員姓名/編號 …" at bounding box center [477, 142] width 650 height 58
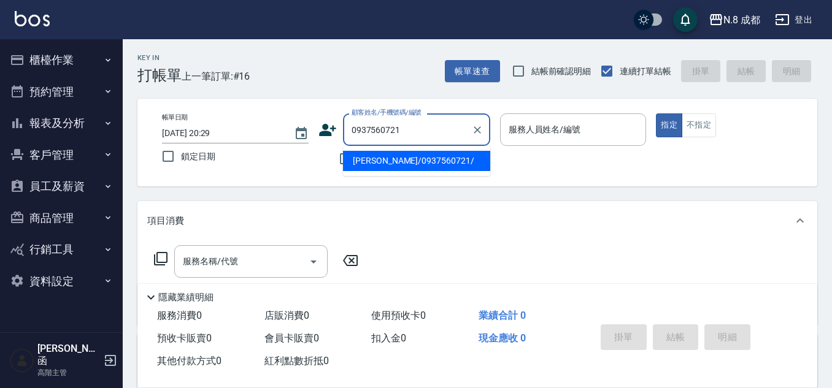
click at [410, 163] on li "韋佩玟/0937560721/" at bounding box center [416, 161] width 147 height 20
type input "韋佩玟/0937560721/"
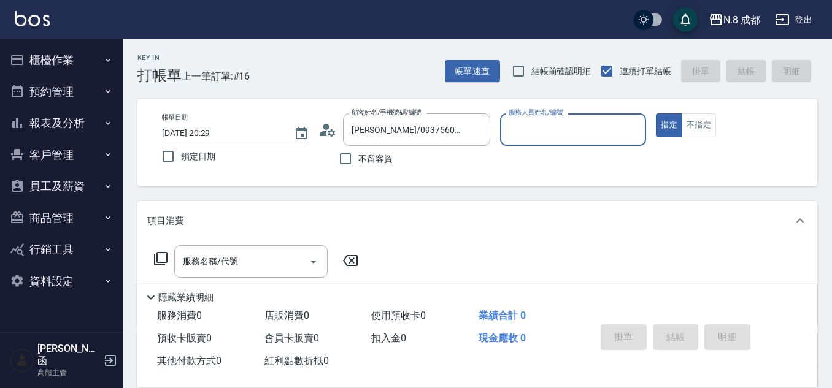
type input "葉真甄-11"
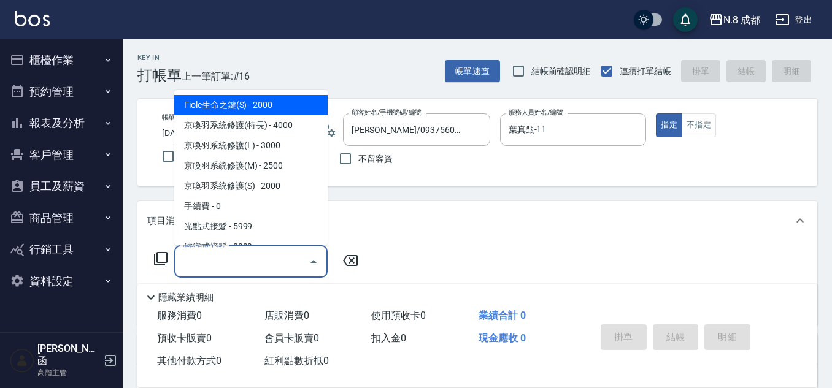
click at [253, 253] on input "服務名稱/代號" at bounding box center [242, 261] width 124 height 21
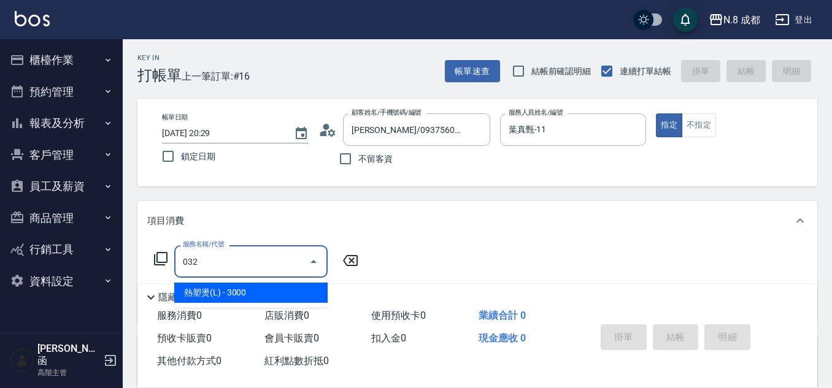
drag, startPoint x: 251, startPoint y: 280, endPoint x: 259, endPoint y: 278, distance: 8.1
click at [251, 279] on ul "熱塑燙(L) - 3000" at bounding box center [250, 293] width 153 height 30
click at [274, 287] on span "熱塑燙(L) - 3000" at bounding box center [250, 293] width 153 height 20
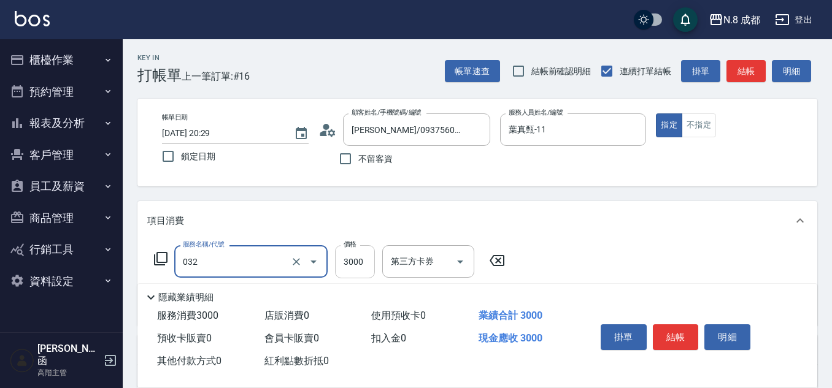
type input "熱塑燙(L)(032)"
click at [353, 266] on input "3000" at bounding box center [355, 261] width 40 height 33
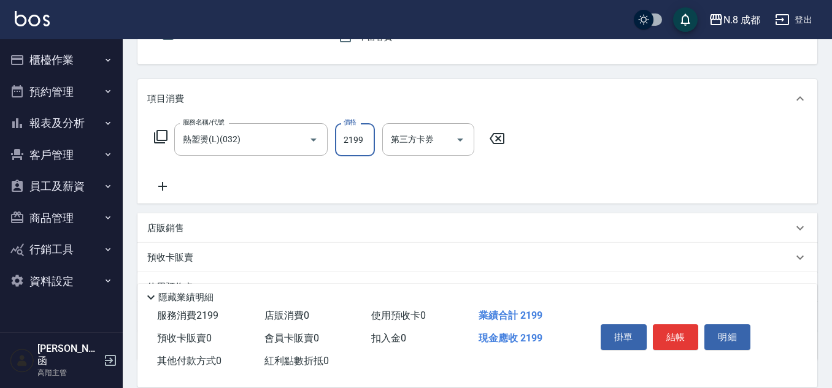
scroll to position [123, 0]
type input "2199"
click at [174, 186] on icon at bounding box center [162, 185] width 31 height 15
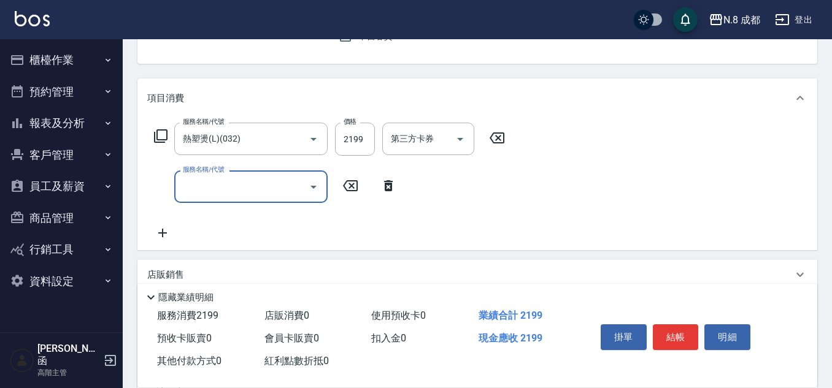
click at [236, 188] on input "服務名稱/代號" at bounding box center [242, 186] width 124 height 21
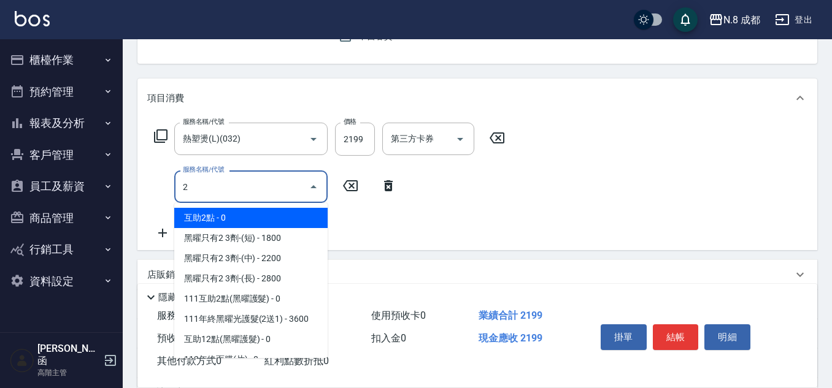
click at [233, 214] on span "互助2點 - 0" at bounding box center [250, 218] width 153 height 20
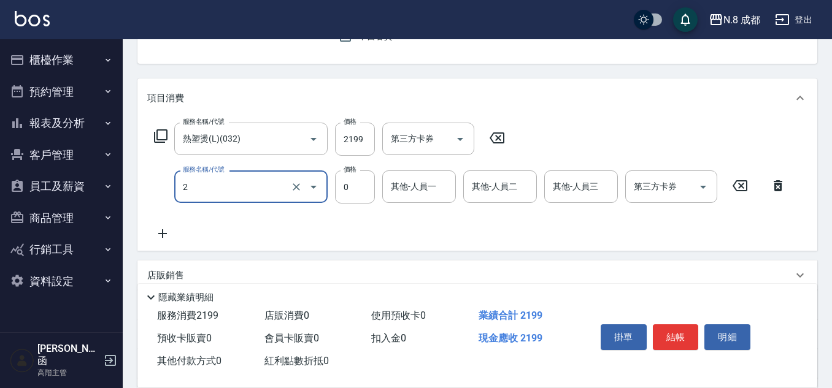
type input "互助2點(2)"
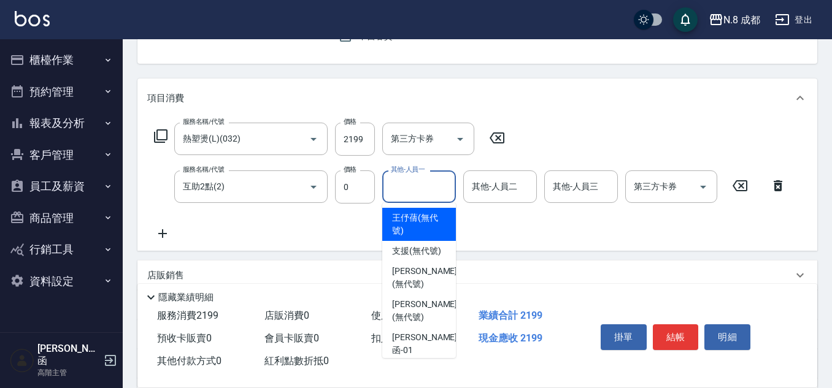
click at [431, 193] on input "其他-人員一" at bounding box center [419, 186] width 63 height 21
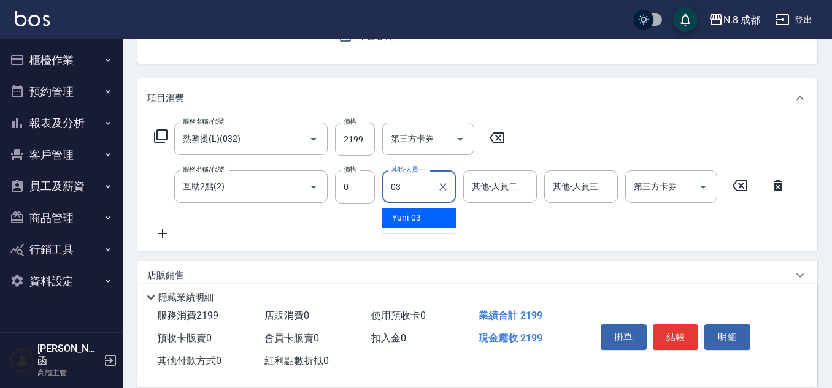
click at [421, 221] on div "Yuni -03" at bounding box center [419, 218] width 74 height 20
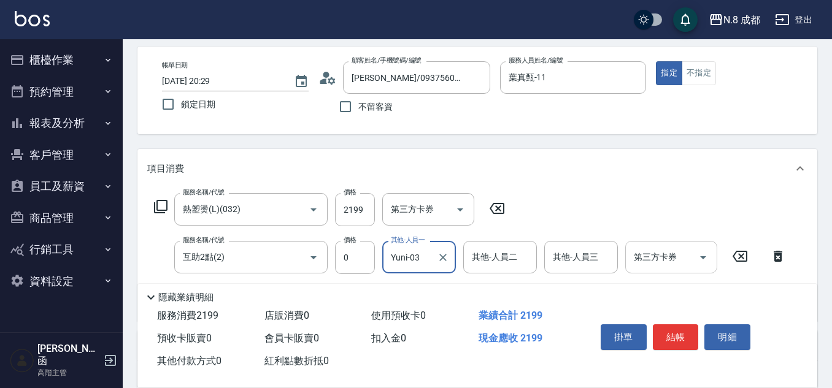
scroll to position [0, 0]
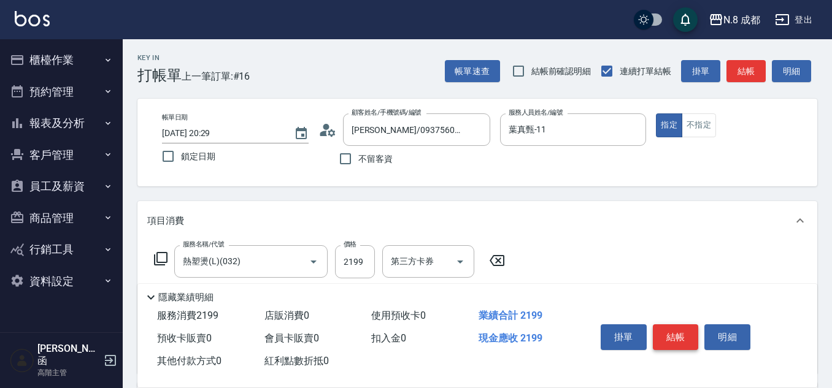
type input "Yuni-03"
click at [673, 326] on button "結帳" at bounding box center [676, 337] width 46 height 26
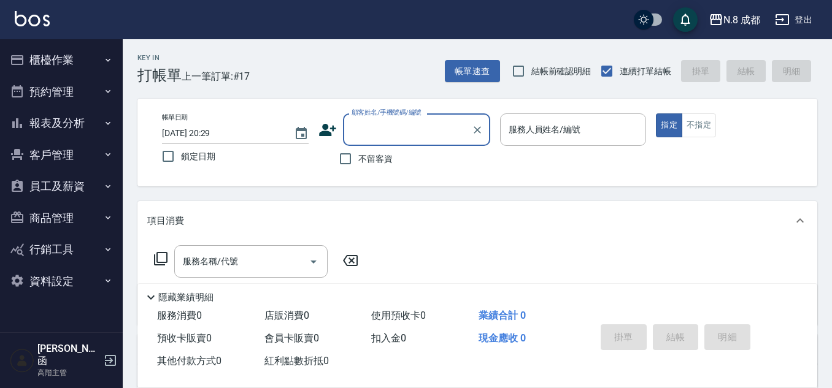
click at [366, 153] on span "不留客資" at bounding box center [375, 159] width 34 height 13
click at [358, 152] on input "不留客資" at bounding box center [345, 159] width 26 height 26
checkbox input "true"
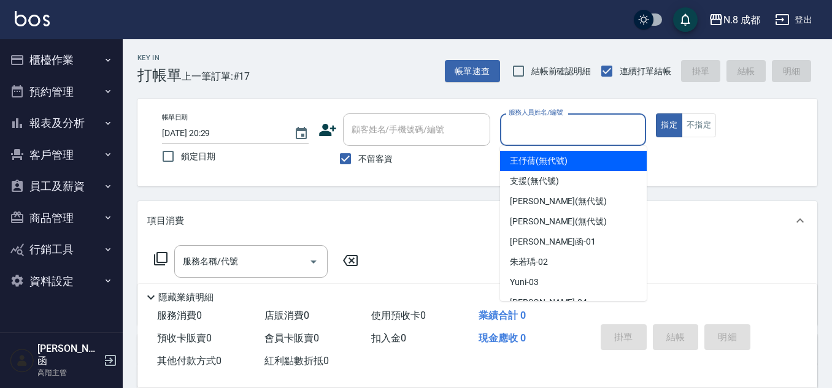
click at [578, 127] on input "服務人員姓名/編號" at bounding box center [573, 129] width 136 height 21
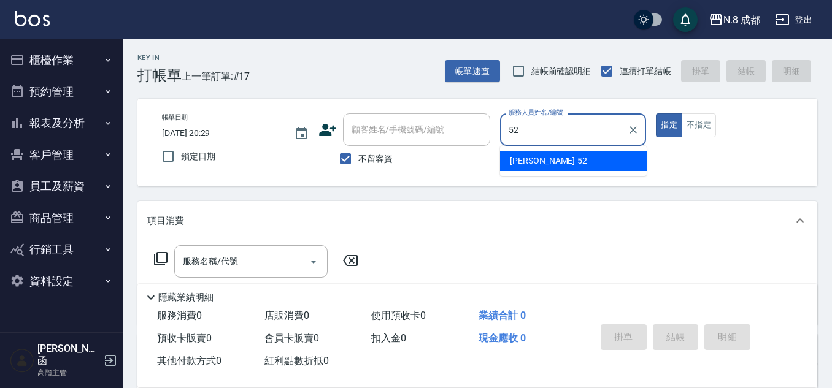
click at [568, 159] on div "楊博舜 -52" at bounding box center [573, 161] width 147 height 20
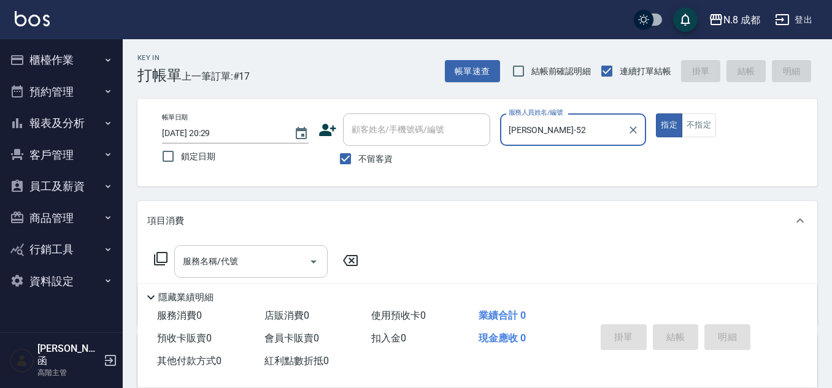
type input "[PERSON_NAME]-52"
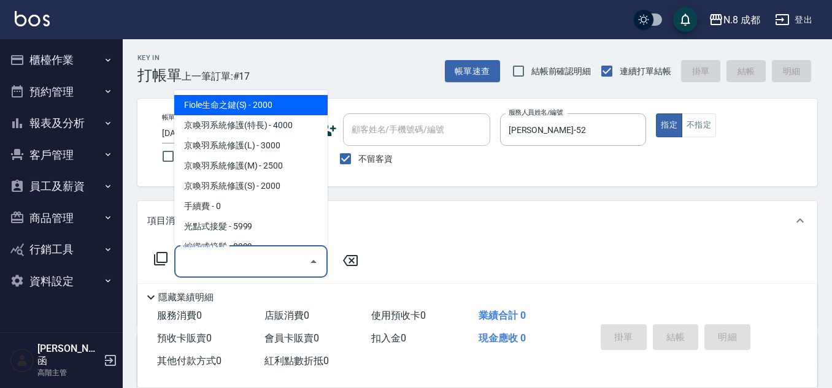
click at [231, 267] on input "服務名稱/代號" at bounding box center [242, 261] width 124 height 21
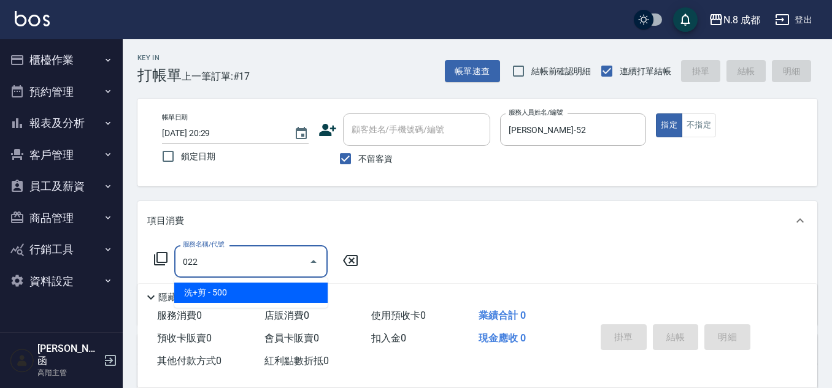
click at [231, 293] on span "洗+剪 - 500" at bounding box center [250, 293] width 153 height 20
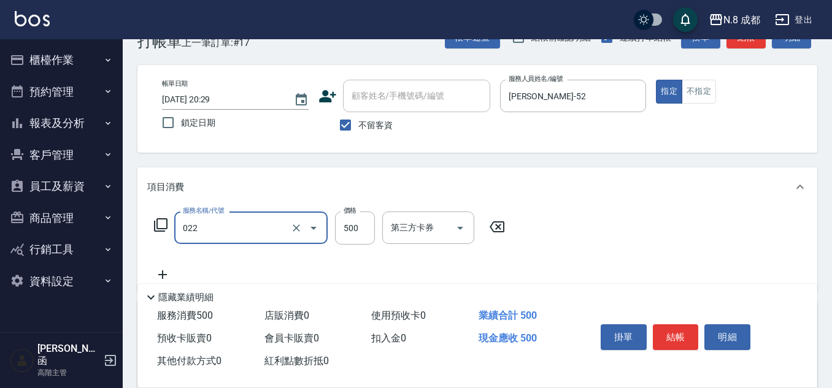
scroll to position [61, 0]
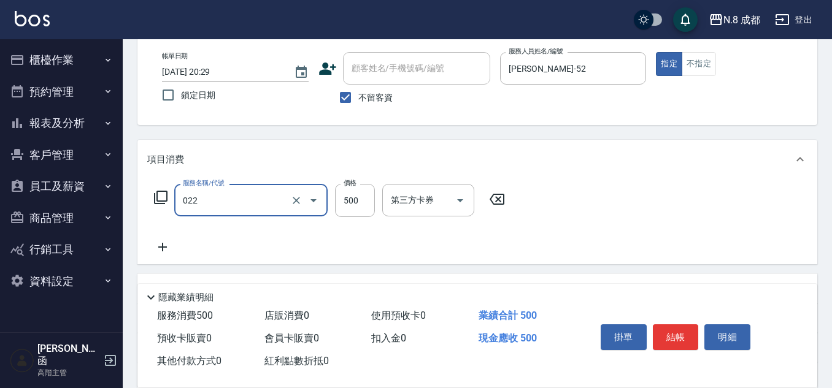
type input "洗+剪(022)"
click at [174, 238] on div "服務名稱/代號 洗+剪(022) 服務名稱/代號 價格 500 價格 第三方卡券 第三方卡券" at bounding box center [329, 219] width 365 height 71
click at [166, 249] on icon at bounding box center [162, 247] width 31 height 15
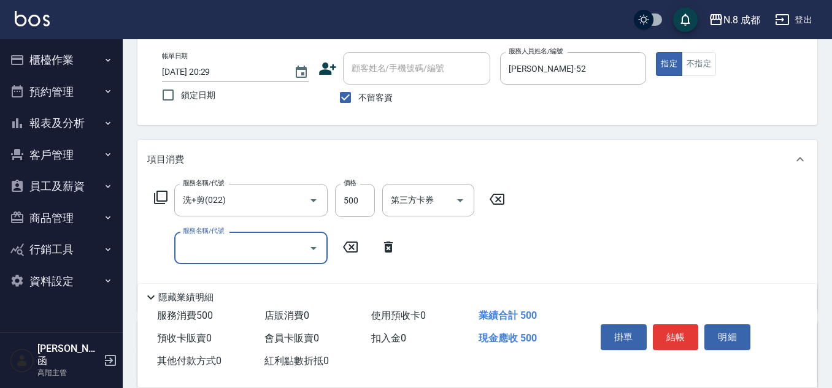
click at [172, 250] on div "服務名稱/代號 服務名稱/代號" at bounding box center [275, 248] width 256 height 33
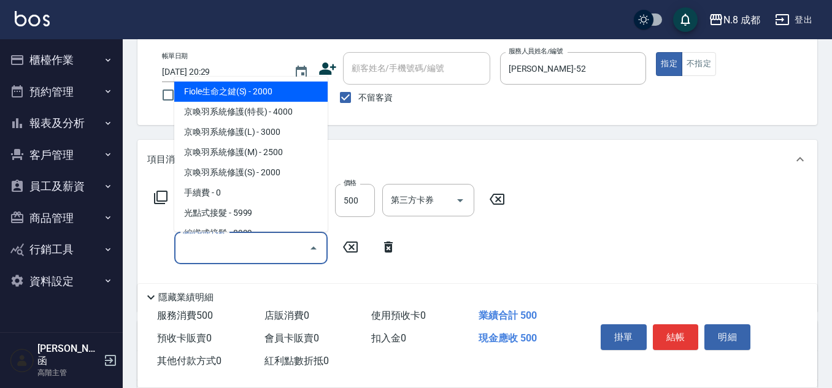
click at [196, 247] on input "服務名稱/代號" at bounding box center [242, 247] width 124 height 21
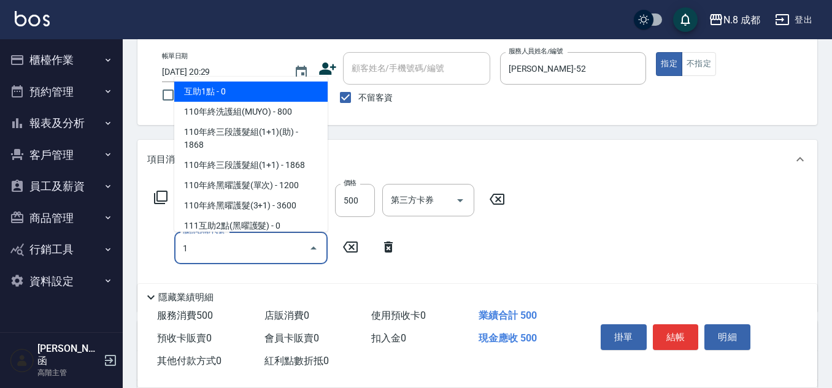
click at [222, 85] on span "互助1點 - 0" at bounding box center [250, 92] width 153 height 20
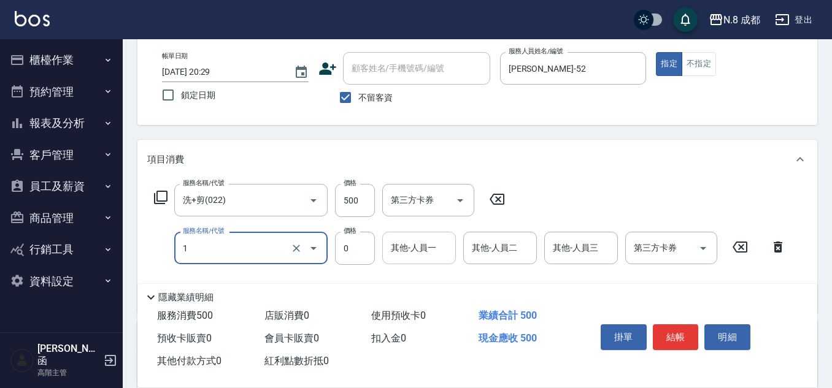
type input "互助1點(1)"
click at [413, 250] on input "其他-人員一" at bounding box center [419, 247] width 63 height 21
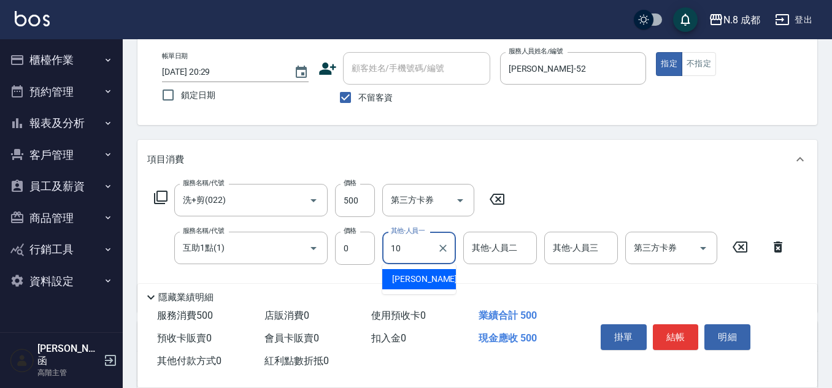
click at [418, 284] on span "謝宜親 -10" at bounding box center [430, 279] width 77 height 13
type input "謝宜親-10"
click at [676, 331] on button "結帳" at bounding box center [676, 337] width 46 height 26
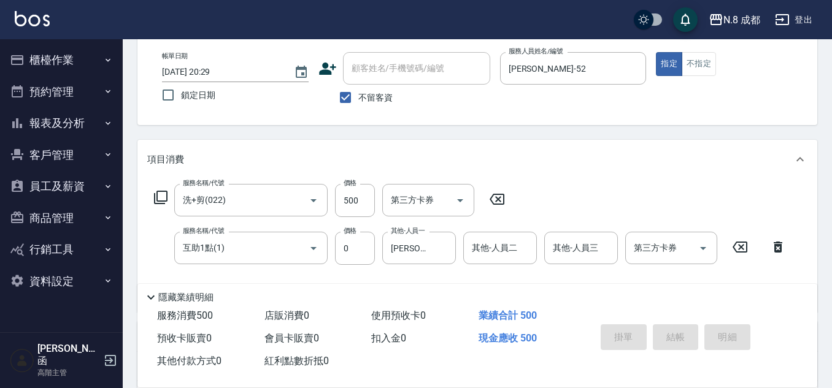
type input "2025/09/19 20:30"
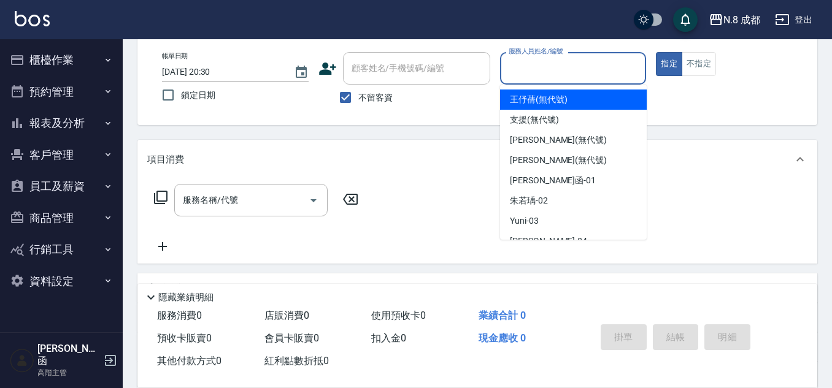
click at [62, 137] on button "報表及分析" at bounding box center [61, 123] width 113 height 32
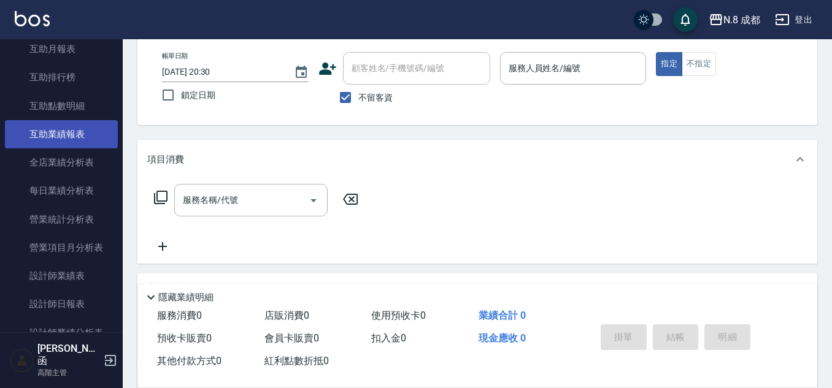
scroll to position [307, 0]
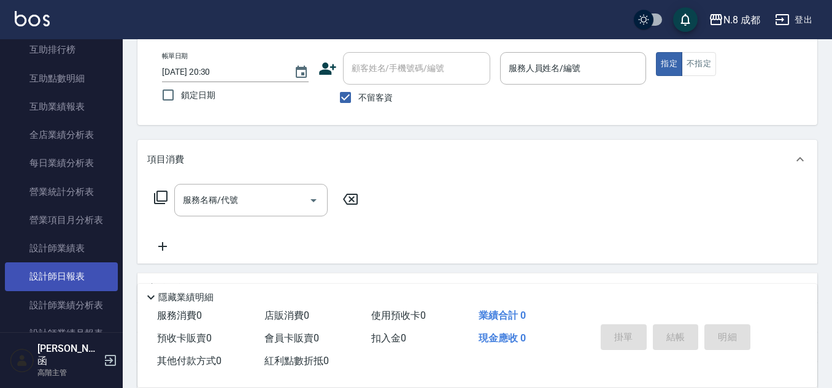
click at [75, 278] on link "設計師日報表" at bounding box center [61, 277] width 113 height 28
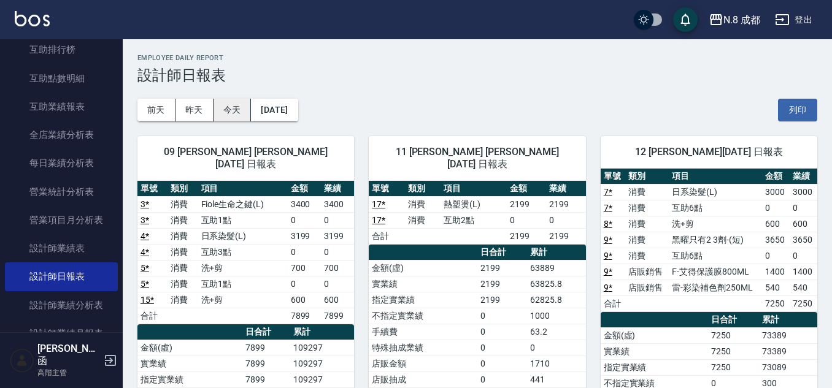
click at [236, 105] on button "今天" at bounding box center [232, 110] width 38 height 23
click at [202, 115] on button "昨天" at bounding box center [194, 110] width 38 height 23
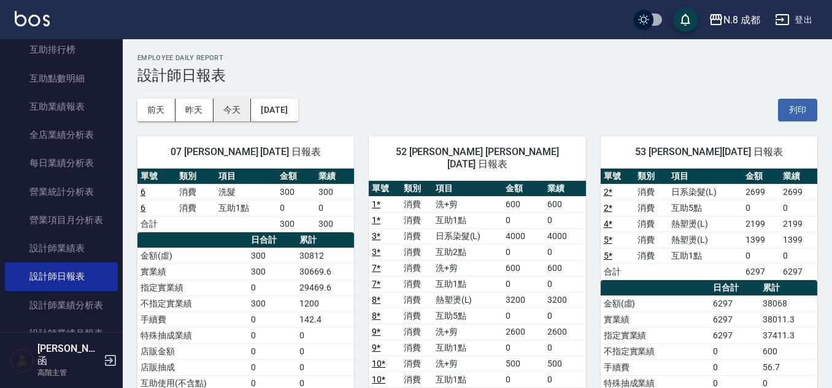
click at [233, 108] on button "今天" at bounding box center [232, 110] width 38 height 23
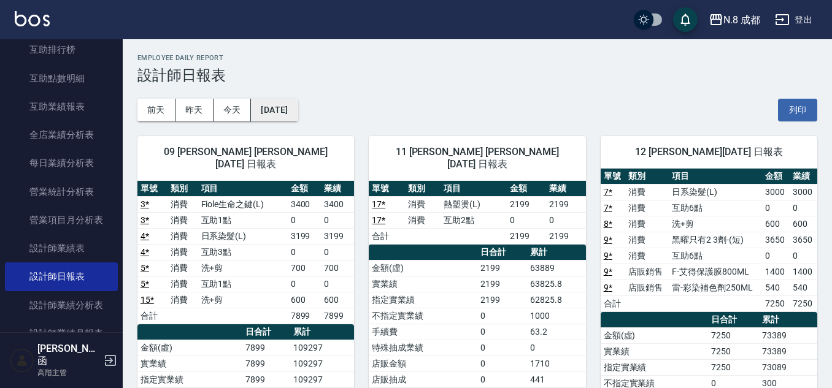
click at [254, 107] on button "[DATE]" at bounding box center [274, 110] width 47 height 23
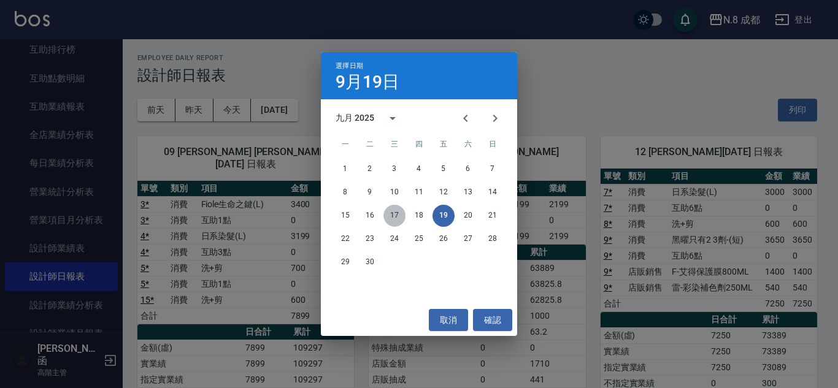
click at [396, 220] on button "17" at bounding box center [394, 216] width 22 height 22
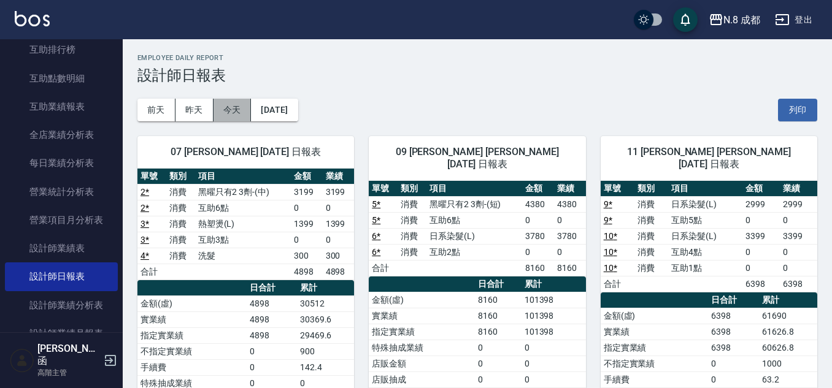
click at [239, 105] on button "今天" at bounding box center [232, 110] width 38 height 23
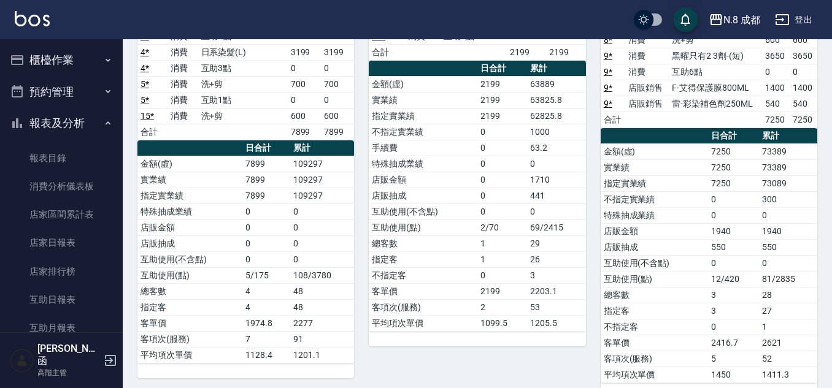
click at [66, 58] on button "櫃檯作業" at bounding box center [61, 60] width 113 height 32
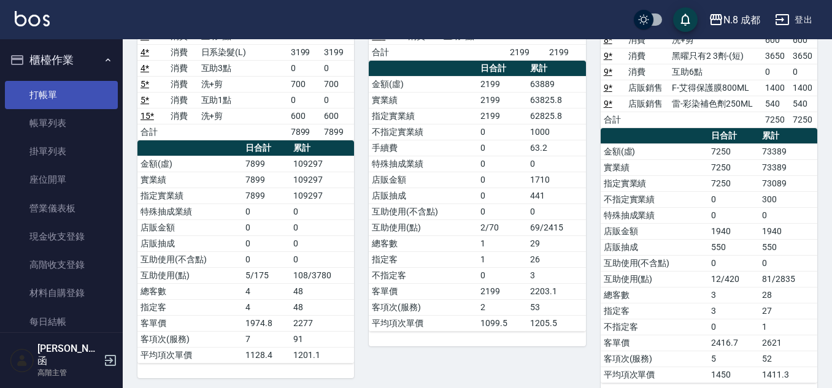
click at [70, 91] on link "打帳單" at bounding box center [61, 95] width 113 height 28
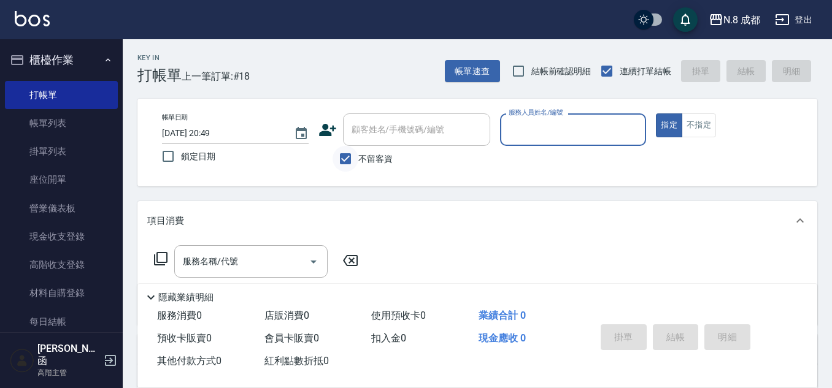
click at [351, 155] on input "不留客資" at bounding box center [345, 159] width 26 height 26
checkbox input "false"
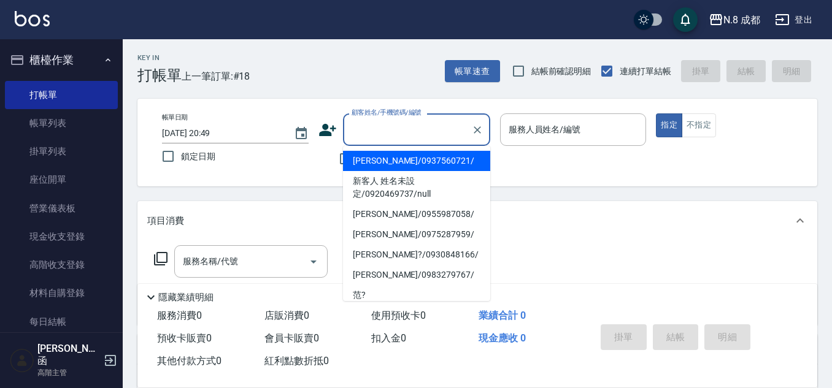
click at [374, 134] on input "顧客姓名/手機號碼/編號" at bounding box center [407, 129] width 118 height 21
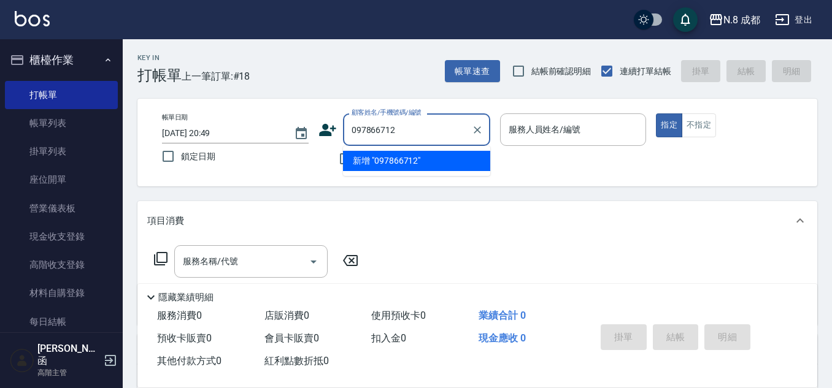
type input "0978667128"
drag, startPoint x: 423, startPoint y: 131, endPoint x: 291, endPoint y: 121, distance: 131.6
click at [291, 121] on div "帳單日期 2025/09/19 20:49 鎖定日期 顧客姓名/手機號碼/編號 0978667128 顧客姓名/手機號碼/編號 不留客資 服務人員姓名/編號 …" at bounding box center [477, 142] width 650 height 58
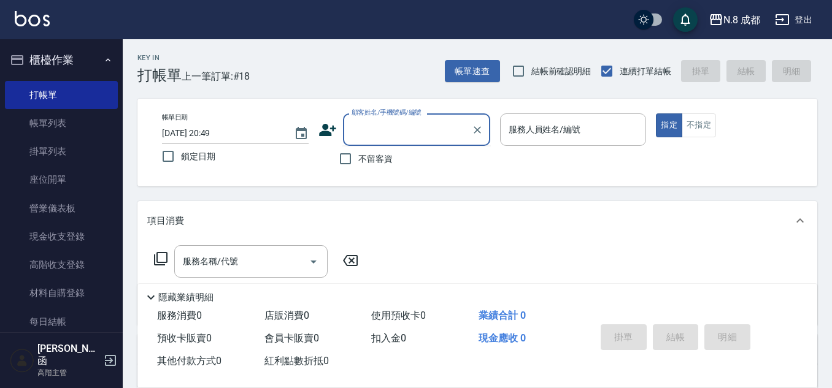
click at [325, 128] on icon at bounding box center [327, 130] width 17 height 12
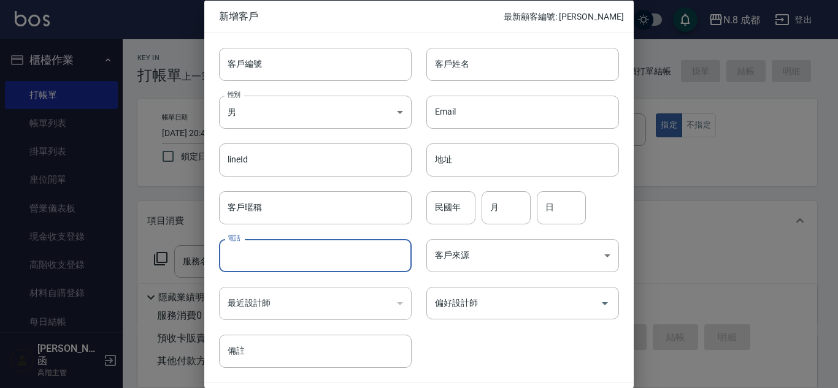
drag, startPoint x: 288, startPoint y: 256, endPoint x: 413, endPoint y: 197, distance: 138.8
click at [288, 255] on input "電話" at bounding box center [315, 255] width 193 height 33
paste input "0978667128"
type input "0978667128"
drag, startPoint x: 509, startPoint y: 60, endPoint x: 524, endPoint y: 80, distance: 24.5
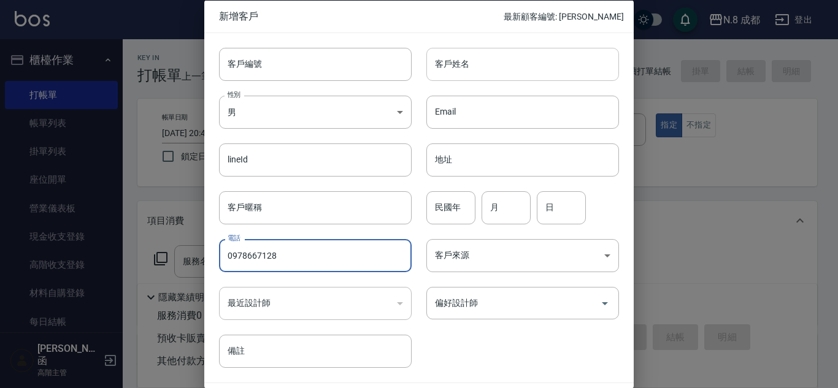
click at [509, 60] on input "客戶姓名" at bounding box center [522, 63] width 193 height 33
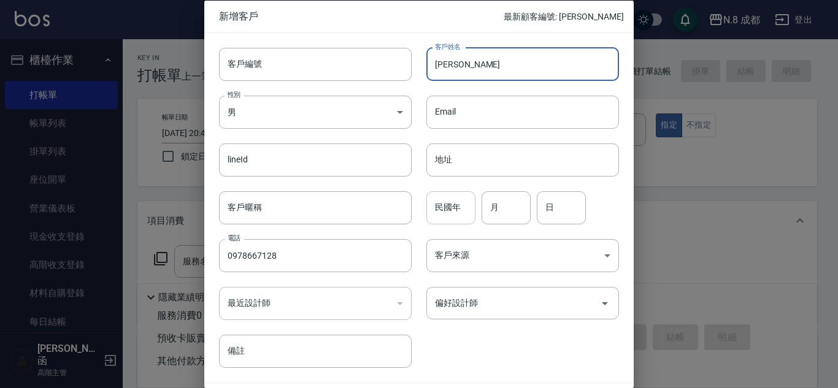
type input "[PERSON_NAME]"
click at [453, 212] on input "民國年" at bounding box center [450, 207] width 49 height 33
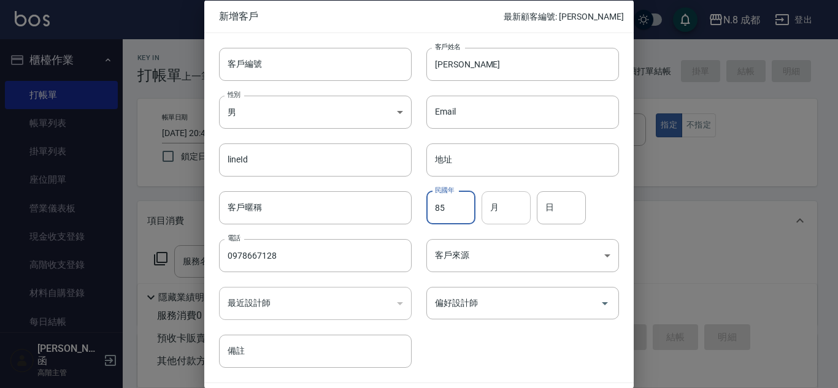
type input "85"
click at [512, 212] on input "月" at bounding box center [505, 207] width 49 height 33
type input "12"
click at [560, 208] on input "日" at bounding box center [561, 207] width 49 height 33
type input "28"
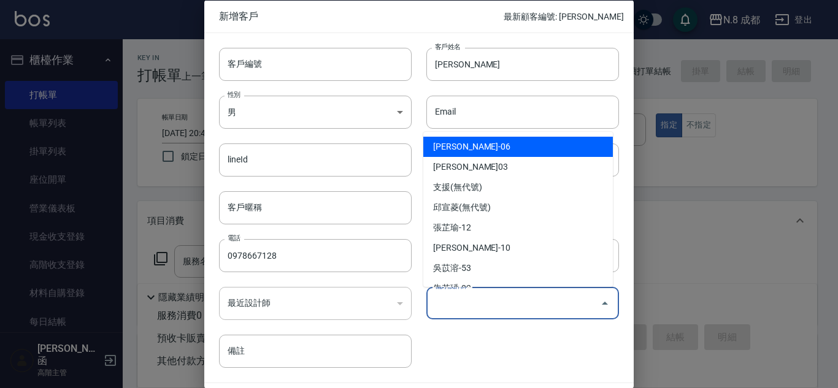
click at [525, 310] on input "偏好設計師" at bounding box center [513, 303] width 163 height 21
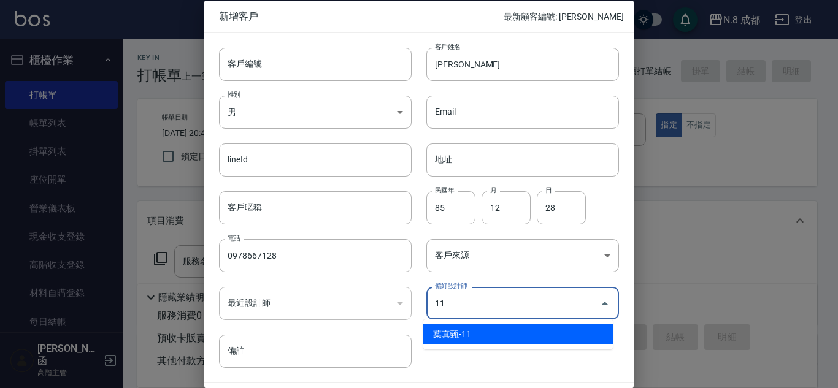
click at [515, 340] on li "葉真甄-11" at bounding box center [518, 334] width 190 height 20
type input "[PERSON_NAME]"
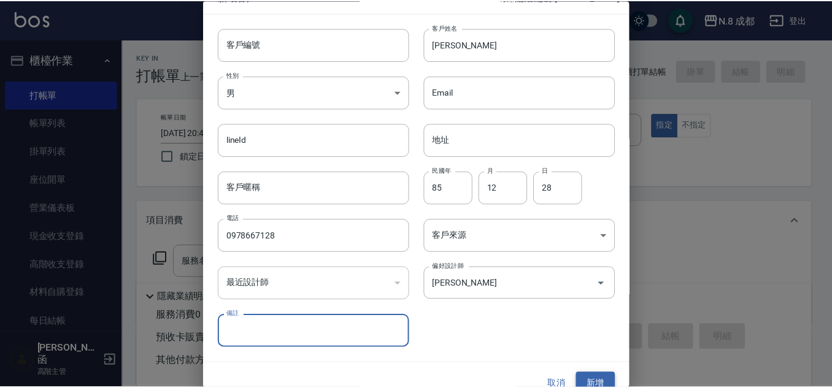
scroll to position [37, 0]
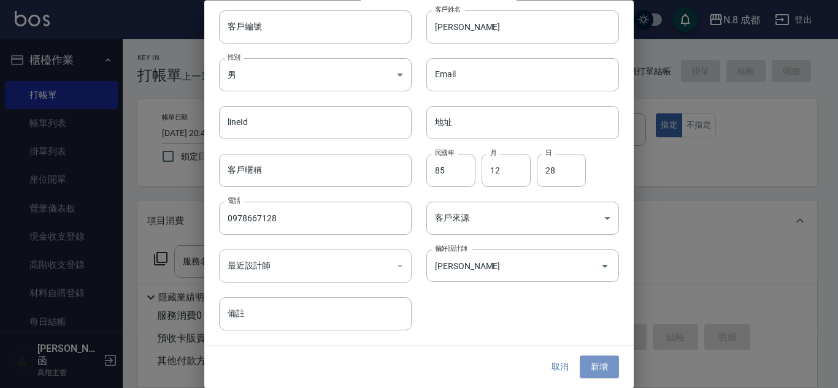
drag, startPoint x: 592, startPoint y: 367, endPoint x: 463, endPoint y: 199, distance: 212.2
click at [592, 367] on button "新增" at bounding box center [599, 367] width 39 height 23
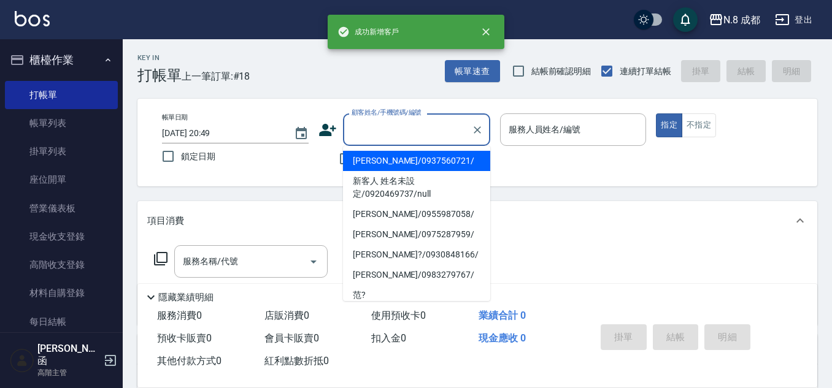
click at [391, 133] on input "顧客姓名/手機號碼/編號" at bounding box center [407, 129] width 118 height 21
paste input "0978667128"
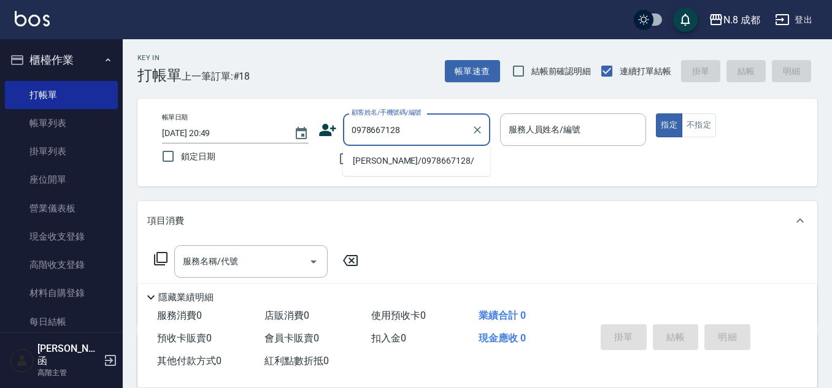
click at [384, 164] on li "鄭又嘉/0978667128/" at bounding box center [416, 161] width 147 height 20
type input "鄭又嘉/0978667128/"
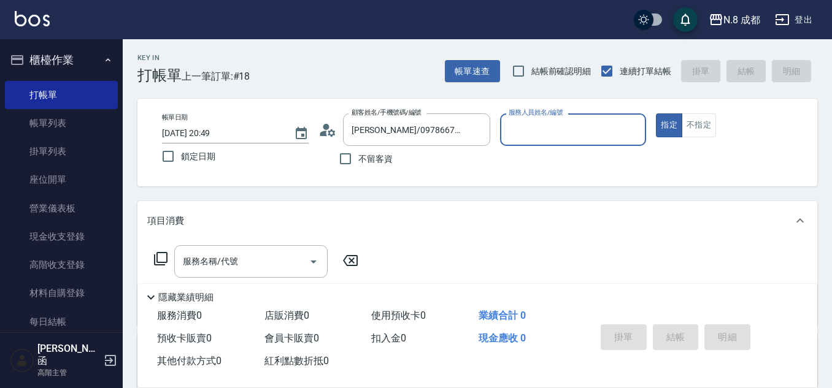
type input "葉真甄-11"
click at [236, 258] on input "服務名稱/代號" at bounding box center [242, 261] width 124 height 21
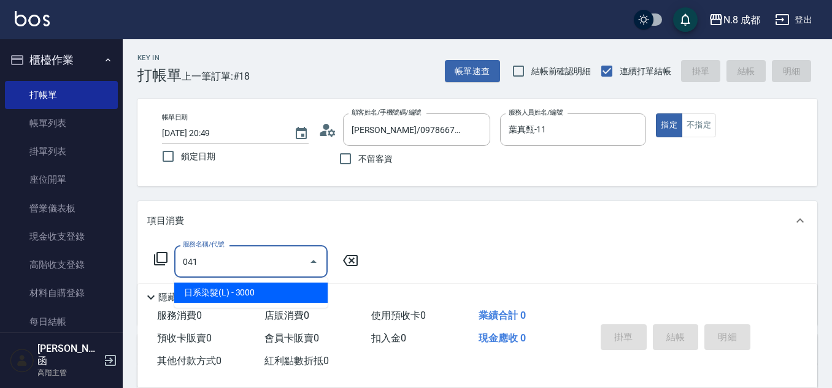
click at [248, 289] on span "日系染髮(L) - 3000" at bounding box center [250, 293] width 153 height 20
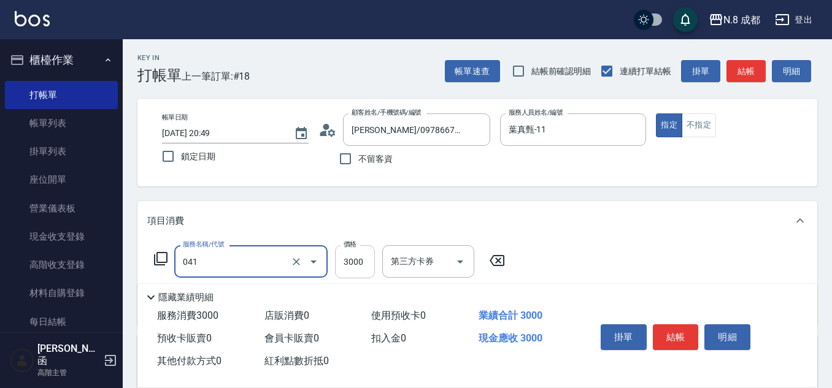
type input "日系染髮(L)(041)"
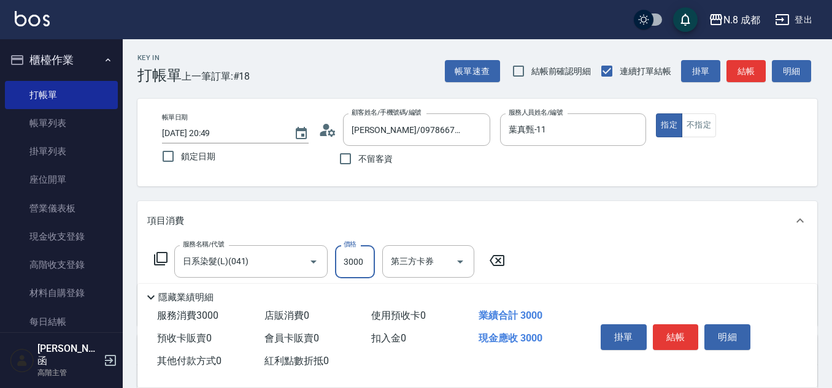
click at [353, 265] on input "3000" at bounding box center [355, 261] width 40 height 33
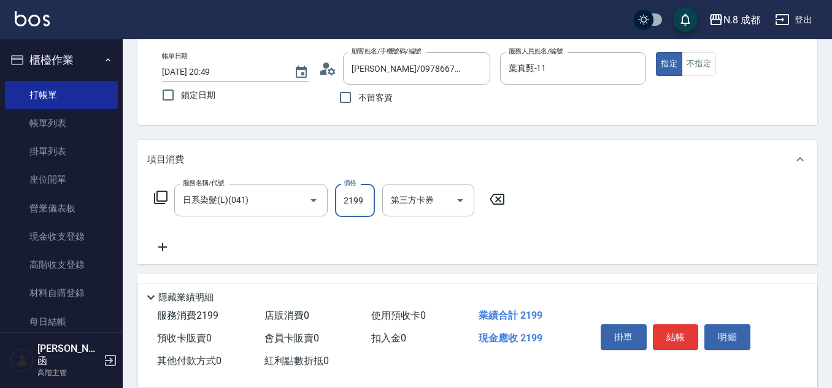
type input "2199"
click at [169, 247] on icon at bounding box center [162, 247] width 31 height 15
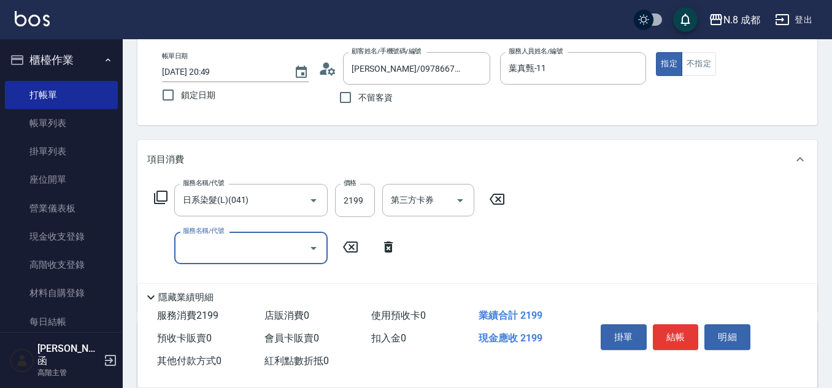
click at [199, 248] on input "服務名稱/代號" at bounding box center [242, 247] width 124 height 21
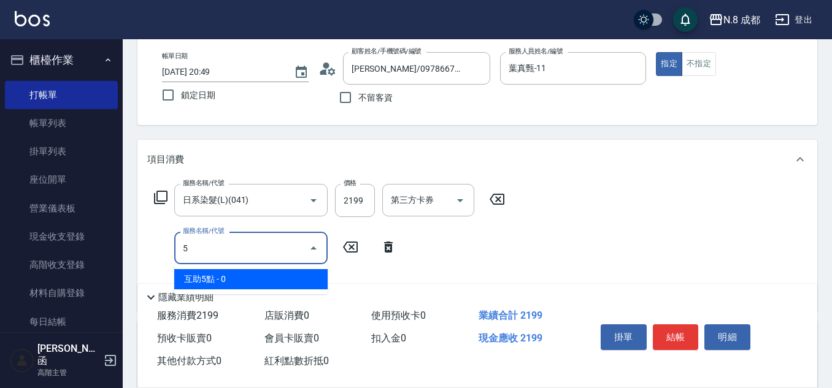
drag, startPoint x: 212, startPoint y: 276, endPoint x: 278, endPoint y: 276, distance: 66.2
click at [214, 276] on span "互助5點 - 0" at bounding box center [250, 279] width 153 height 20
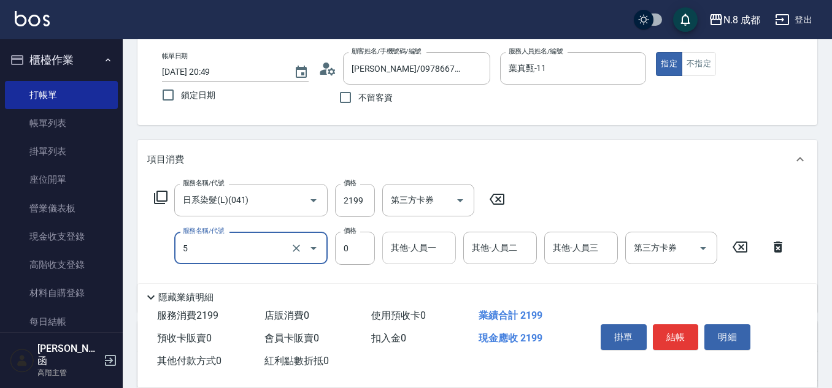
type input "互助5點(5)"
click at [399, 258] on input "其他-人員一" at bounding box center [419, 247] width 63 height 21
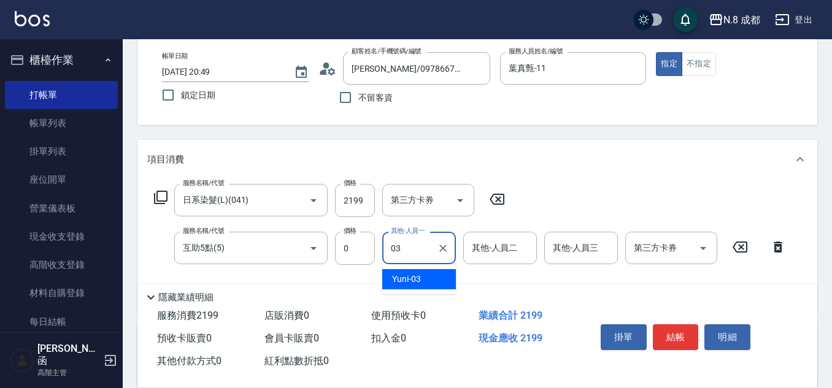
click at [406, 274] on span "Yuni -03" at bounding box center [406, 279] width 29 height 13
type input "Yuni-03"
click at [685, 331] on button "結帳" at bounding box center [676, 337] width 46 height 26
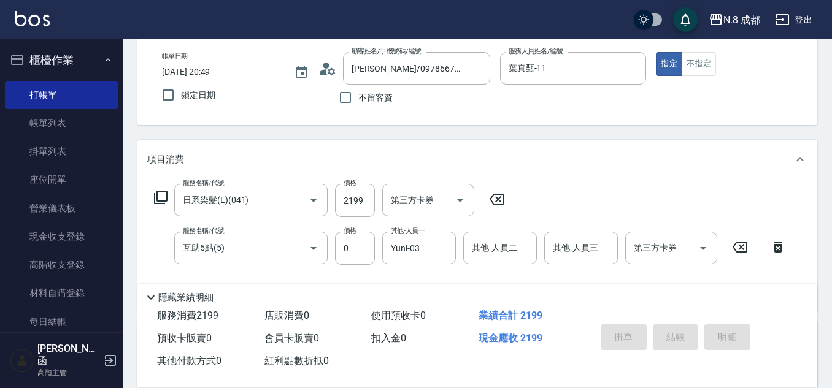
type input "2025/09/19 20:50"
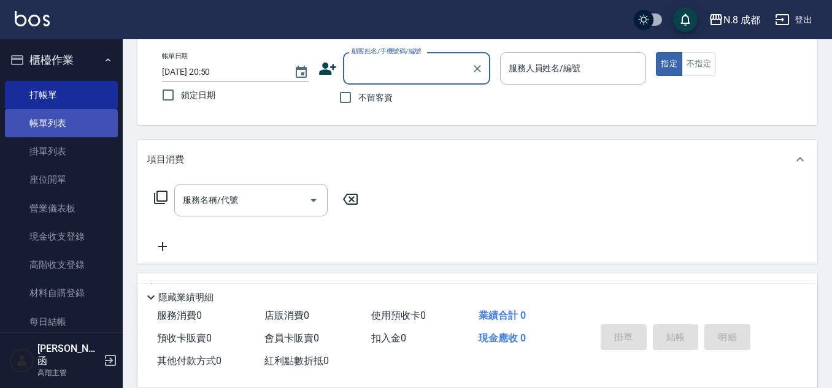
click at [72, 118] on link "帳單列表" at bounding box center [61, 123] width 113 height 28
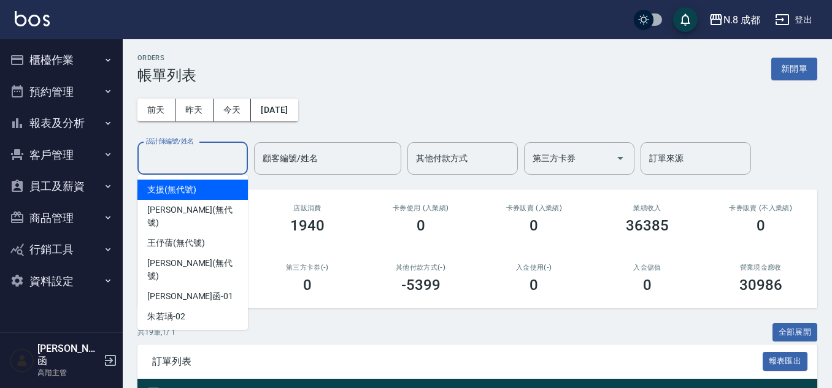
click at [190, 156] on input "設計師編號/姓名" at bounding box center [192, 158] width 99 height 21
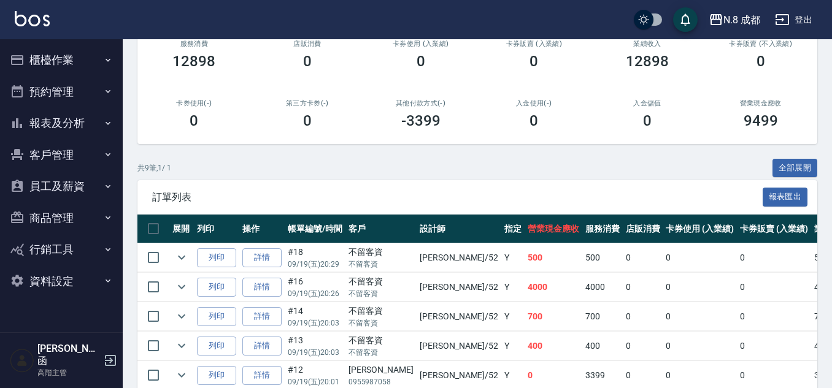
scroll to position [342, 0]
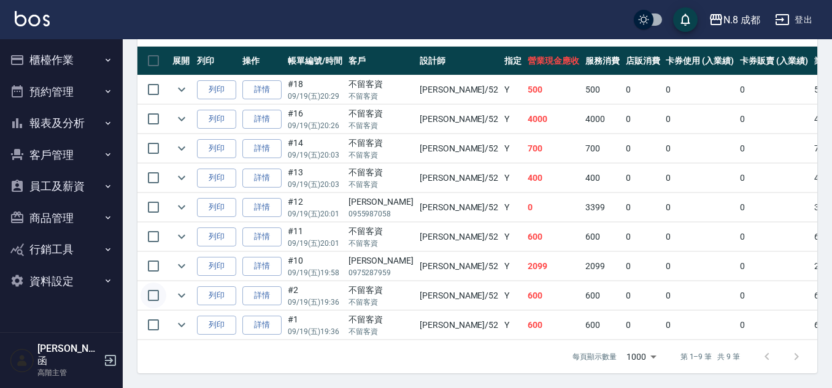
type input "[PERSON_NAME]-52"
click at [152, 291] on input "checkbox" at bounding box center [153, 296] width 26 height 26
checkbox input "true"
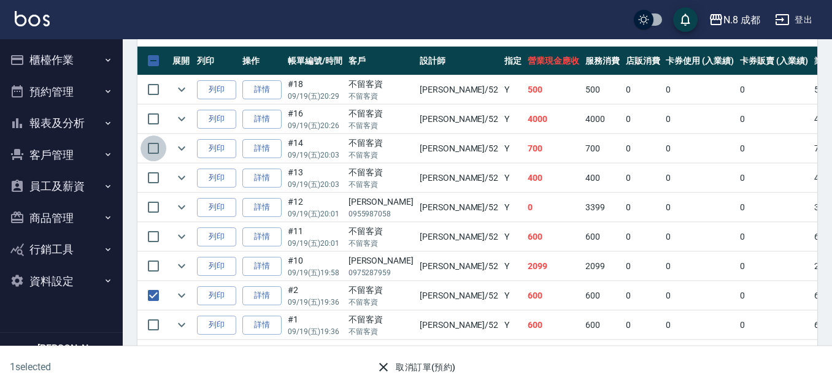
click at [154, 139] on input "checkbox" at bounding box center [153, 149] width 26 height 26
checkbox input "true"
drag, startPoint x: 148, startPoint y: 315, endPoint x: 151, endPoint y: 299, distance: 17.0
click at [148, 314] on input "checkbox" at bounding box center [153, 325] width 26 height 26
checkbox input "true"
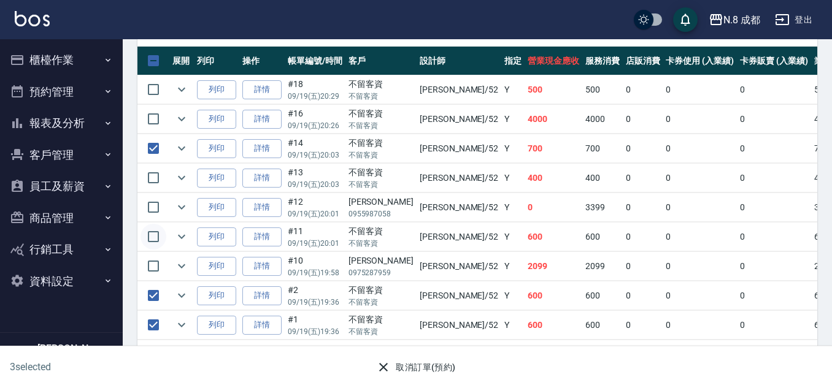
click at [151, 226] on input "checkbox" at bounding box center [153, 237] width 26 height 26
checkbox input "true"
click at [158, 82] on input "checkbox" at bounding box center [153, 90] width 26 height 26
checkbox input "true"
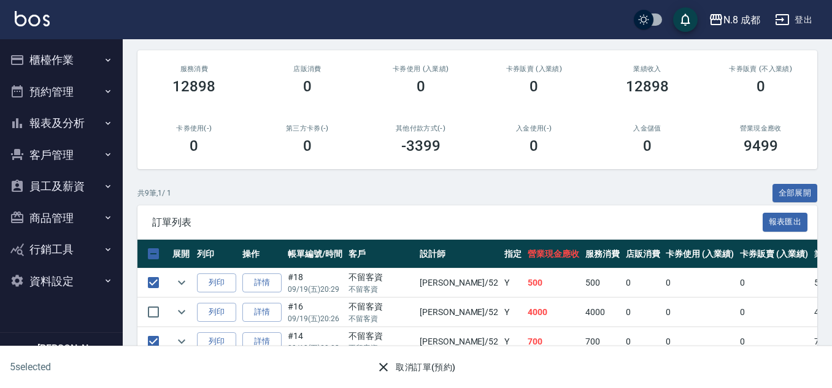
scroll to position [35, 0]
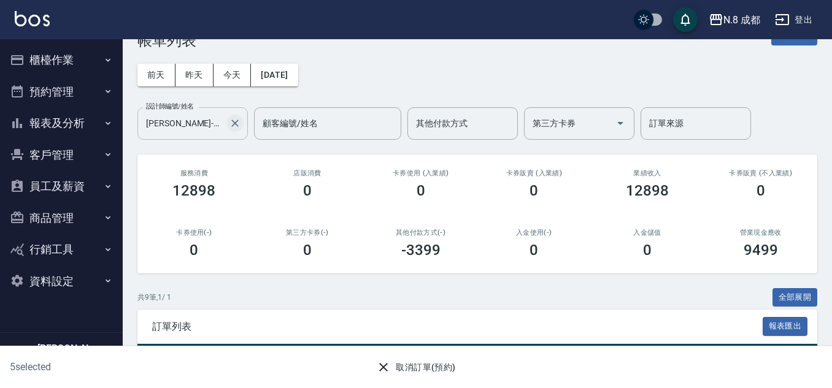
click at [234, 122] on icon "Clear" at bounding box center [234, 123] width 7 height 7
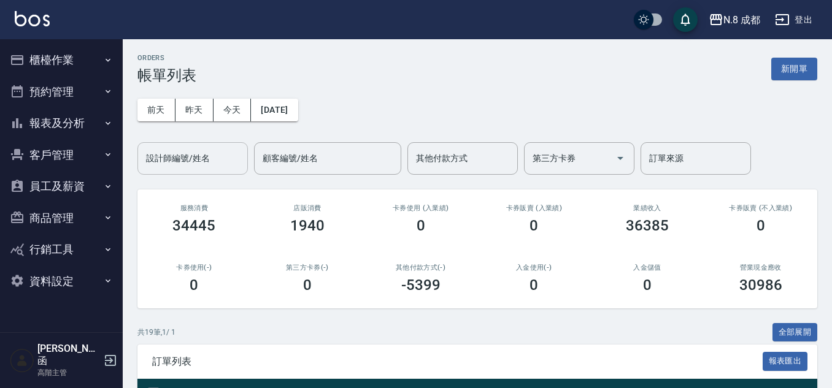
click at [209, 163] on input "設計師編號/姓名" at bounding box center [192, 158] width 99 height 21
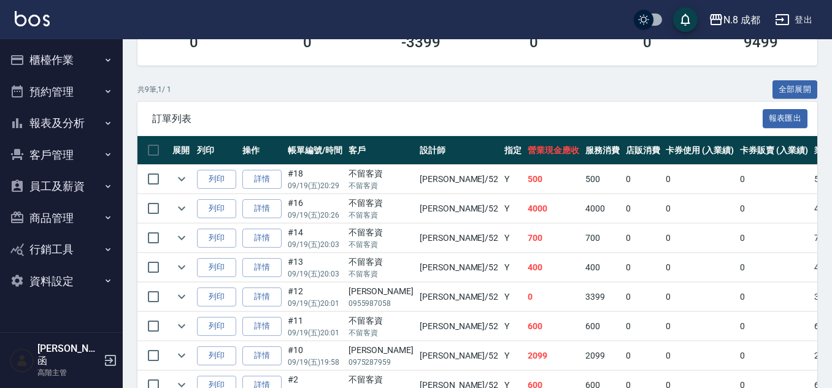
scroll to position [245, 0]
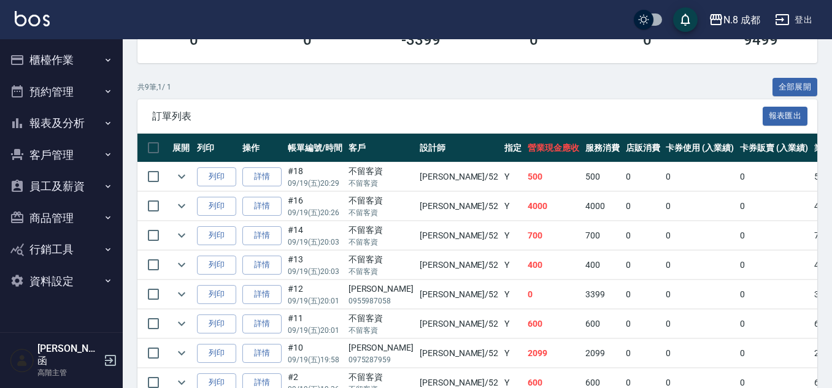
type input "[PERSON_NAME]-52"
drag, startPoint x: 453, startPoint y: 182, endPoint x: 486, endPoint y: 182, distance: 32.5
click at [484, 182] on tr "列印 詳情 #18 09/19 (五) 20:29 不留客資 不留客資 [PERSON_NAME] /52 Y 500 500 0 0 0 500 0 0 0…" at bounding box center [680, 177] width 1086 height 29
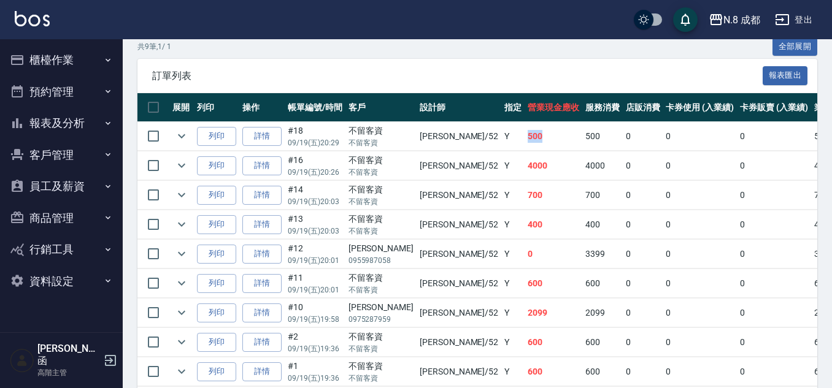
scroll to position [307, 0]
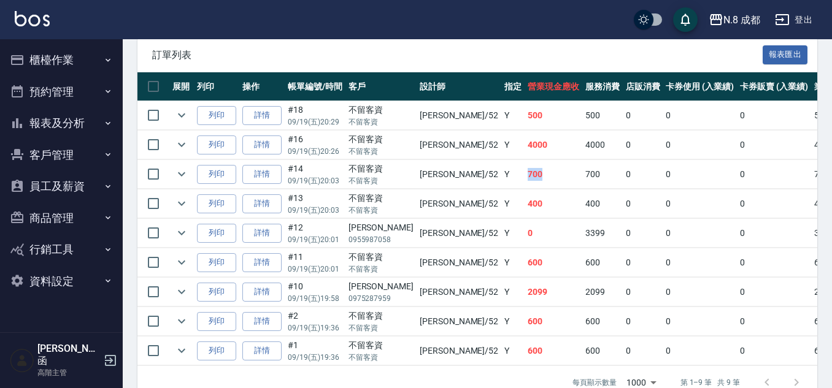
drag, startPoint x: 448, startPoint y: 166, endPoint x: 504, endPoint y: 179, distance: 58.0
click at [507, 177] on tr "列印 詳情 #14 09/19 (五) 20:03 不留客資 不留客資 [PERSON_NAME] /52 Y 700 700 0 0 0 700 0 0 0…" at bounding box center [680, 174] width 1086 height 29
drag, startPoint x: 462, startPoint y: 203, endPoint x: 505, endPoint y: 210, distance: 43.0
click at [502, 210] on tr "列印 詳情 #13 09/19 (五) 20:03 不留客資 不留客資 [PERSON_NAME] /52 Y 400 400 0 0 0 400 0 0 0…" at bounding box center [680, 204] width 1086 height 29
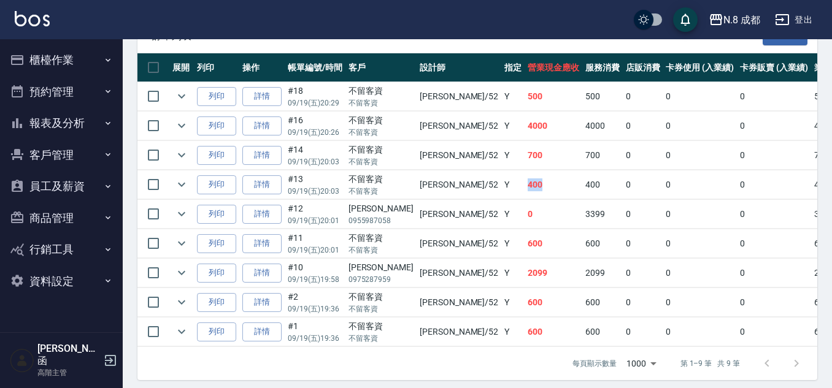
scroll to position [342, 0]
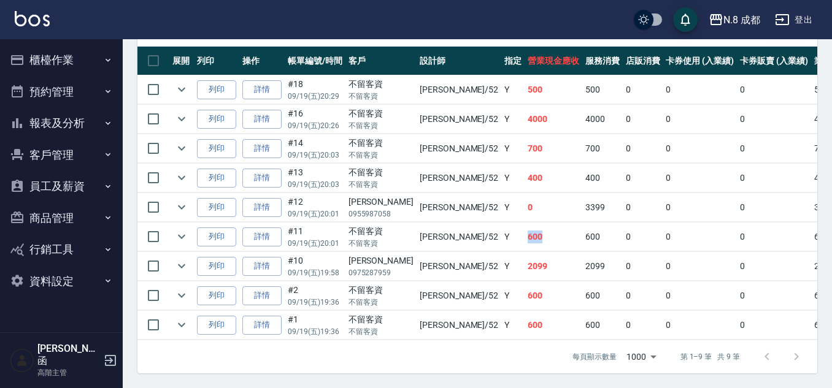
drag, startPoint x: 457, startPoint y: 222, endPoint x: 514, endPoint y: 236, distance: 58.6
click at [514, 236] on tr "列印 詳情 #11 09/19 (五) 20:01 不留客資 不留客資 [PERSON_NAME] /52 Y 600 600 0 0 0 600 0 0 0…" at bounding box center [680, 237] width 1086 height 29
drag, startPoint x: 461, startPoint y: 279, endPoint x: 498, endPoint y: 284, distance: 37.1
click at [524, 284] on td "600" at bounding box center [553, 296] width 58 height 29
click at [525, 327] on tr "列印 詳情 #1 09/19 (五) 19:36 不留客資 不留客資 [PERSON_NAME] /52 Y 600 600 0 0 0 600 0 0 0 …" at bounding box center [680, 325] width 1086 height 29
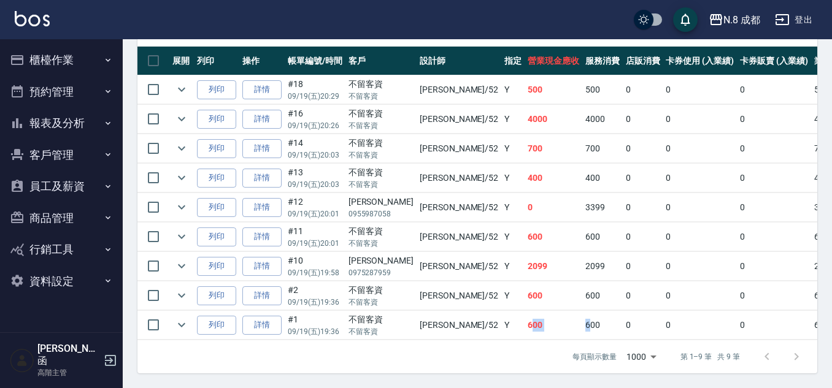
click at [582, 324] on td "600" at bounding box center [602, 325] width 40 height 29
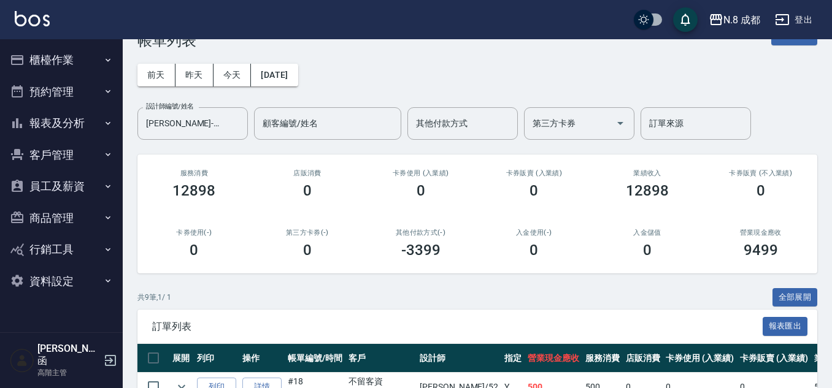
scroll to position [0, 0]
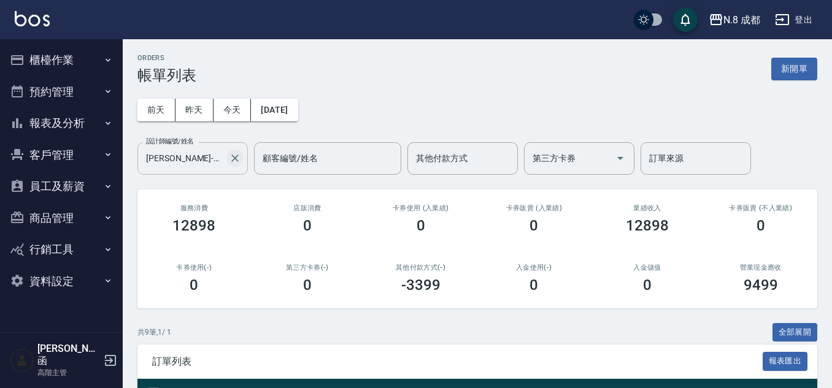
click at [233, 158] on icon "Clear" at bounding box center [235, 158] width 12 height 12
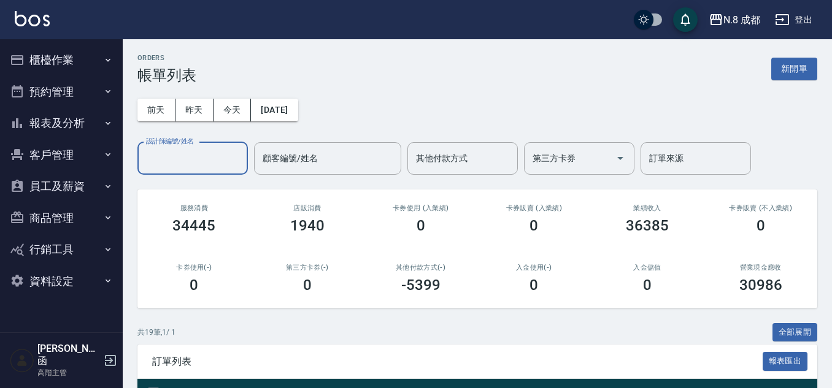
click at [55, 125] on button "報表及分析" at bounding box center [61, 123] width 113 height 32
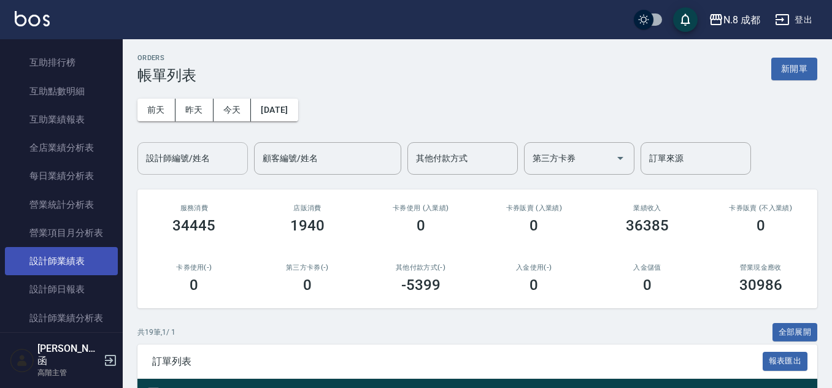
scroll to position [307, 0]
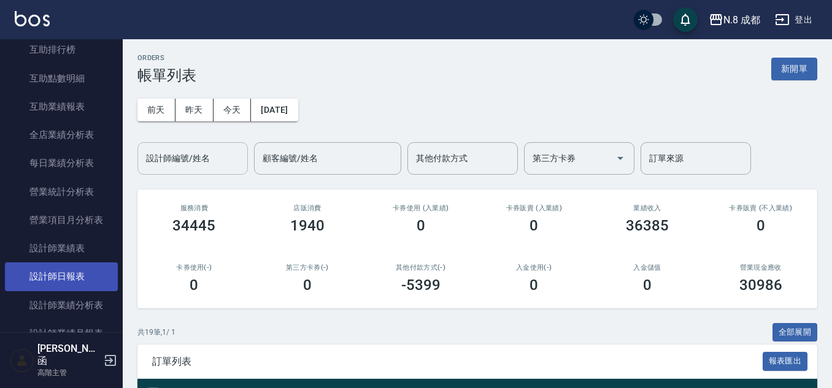
click at [61, 275] on link "設計師日報表" at bounding box center [61, 277] width 113 height 28
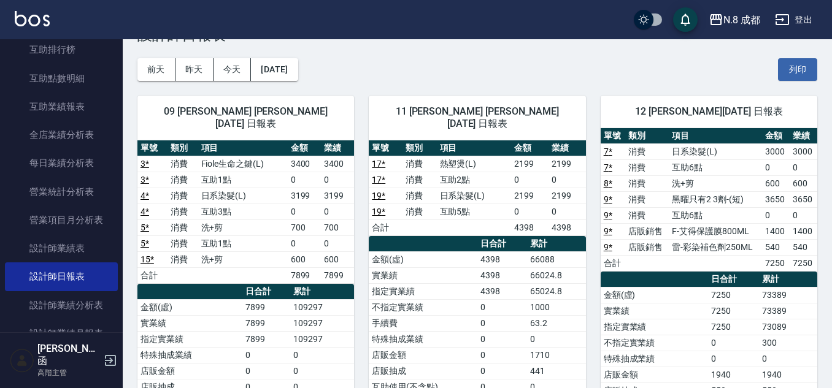
scroll to position [61, 0]
